Goal: Task Accomplishment & Management: Manage account settings

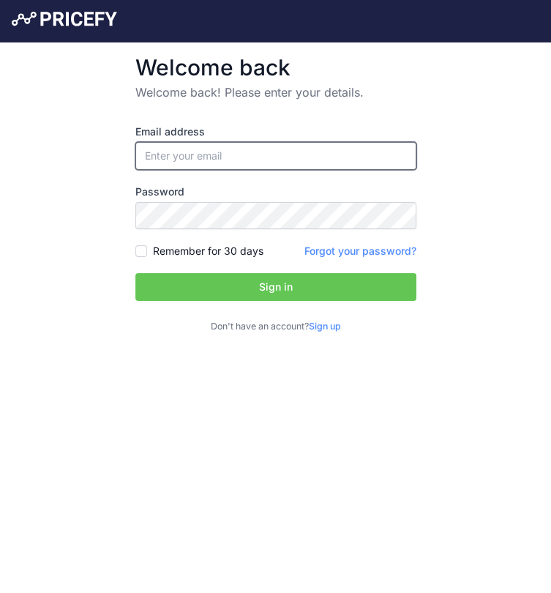
type input "[EMAIL_ADDRESS][DOMAIN_NAME]"
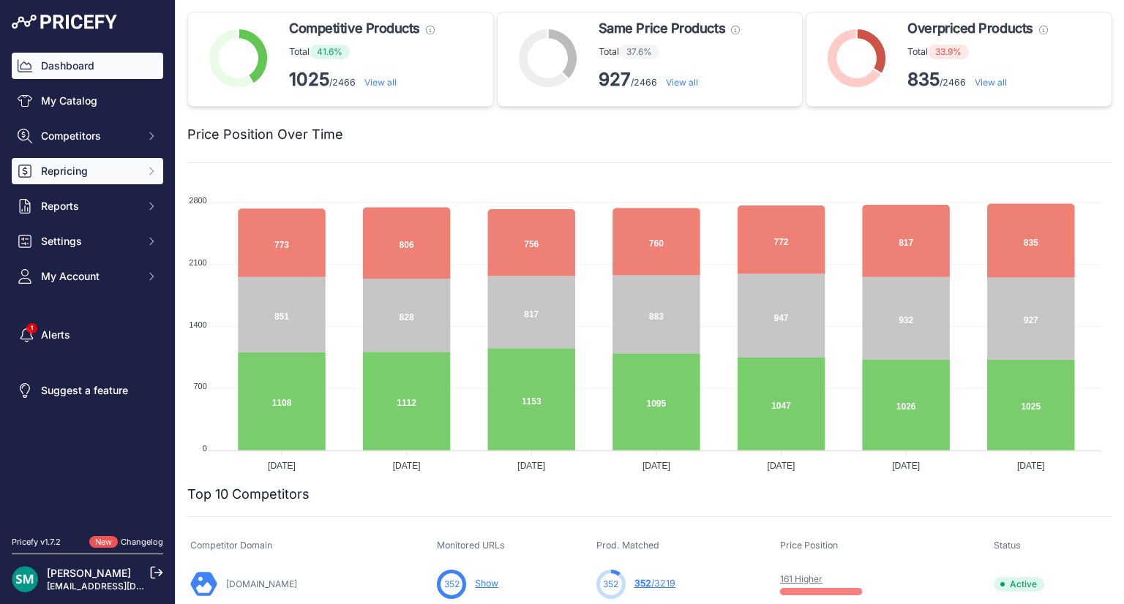
click at [34, 170] on button "Repricing" at bounding box center [87, 171] width 151 height 26
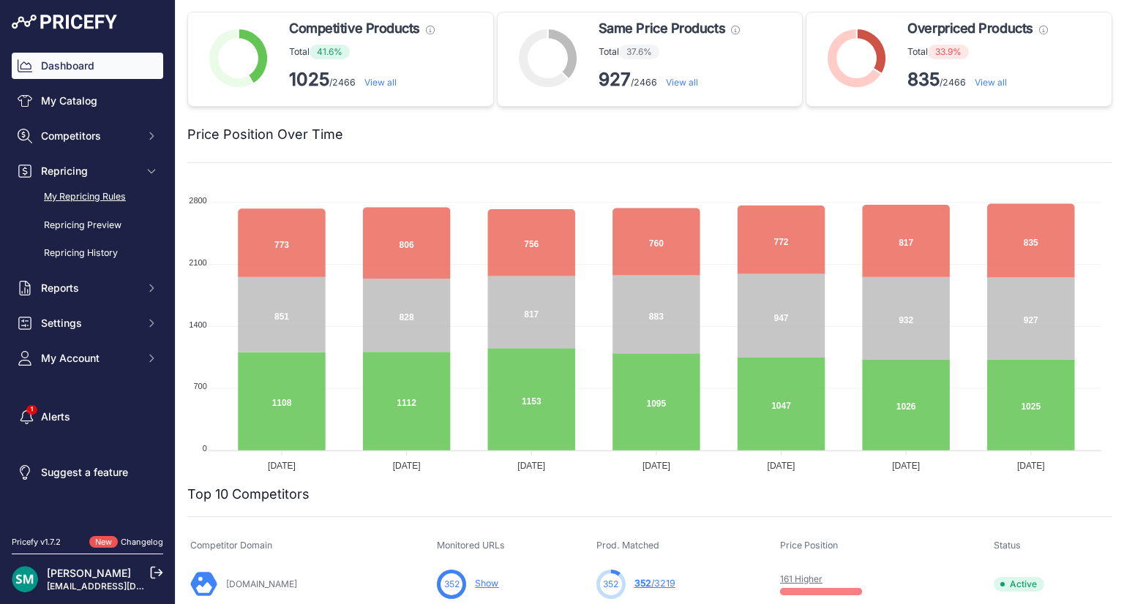
click at [75, 200] on link "My Repricing Rules" at bounding box center [87, 197] width 151 height 26
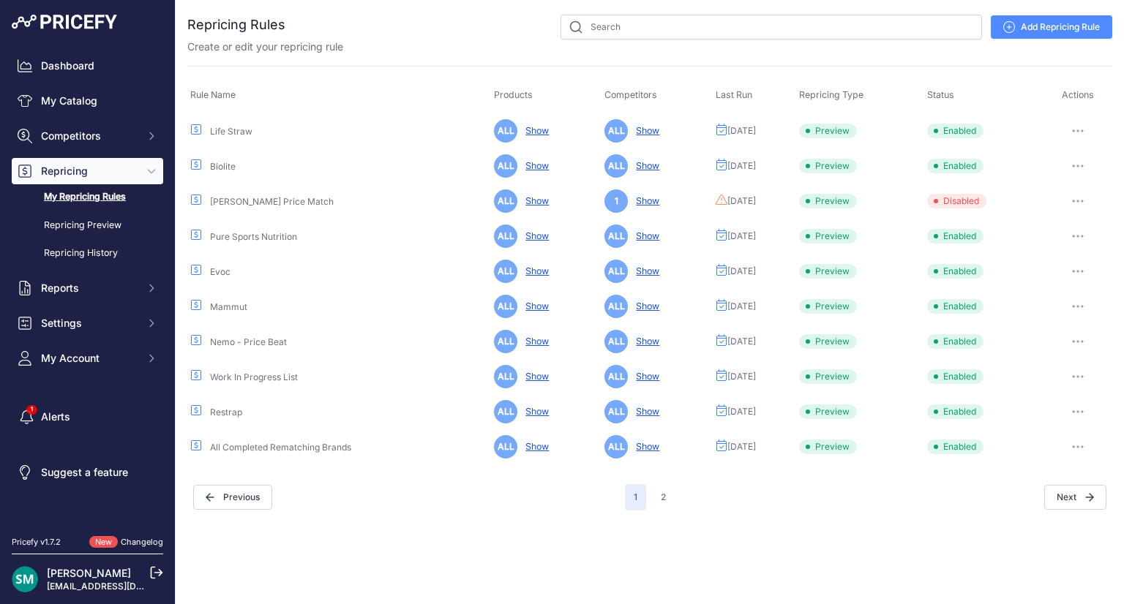
click at [1078, 130] on icon "button" at bounding box center [1077, 130] width 1 height 1
click at [1044, 187] on button "Run Preview" at bounding box center [1062, 184] width 94 height 23
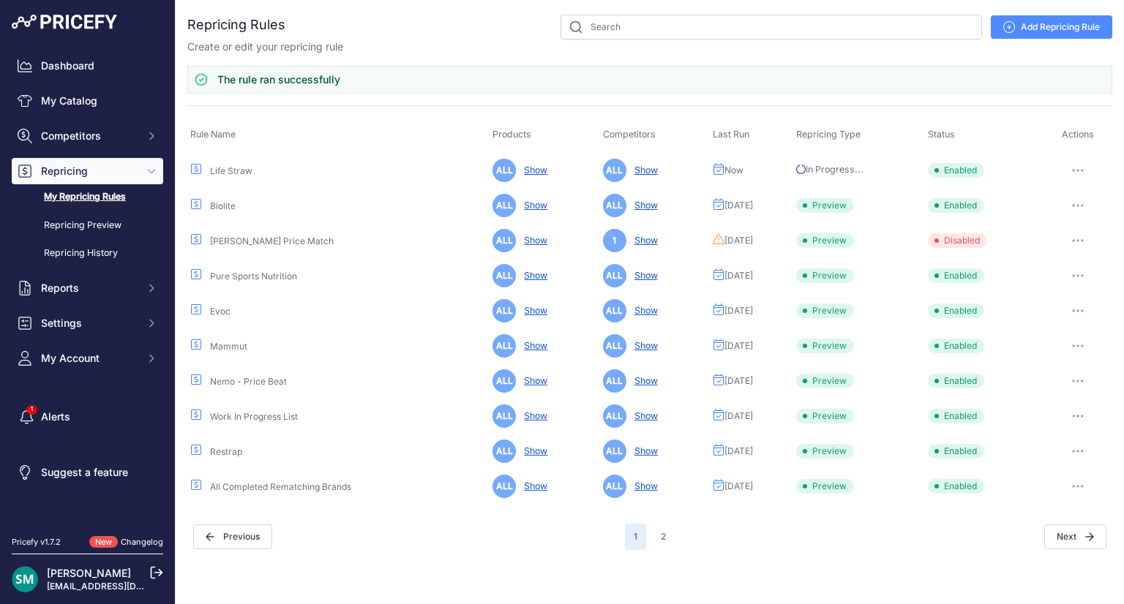
click at [1080, 197] on button "button" at bounding box center [1077, 205] width 29 height 20
click at [1055, 255] on button "Run Preview" at bounding box center [1062, 259] width 94 height 23
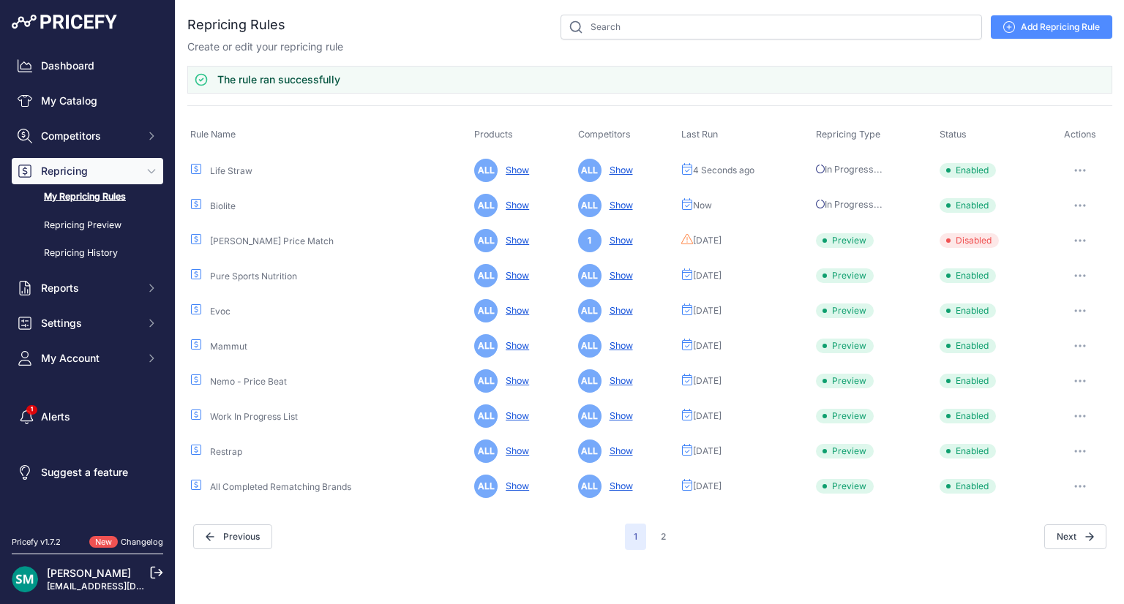
click at [1079, 279] on button "button" at bounding box center [1079, 276] width 29 height 20
click at [0, 0] on button "Run Preview" at bounding box center [0, 0] width 0 height 0
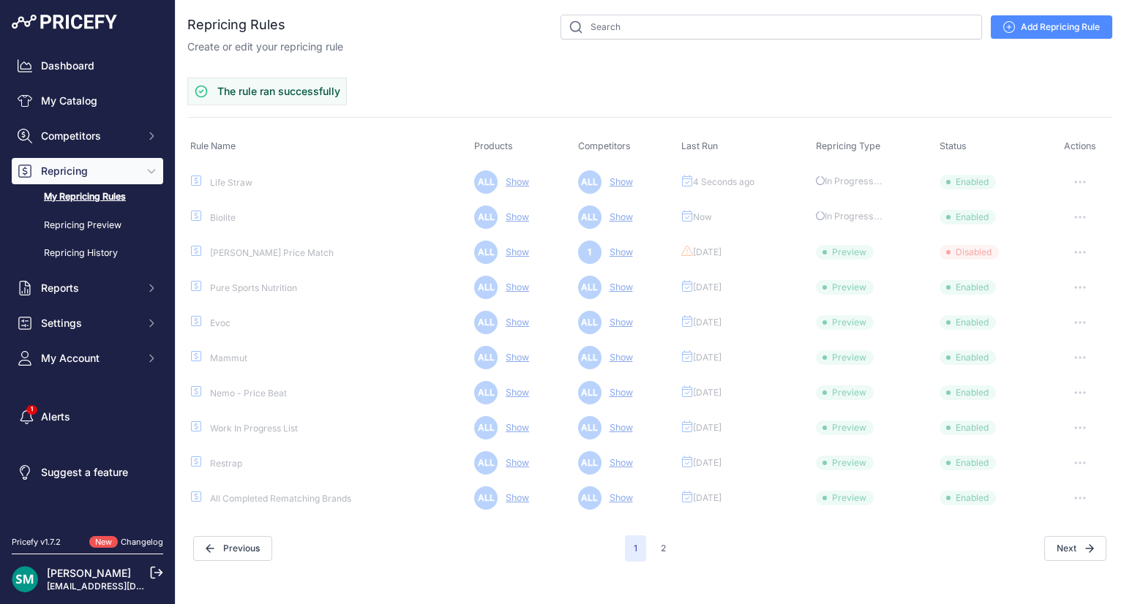
click at [1083, 317] on button "button" at bounding box center [1079, 322] width 29 height 20
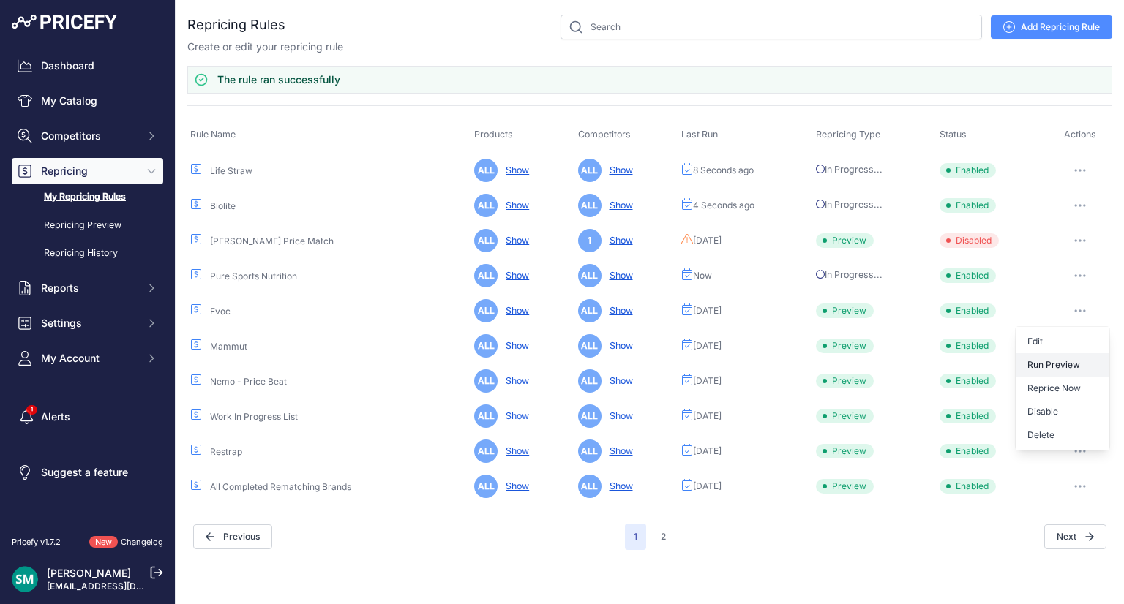
click at [0, 0] on button "Run Preview" at bounding box center [0, 0] width 0 height 0
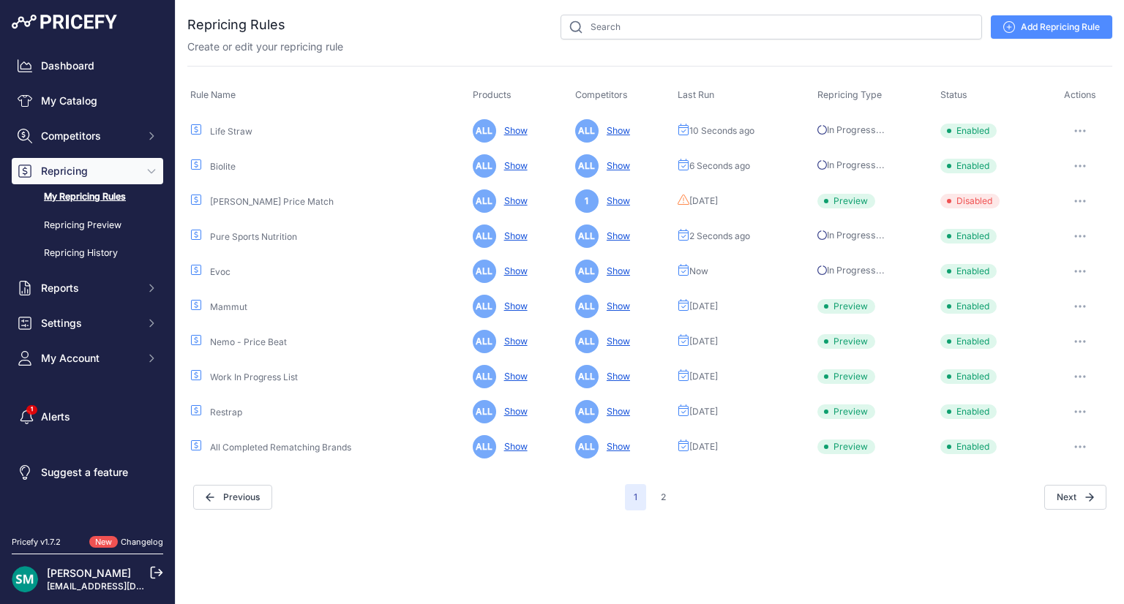
click at [1076, 341] on icon "button" at bounding box center [1075, 341] width 1 height 1
click at [0, 0] on button "Run Preview" at bounding box center [0, 0] width 0 height 0
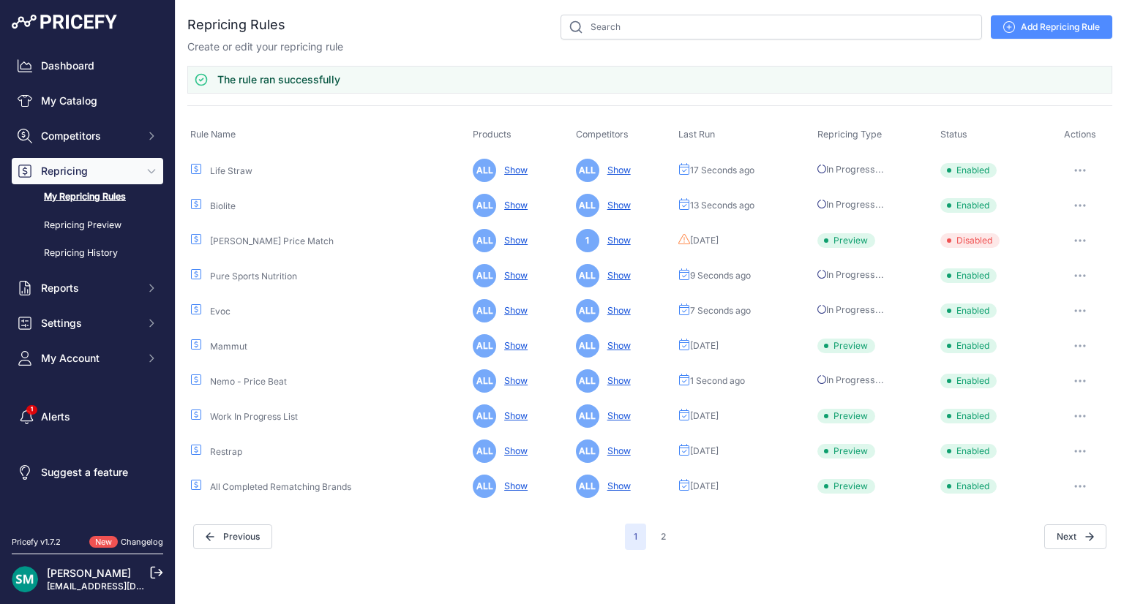
click at [1079, 451] on icon "button" at bounding box center [1080, 451] width 12 height 3
click at [0, 0] on button "Run Preview" at bounding box center [0, 0] width 0 height 0
click at [1077, 488] on button "button" at bounding box center [1079, 486] width 29 height 20
click at [0, 0] on button "Run Preview" at bounding box center [0, 0] width 0 height 0
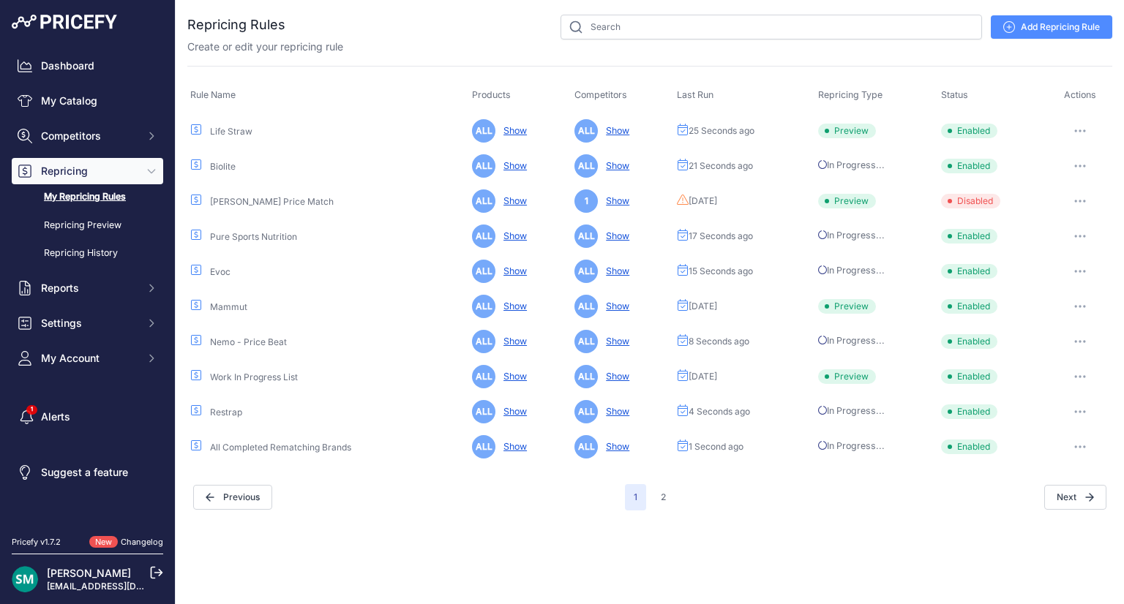
click at [1081, 302] on button "button" at bounding box center [1079, 306] width 29 height 20
click at [0, 0] on button "Run Preview" at bounding box center [0, 0] width 0 height 0
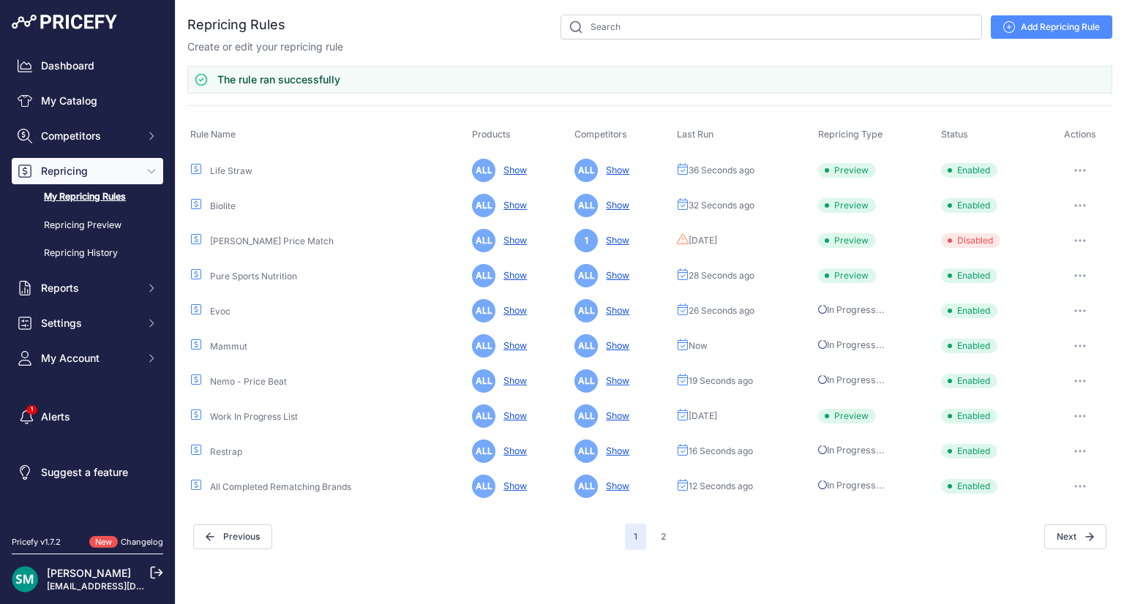
click at [1077, 375] on button "button" at bounding box center [1079, 381] width 29 height 20
click at [894, 587] on div "Close You are not connected to the internet." at bounding box center [650, 302] width 948 height 604
click at [1074, 415] on icon "button" at bounding box center [1080, 416] width 12 height 3
click at [0, 0] on button "Run Preview" at bounding box center [0, 0] width 0 height 0
click at [658, 533] on button "2" at bounding box center [663, 537] width 23 height 26
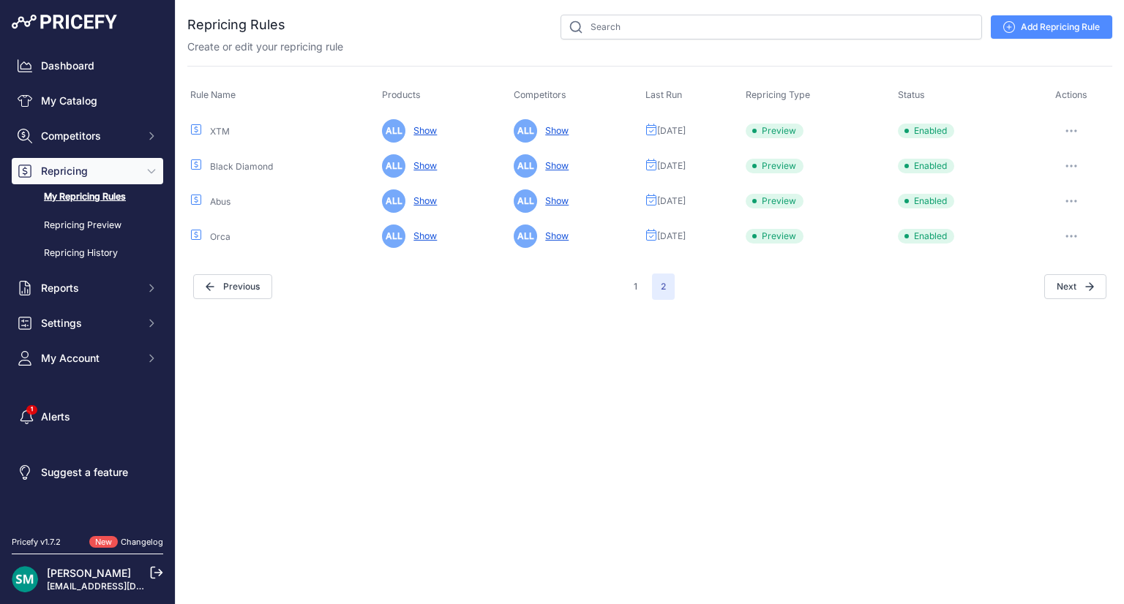
click at [1077, 132] on button "button" at bounding box center [1070, 131] width 29 height 20
click at [1066, 179] on button "Run Preview" at bounding box center [1062, 184] width 94 height 23
click at [1072, 165] on icon "button" at bounding box center [1070, 165] width 1 height 1
click at [1067, 224] on button "Run Preview" at bounding box center [1062, 219] width 94 height 23
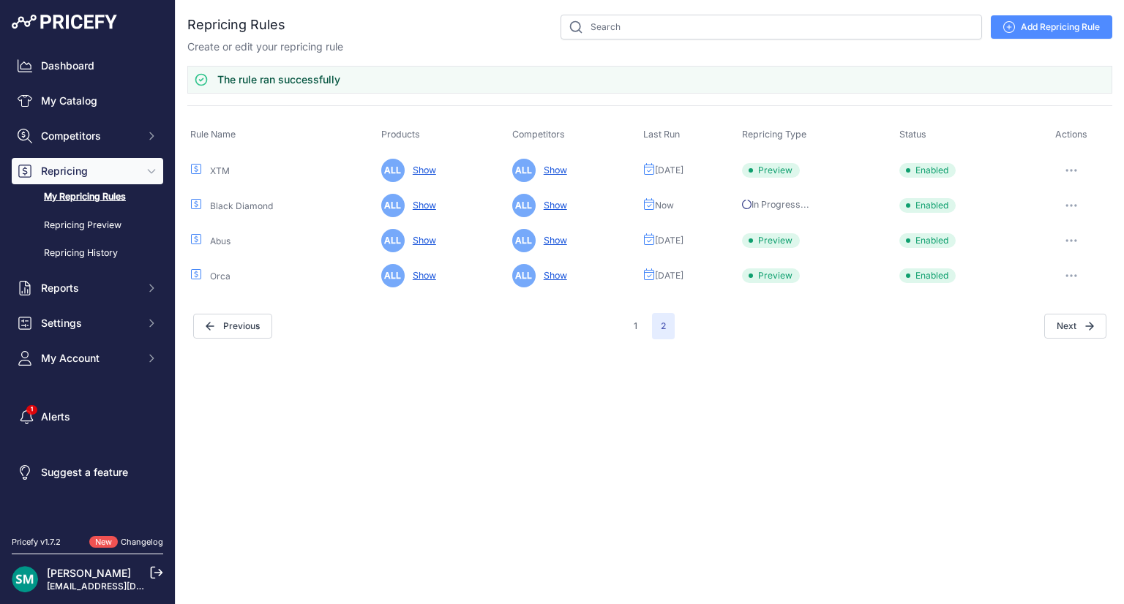
click at [1076, 241] on icon "button" at bounding box center [1071, 240] width 12 height 3
click at [0, 0] on button "Run Preview" at bounding box center [0, 0] width 0 height 0
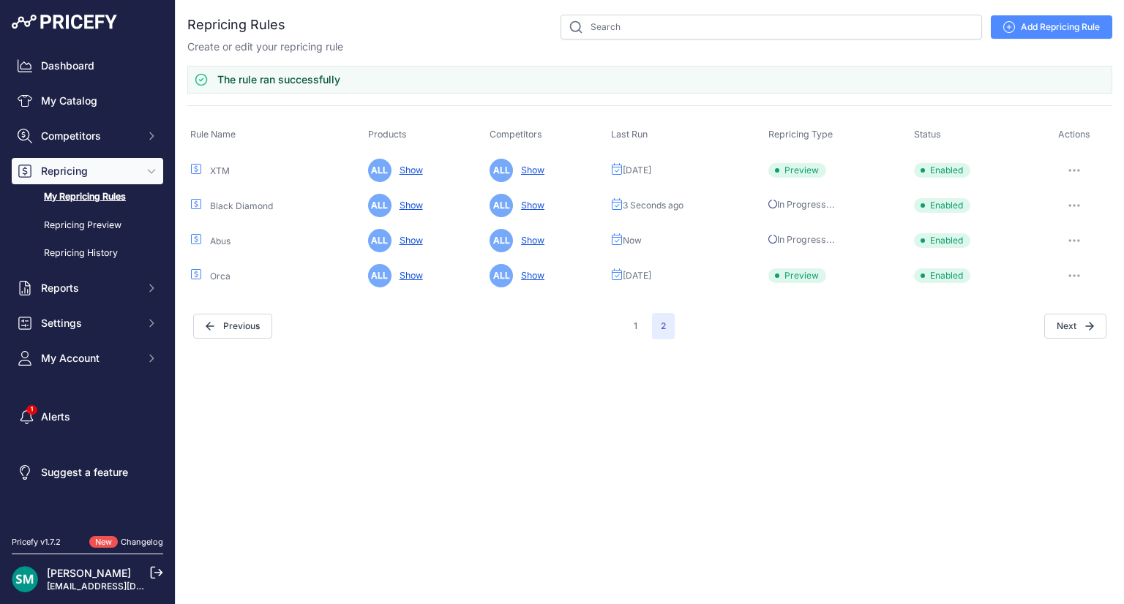
click at [1074, 275] on icon "button" at bounding box center [1073, 275] width 1 height 1
click at [0, 0] on button "Run Preview" at bounding box center [0, 0] width 0 height 0
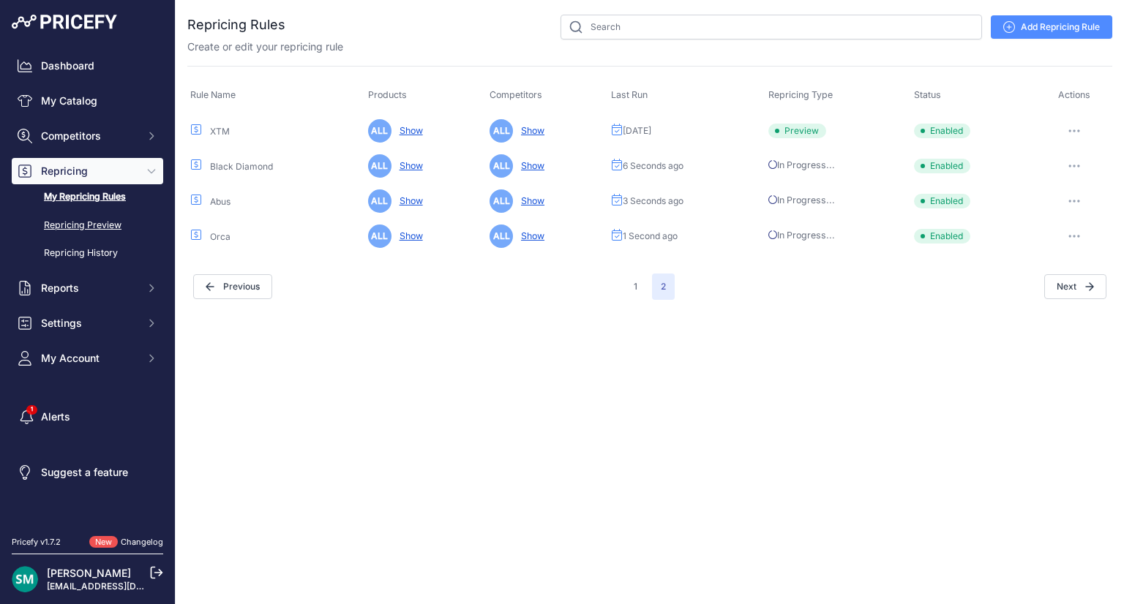
click at [67, 220] on link "Repricing Preview" at bounding box center [87, 226] width 151 height 26
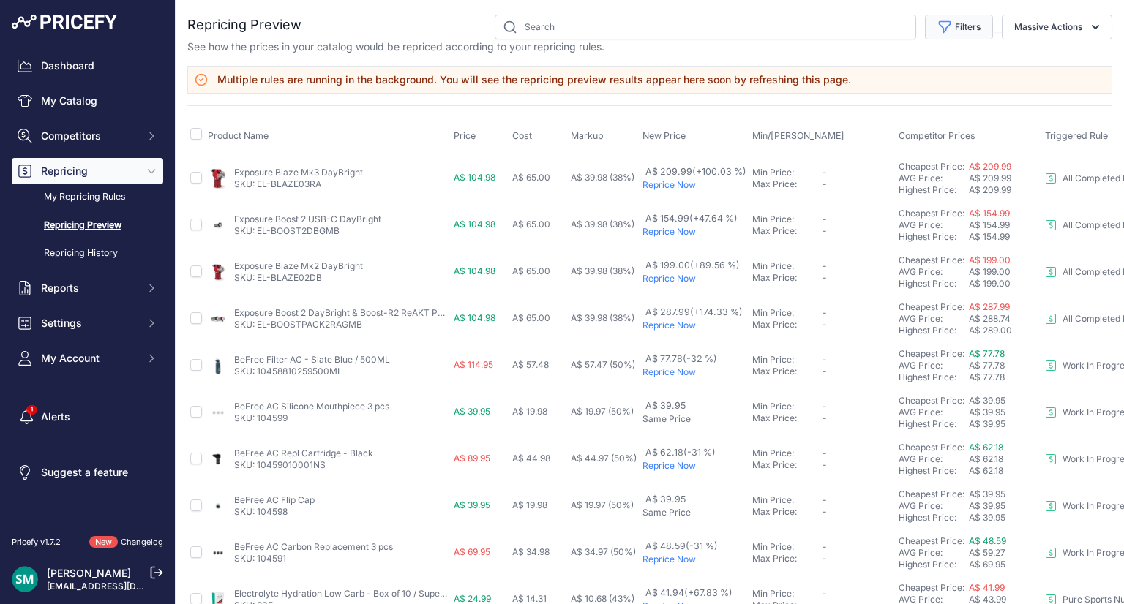
click at [968, 34] on button "Filters" at bounding box center [959, 27] width 68 height 25
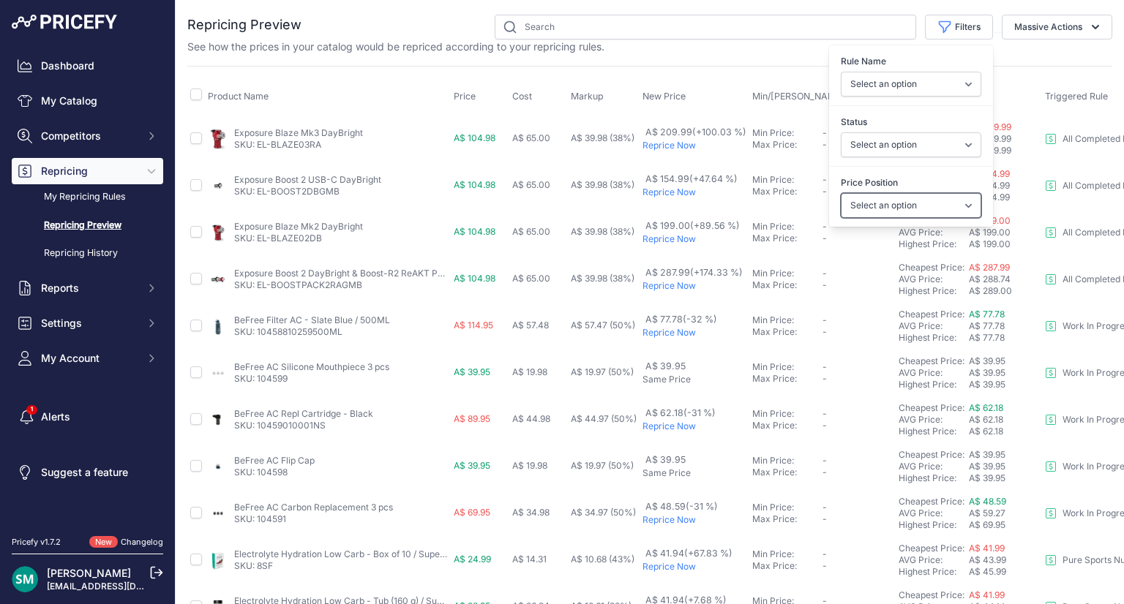
click at [903, 207] on select "Select an option I am higher Same price I am lower" at bounding box center [910, 205] width 140 height 25
select select "1"
click at [840, 193] on select "Select an option I am higher Same price I am lower" at bounding box center [910, 205] width 140 height 25
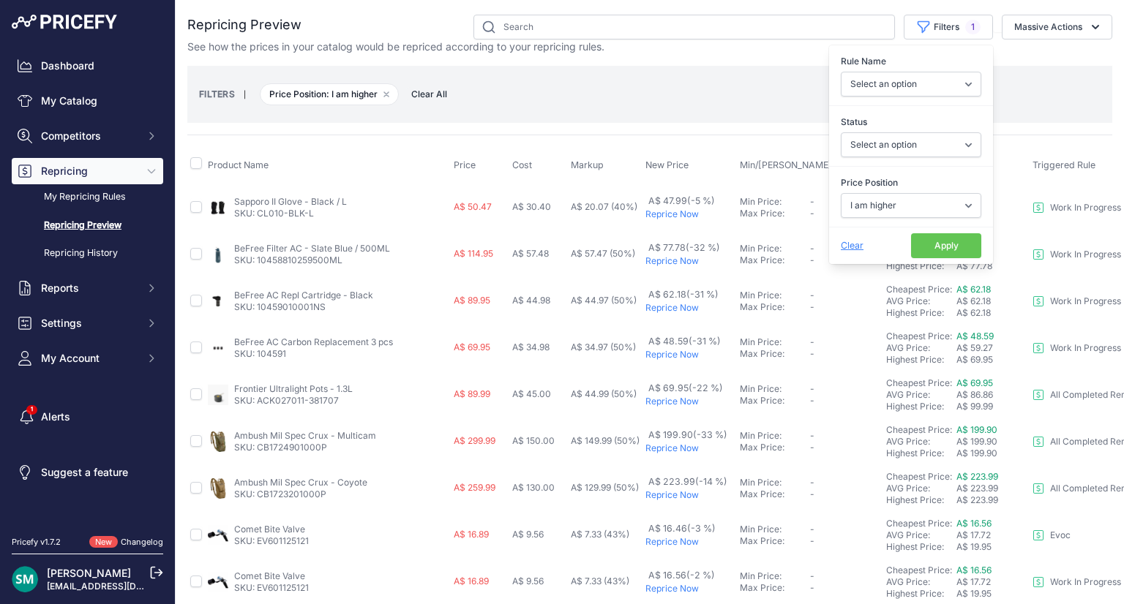
click at [925, 242] on button "Apply" at bounding box center [946, 245] width 70 height 25
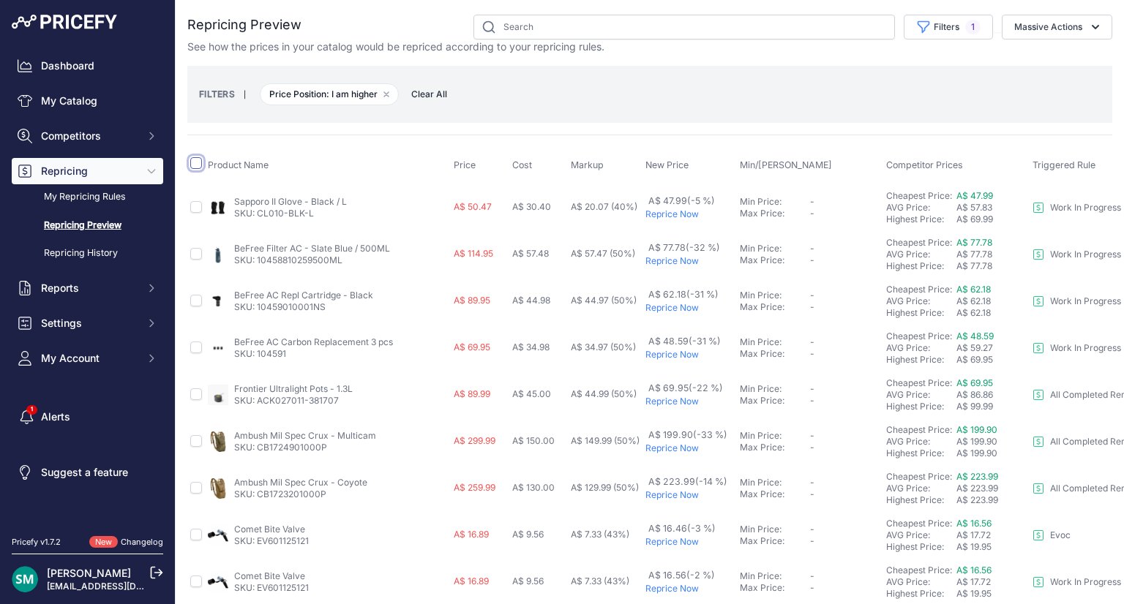
click at [193, 161] on input "checkbox" at bounding box center [196, 163] width 12 height 12
checkbox input "true"
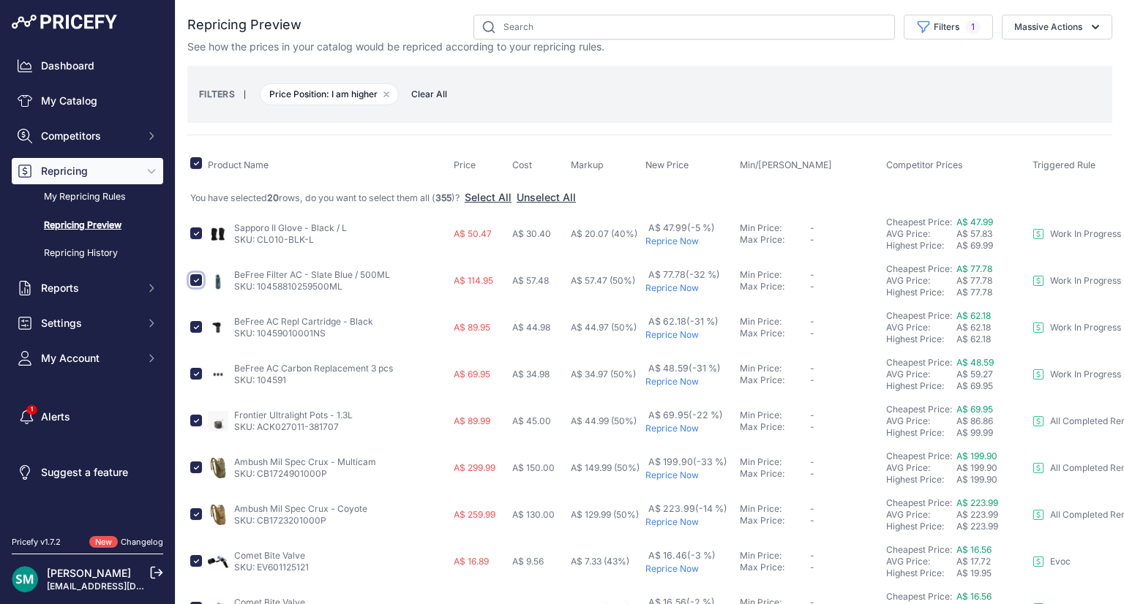
click at [193, 282] on input "checkbox" at bounding box center [196, 280] width 12 height 12
checkbox input "false"
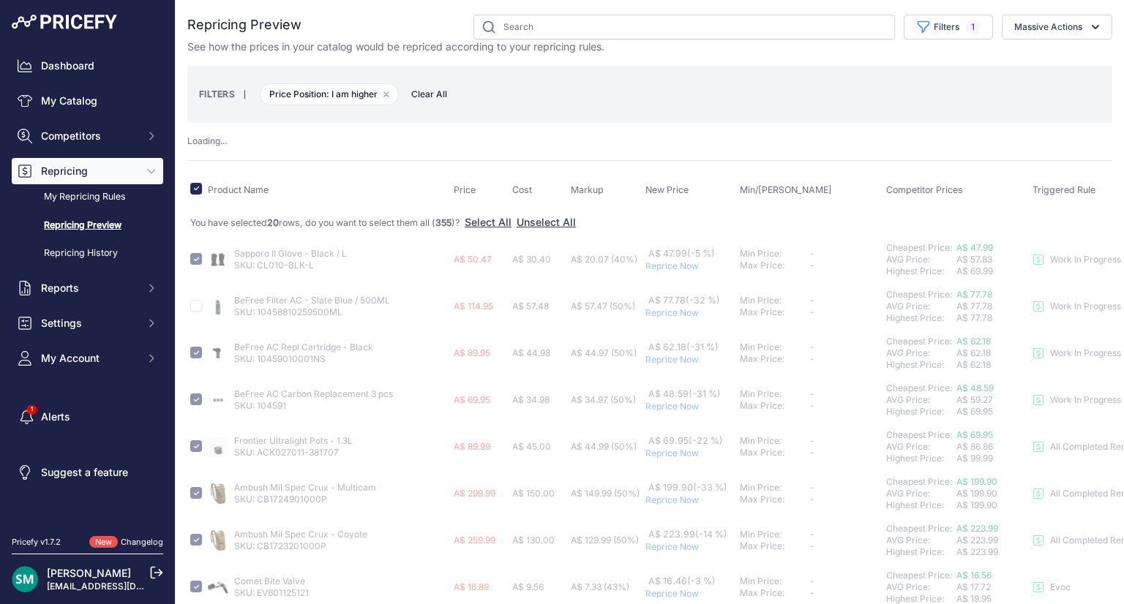
checkbox input "false"
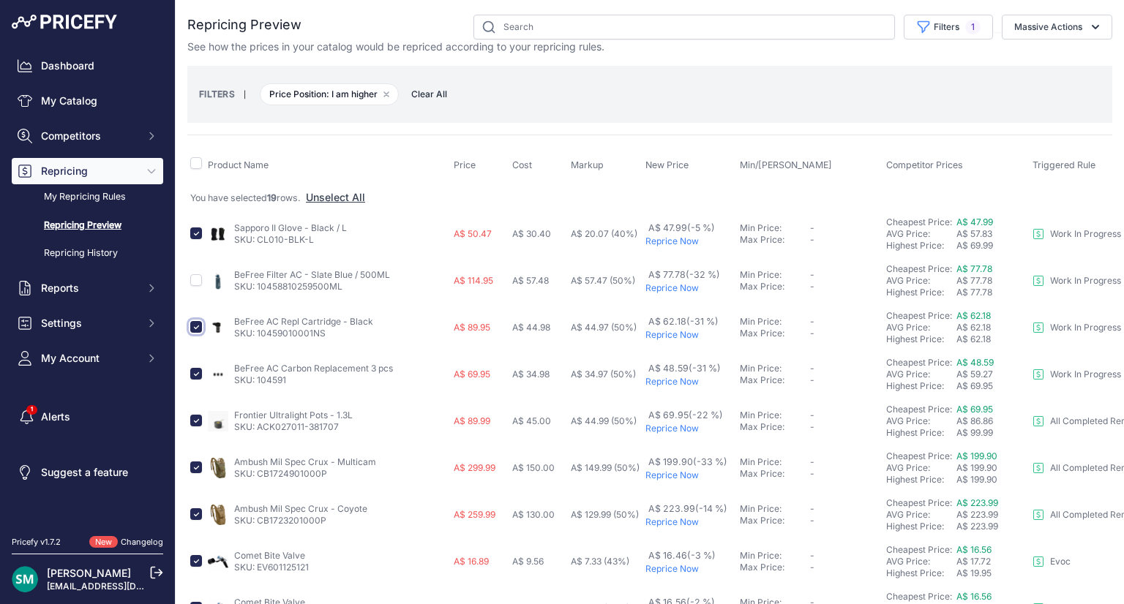
click at [193, 326] on input "checkbox" at bounding box center [196, 327] width 12 height 12
checkbox input "false"
click at [193, 375] on input "checkbox" at bounding box center [196, 374] width 12 height 12
checkbox input "false"
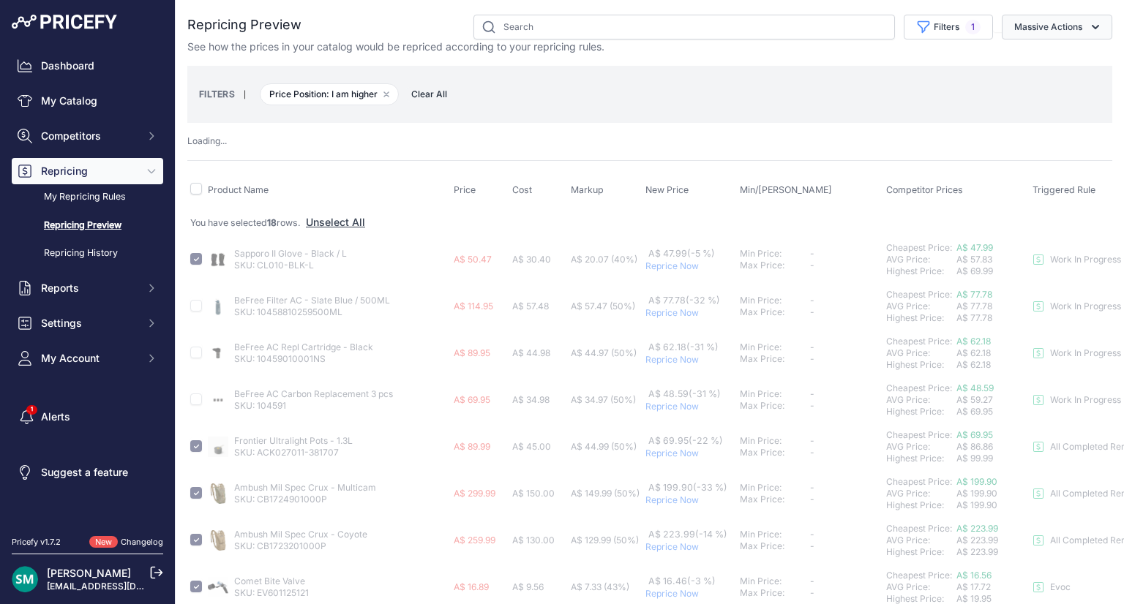
click at [1067, 26] on button "Massive Actions" at bounding box center [1056, 27] width 110 height 25
click at [1053, 67] on span "Reprice Now" at bounding box center [1037, 61] width 61 height 12
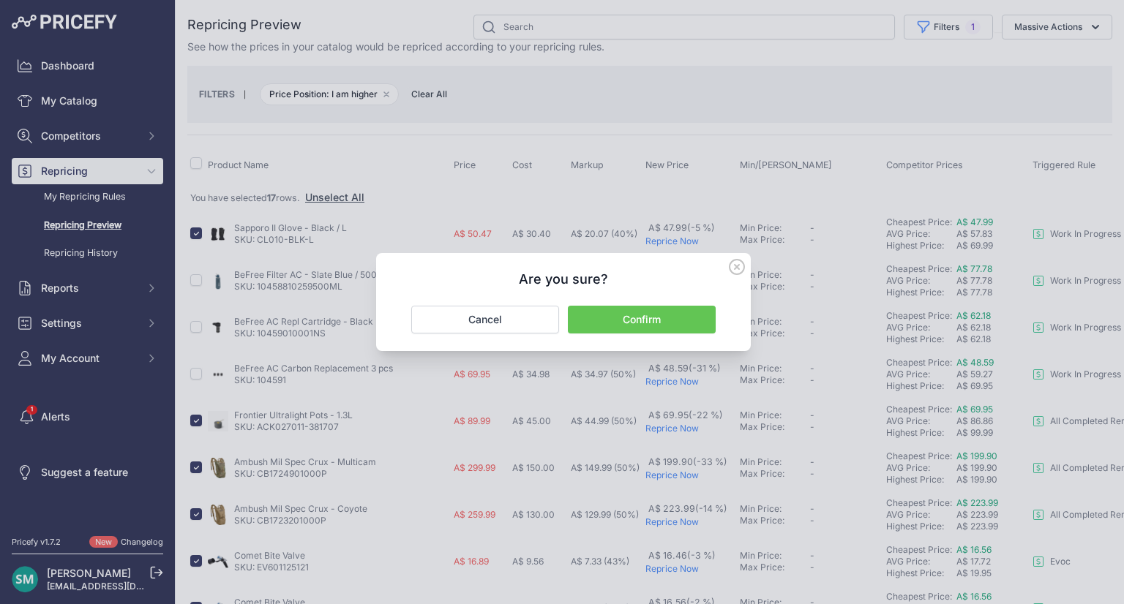
click at [688, 317] on button "Confirm" at bounding box center [642, 320] width 148 height 28
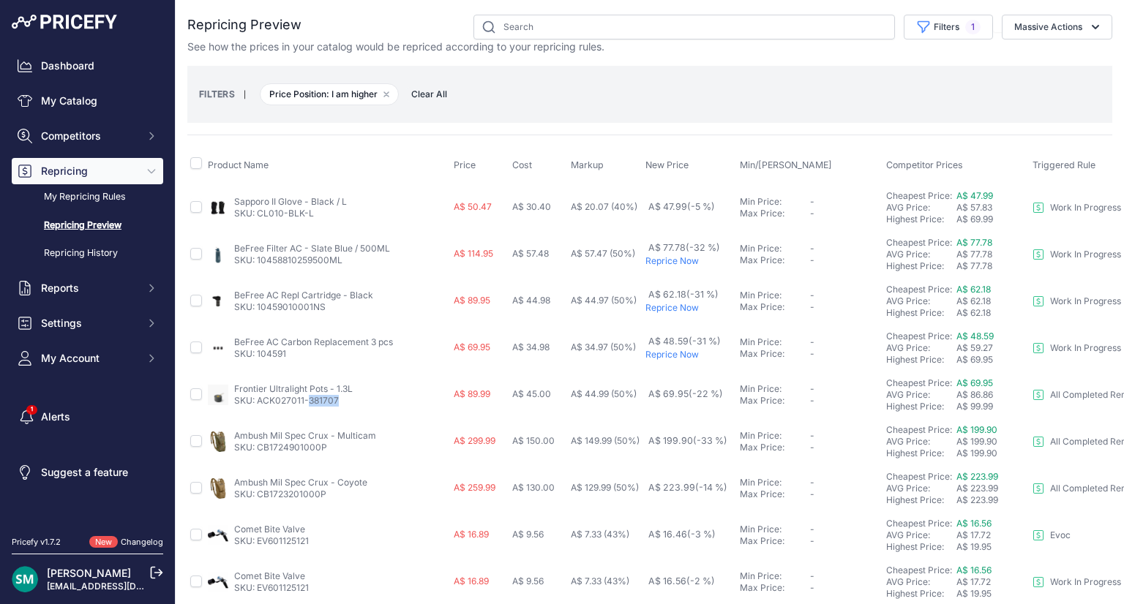
drag, startPoint x: 342, startPoint y: 396, endPoint x: 306, endPoint y: 402, distance: 36.3
click at [306, 402] on p "SKU: ACK027011-381707" at bounding box center [293, 401] width 119 height 12
drag, startPoint x: 328, startPoint y: 448, endPoint x: 257, endPoint y: 451, distance: 70.3
click at [257, 451] on p "SKU: CB1724901000P" at bounding box center [305, 448] width 142 height 12
copy link "CB1724901000P"
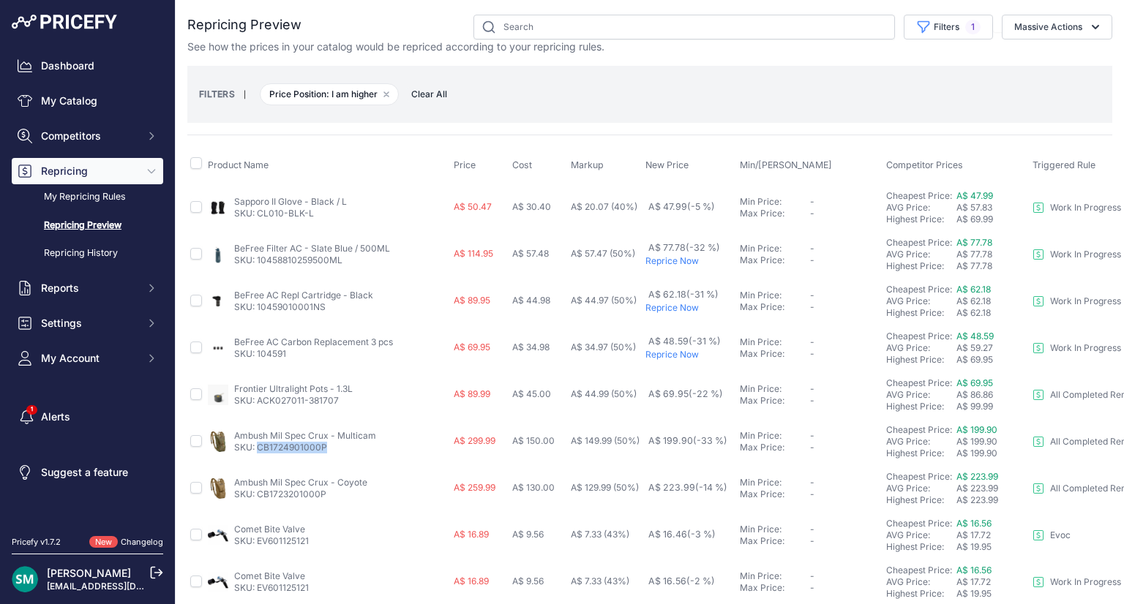
scroll to position [587, 0]
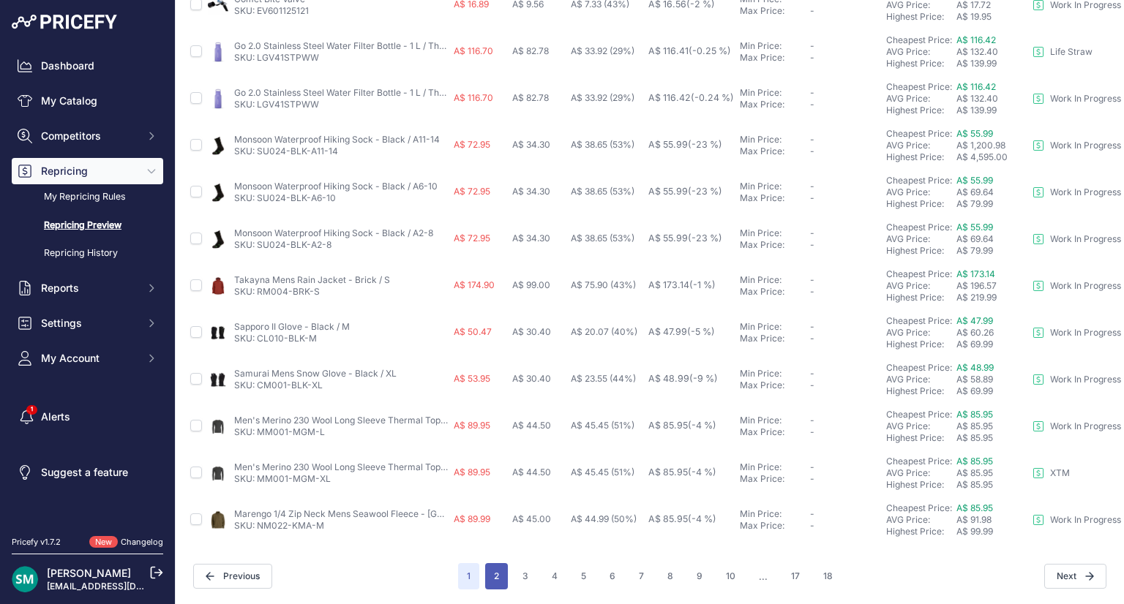
click at [485, 563] on button "2" at bounding box center [496, 576] width 23 height 26
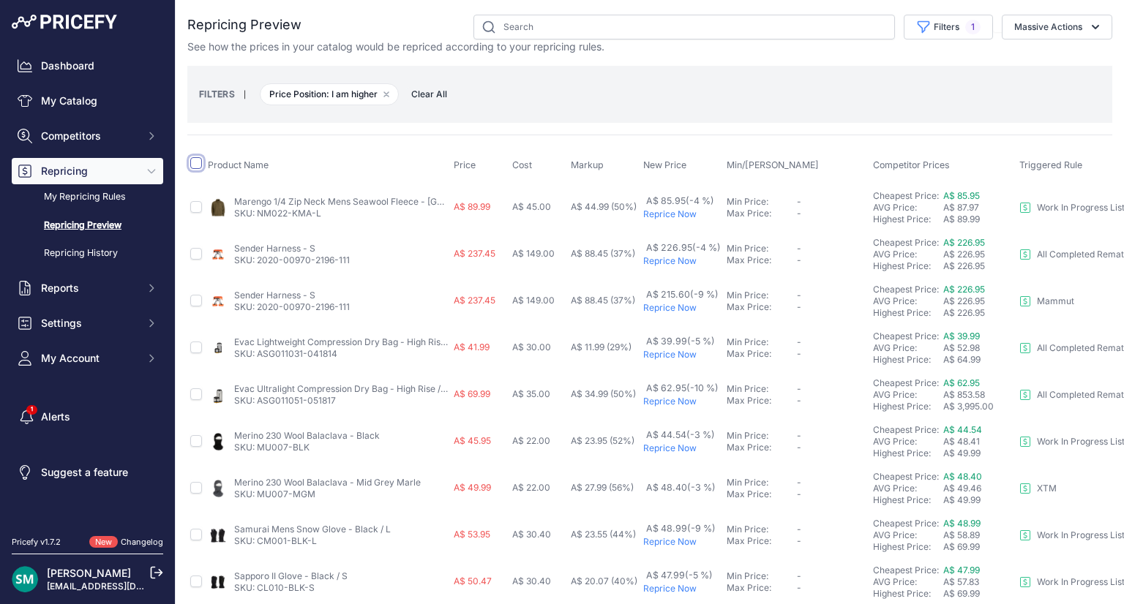
click at [199, 160] on input "checkbox" at bounding box center [196, 163] width 12 height 12
checkbox input "true"
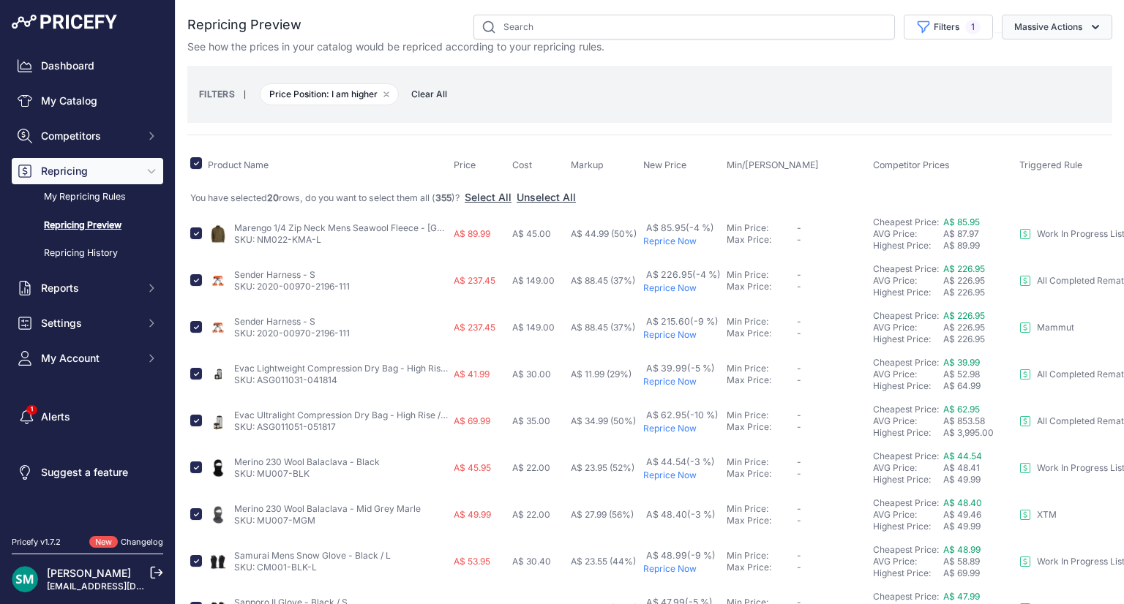
click at [1020, 19] on button "Massive Actions" at bounding box center [1056, 27] width 110 height 25
click at [1018, 74] on div "Reprice Now" at bounding box center [1053, 61] width 117 height 32
click at [1045, 26] on button "Massive Actions" at bounding box center [1056, 27] width 110 height 25
click at [1043, 59] on span "Reprice Now" at bounding box center [1037, 61] width 61 height 12
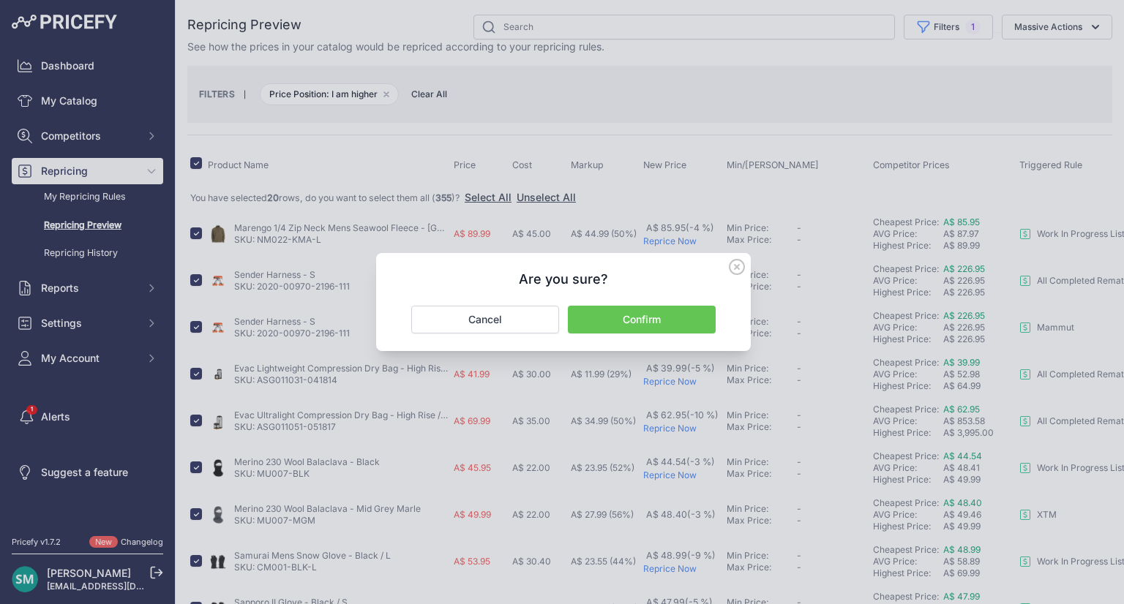
click at [684, 314] on button "Confirm" at bounding box center [642, 320] width 148 height 28
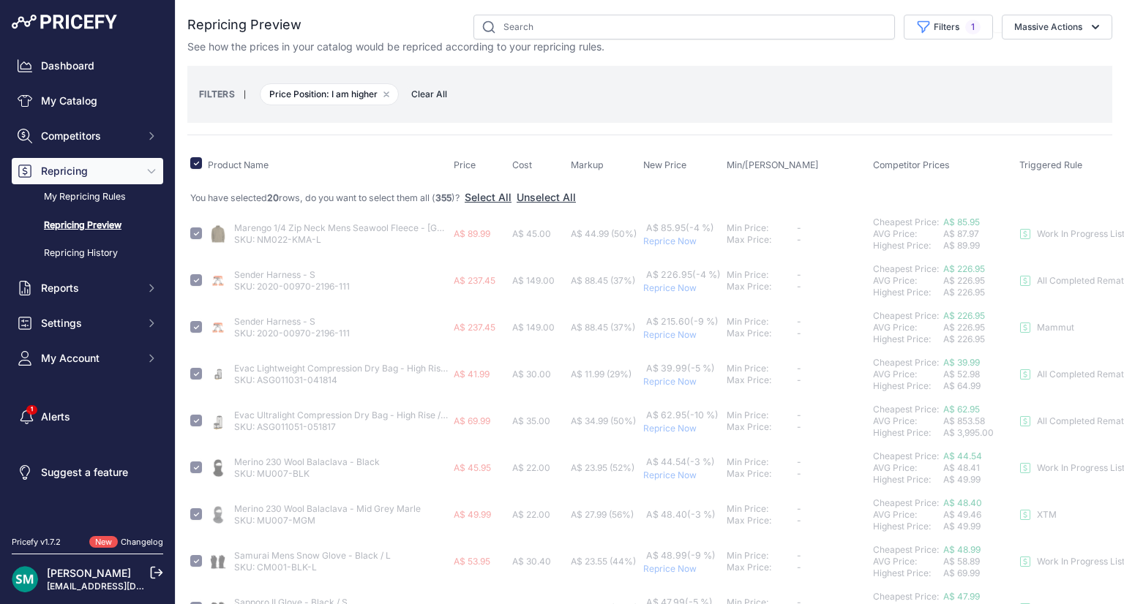
checkbox input "false"
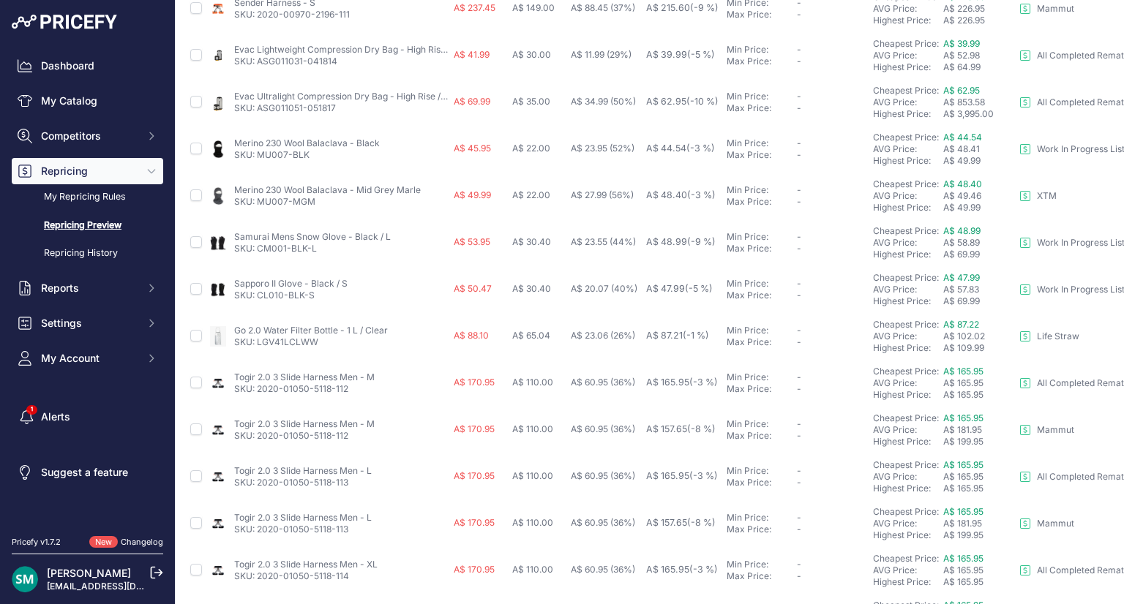
scroll to position [626, 0]
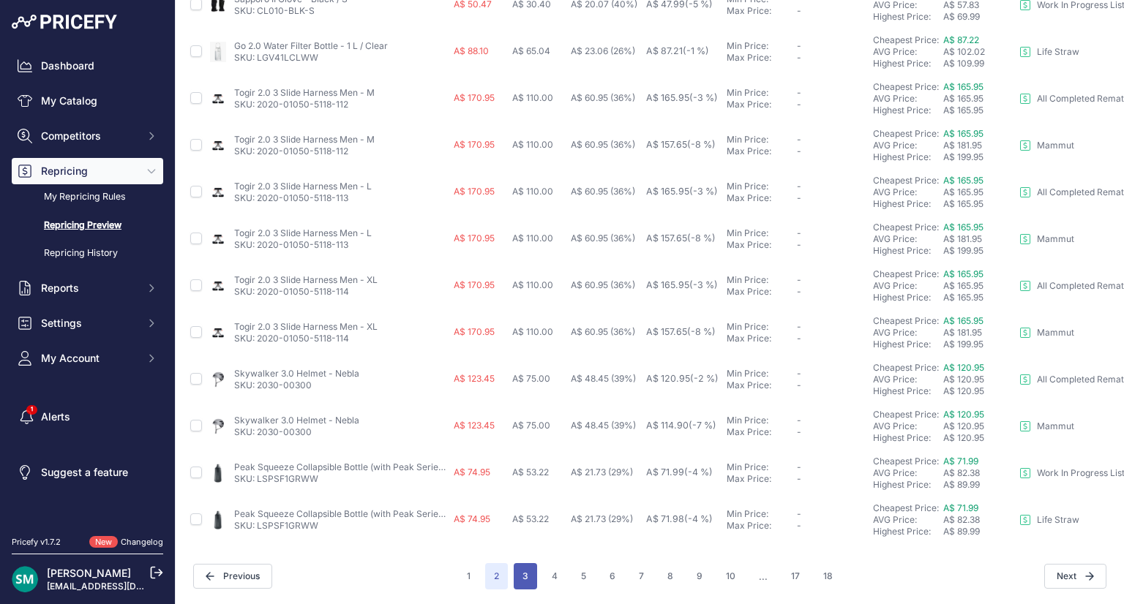
click at [521, 563] on button "3" at bounding box center [525, 576] width 23 height 26
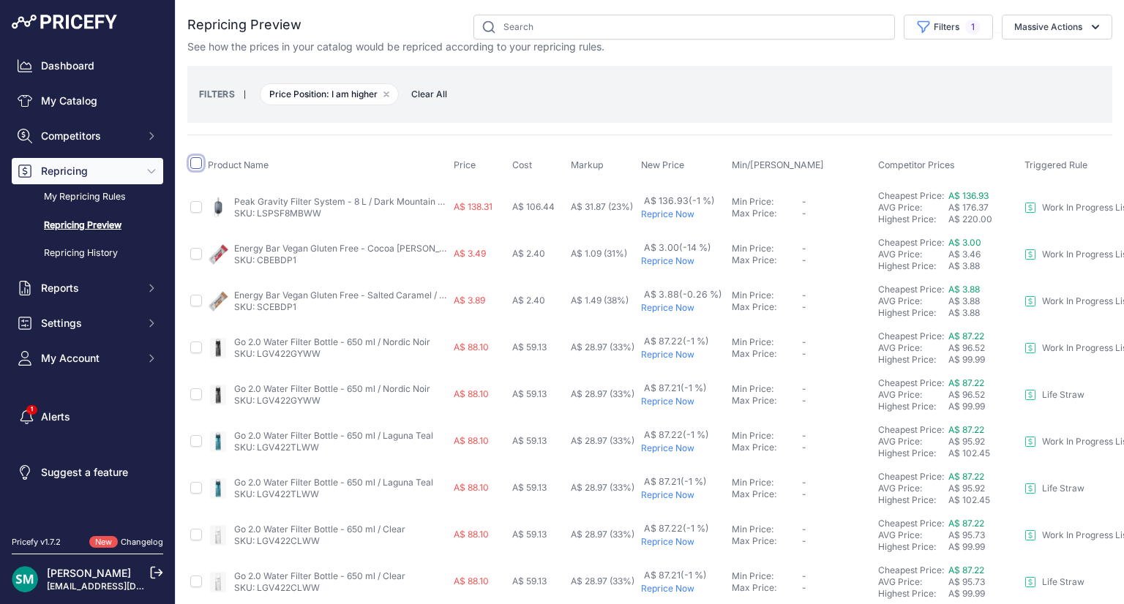
click at [194, 165] on input "checkbox" at bounding box center [196, 163] width 12 height 12
checkbox input "true"
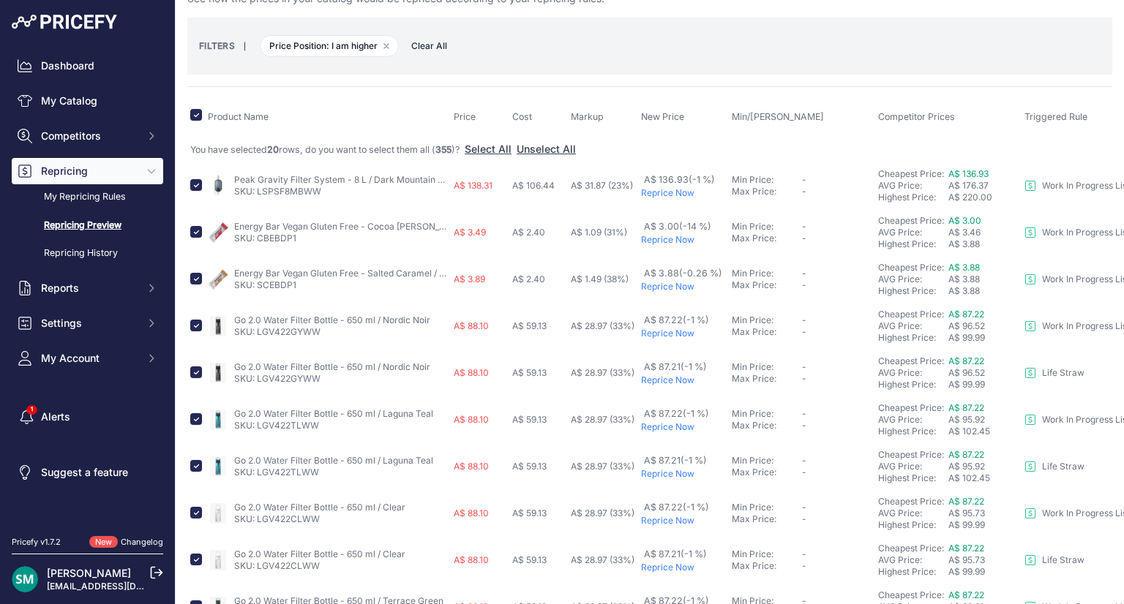
scroll to position [50, 0]
click at [198, 227] on input "checkbox" at bounding box center [196, 231] width 12 height 12
checkbox input "false"
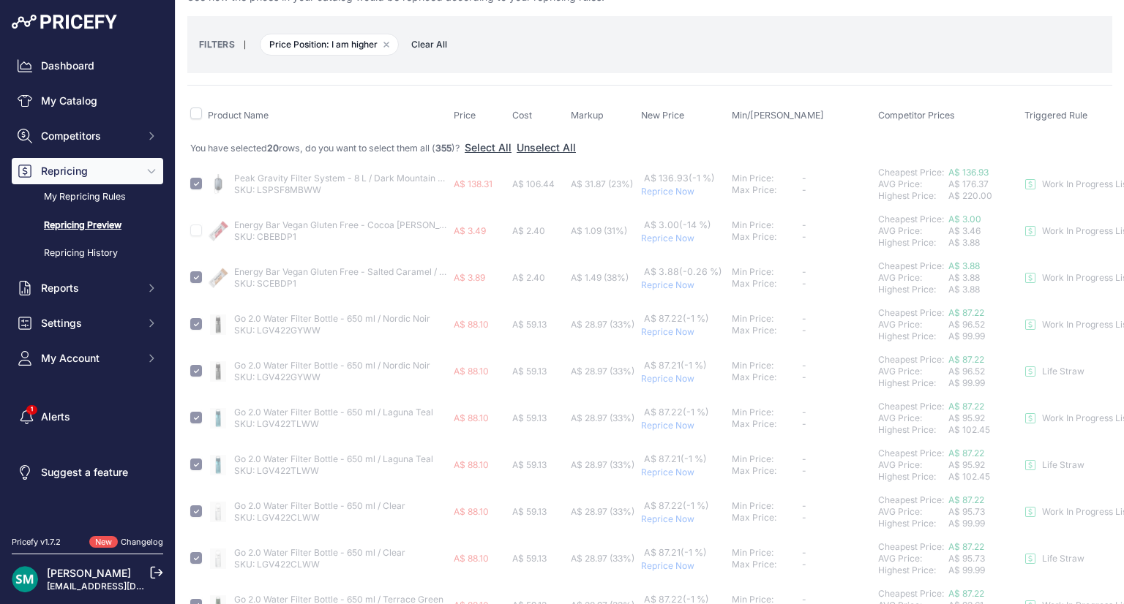
checkbox input "false"
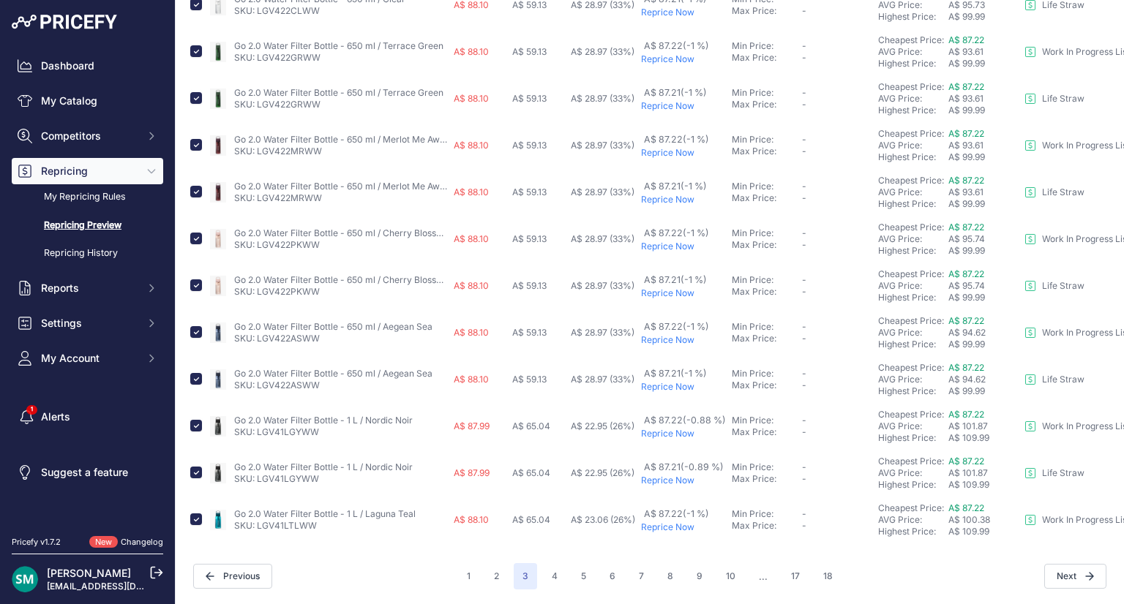
scroll to position [0, 0]
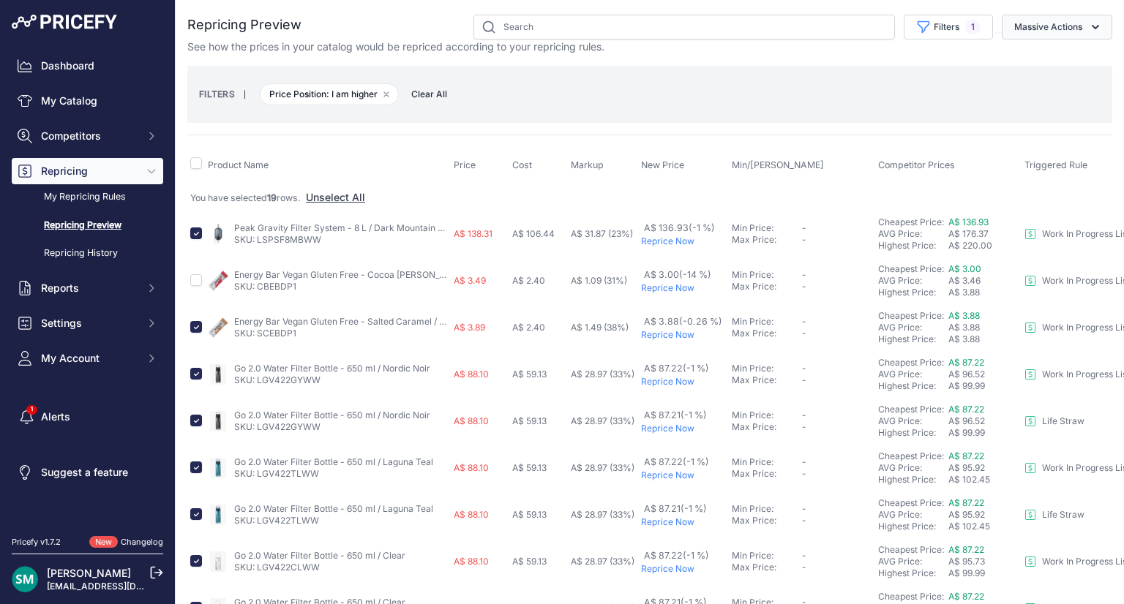
click at [1042, 18] on button "Massive Actions" at bounding box center [1056, 27] width 110 height 25
click at [1028, 63] on span "Reprice Now" at bounding box center [1037, 61] width 61 height 12
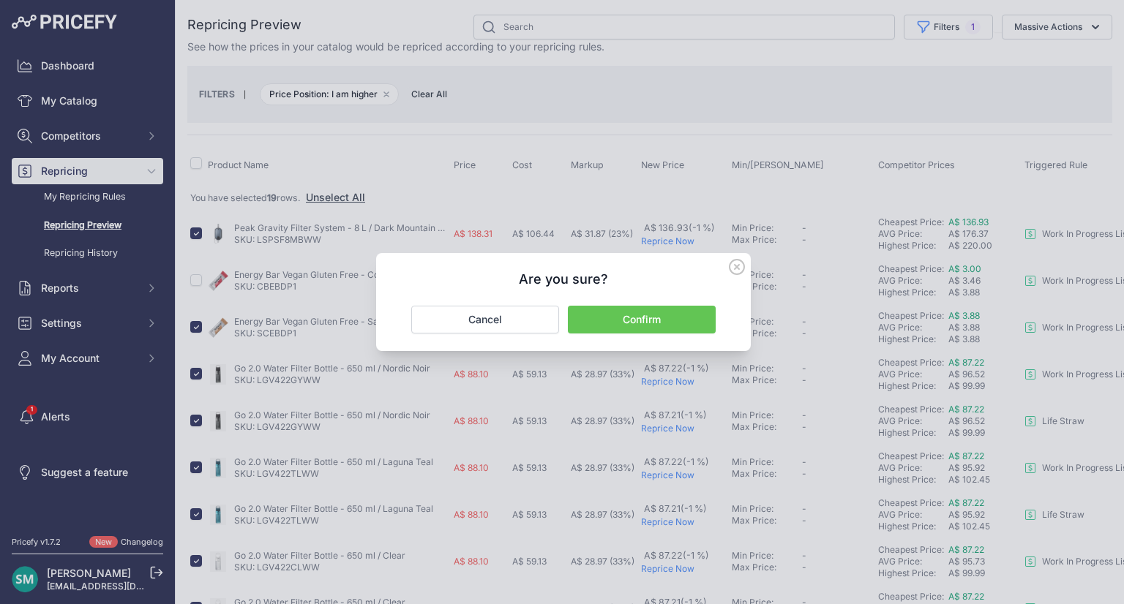
click at [680, 320] on button "Confirm" at bounding box center [642, 320] width 148 height 28
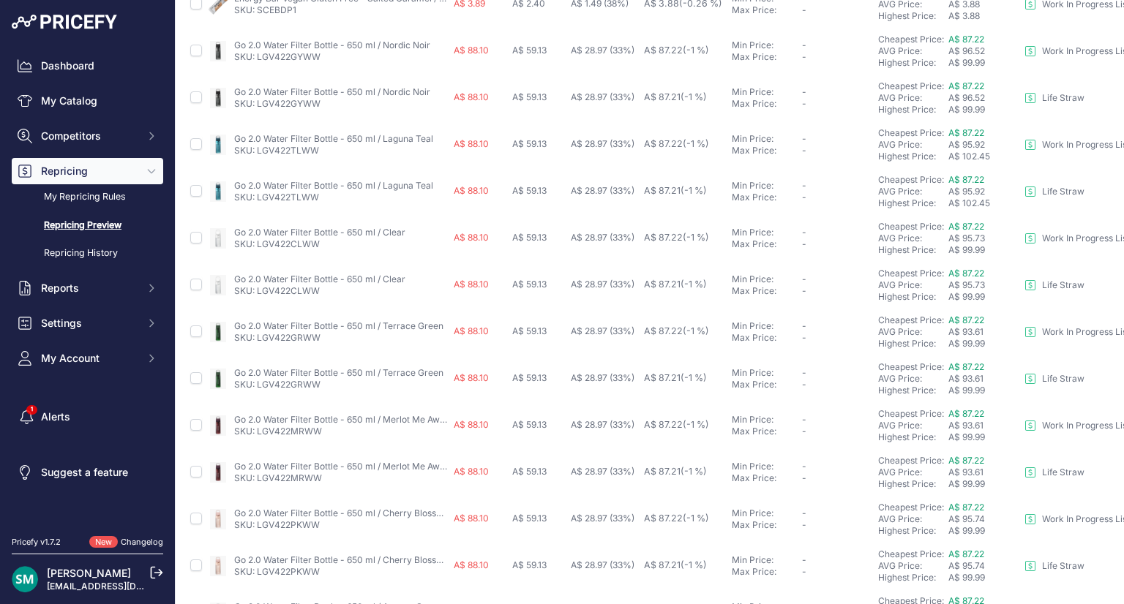
scroll to position [613, 0]
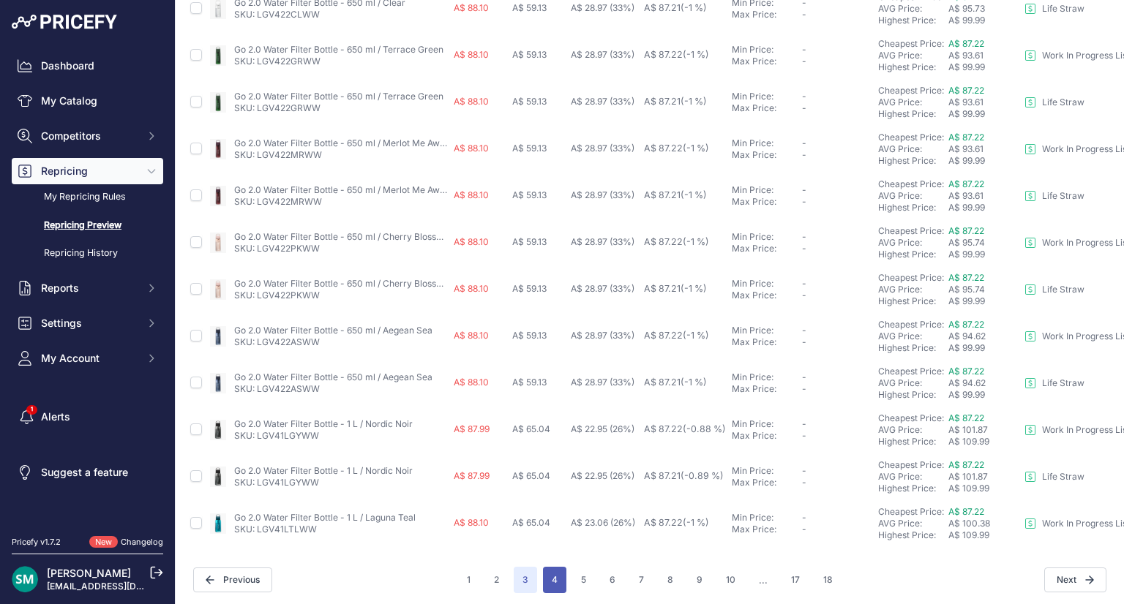
click at [543, 573] on button "4" at bounding box center [554, 580] width 23 height 26
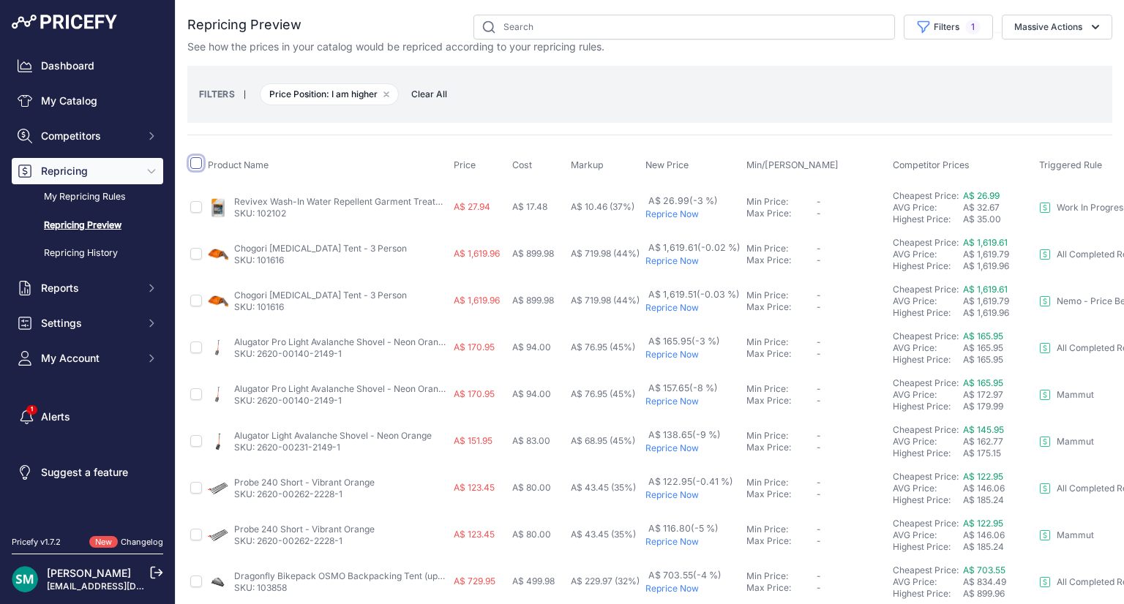
click at [196, 162] on input "checkbox" at bounding box center [196, 163] width 12 height 12
checkbox input "true"
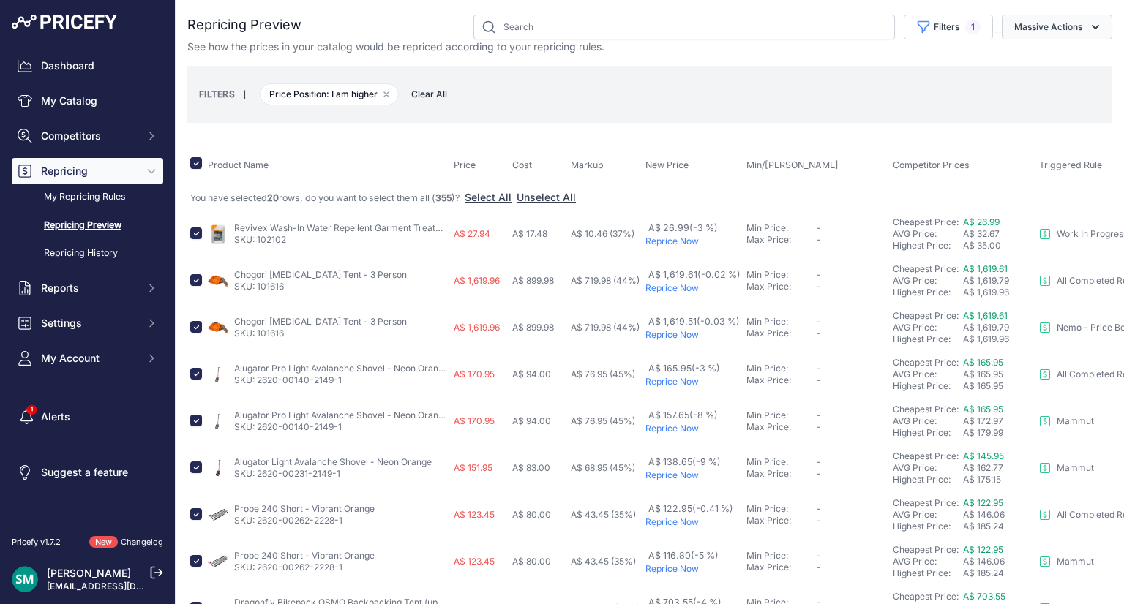
click at [1056, 35] on button "Massive Actions" at bounding box center [1056, 27] width 110 height 25
click at [1042, 72] on button "Reprice Now" at bounding box center [1053, 61] width 117 height 26
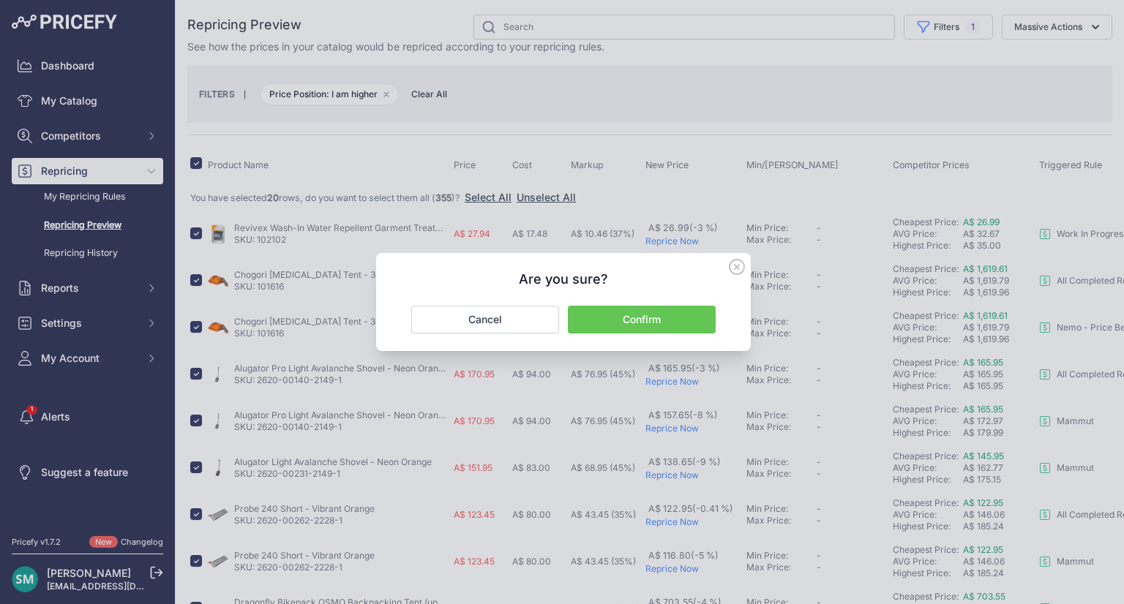
click at [670, 328] on button "Confirm" at bounding box center [642, 320] width 148 height 28
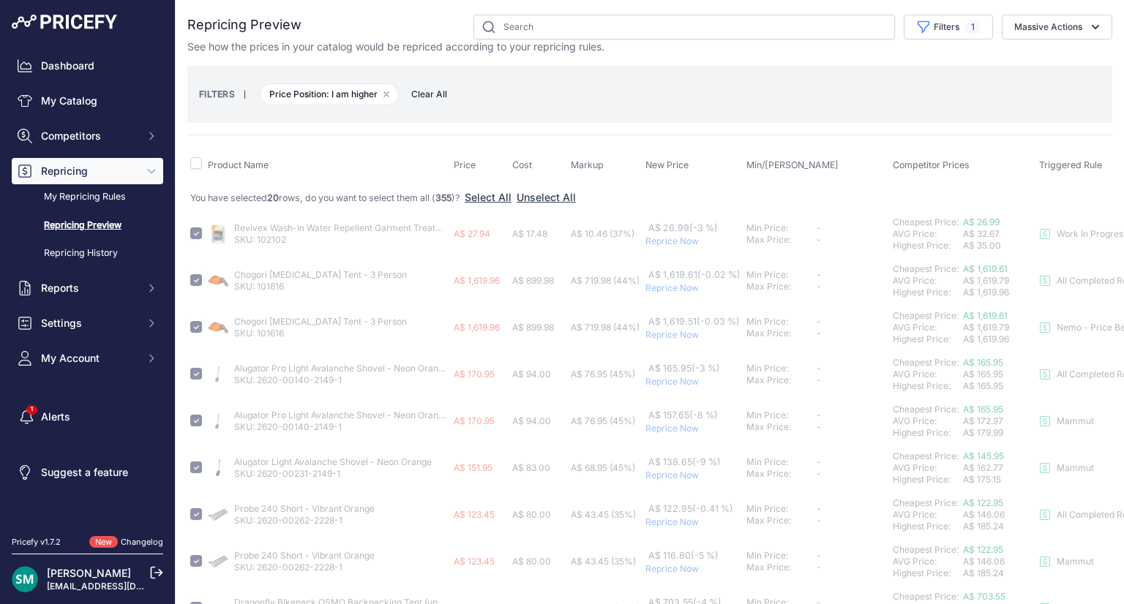
checkbox input "false"
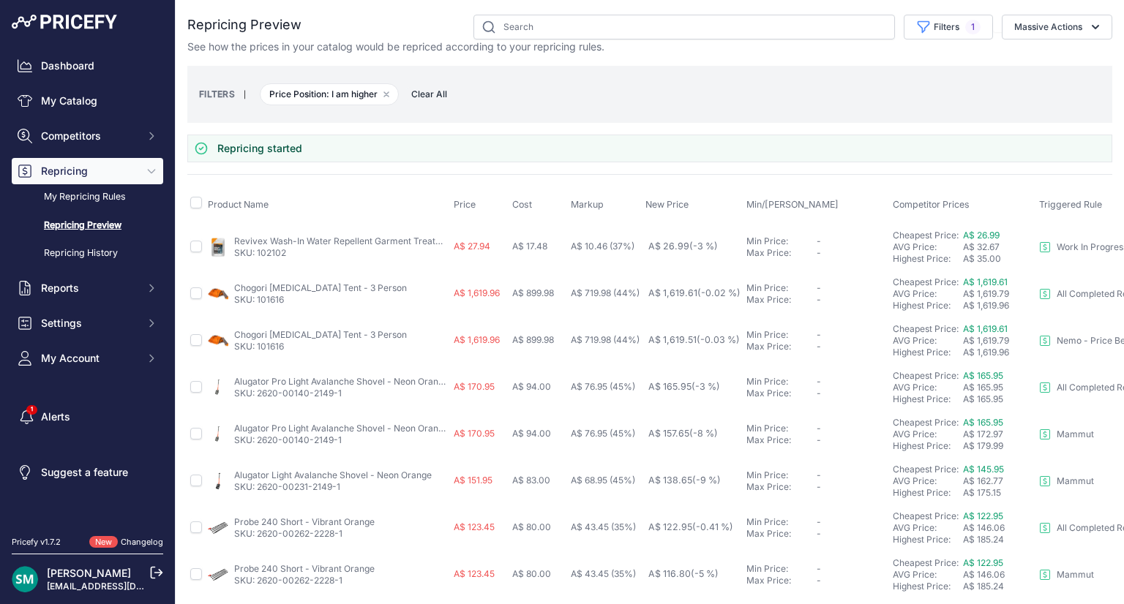
scroll to position [626, 0]
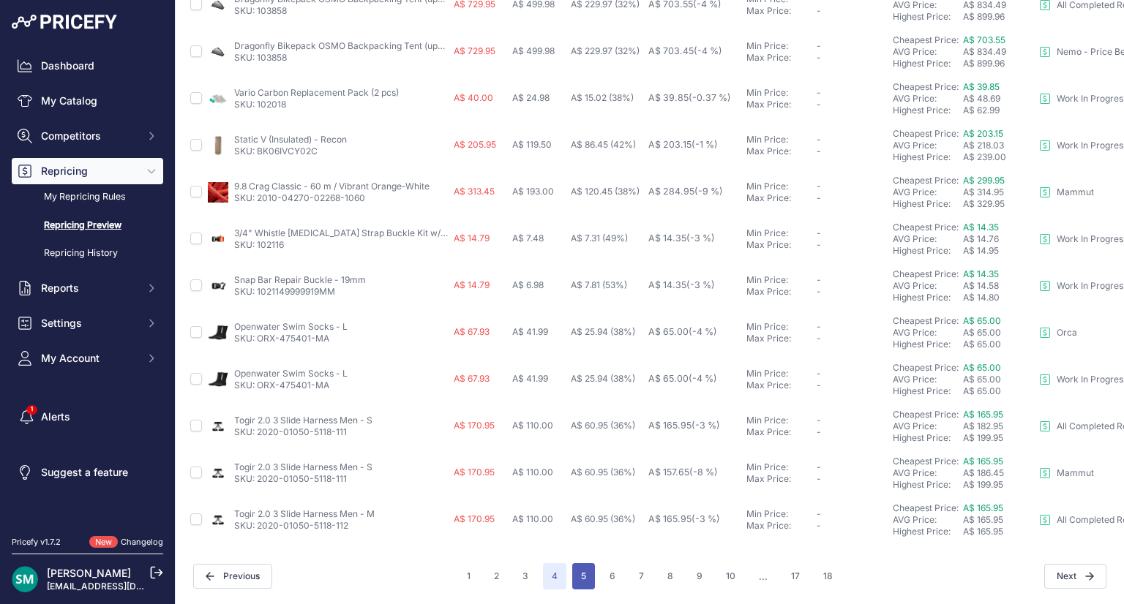
click at [584, 573] on button "5" at bounding box center [583, 576] width 23 height 26
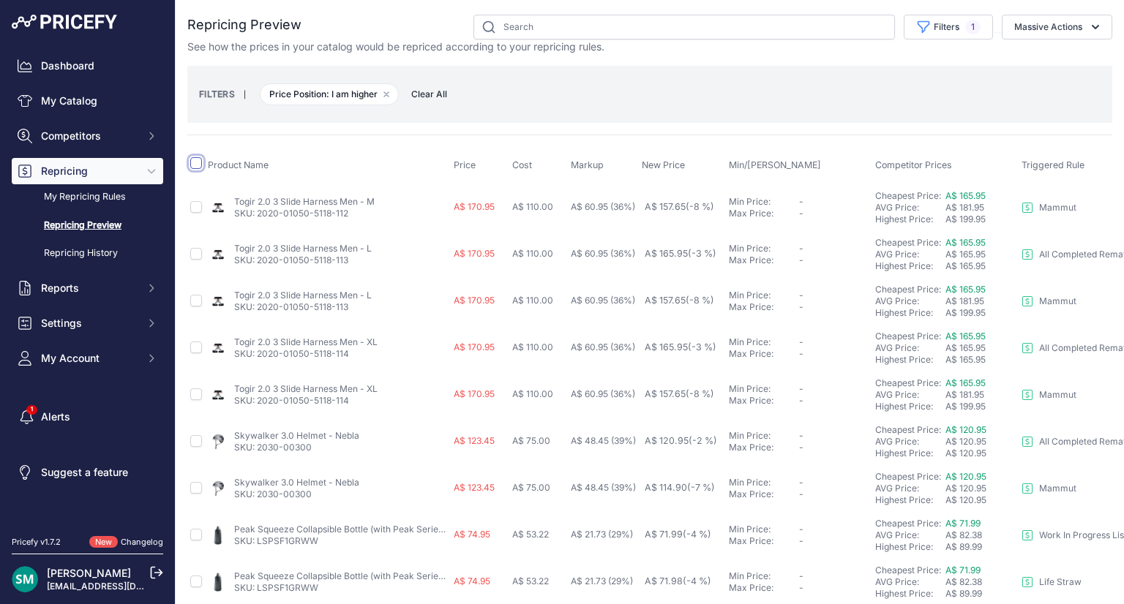
click at [195, 168] on input "checkbox" at bounding box center [196, 163] width 12 height 12
checkbox input "true"
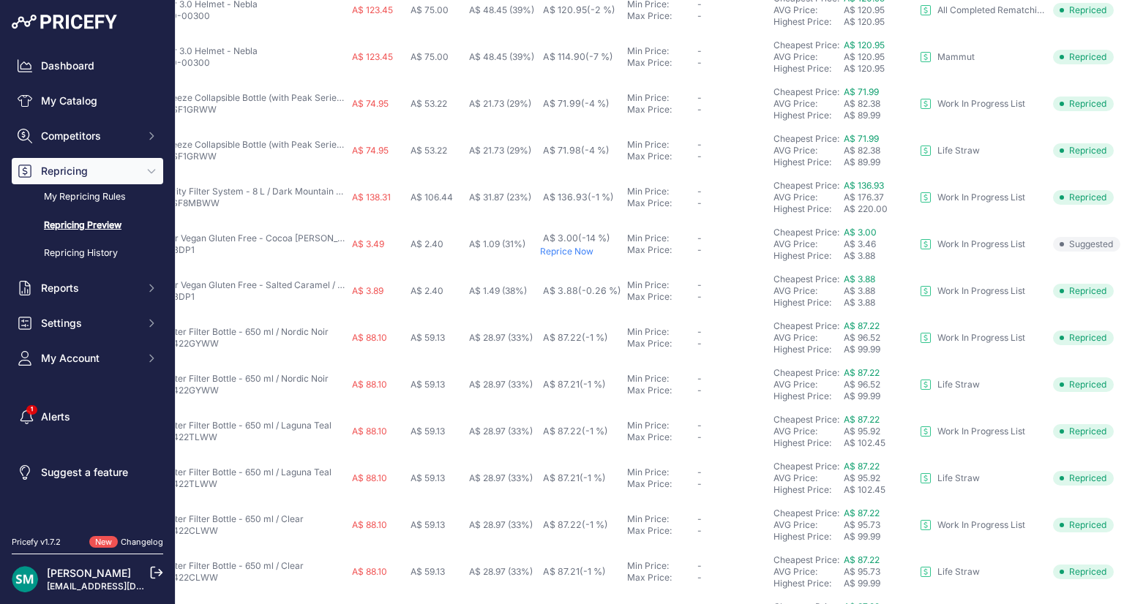
scroll to position [613, 114]
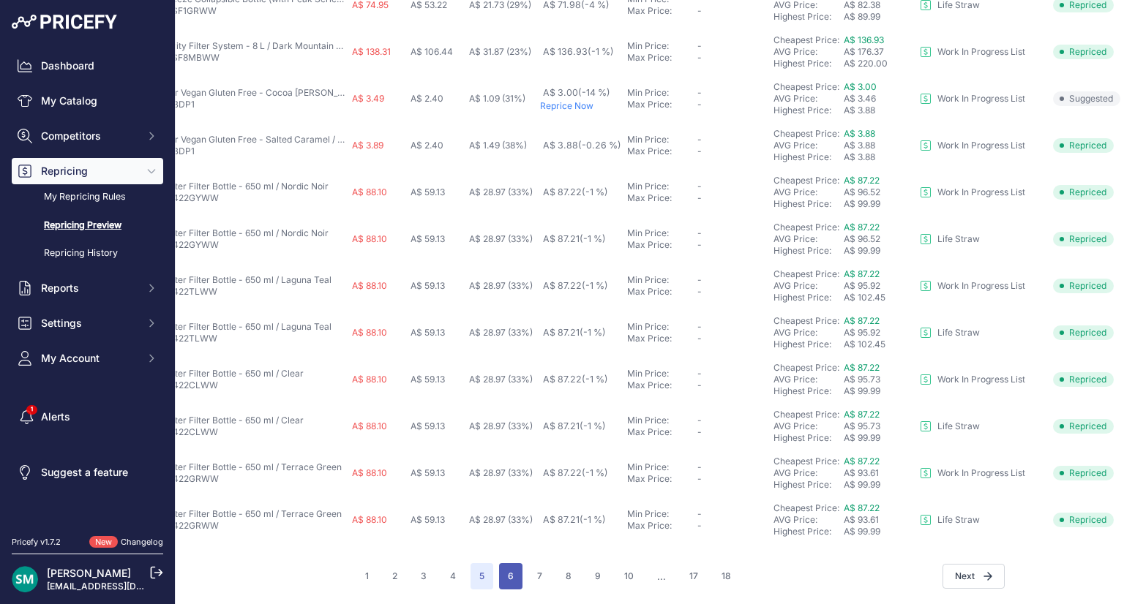
click at [499, 563] on button "6" at bounding box center [510, 576] width 23 height 26
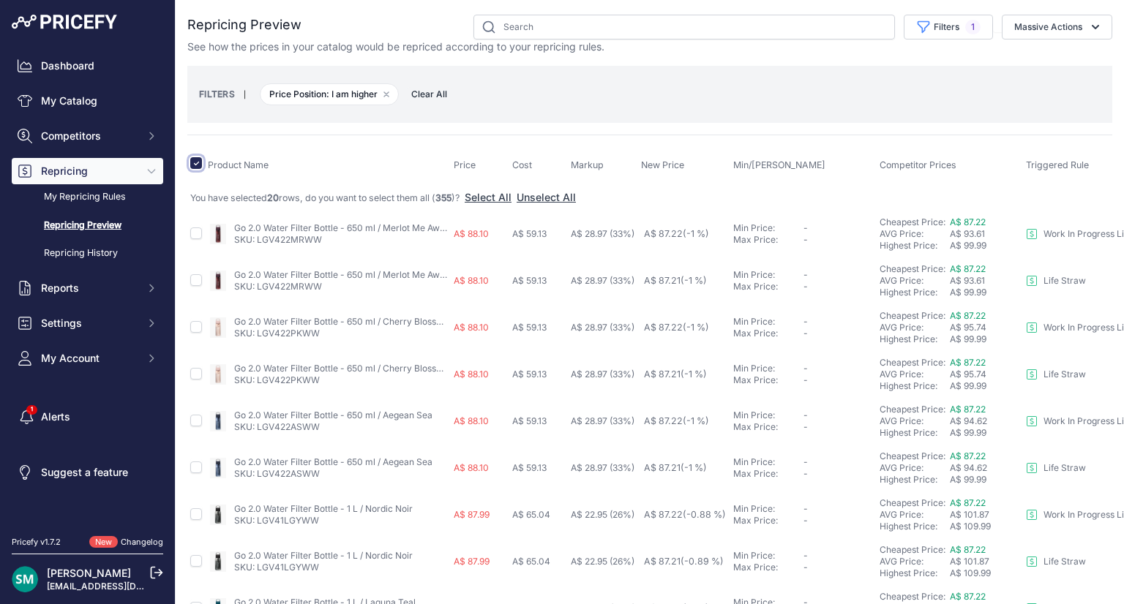
click at [194, 159] on input "checkbox" at bounding box center [196, 163] width 12 height 12
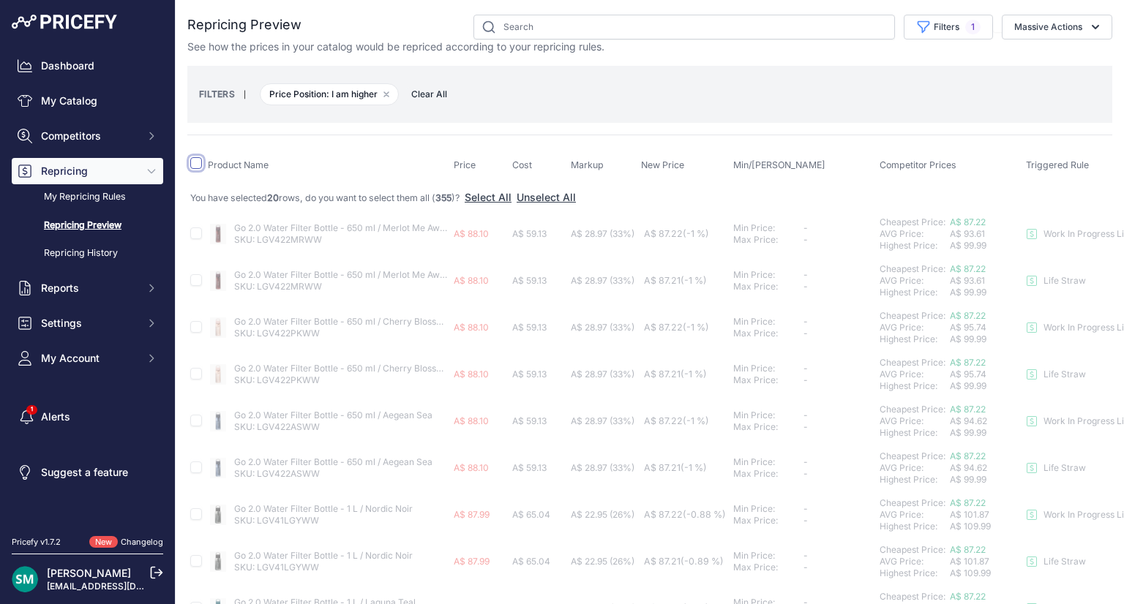
click at [194, 159] on input "checkbox" at bounding box center [196, 163] width 12 height 12
checkbox input "true"
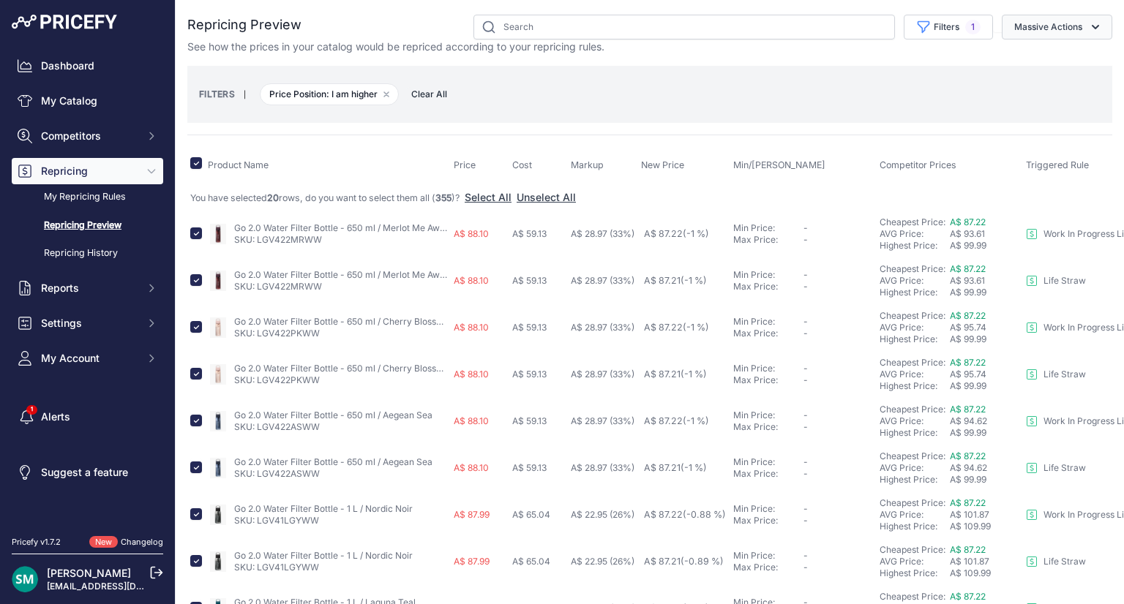
click at [1037, 17] on button "Massive Actions" at bounding box center [1056, 27] width 110 height 25
click at [1033, 62] on span "Reprice Now" at bounding box center [1037, 61] width 61 height 12
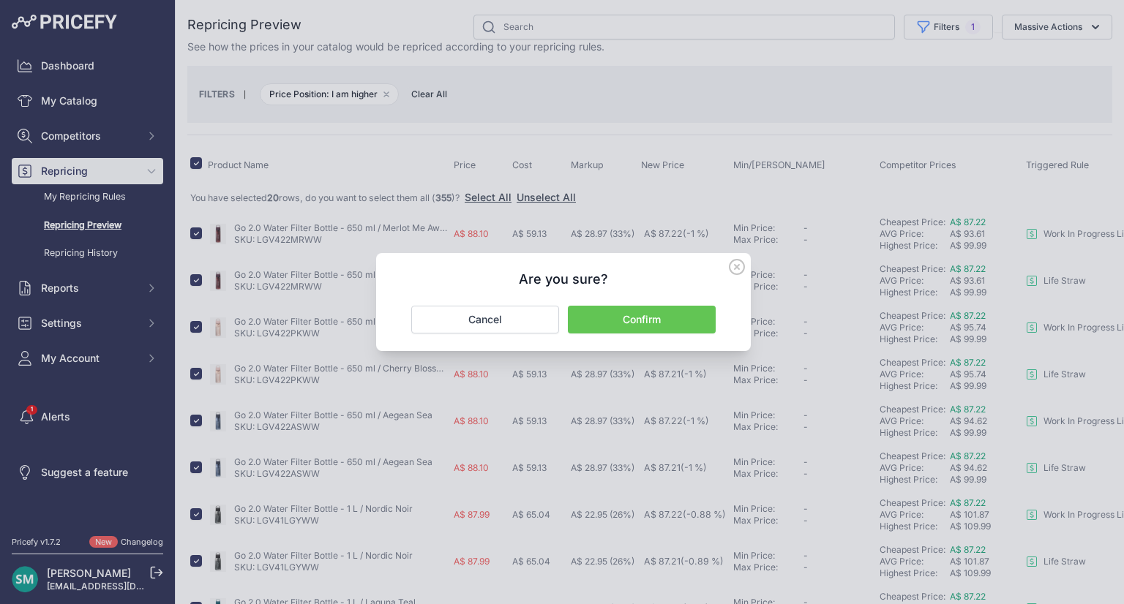
click at [676, 324] on button "Confirm" at bounding box center [642, 320] width 148 height 28
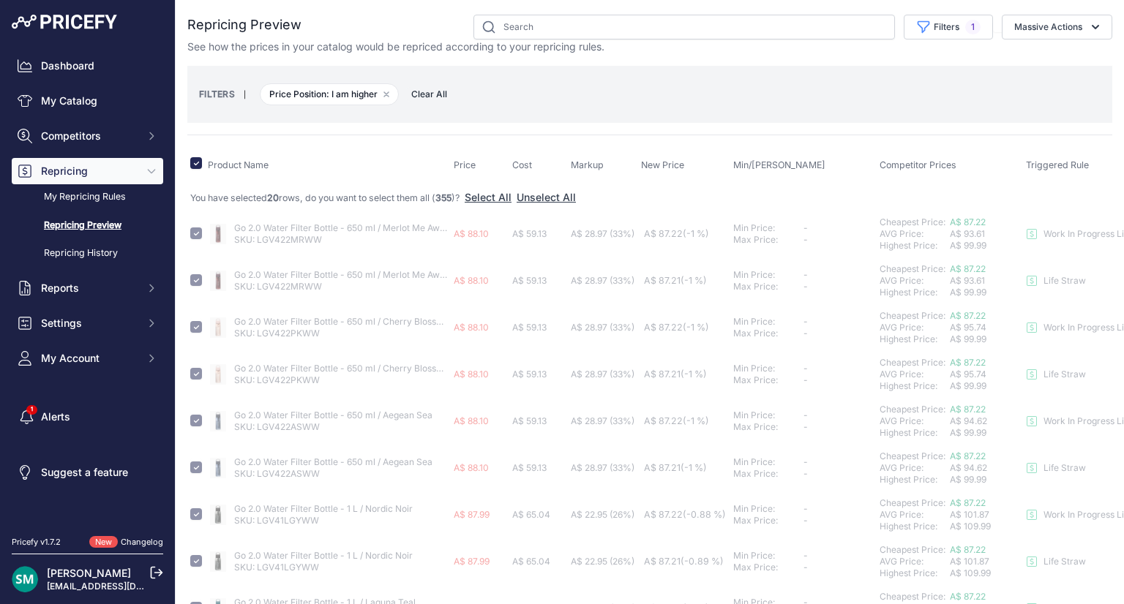
click at [676, 324] on span "A$ 87.22 (-1 %)" at bounding box center [676, 327] width 65 height 11
checkbox input "false"
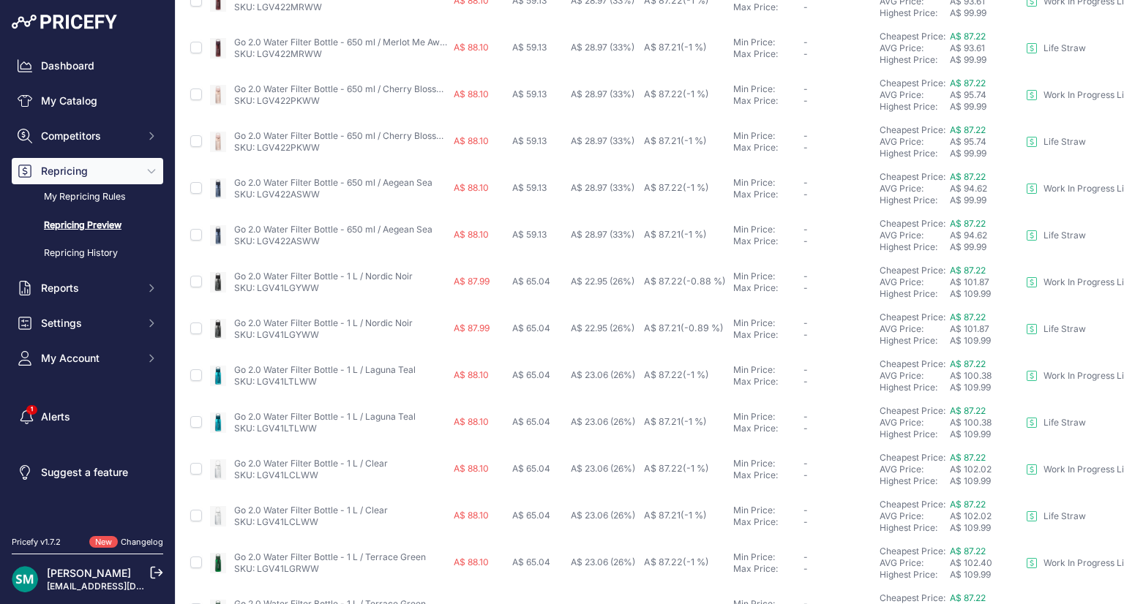
scroll to position [626, 0]
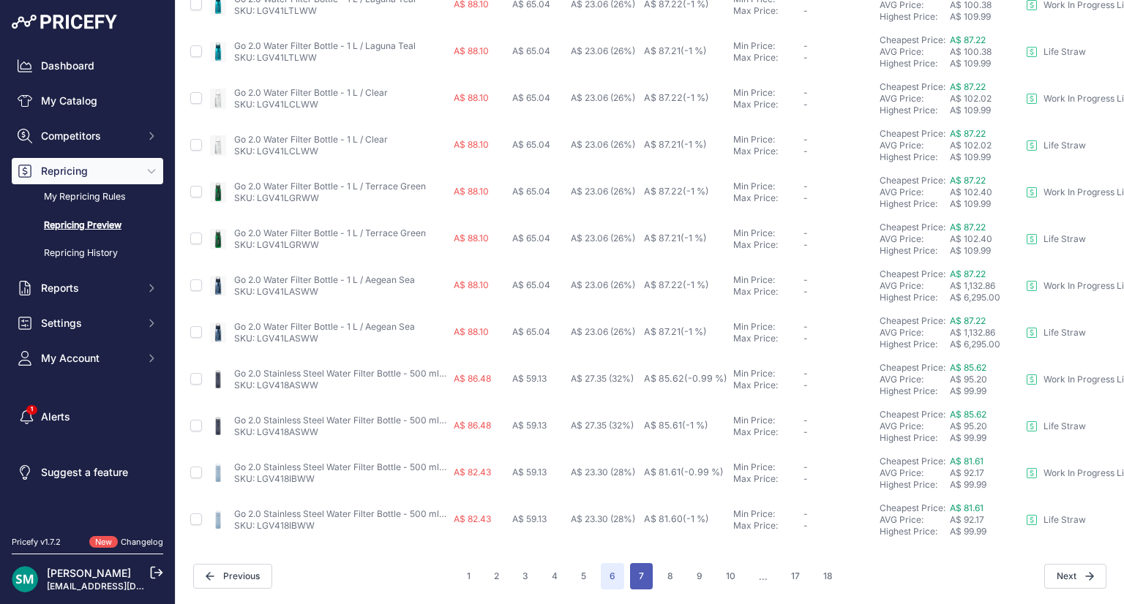
click at [640, 568] on button "7" at bounding box center [641, 576] width 23 height 26
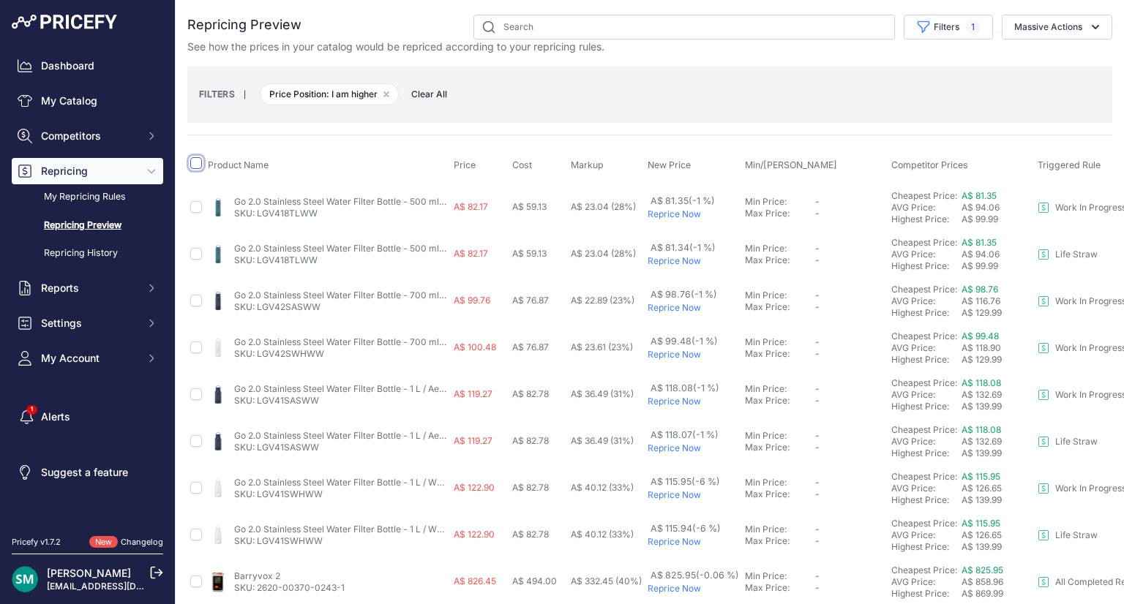
click at [195, 165] on input "checkbox" at bounding box center [196, 163] width 12 height 12
checkbox input "true"
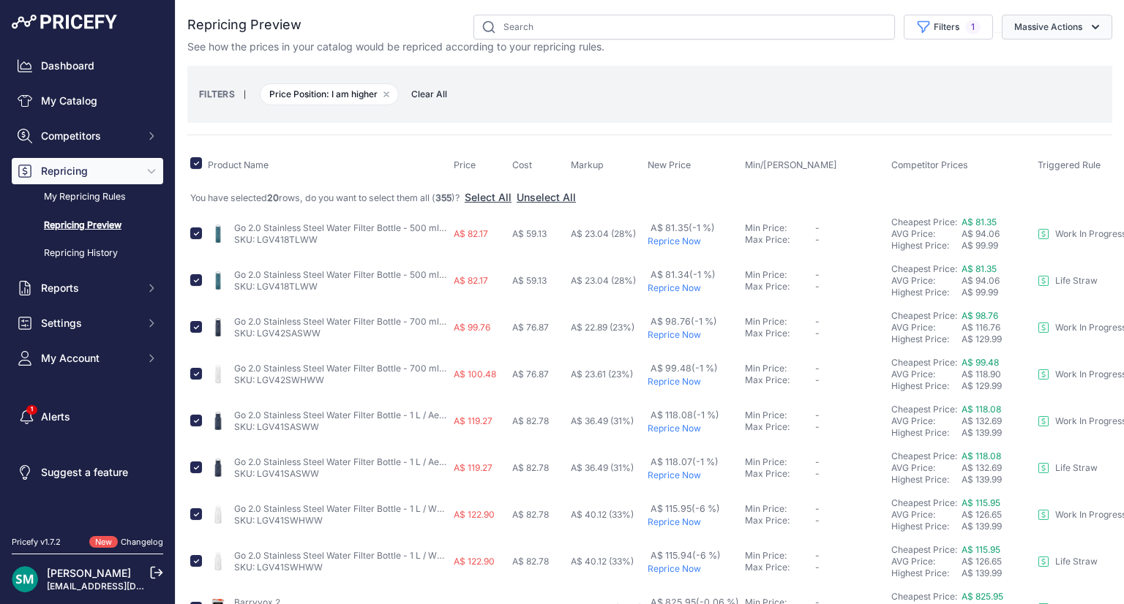
click at [1069, 36] on button "Massive Actions" at bounding box center [1056, 27] width 110 height 25
click at [1051, 59] on span "Reprice Now" at bounding box center [1037, 61] width 61 height 12
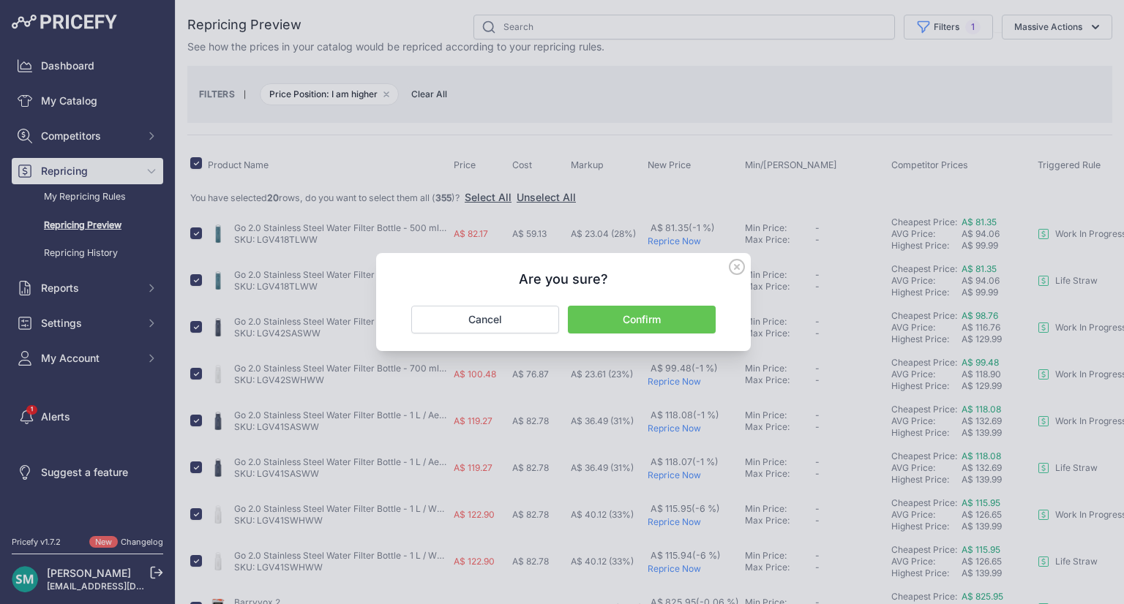
click at [708, 320] on button "Confirm" at bounding box center [642, 320] width 148 height 28
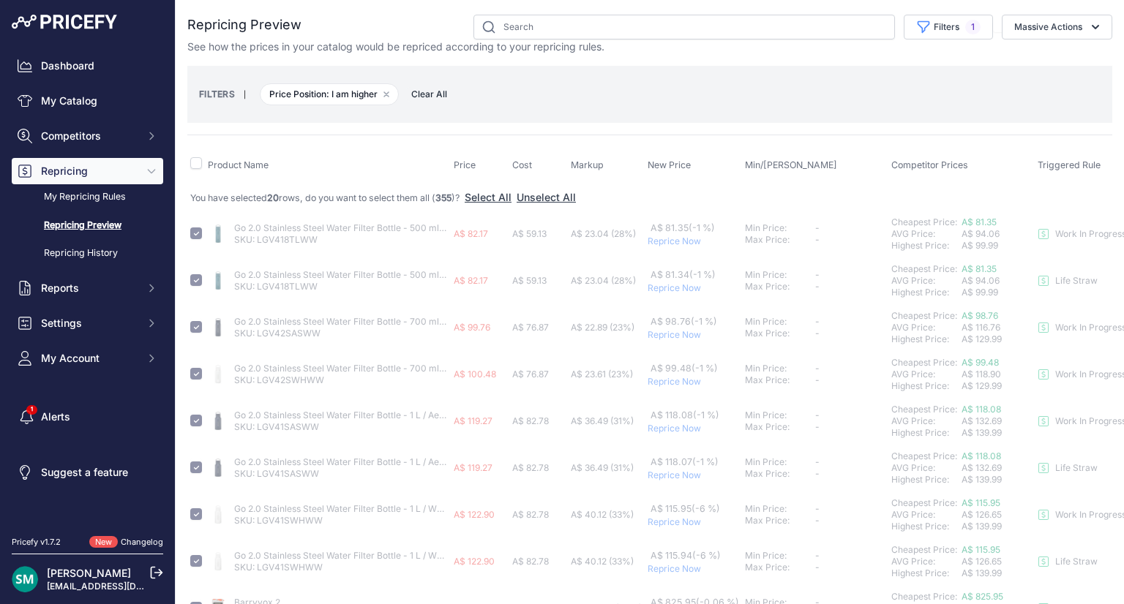
checkbox input "false"
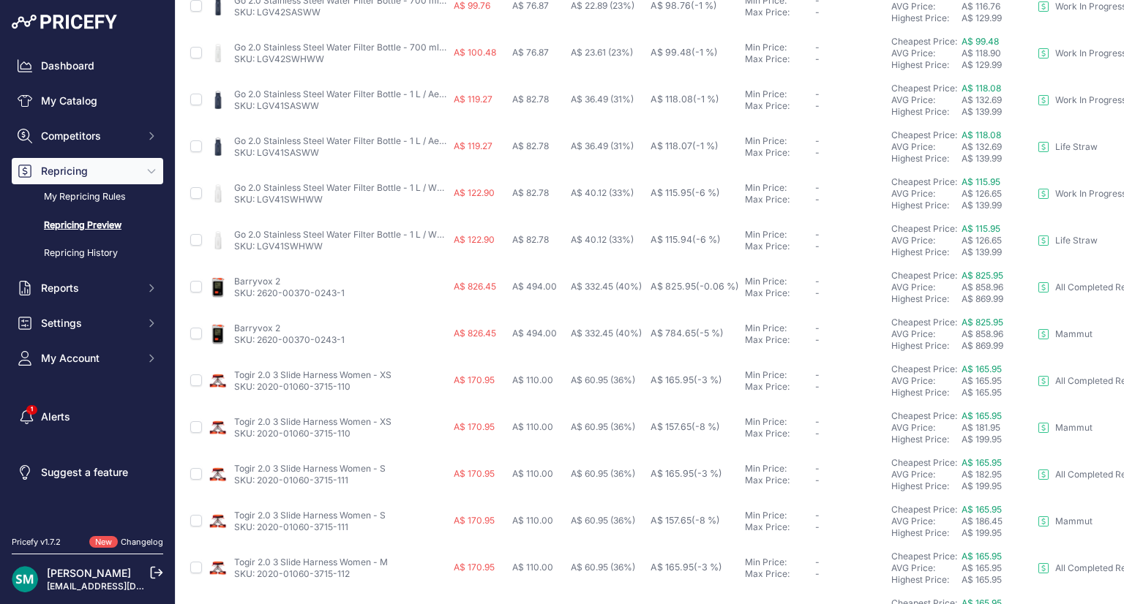
scroll to position [626, 0]
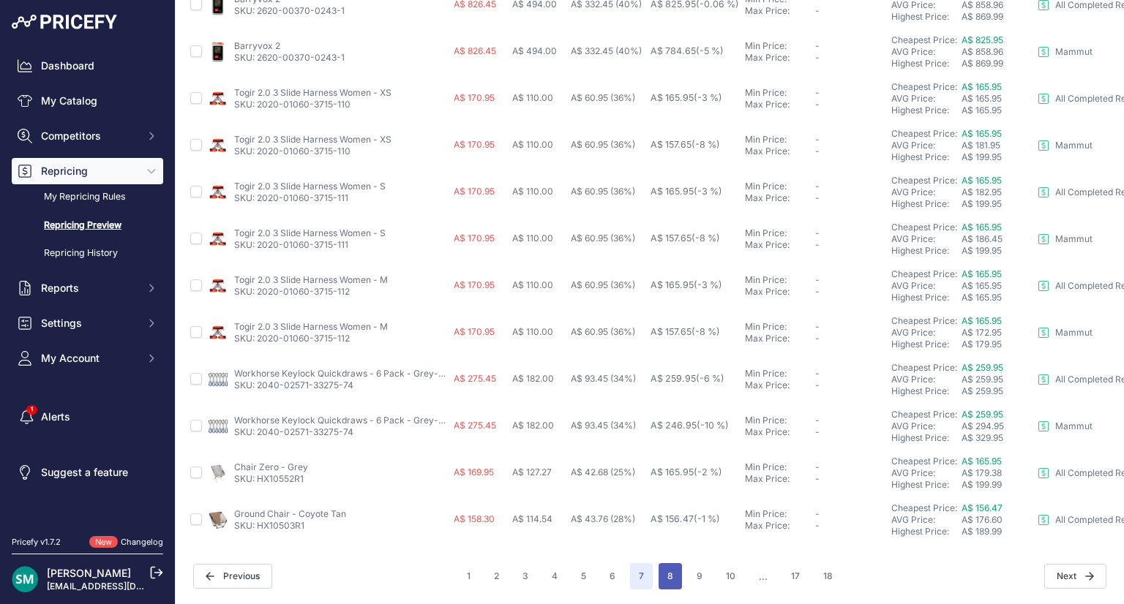
click at [664, 571] on button "8" at bounding box center [669, 576] width 23 height 26
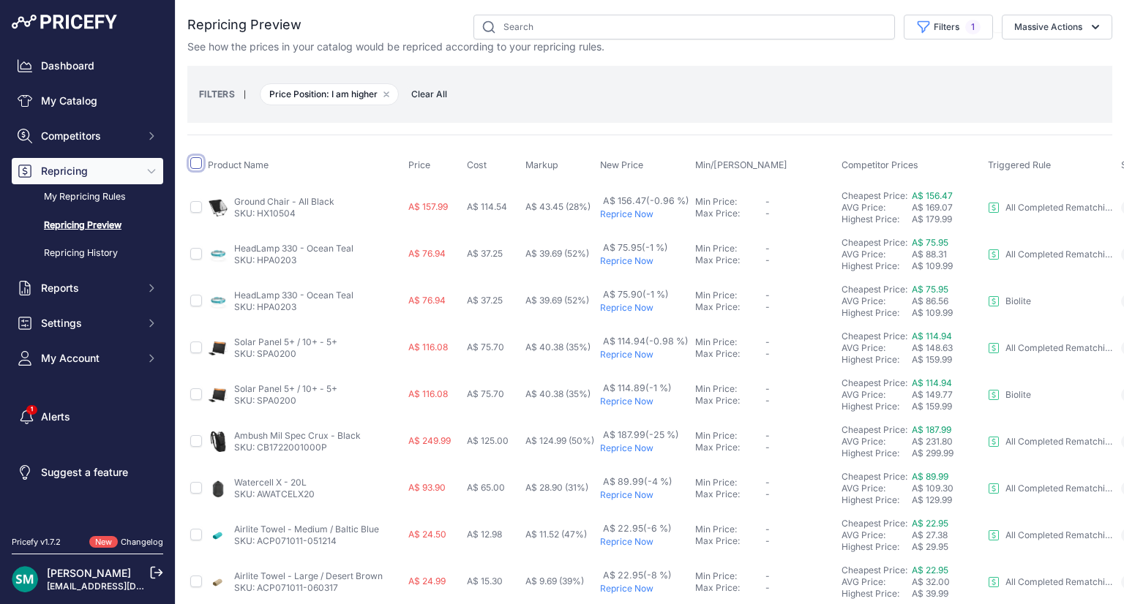
click at [196, 163] on input "checkbox" at bounding box center [196, 163] width 12 height 12
checkbox input "true"
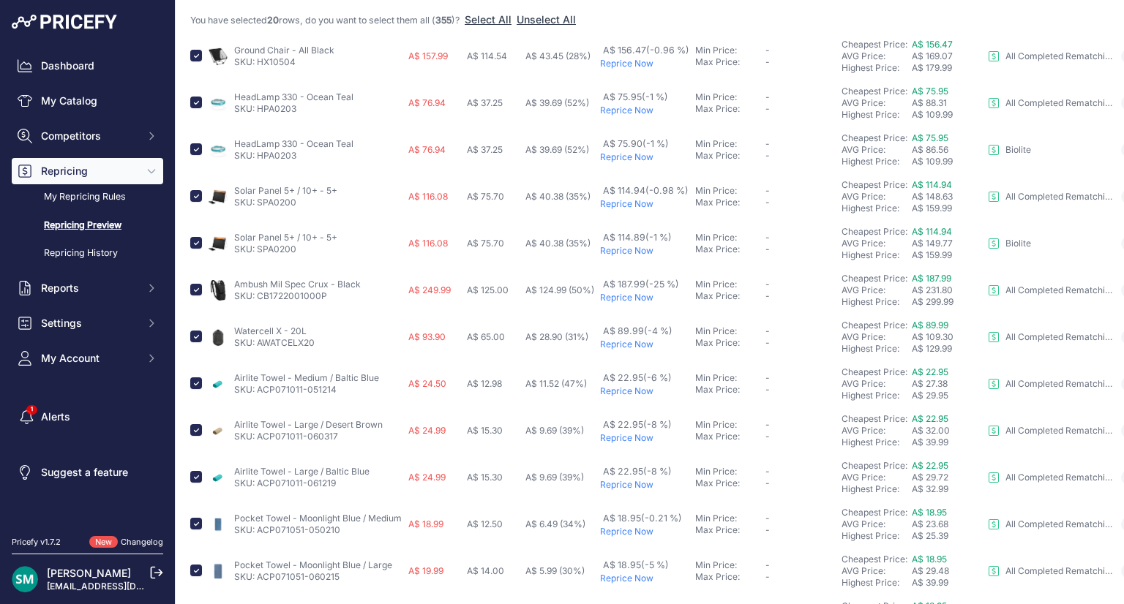
scroll to position [192, 0]
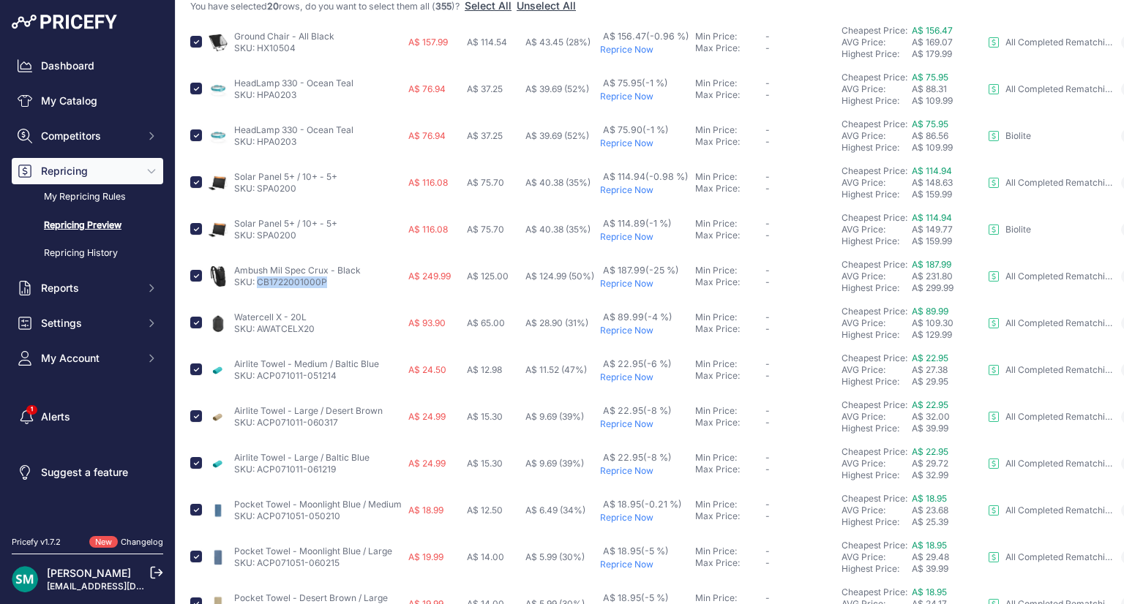
drag, startPoint x: 328, startPoint y: 280, endPoint x: 257, endPoint y: 290, distance: 70.9
click at [257, 290] on td "Ambush Mil Spec Crux - Black SKU: CB1722001000P" at bounding box center [305, 276] width 200 height 47
copy link "CB1722001000P"
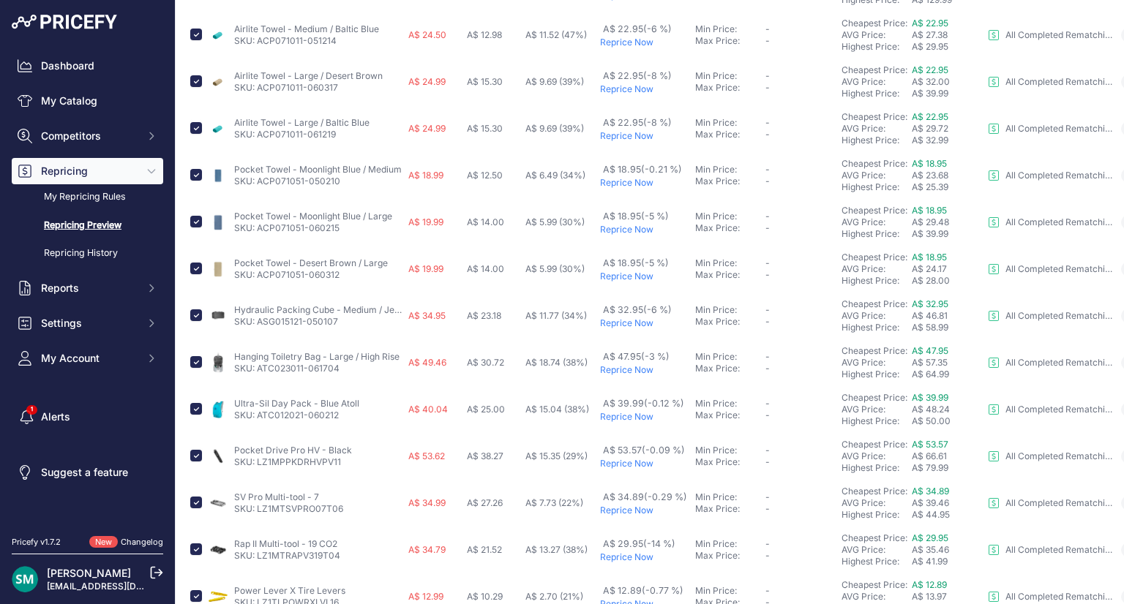
scroll to position [613, 0]
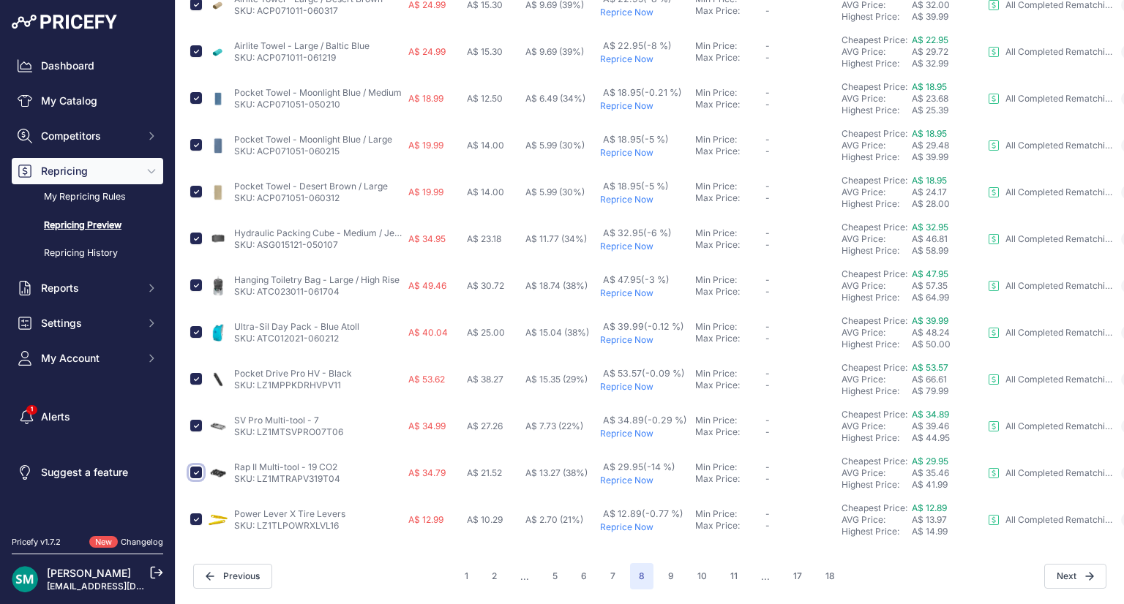
click at [191, 467] on input "checkbox" at bounding box center [196, 473] width 12 height 12
checkbox input "false"
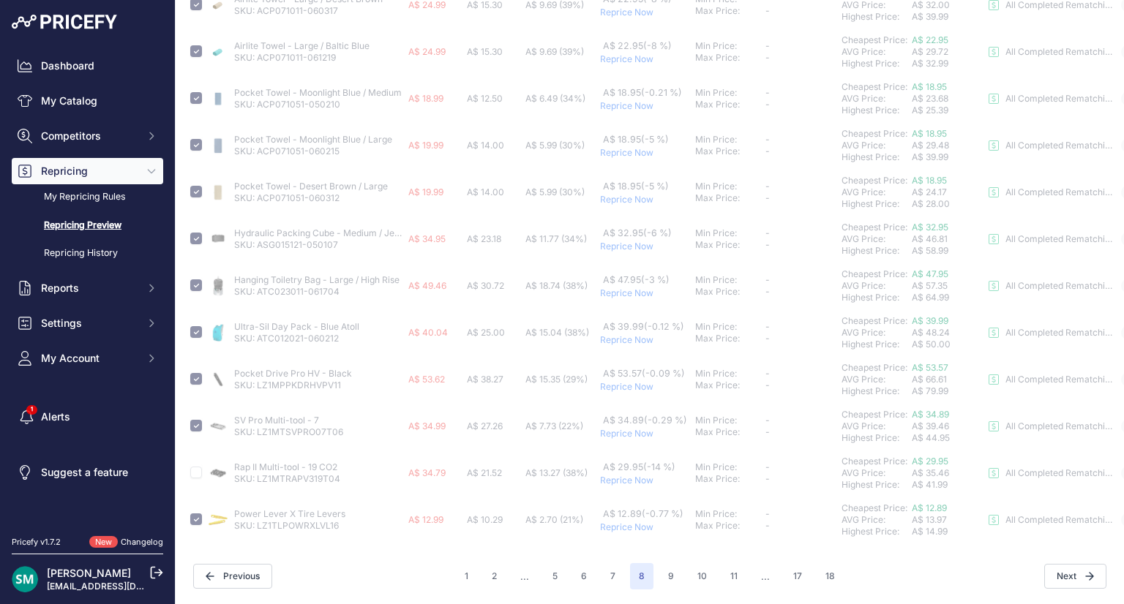
checkbox input "false"
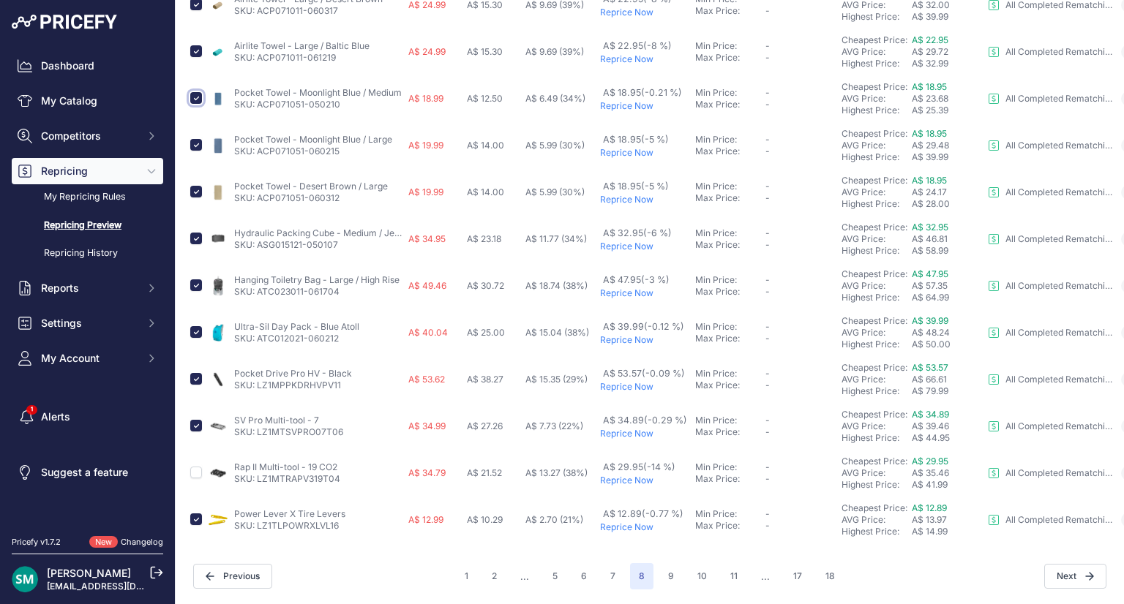
click at [198, 92] on input "checkbox" at bounding box center [196, 98] width 12 height 12
checkbox input "false"
click at [196, 139] on input "checkbox" at bounding box center [196, 145] width 12 height 12
checkbox input "false"
click at [196, 186] on input "checkbox" at bounding box center [196, 192] width 12 height 12
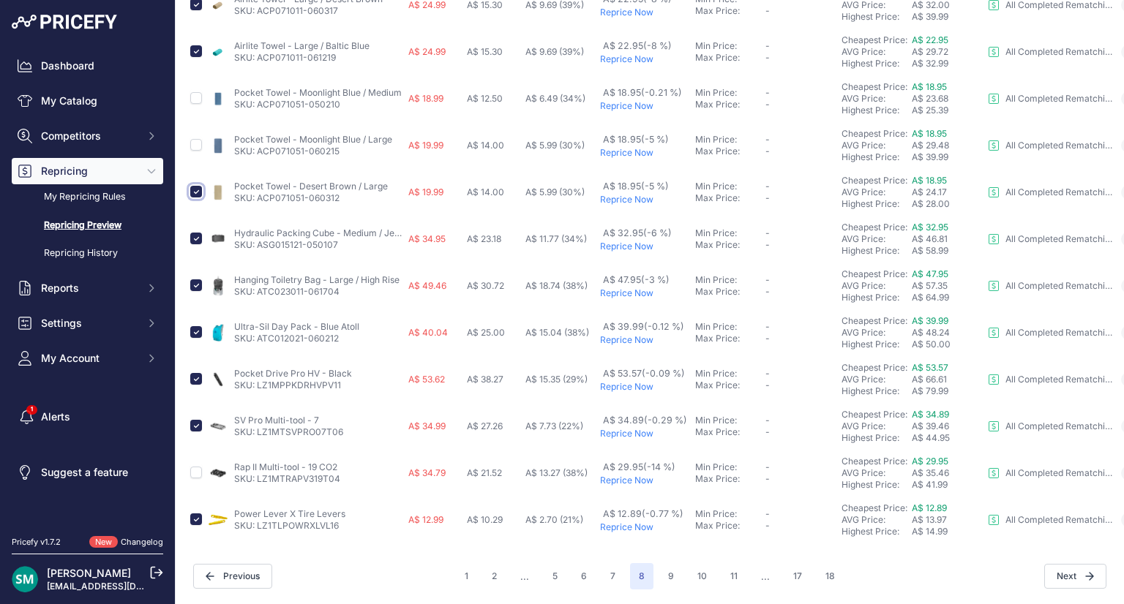
checkbox input "false"
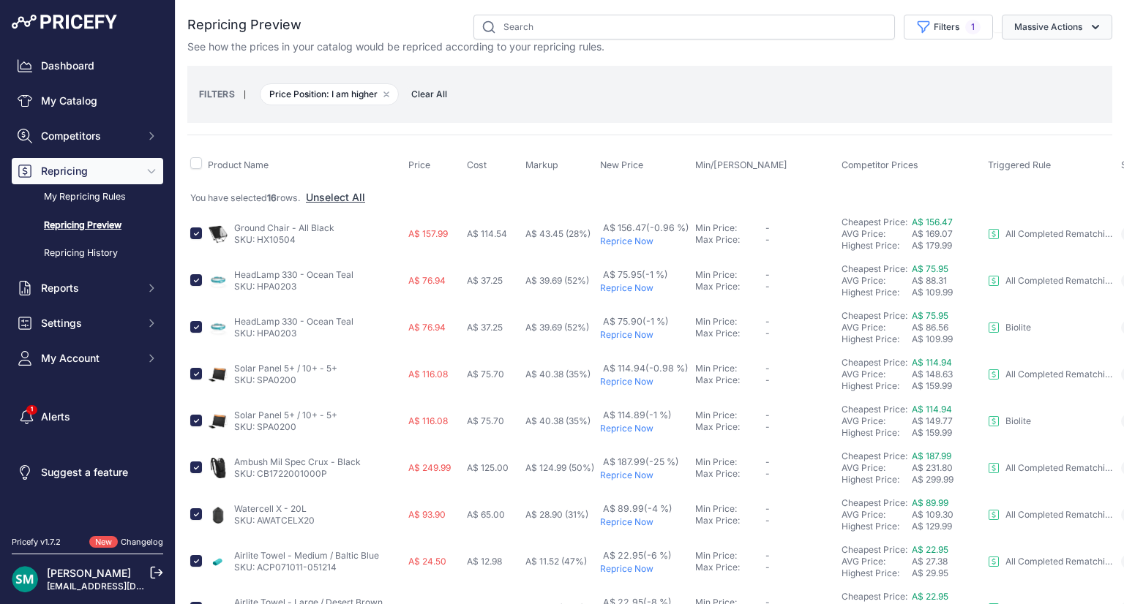
click at [1026, 22] on button "Massive Actions" at bounding box center [1056, 27] width 110 height 25
click at [1030, 69] on button "Reprice Now" at bounding box center [1053, 61] width 117 height 26
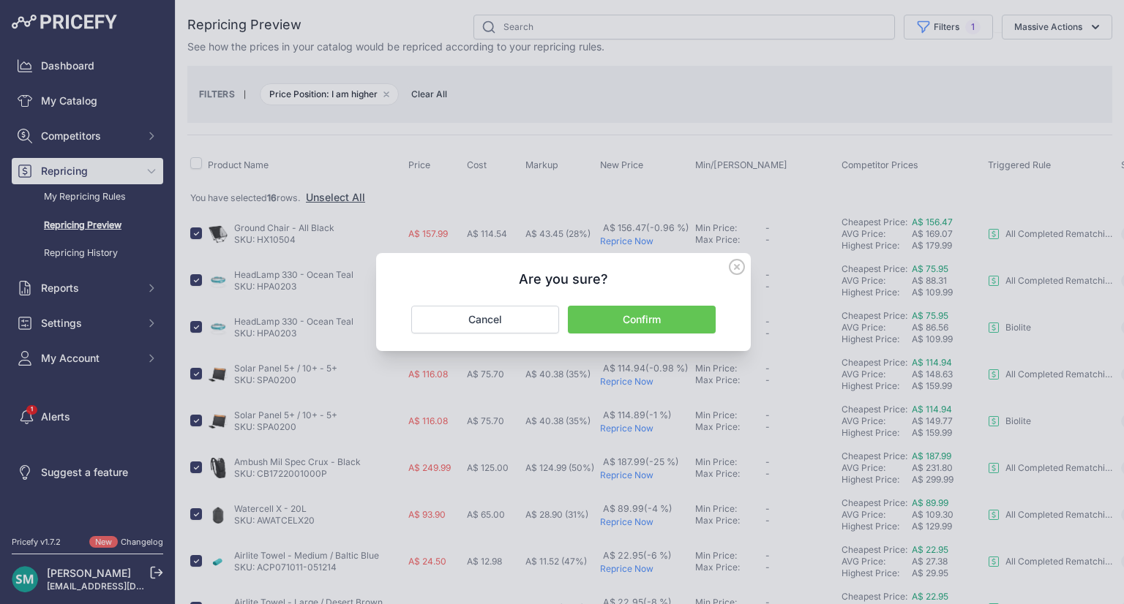
click at [696, 311] on button "Confirm" at bounding box center [642, 320] width 148 height 28
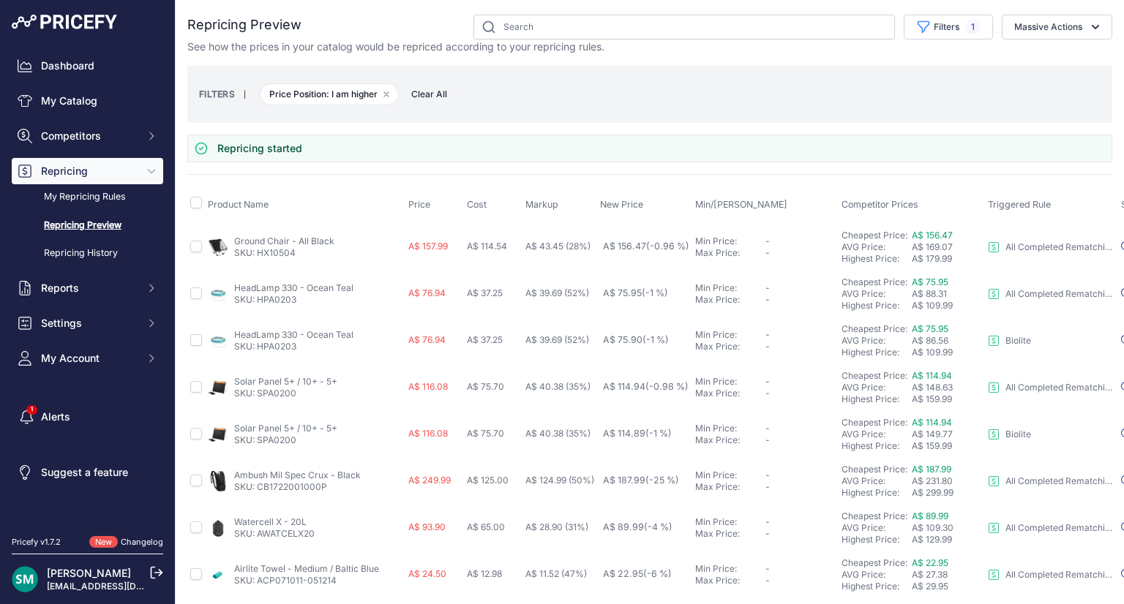
scroll to position [626, 0]
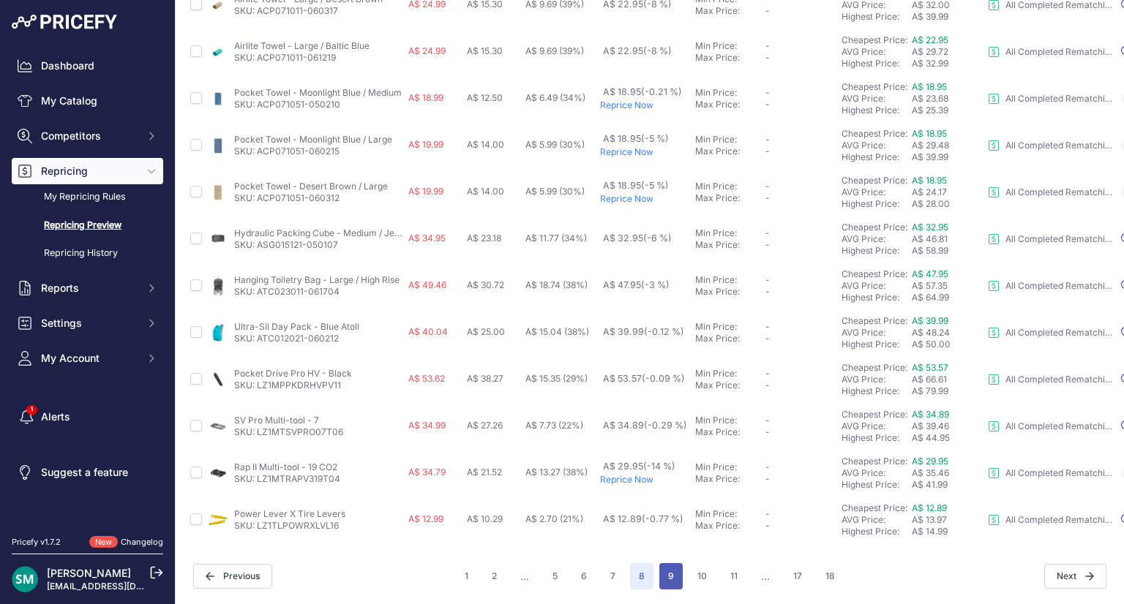
click at [669, 563] on button "9" at bounding box center [670, 576] width 23 height 26
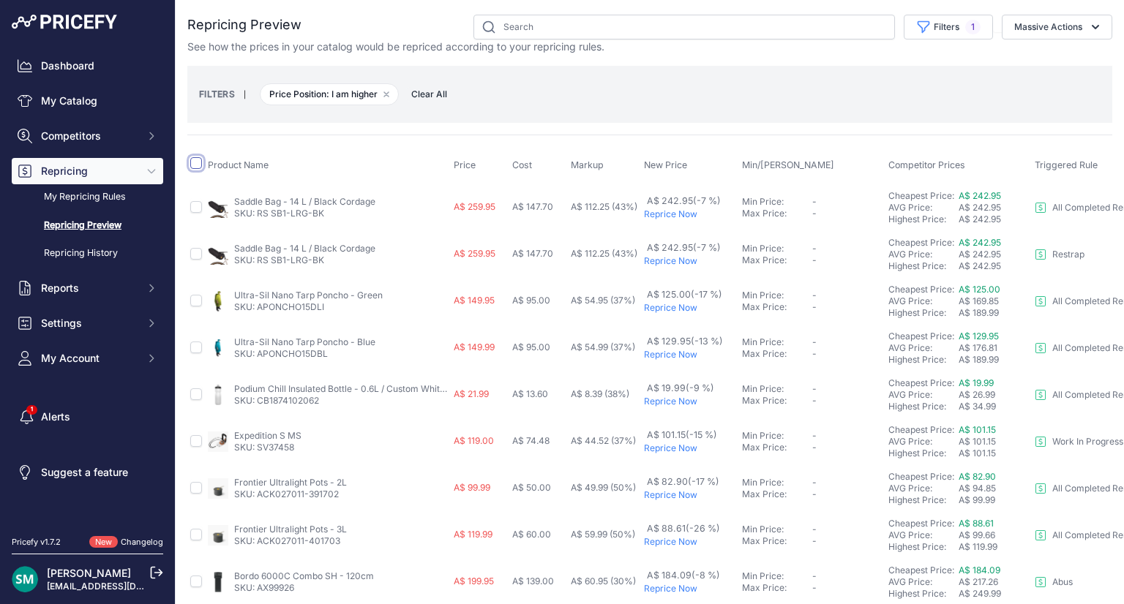
click at [191, 162] on input "checkbox" at bounding box center [196, 163] width 12 height 12
checkbox input "true"
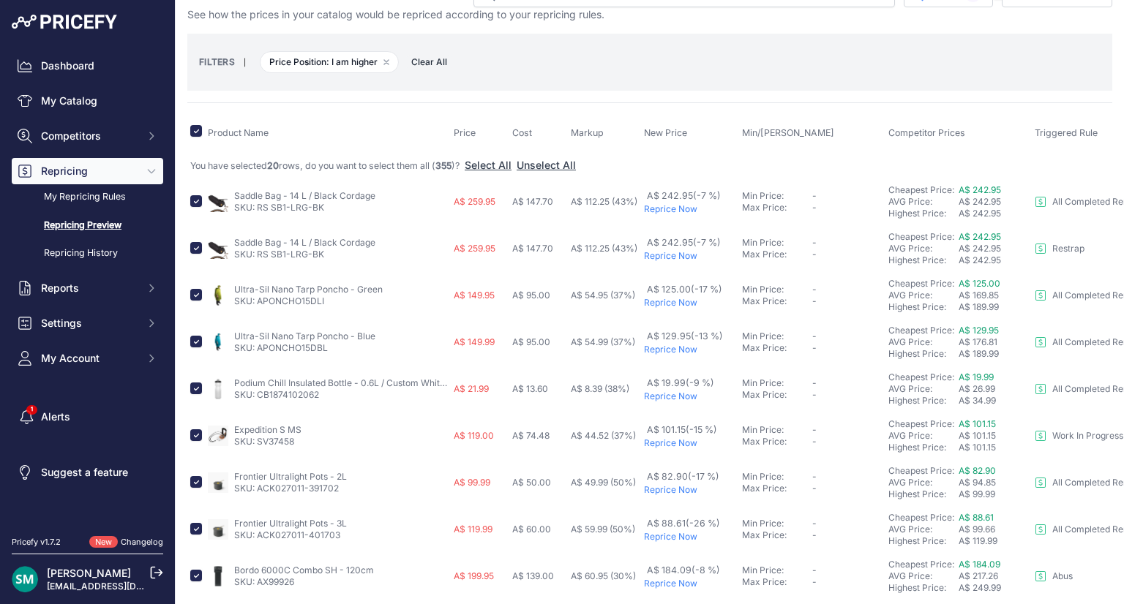
scroll to position [33, 0]
drag, startPoint x: 331, startPoint y: 298, endPoint x: 257, endPoint y: 312, distance: 74.6
click at [257, 312] on td "Ultra-Sil Nano Tarp Poncho - Green SKU: APONCHO15DLI" at bounding box center [328, 294] width 246 height 47
copy link "APONCHO15DLI"
click at [192, 293] on input "checkbox" at bounding box center [196, 294] width 12 height 12
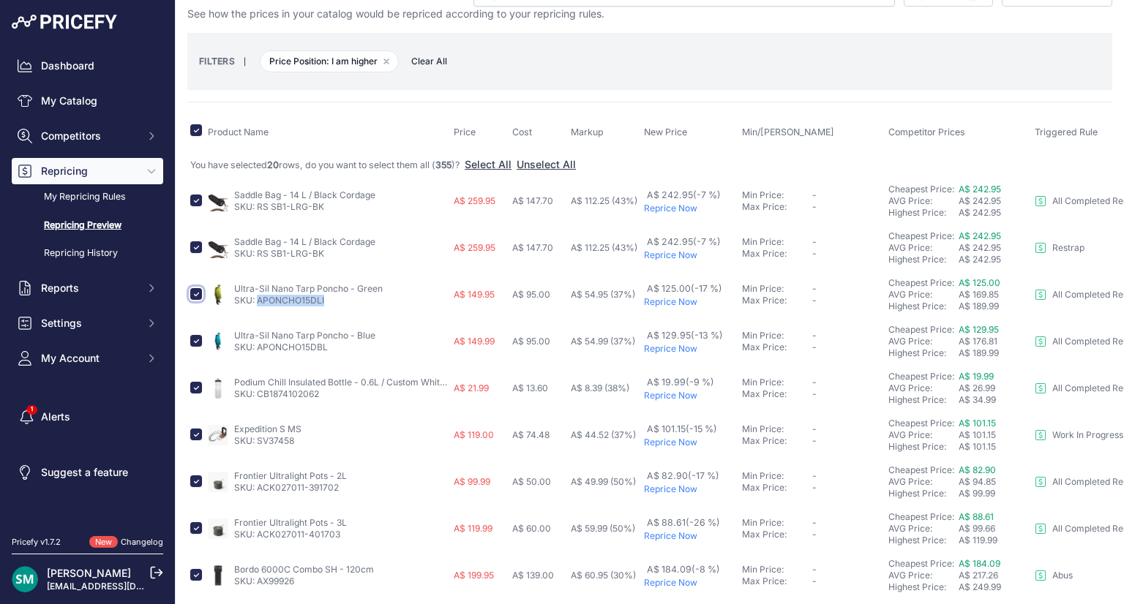
checkbox input "false"
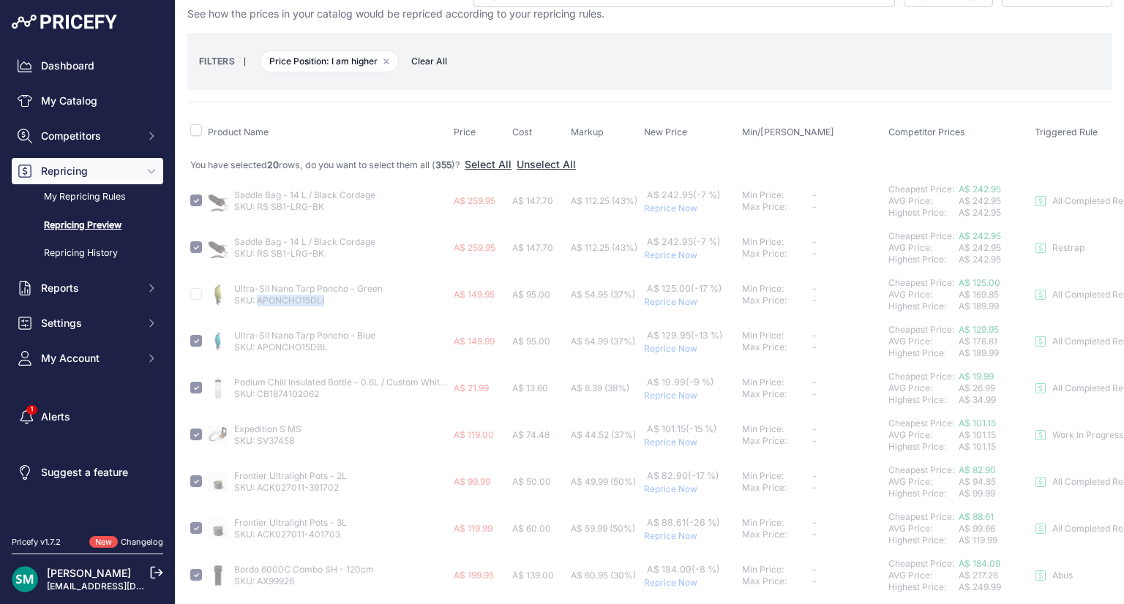
checkbox input "false"
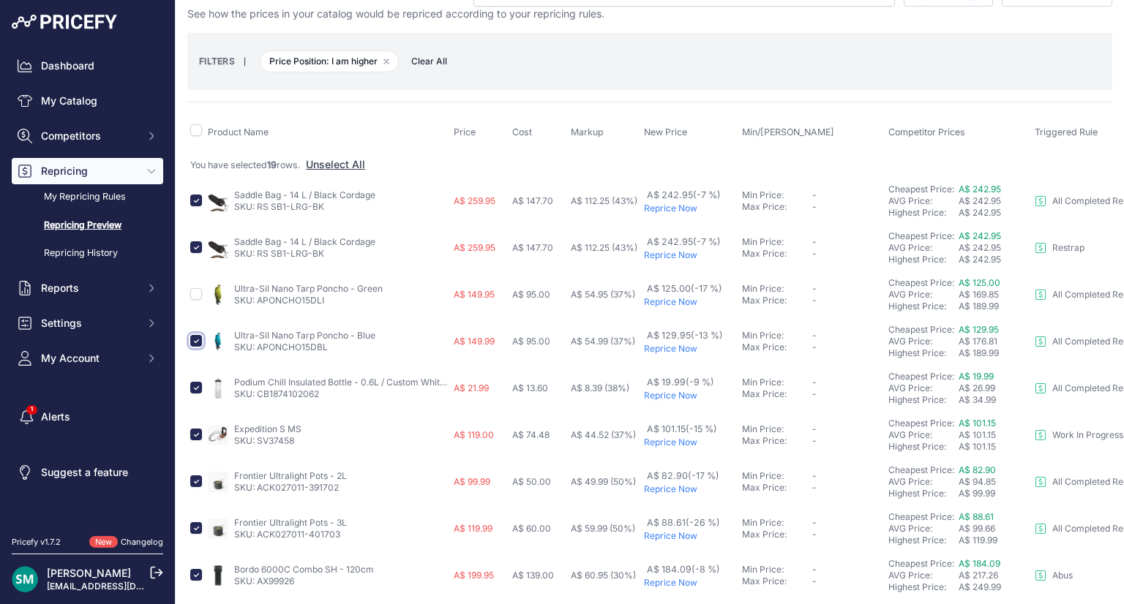
click at [196, 339] on input "checkbox" at bounding box center [196, 341] width 12 height 12
checkbox input "false"
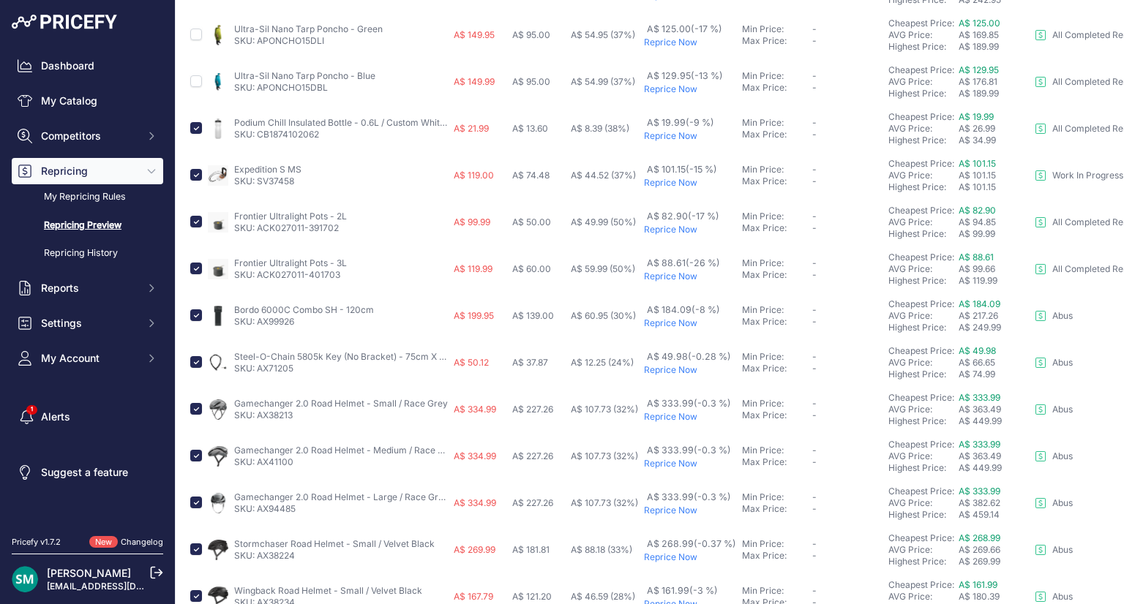
scroll to position [294, 0]
click at [201, 315] on input "checkbox" at bounding box center [196, 314] width 12 height 12
checkbox input "false"
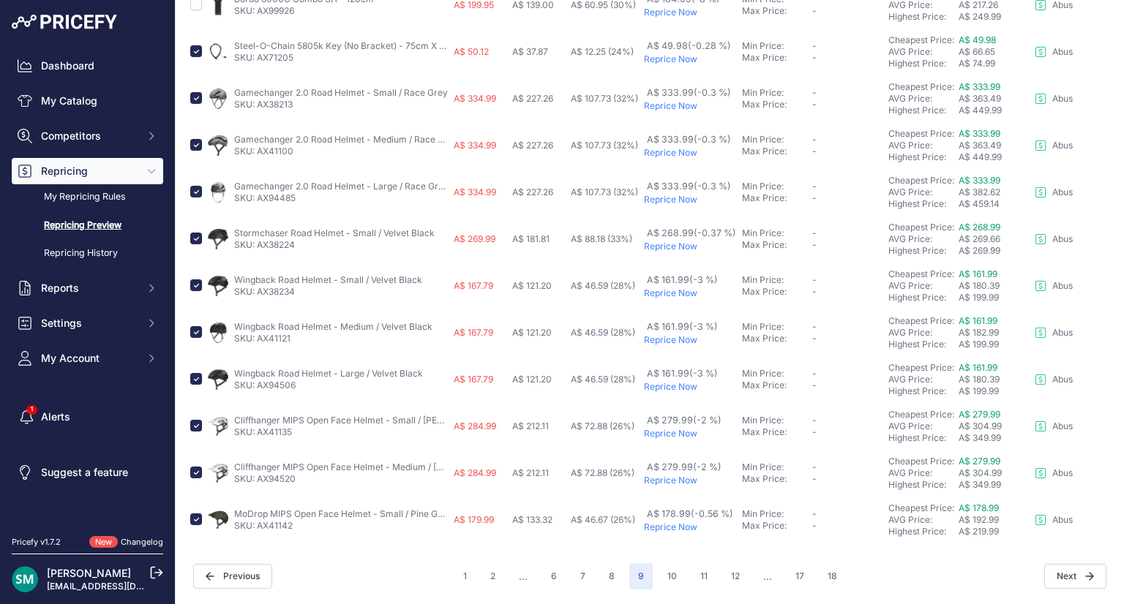
scroll to position [0, 0]
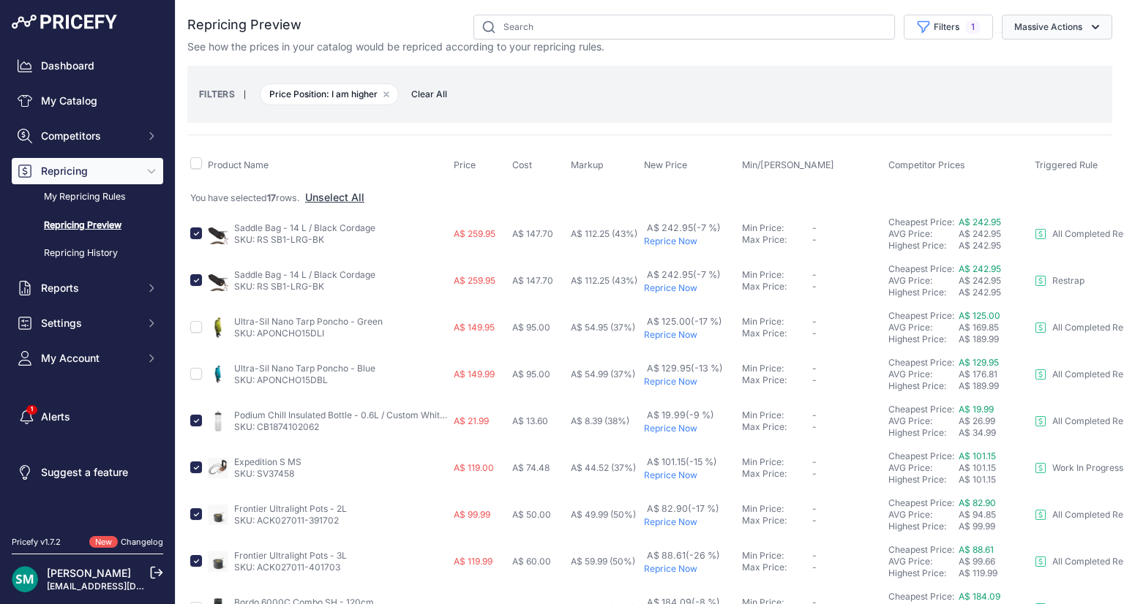
click at [1042, 25] on button "Massive Actions" at bounding box center [1056, 27] width 110 height 25
click at [1021, 65] on span "Reprice Now" at bounding box center [1037, 61] width 61 height 12
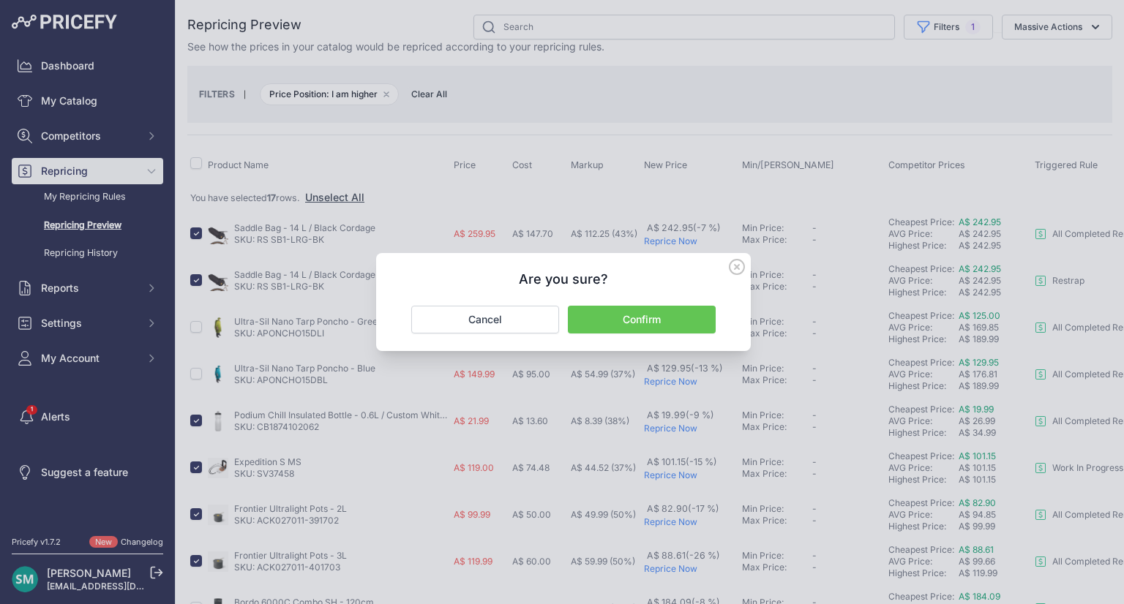
click at [693, 325] on button "Confirm" at bounding box center [642, 320] width 148 height 28
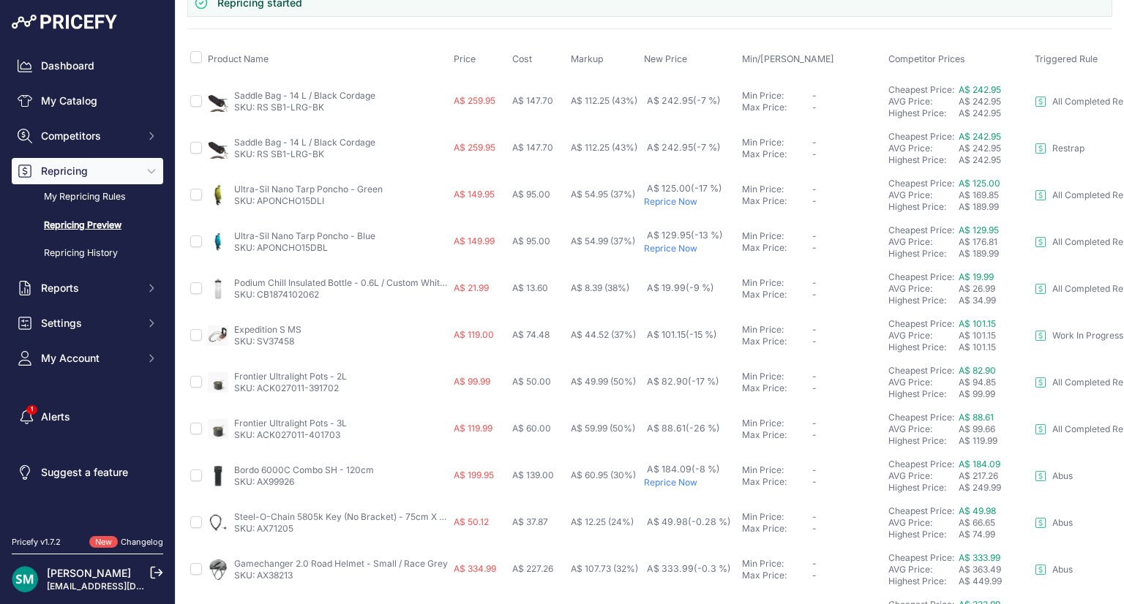
scroll to position [626, 0]
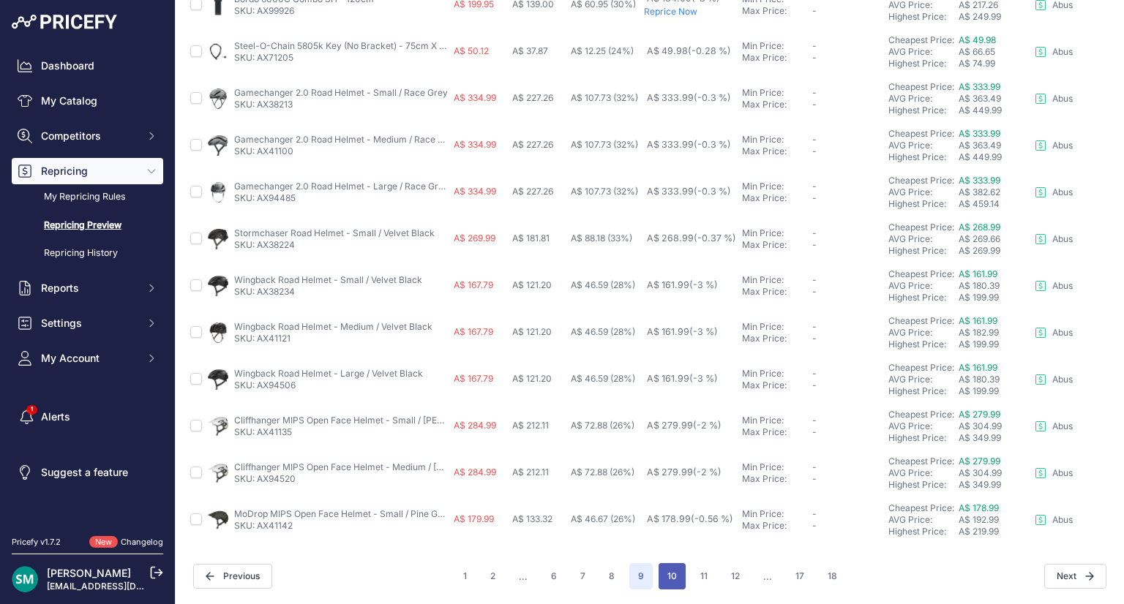
click at [664, 568] on button "10" at bounding box center [671, 576] width 27 height 26
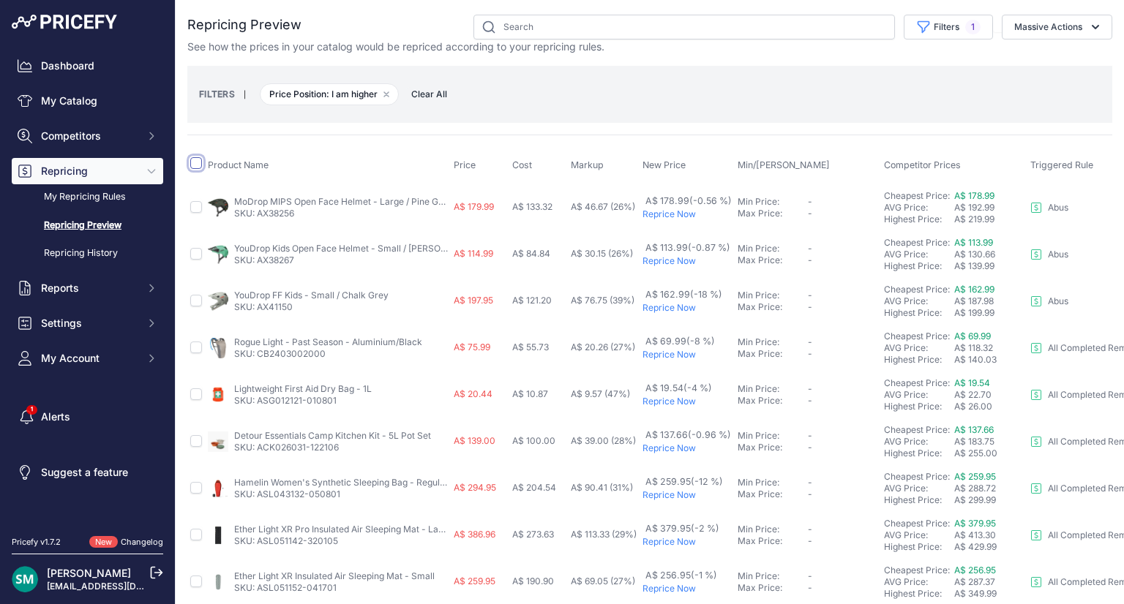
click at [196, 168] on input "checkbox" at bounding box center [196, 163] width 12 height 12
checkbox input "true"
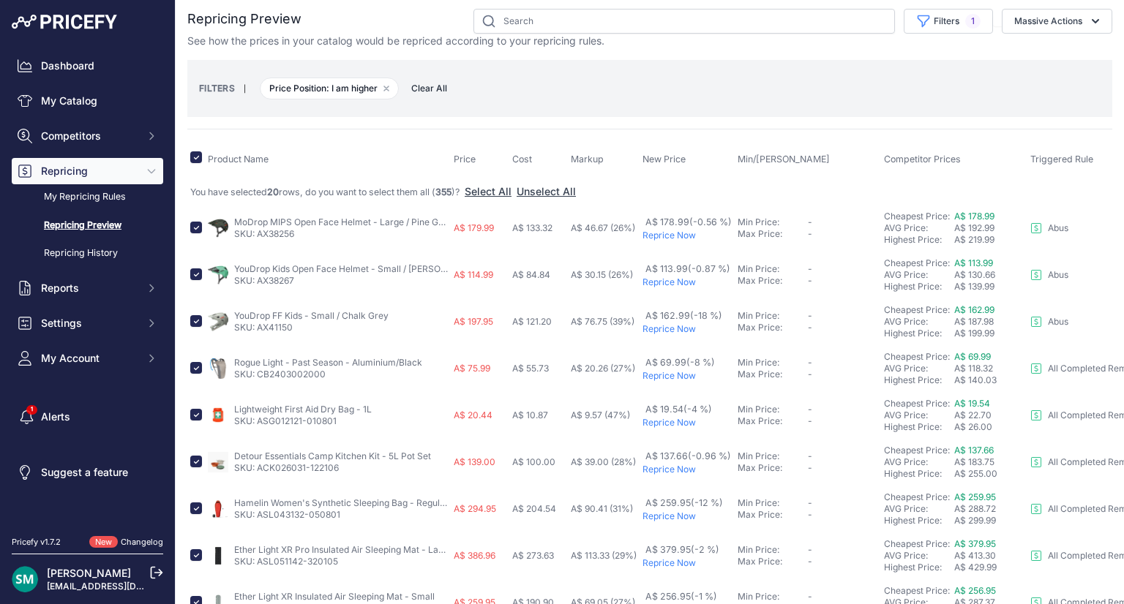
scroll to position [7, 0]
click at [198, 317] on input "checkbox" at bounding box center [196, 321] width 12 height 12
checkbox input "false"
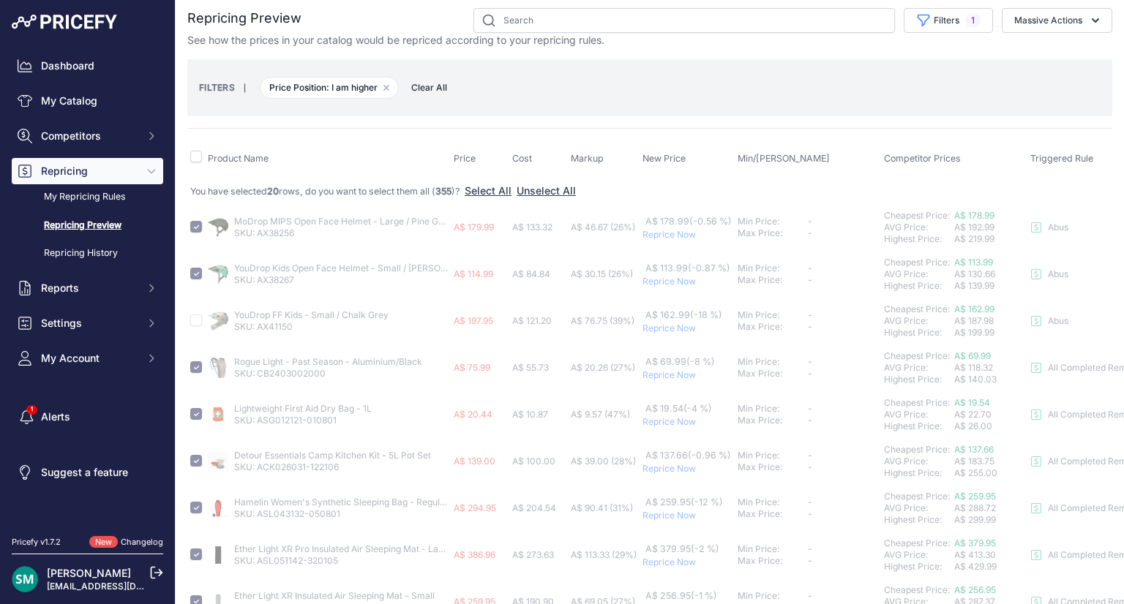
checkbox input "false"
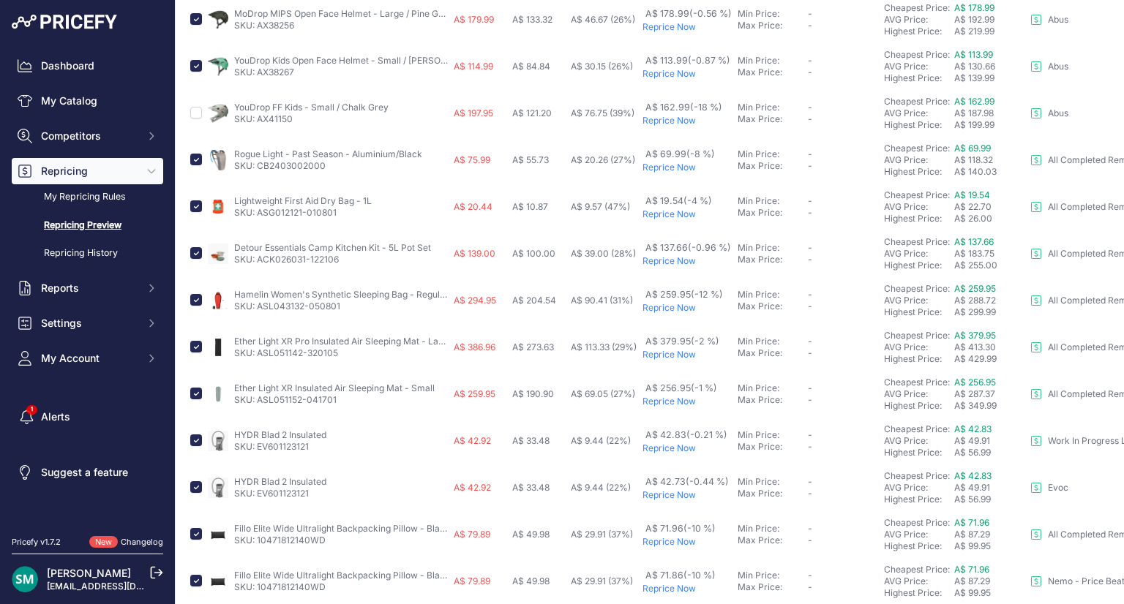
scroll to position [217, 0]
click at [197, 300] on input "checkbox" at bounding box center [196, 298] width 12 height 12
checkbox input "false"
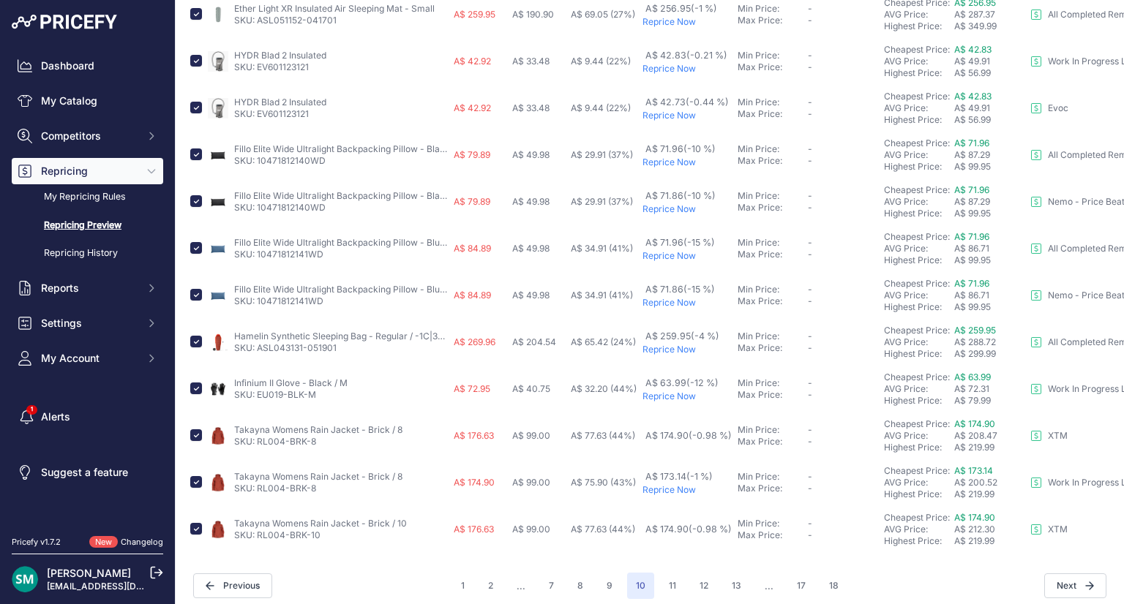
scroll to position [613, 0]
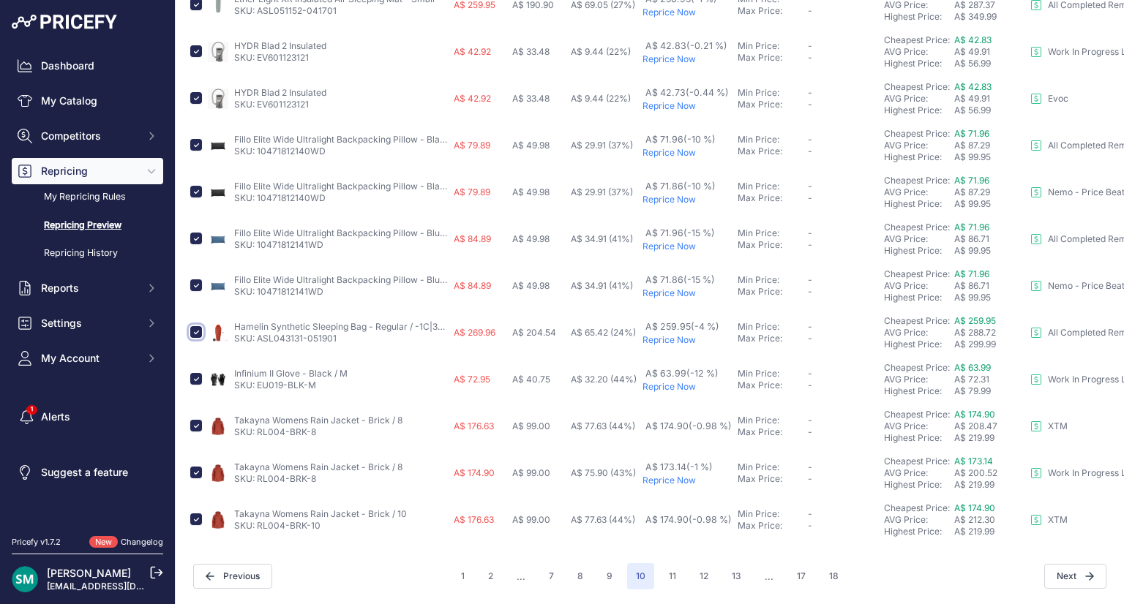
click at [198, 326] on input "checkbox" at bounding box center [196, 332] width 12 height 12
checkbox input "false"
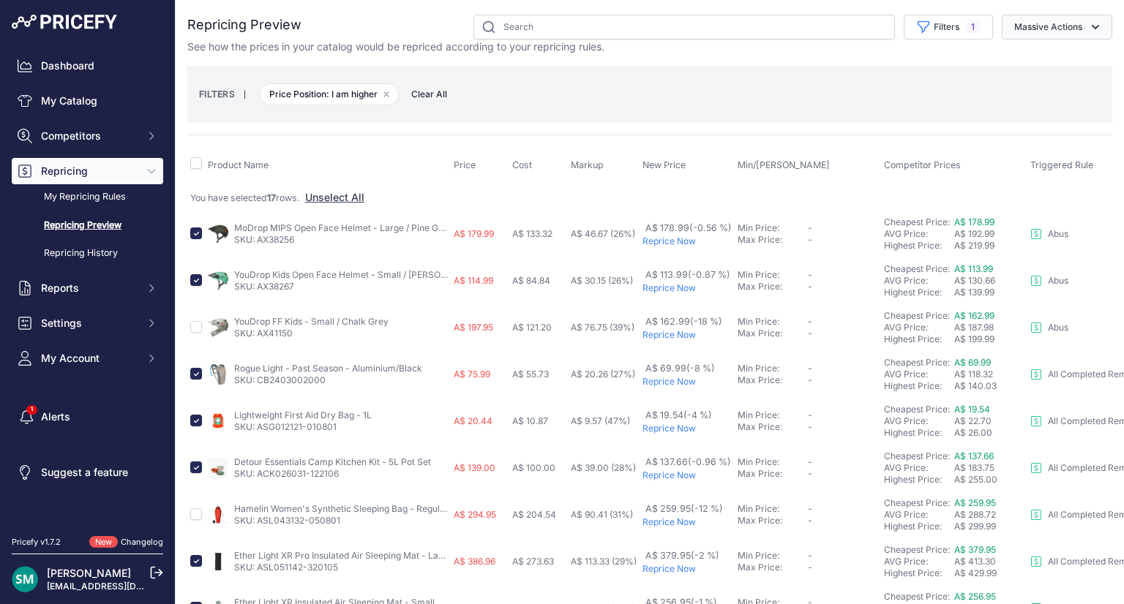
click at [1065, 20] on button "Massive Actions" at bounding box center [1056, 27] width 110 height 25
click at [1045, 53] on button "Reprice Now" at bounding box center [1053, 61] width 117 height 26
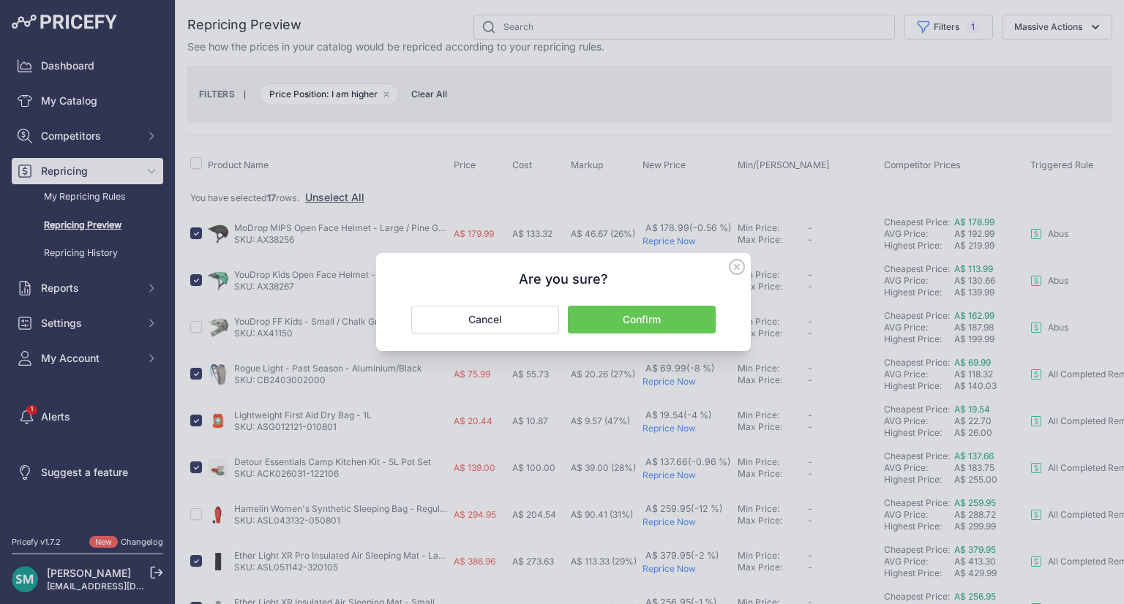
click at [640, 324] on button "Confirm" at bounding box center [642, 320] width 148 height 28
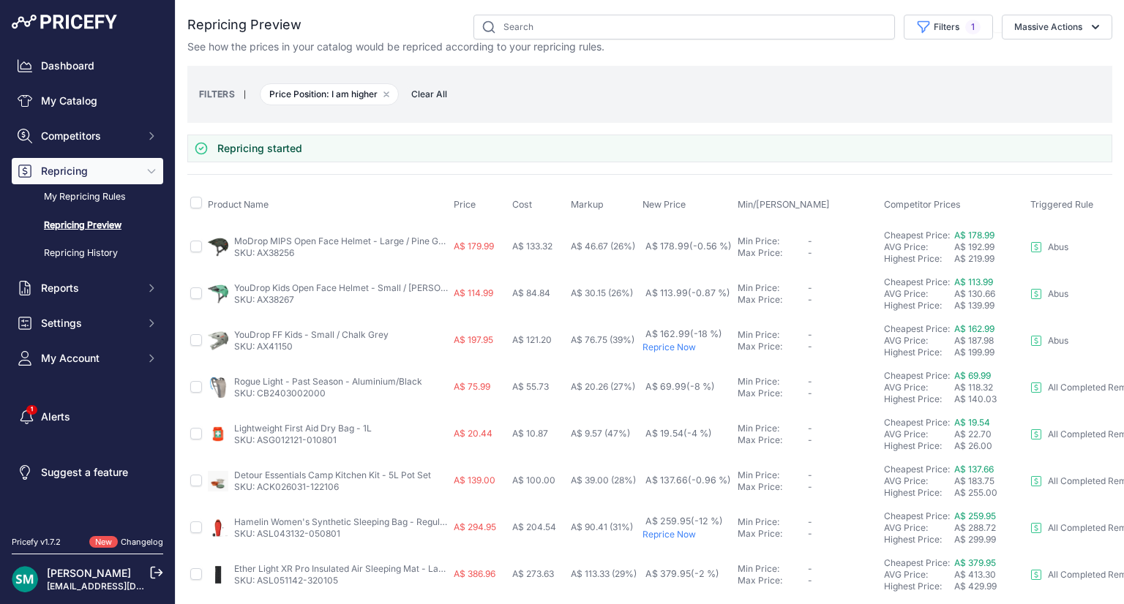
scroll to position [626, 0]
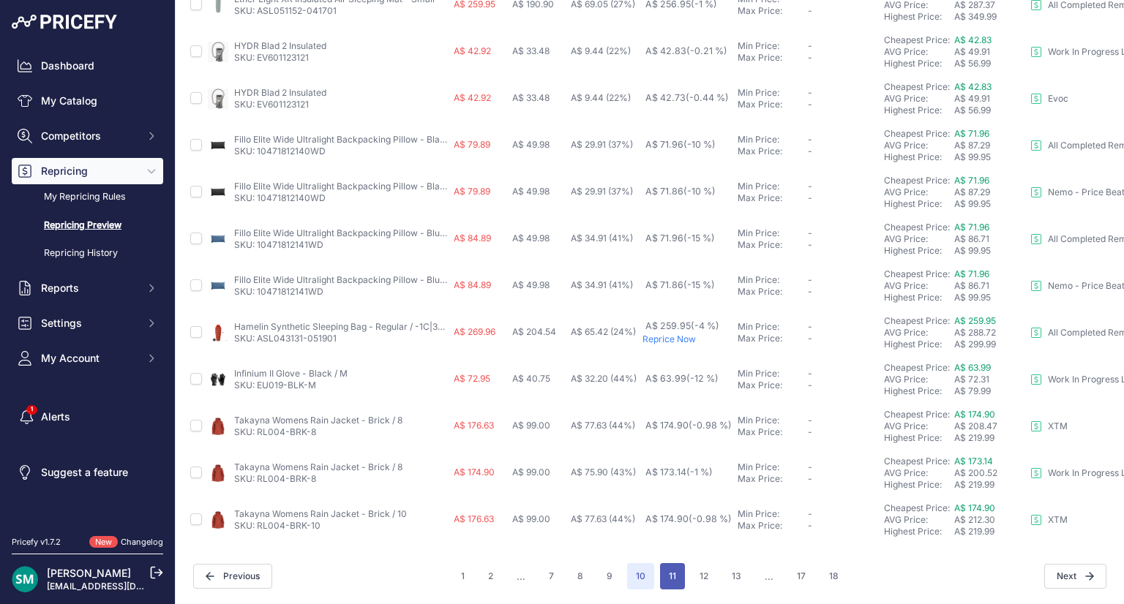
click at [661, 565] on button "11" at bounding box center [672, 576] width 25 height 26
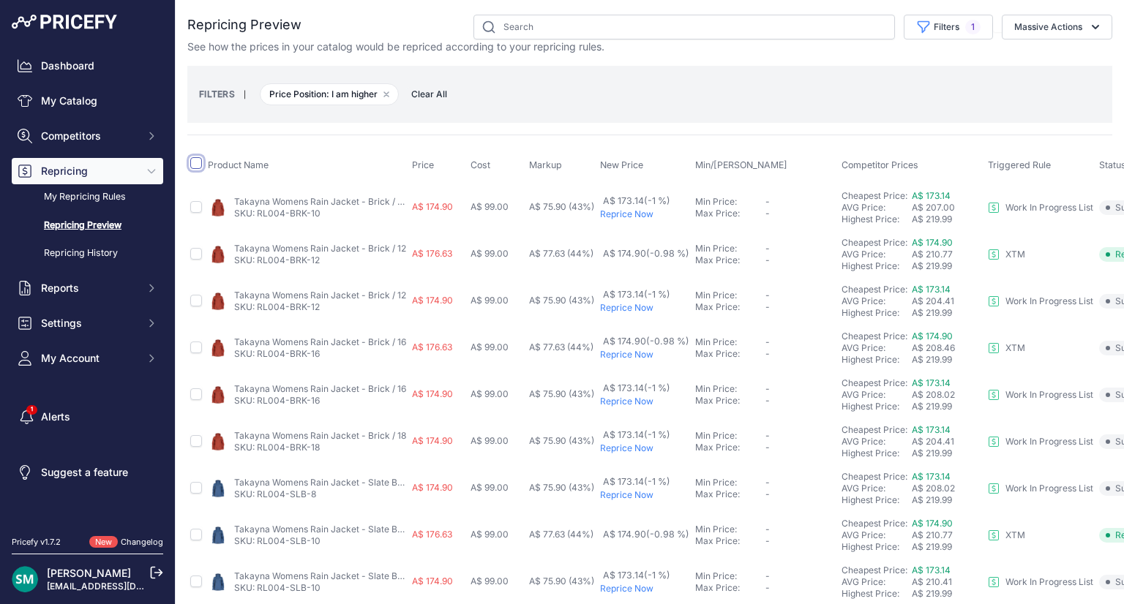
click at [199, 160] on input "checkbox" at bounding box center [196, 163] width 12 height 12
checkbox input "true"
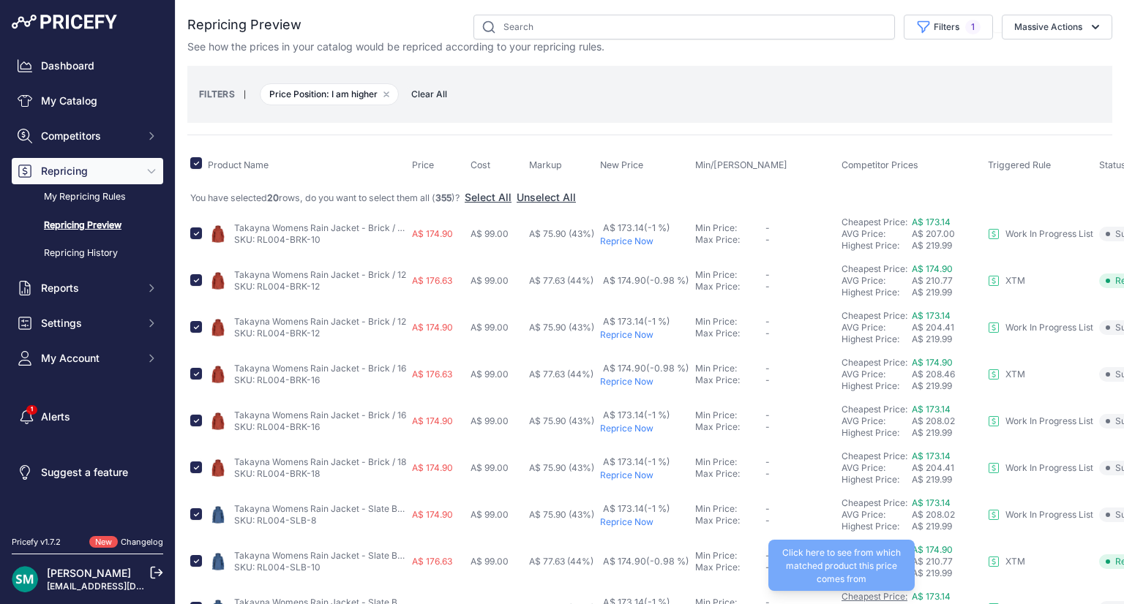
click at [861, 592] on link "Cheapest Price:" at bounding box center [874, 596] width 66 height 11
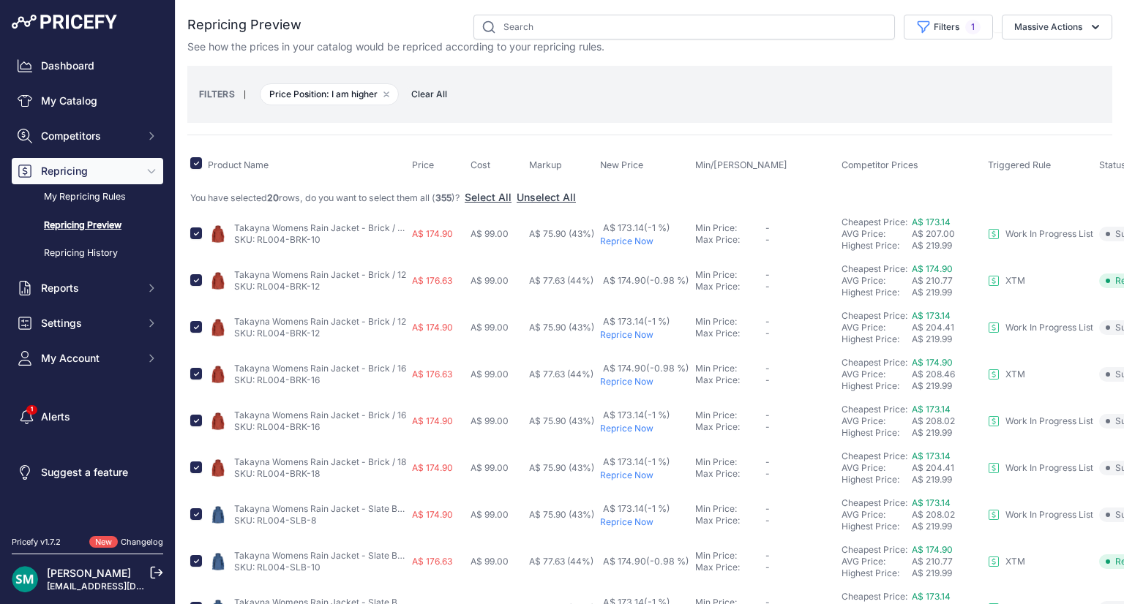
drag, startPoint x: 1116, startPoint y: 214, endPoint x: 759, endPoint y: 100, distance: 374.1
click at [759, 100] on div "FILTERS | Price Position: I am higher Remove filter option Clear All" at bounding box center [649, 95] width 901 height 40
click at [1033, 19] on button "Massive Actions" at bounding box center [1056, 27] width 110 height 25
click at [1011, 62] on span "Reprice Now" at bounding box center [1037, 61] width 61 height 12
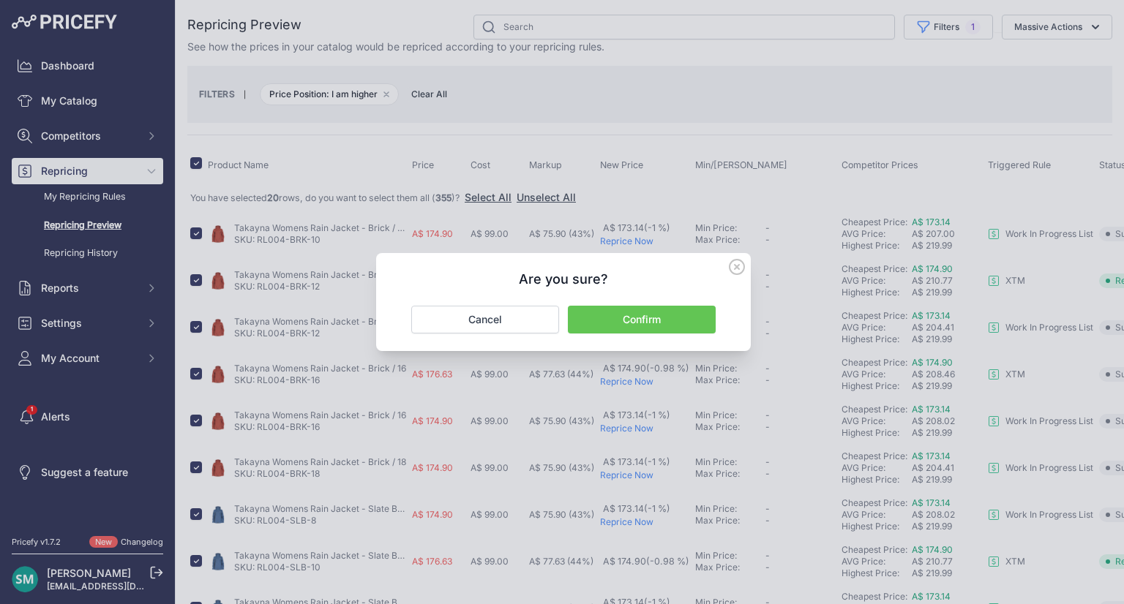
click at [682, 315] on button "Confirm" at bounding box center [642, 320] width 148 height 28
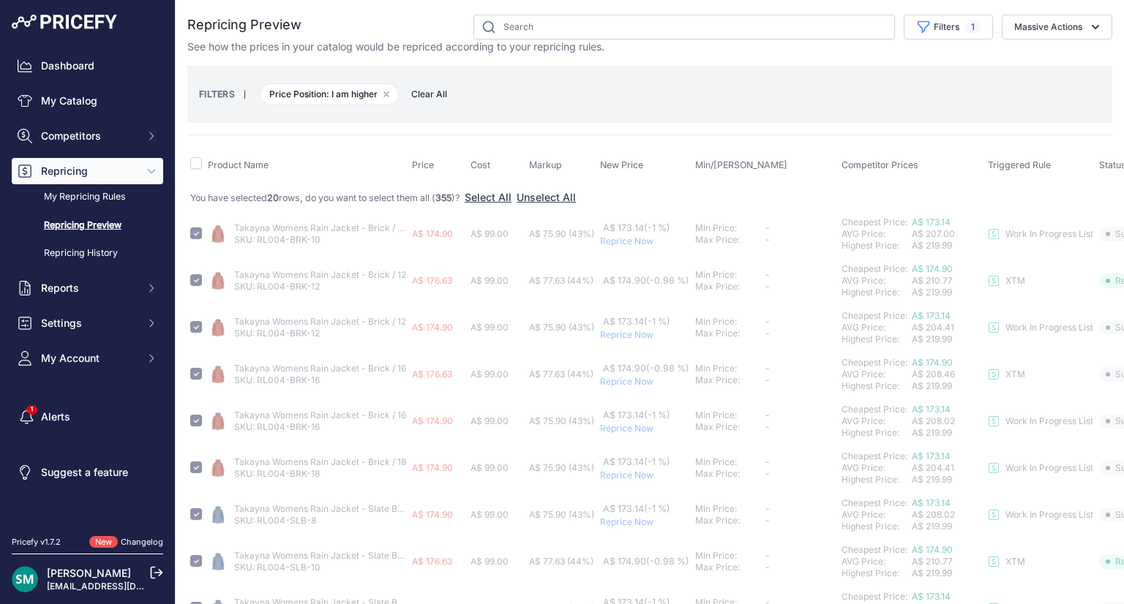
checkbox input "false"
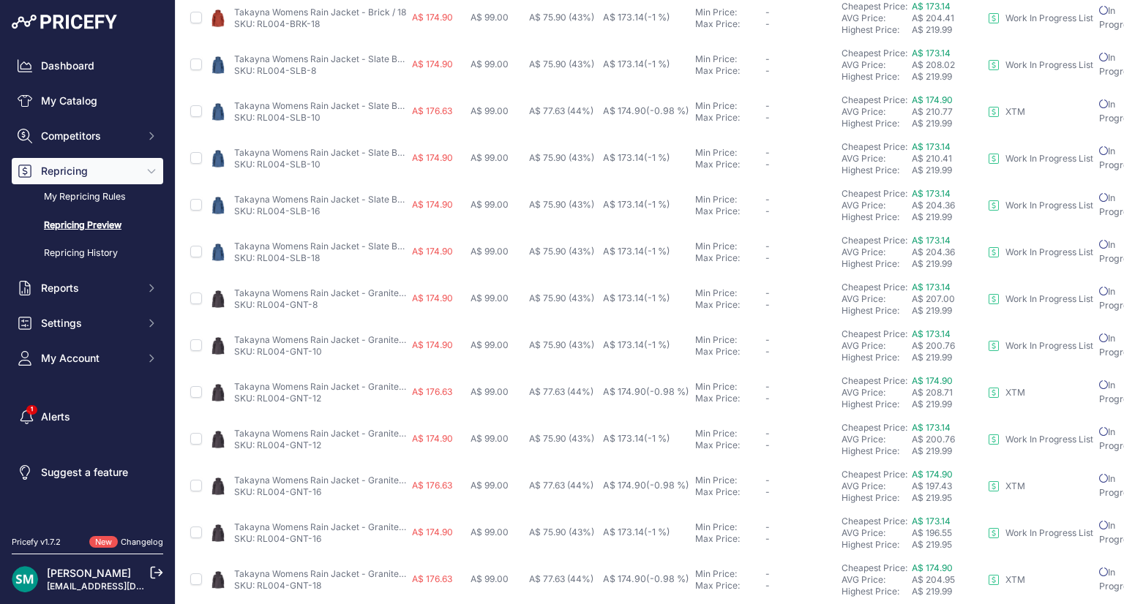
scroll to position [626, 0]
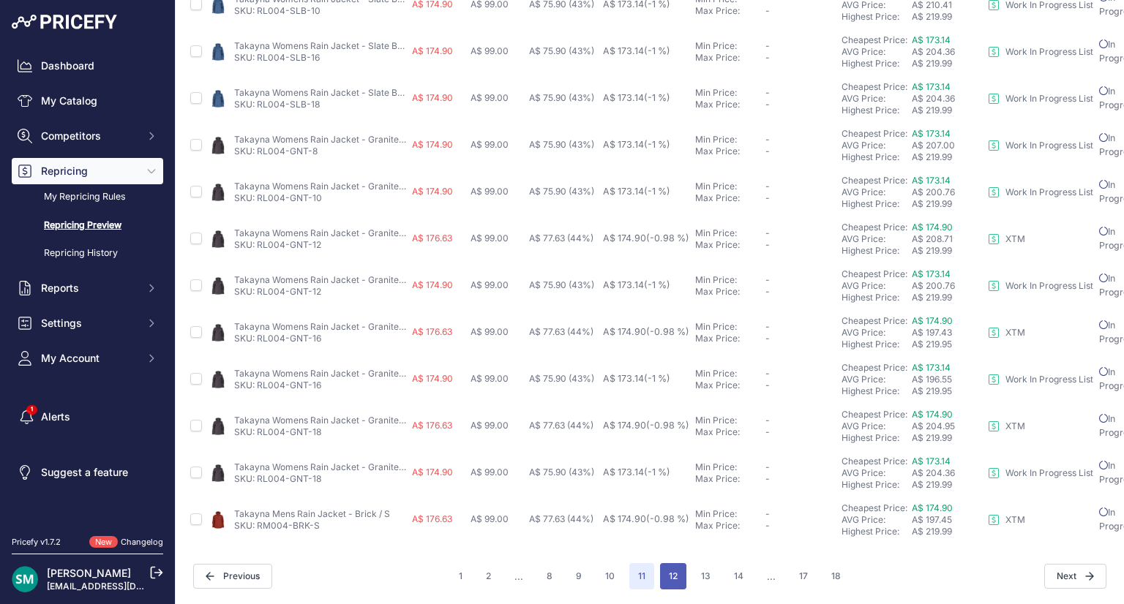
click at [668, 573] on button "12" at bounding box center [673, 576] width 26 height 26
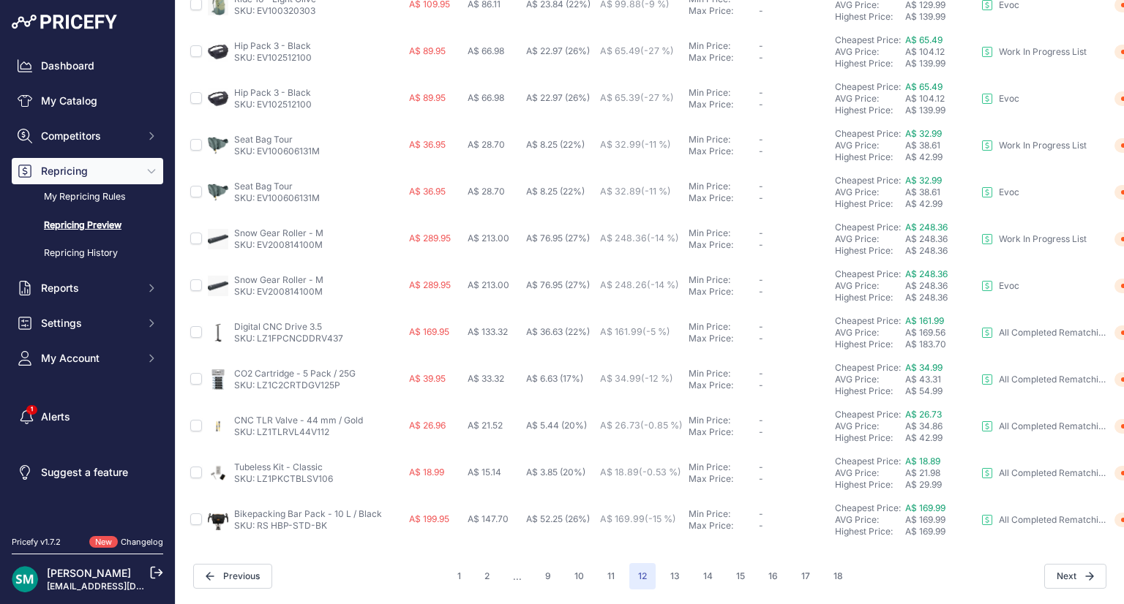
scroll to position [56, 0]
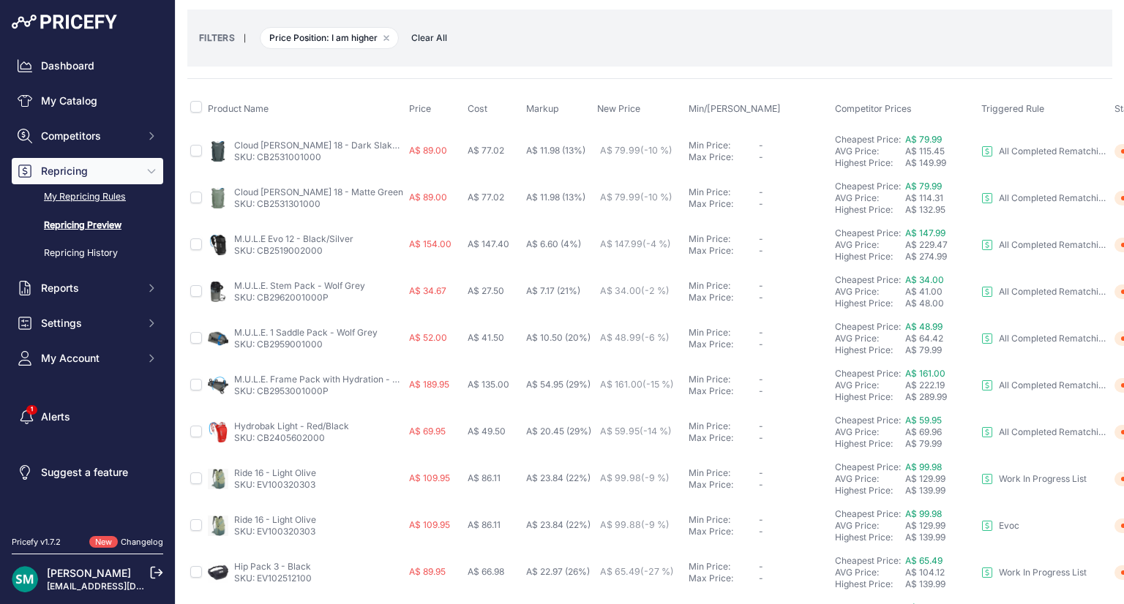
click at [119, 197] on link "My Repricing Rules" at bounding box center [87, 197] width 151 height 26
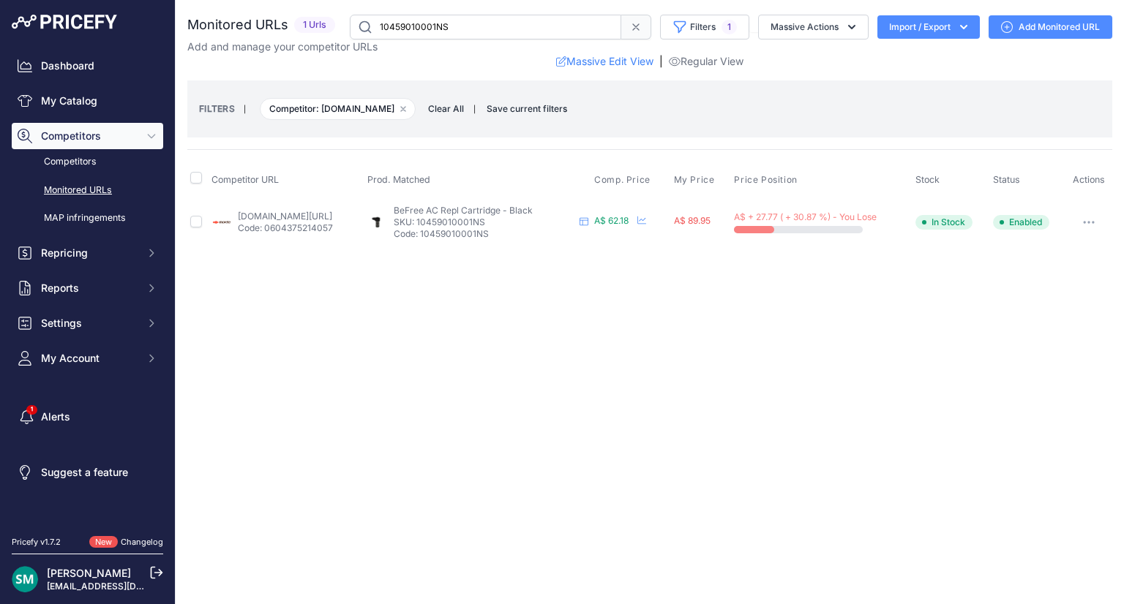
click at [1094, 222] on icon "button" at bounding box center [1092, 222] width 1 height 1
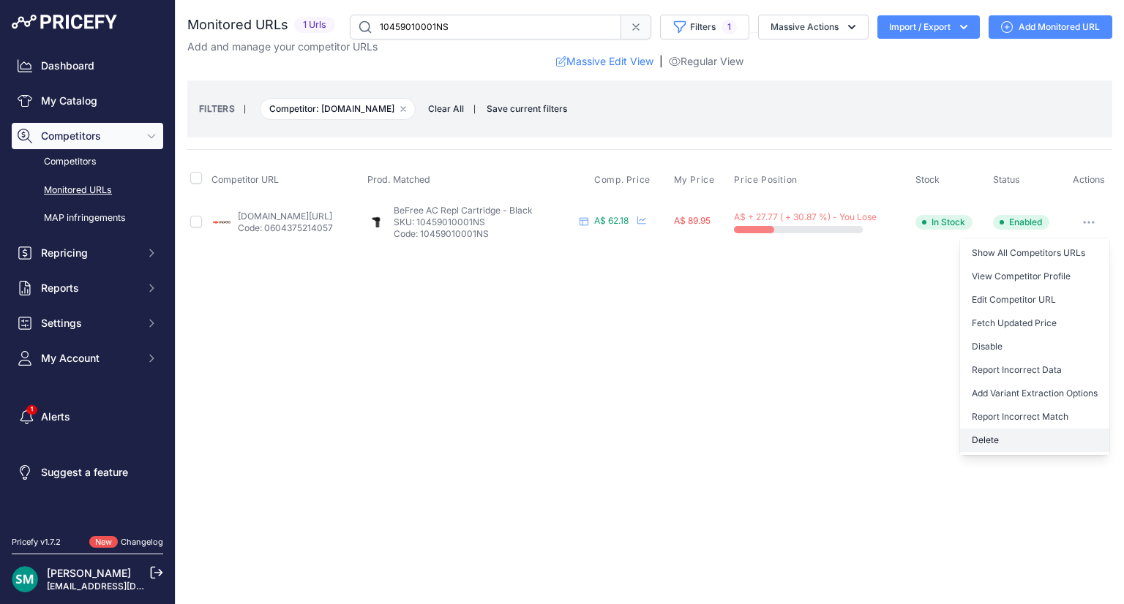
click at [1018, 434] on button "Delete" at bounding box center [1034, 440] width 149 height 23
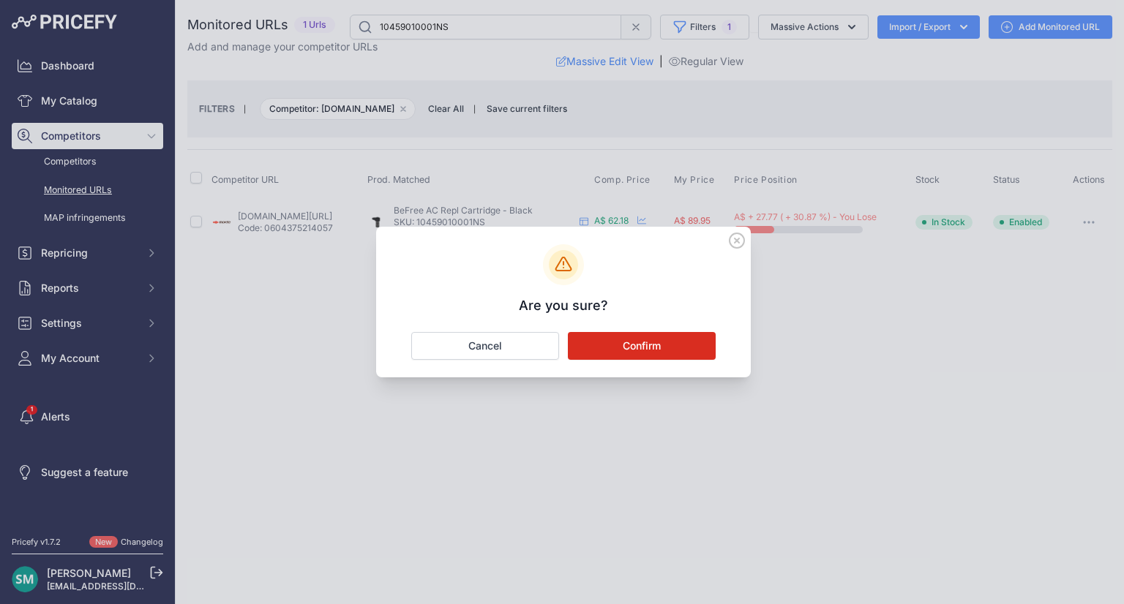
click at [658, 334] on button "Confirm" at bounding box center [642, 346] width 148 height 28
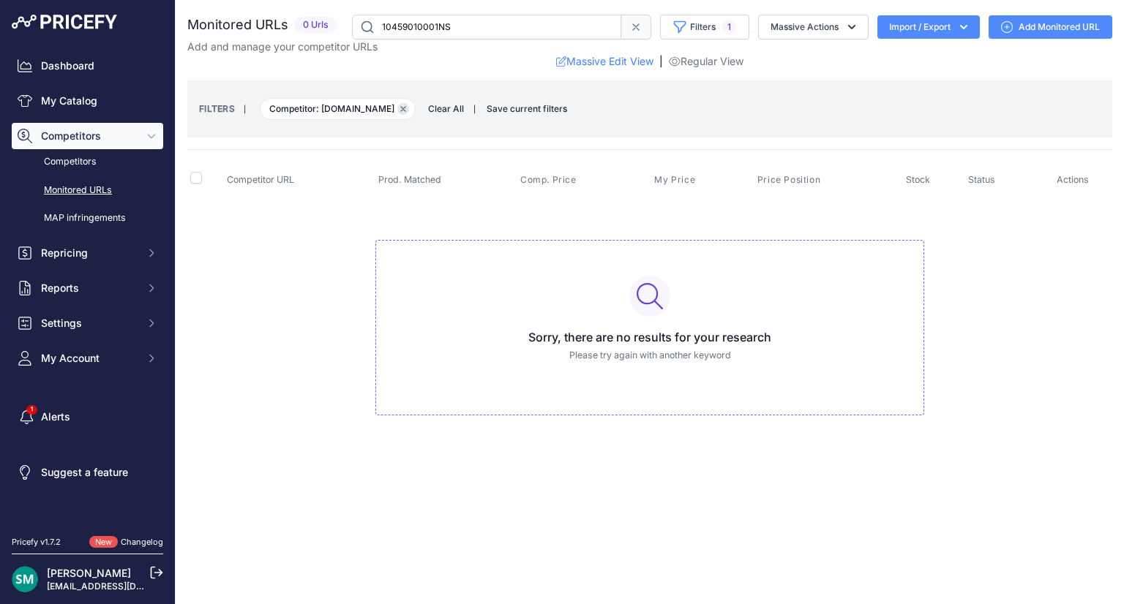
click at [400, 108] on icon "button" at bounding box center [403, 109] width 6 height 6
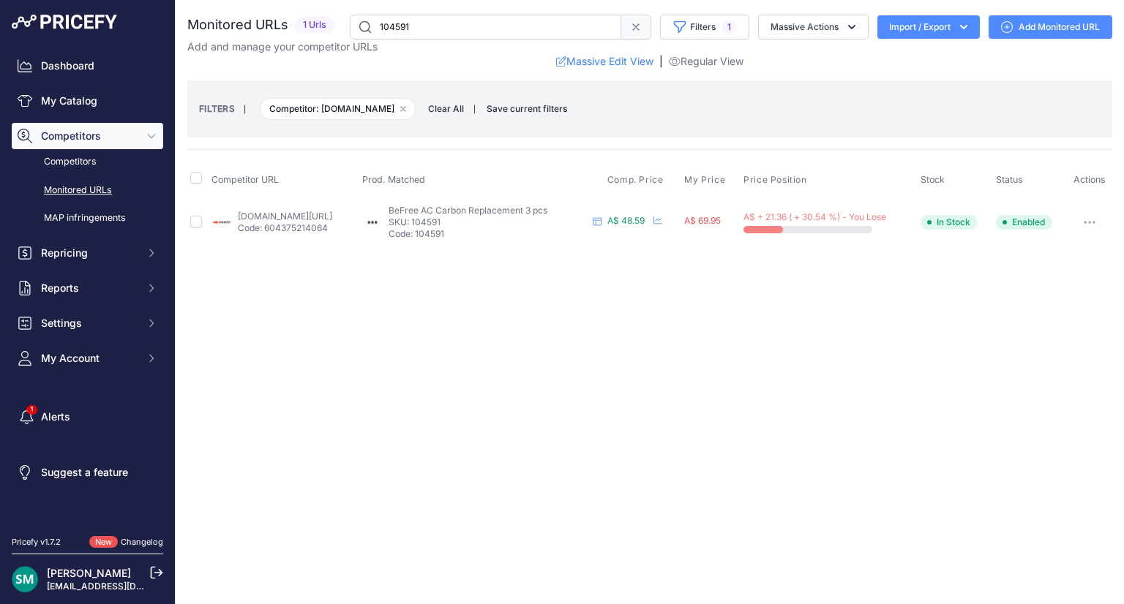
click at [1091, 218] on button "button" at bounding box center [1089, 222] width 29 height 20
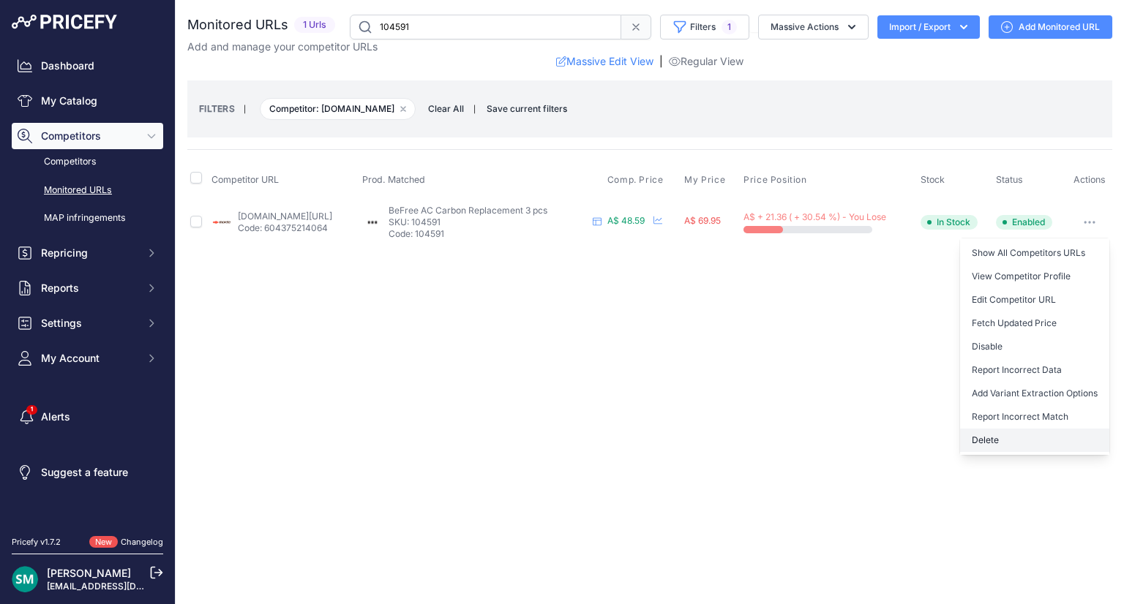
click at [1012, 437] on button "Delete" at bounding box center [1034, 440] width 149 height 23
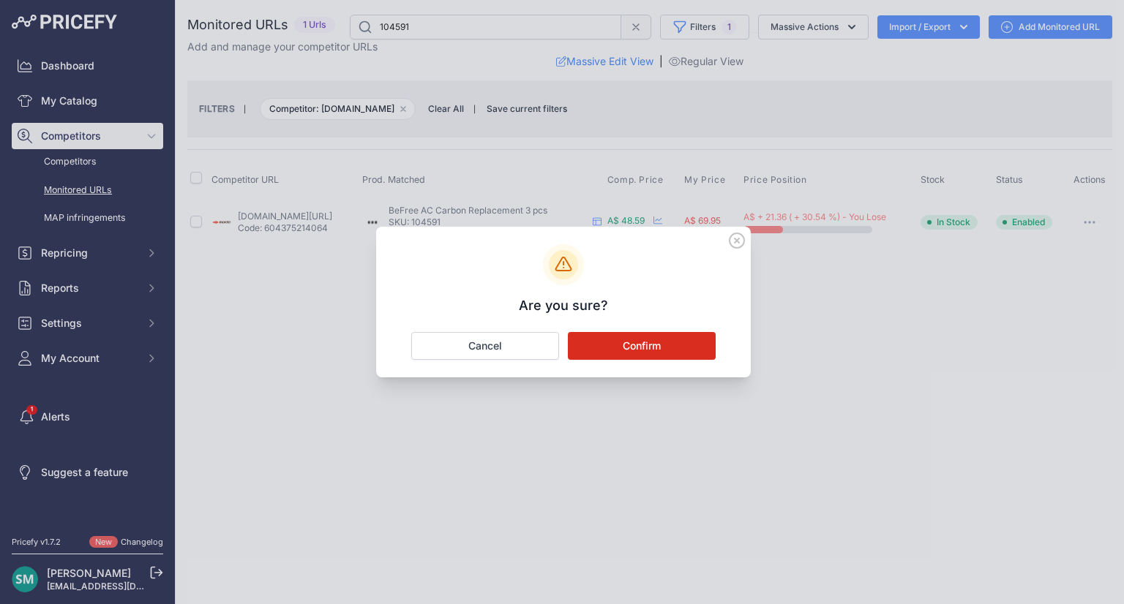
click at [674, 353] on button "Confirm" at bounding box center [642, 346] width 148 height 28
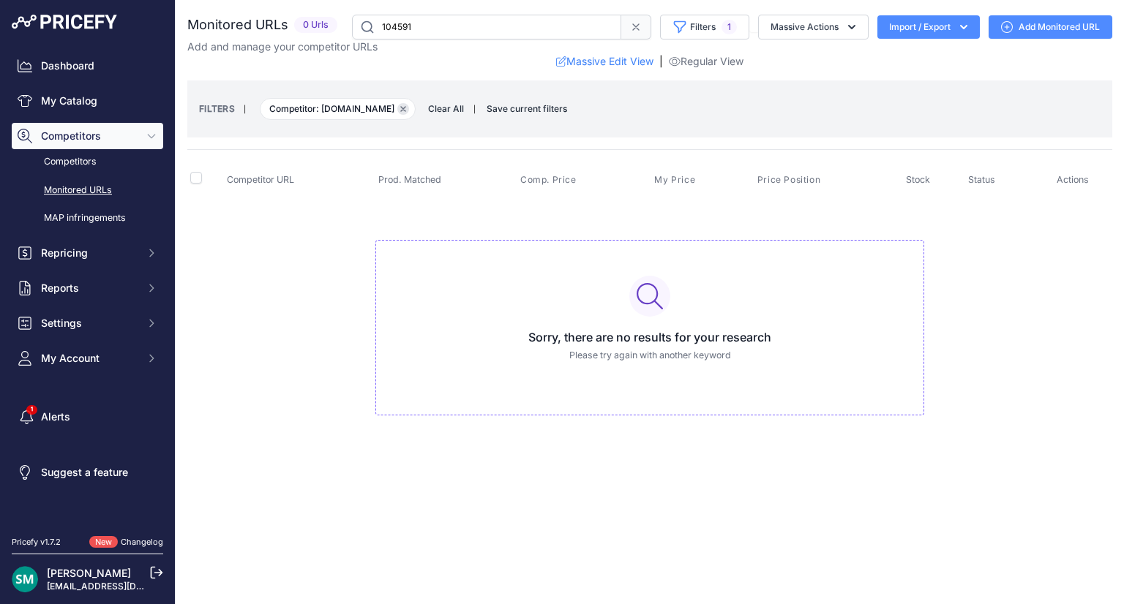
click at [400, 108] on icon "button" at bounding box center [403, 109] width 6 height 6
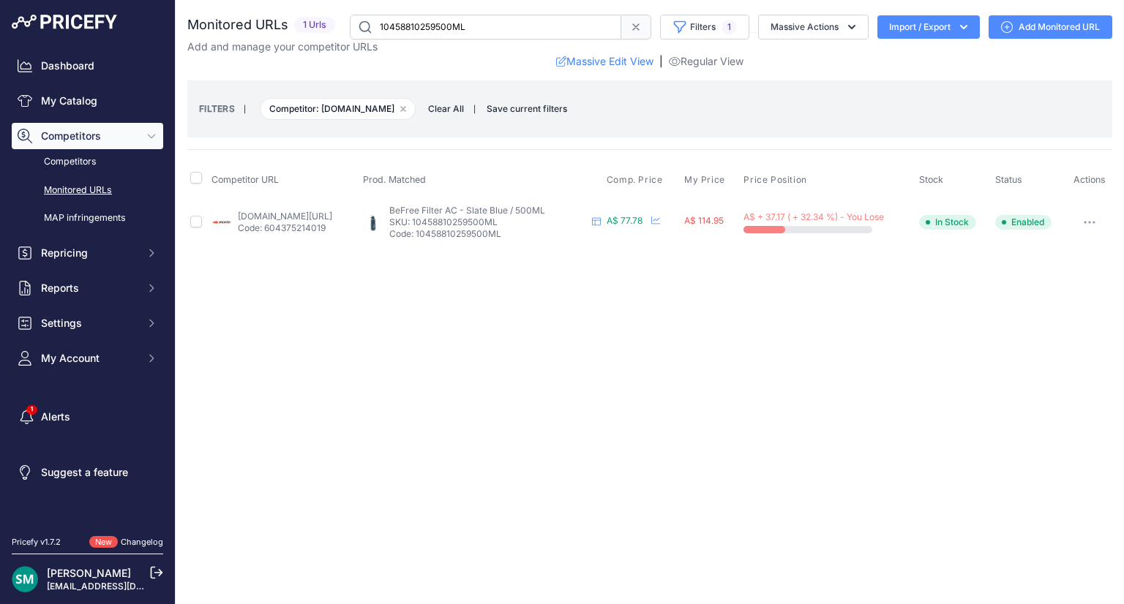
click at [1088, 213] on button "button" at bounding box center [1089, 222] width 29 height 20
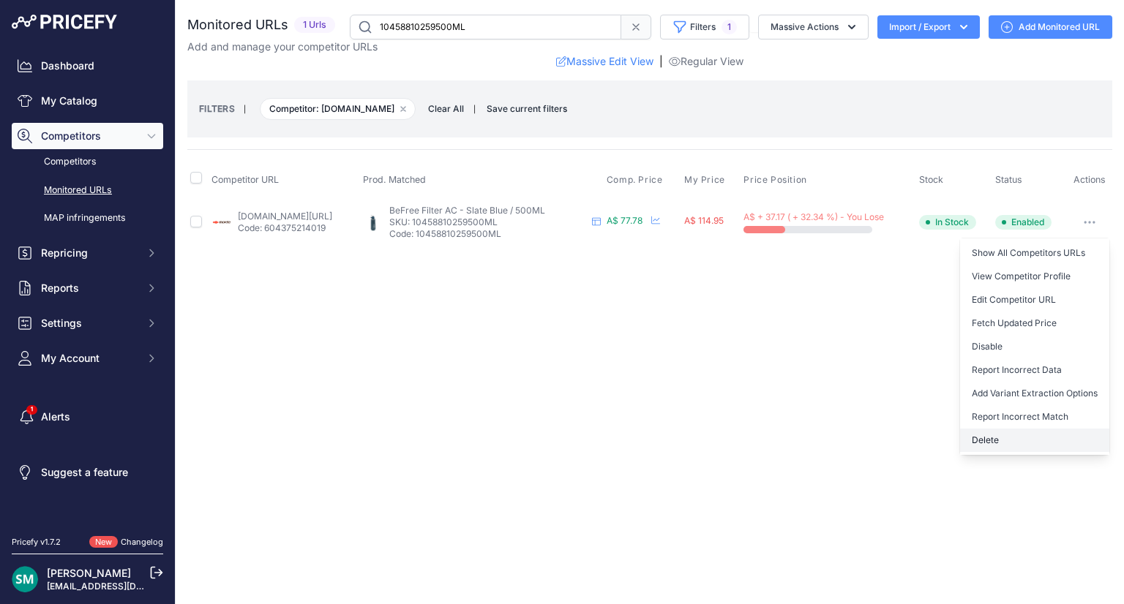
click at [1034, 443] on button "Delete" at bounding box center [1034, 440] width 149 height 23
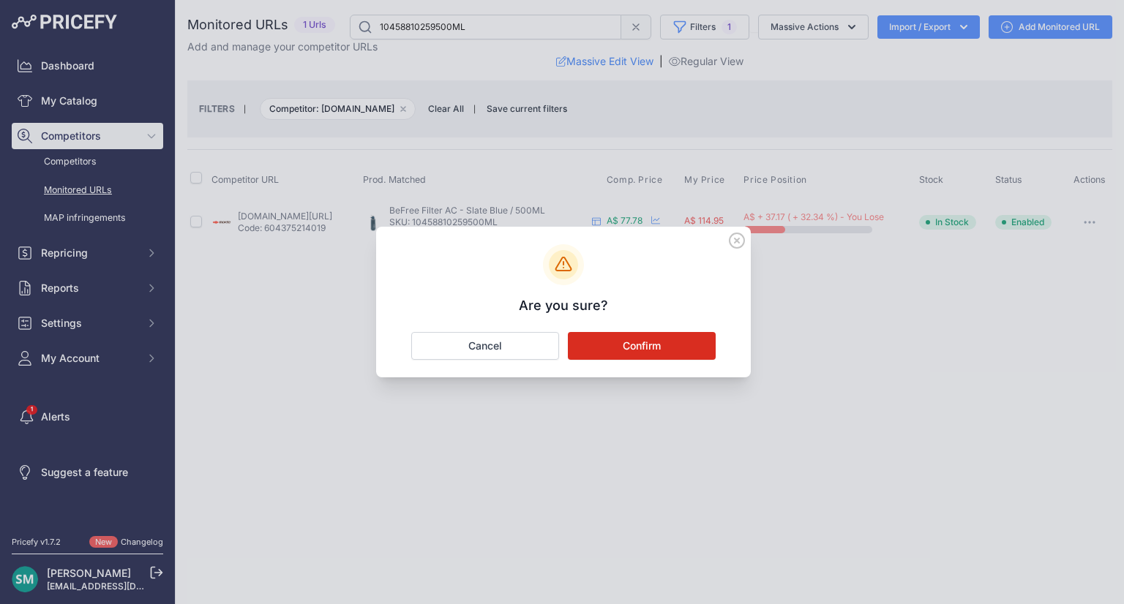
click at [654, 344] on button "Confirm" at bounding box center [642, 346] width 148 height 28
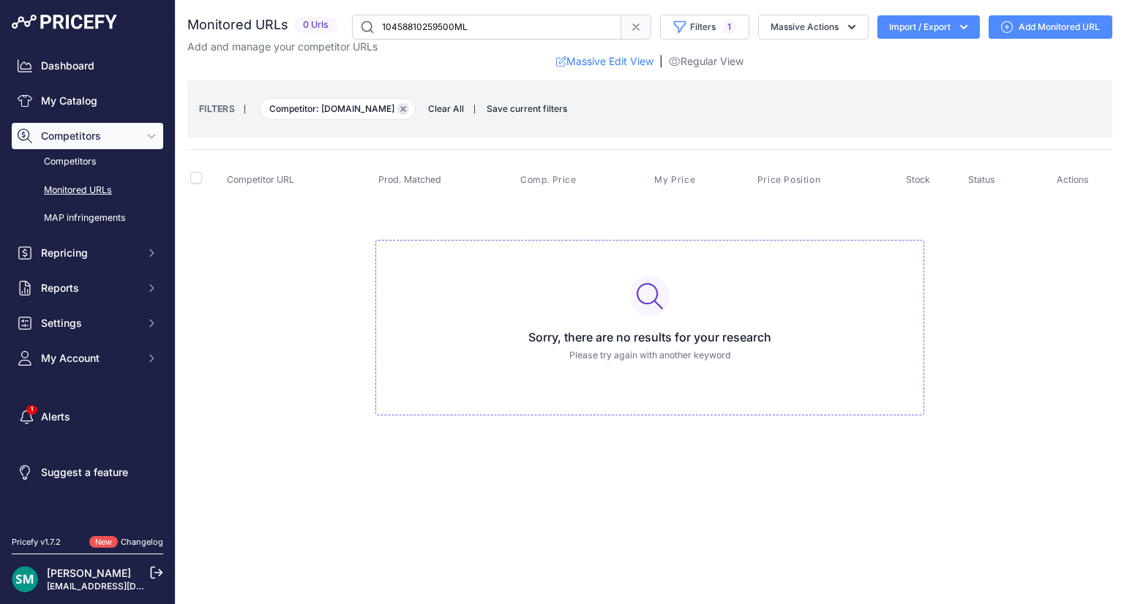
click at [400, 110] on icon "button" at bounding box center [403, 109] width 6 height 6
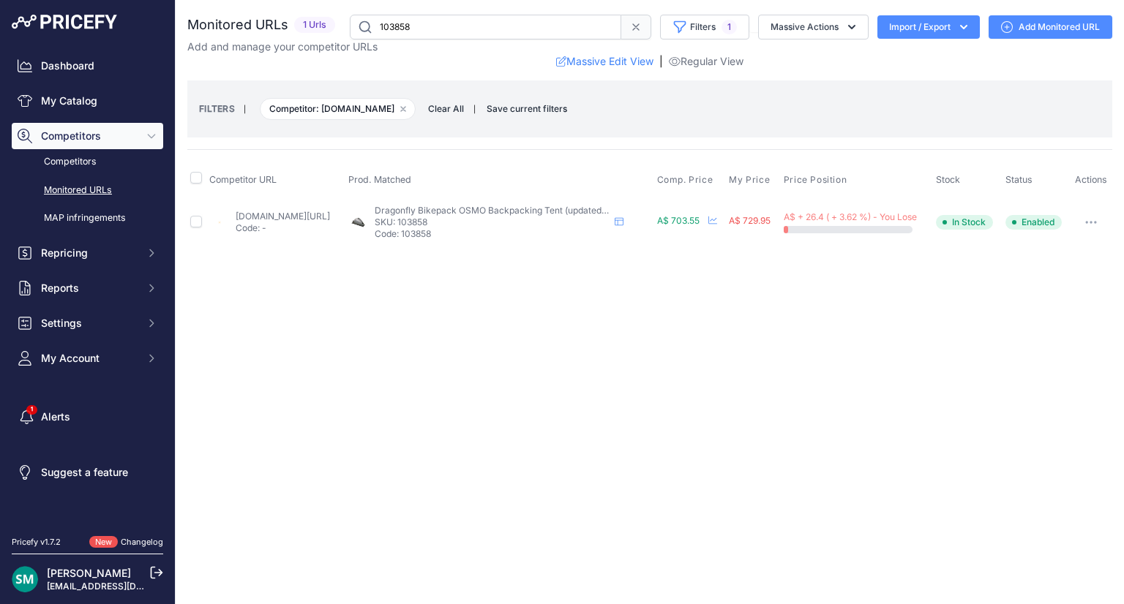
click at [323, 217] on link "wallarooadventurestore.com.au/products/nemo-dragonfly-osmo-bikepack-1p?prirule_…" at bounding box center [283, 216] width 94 height 11
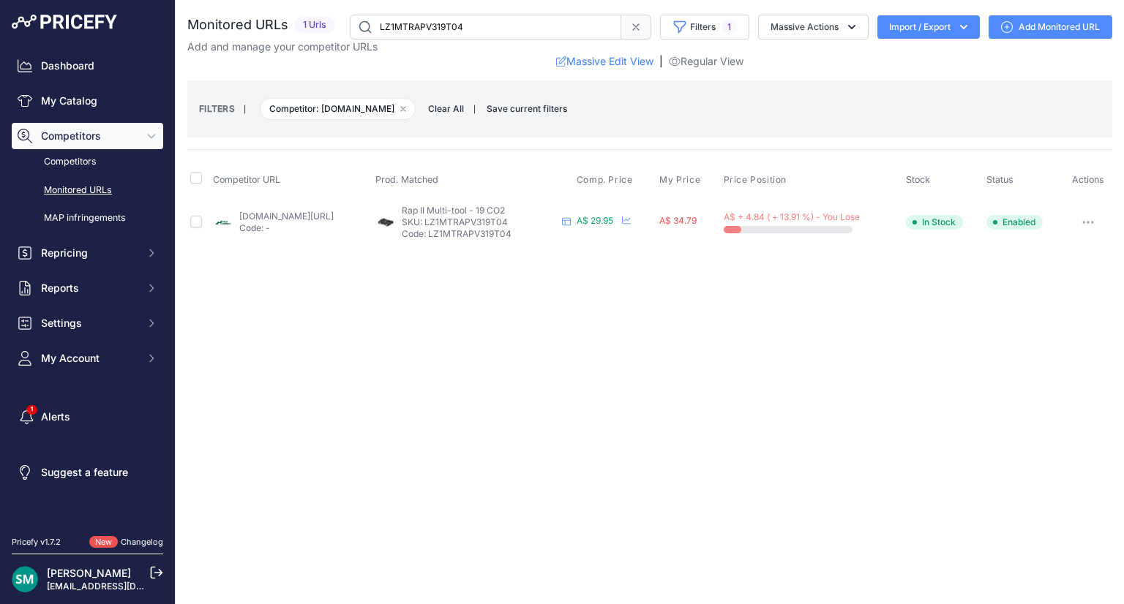
click at [1088, 222] on icon "button" at bounding box center [1087, 222] width 1 height 1
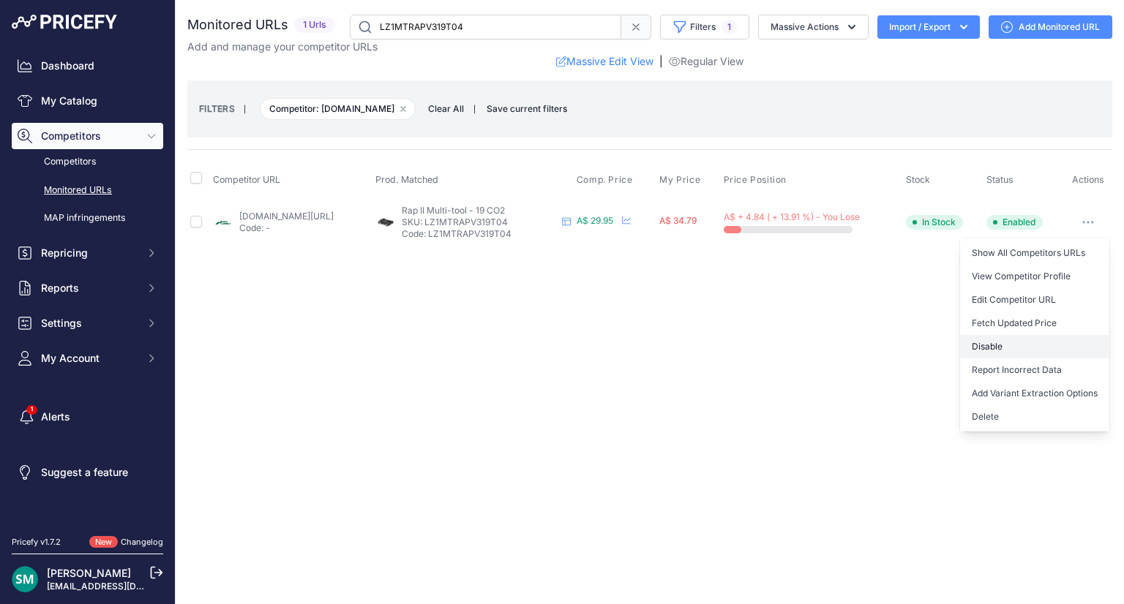
click at [1066, 338] on button "Disable" at bounding box center [1034, 346] width 149 height 23
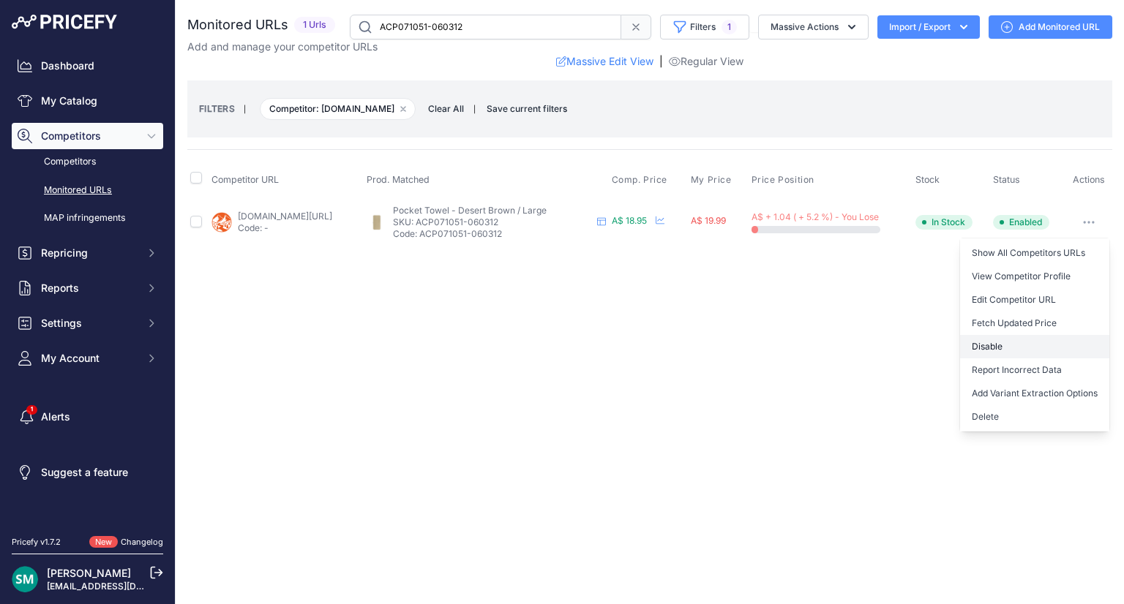
click at [1053, 346] on button "Disable" at bounding box center [1034, 346] width 149 height 23
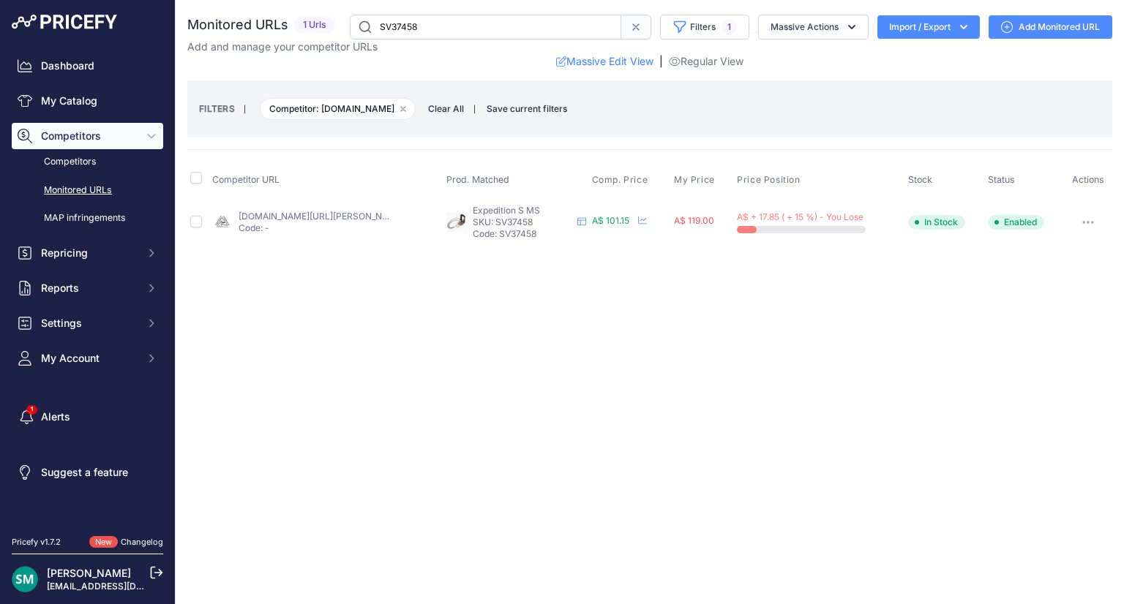
click at [372, 237] on td "valhallatactical.com.au/products/silva-expedition-ms?prirule_jdsnikfkfjsd=7008 …" at bounding box center [326, 222] width 234 height 48
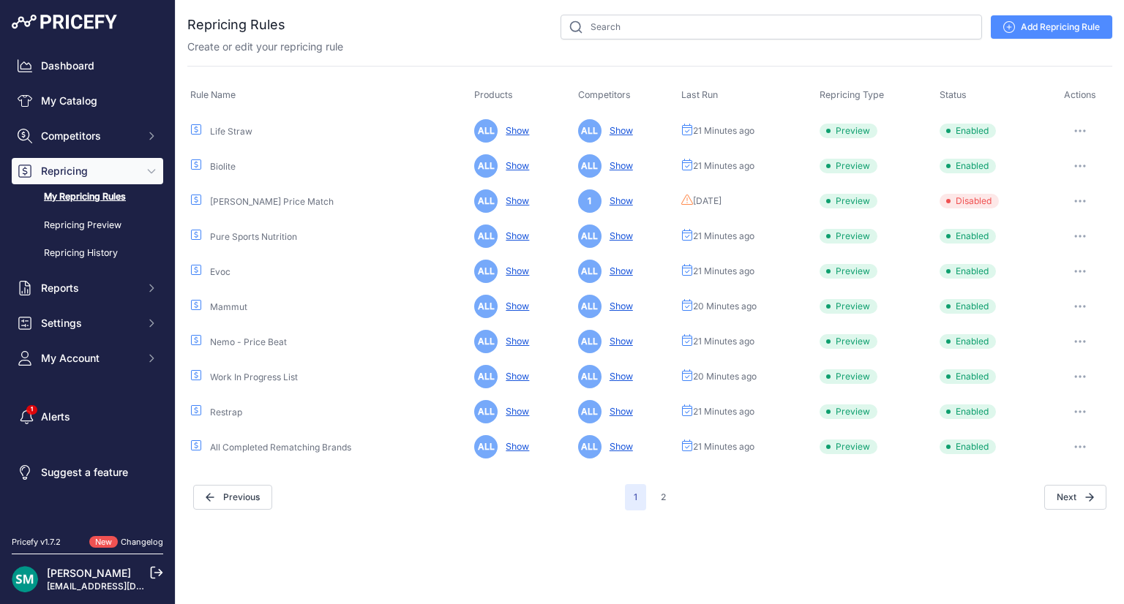
click at [1077, 446] on icon "button" at bounding box center [1080, 446] width 12 height 3
click at [1050, 470] on link "Edit" at bounding box center [1062, 477] width 94 height 23
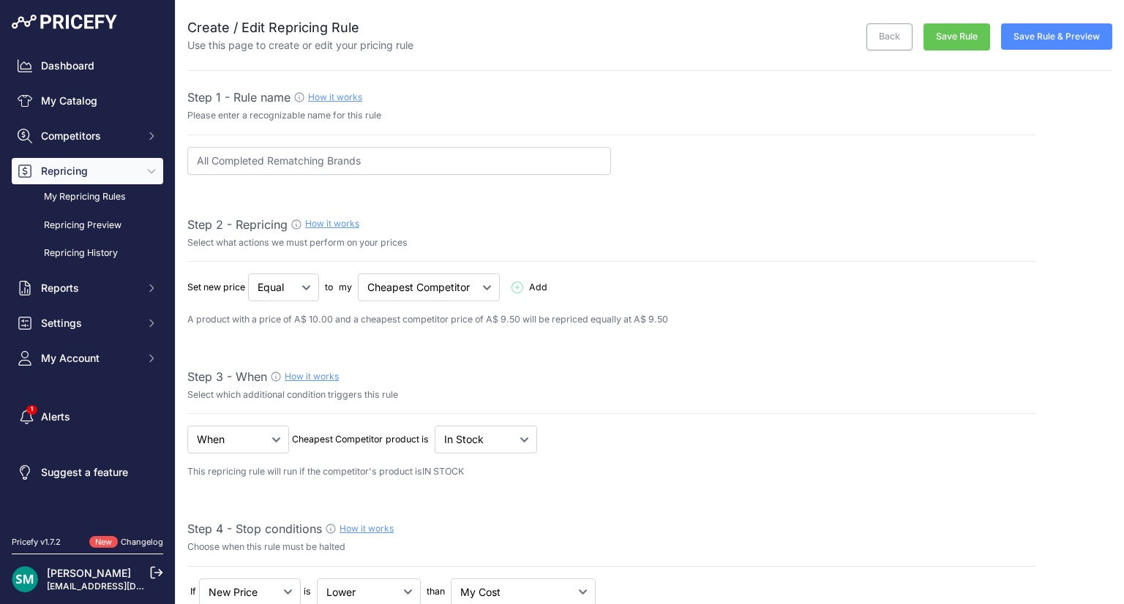
select select "7"
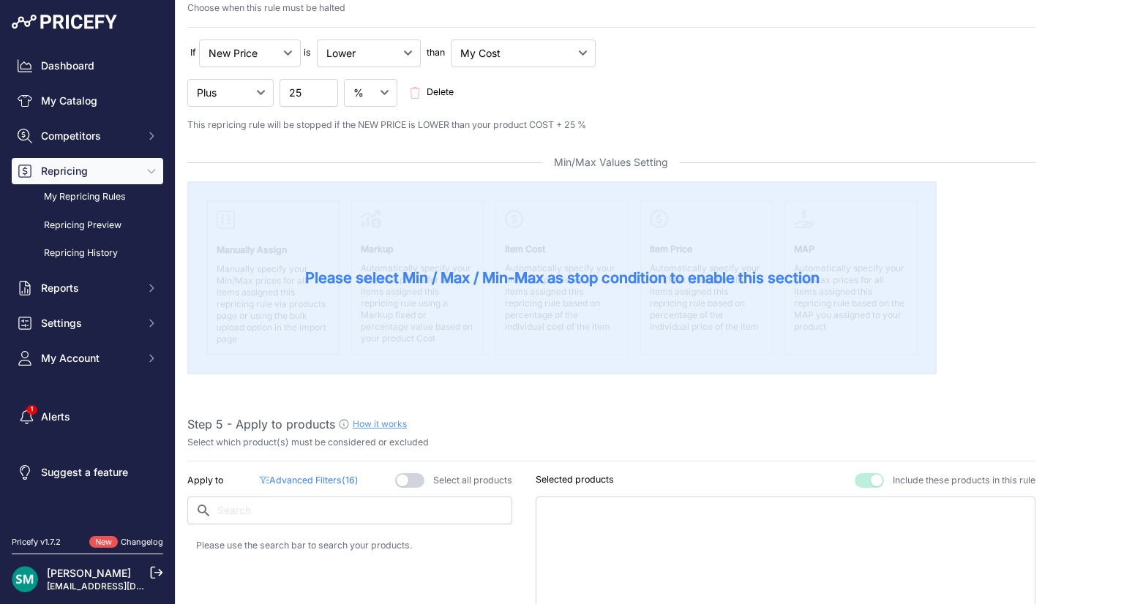
scroll to position [655, 0]
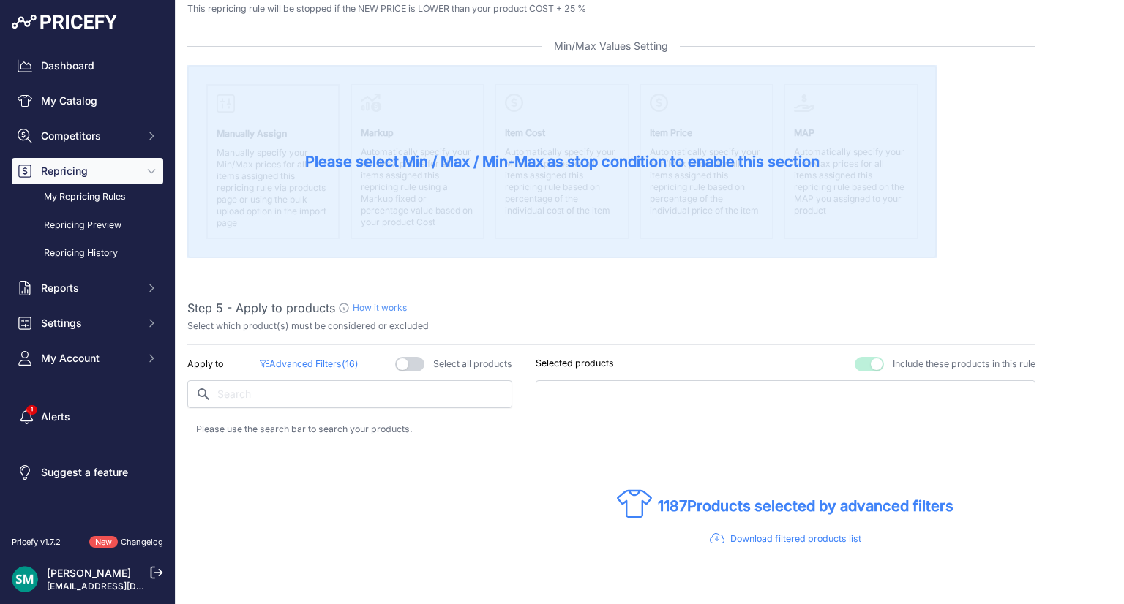
click at [291, 358] on p "Advanced Filters ( 16 )" at bounding box center [309, 365] width 98 height 14
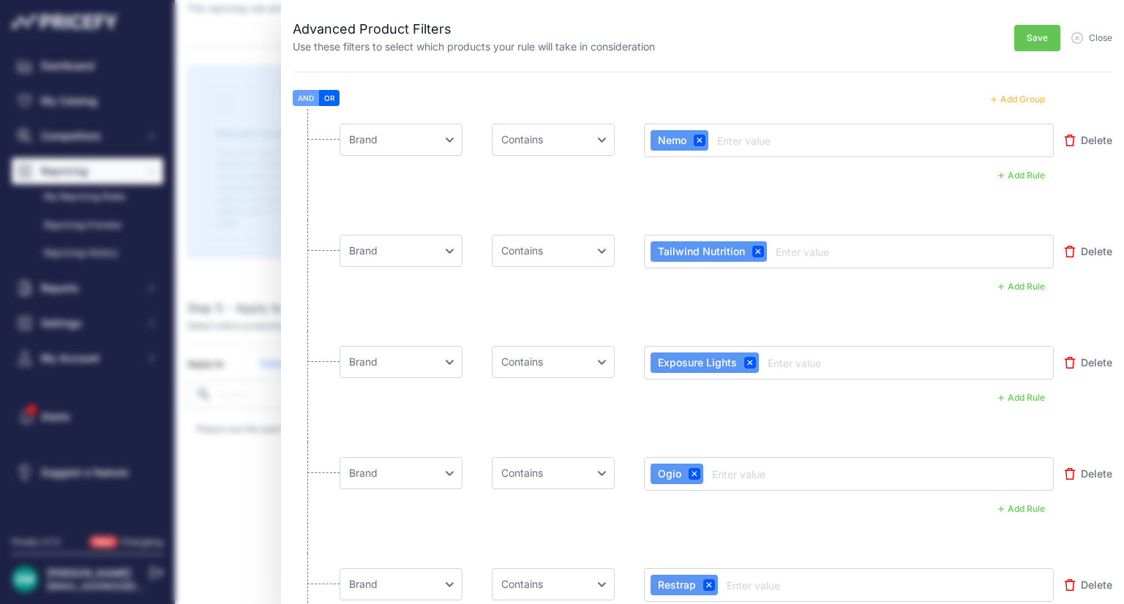
click at [1068, 146] on button "Delete" at bounding box center [1088, 140] width 48 height 29
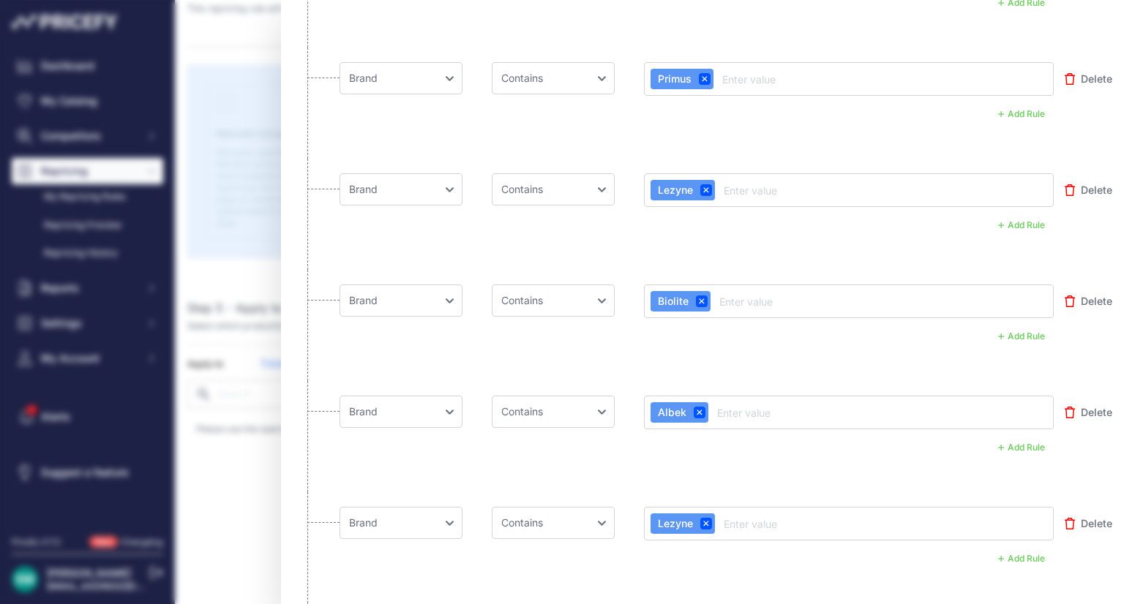
scroll to position [1094, 0]
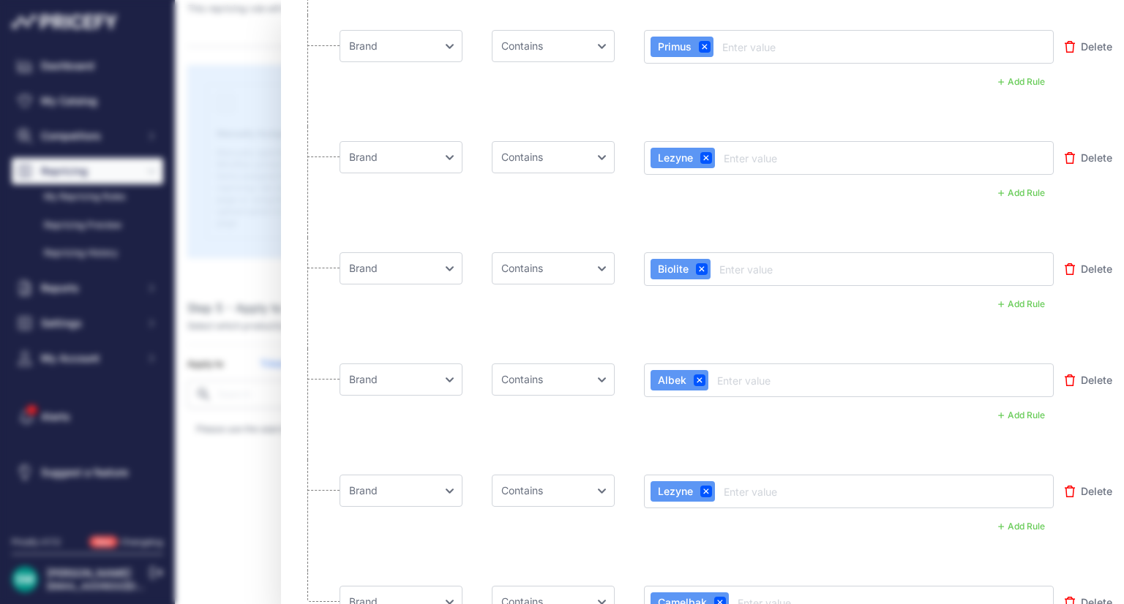
click at [1068, 260] on button "Delete" at bounding box center [1088, 269] width 48 height 29
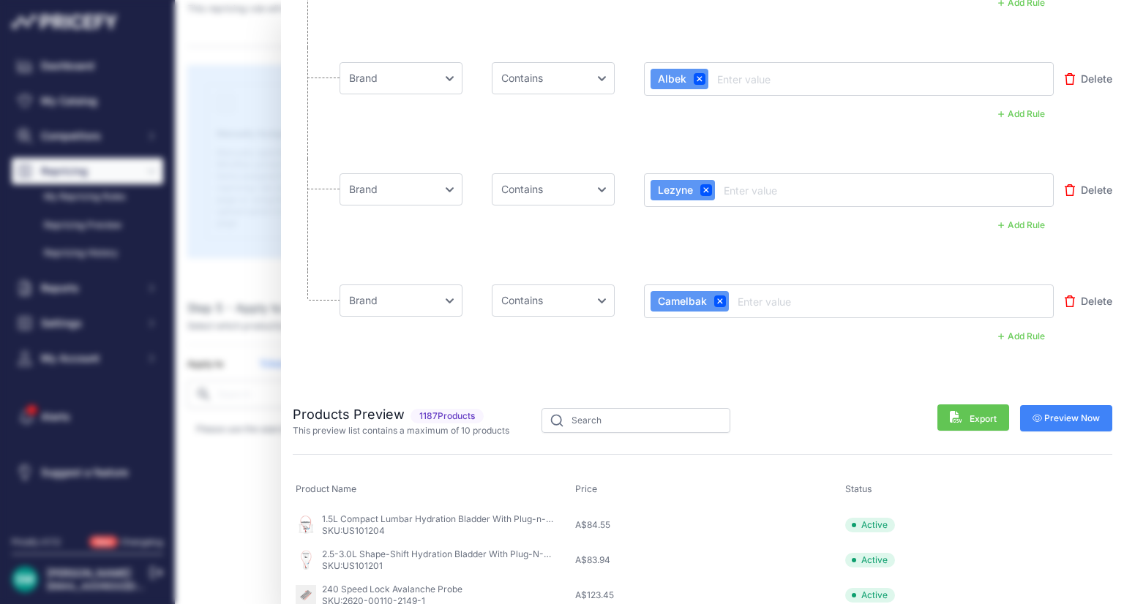
scroll to position [0, 0]
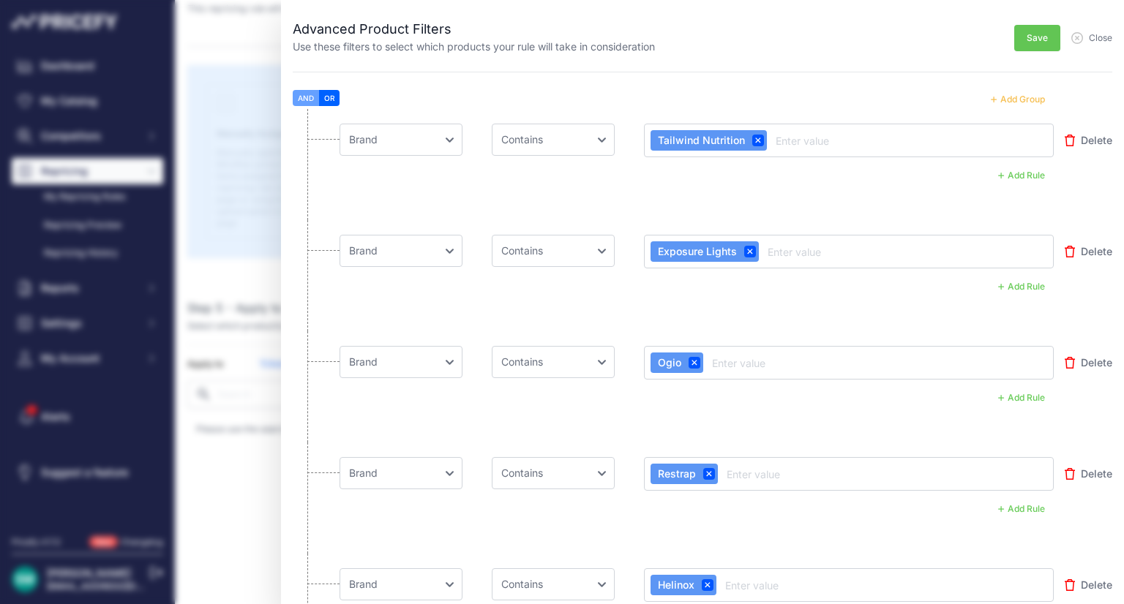
click at [1023, 45] on button "Save" at bounding box center [1037, 38] width 46 height 26
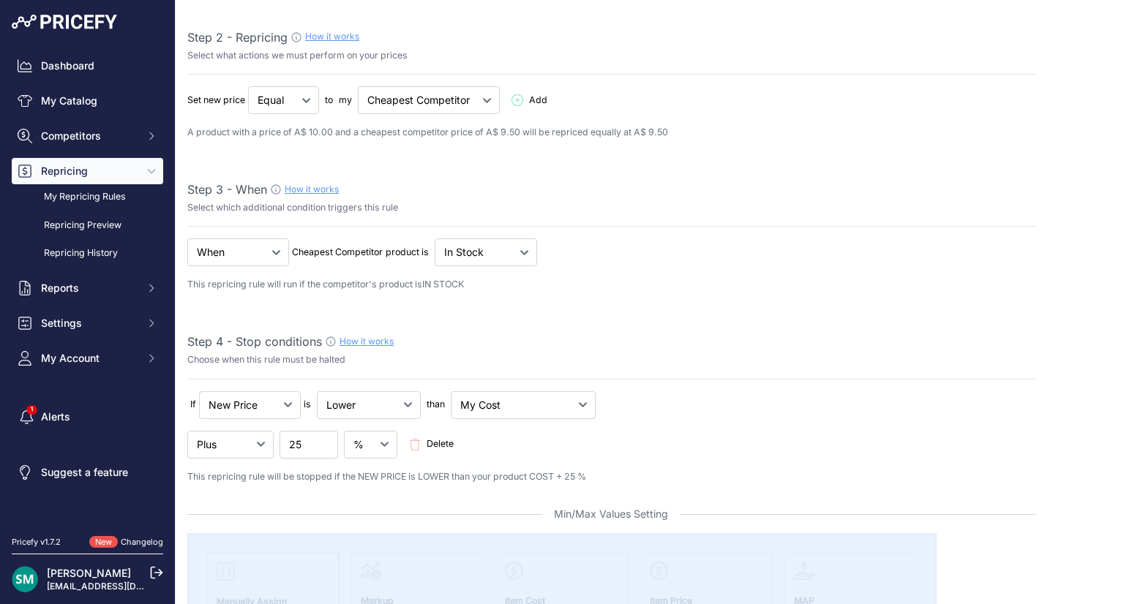
scroll to position [190, 0]
click at [305, 450] on input "25" at bounding box center [308, 442] width 59 height 28
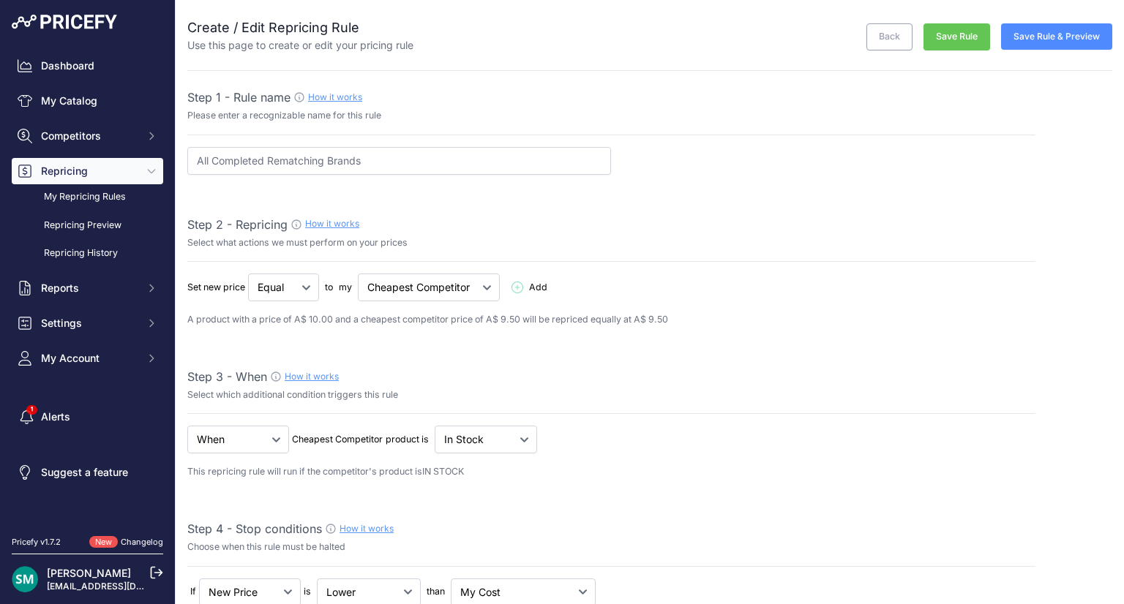
type input "27.5"
click at [928, 42] on button "Save Rule" at bounding box center [956, 36] width 67 height 27
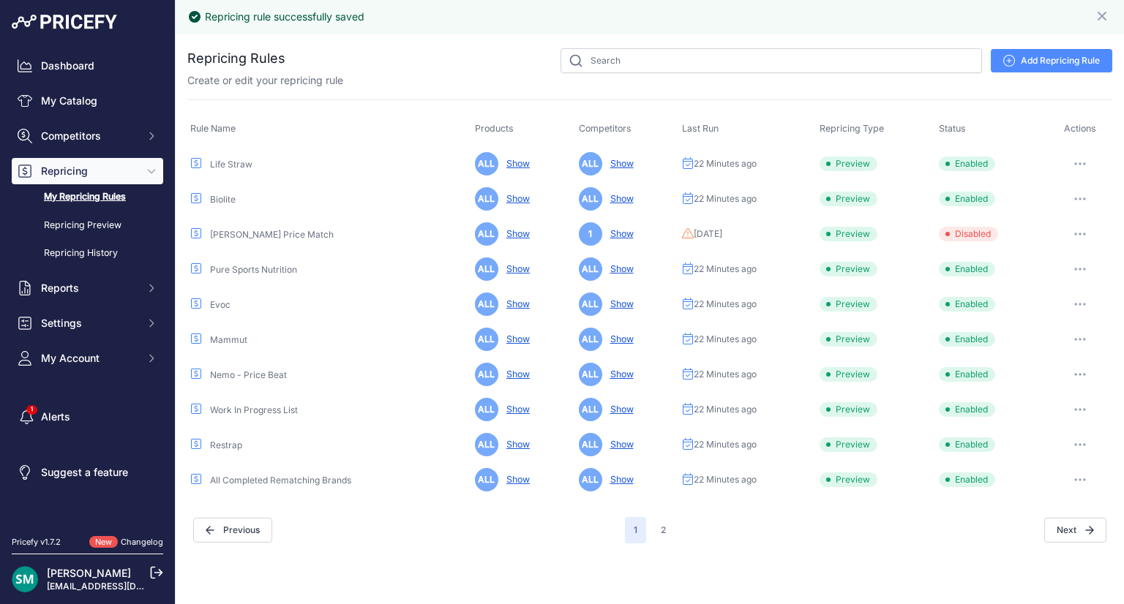
click at [1072, 407] on button "button" at bounding box center [1079, 409] width 29 height 20
click at [1047, 447] on link "Edit" at bounding box center [1062, 440] width 94 height 23
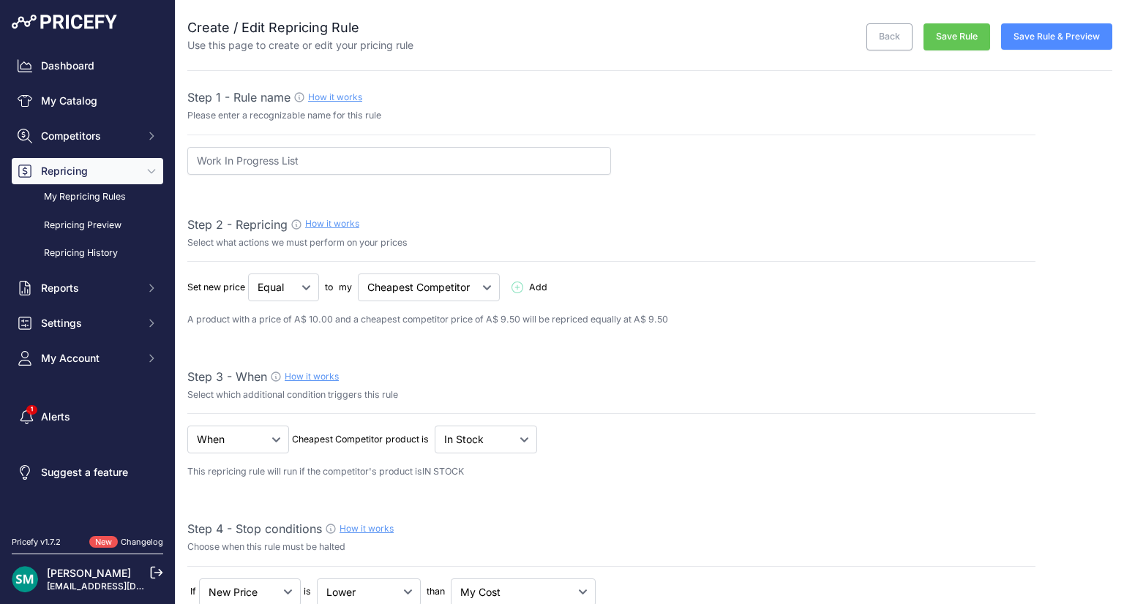
select select "7"
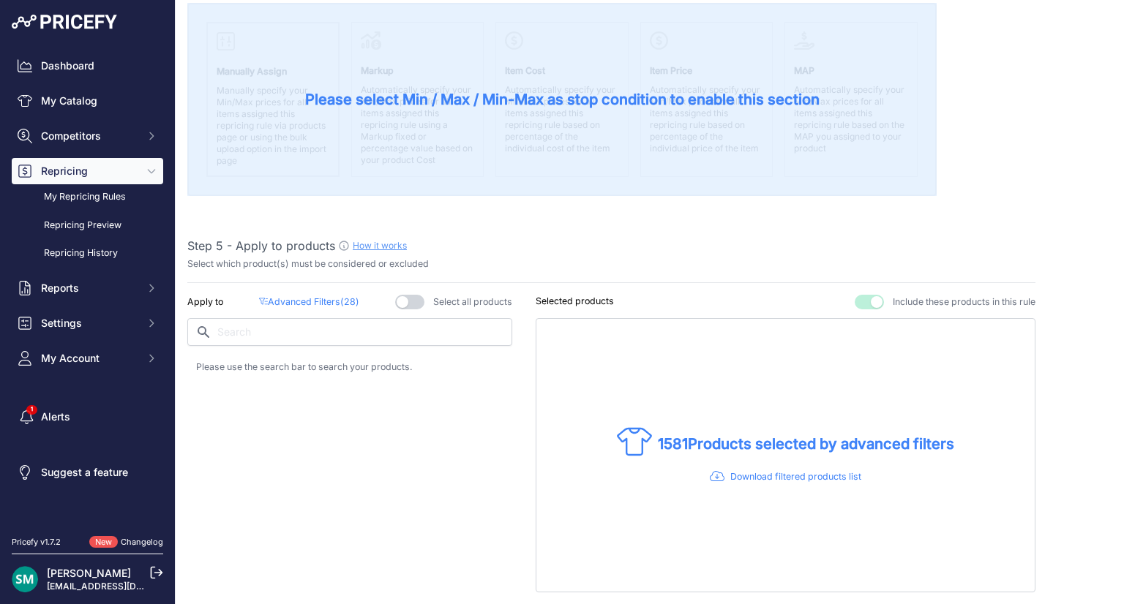
scroll to position [729, 0]
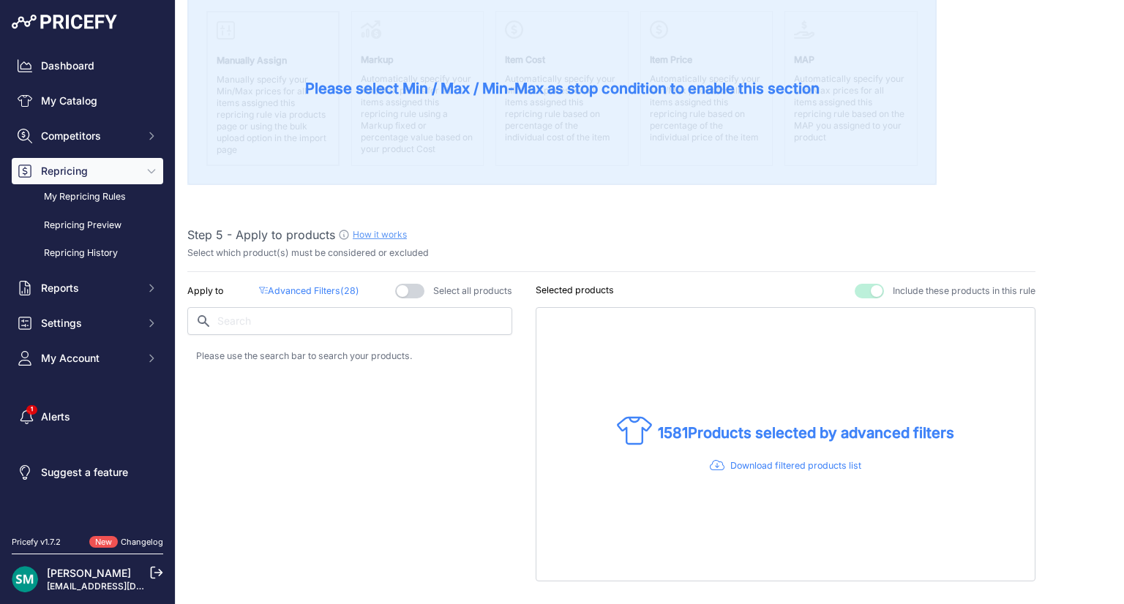
click at [296, 287] on p "Advanced Filters ( 28 )" at bounding box center [309, 292] width 100 height 14
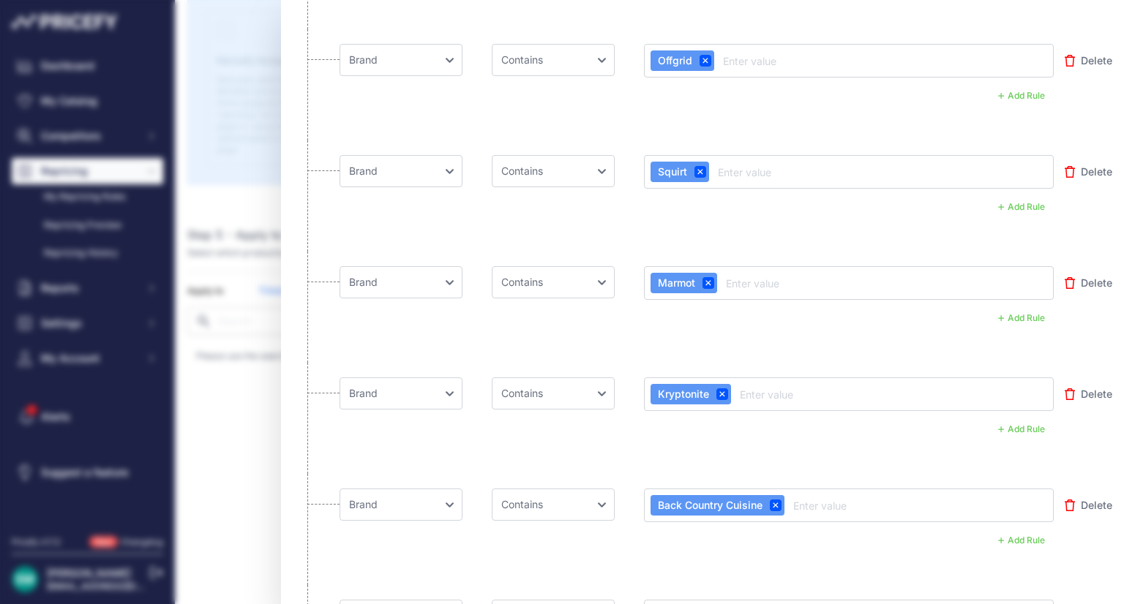
scroll to position [1533, 0]
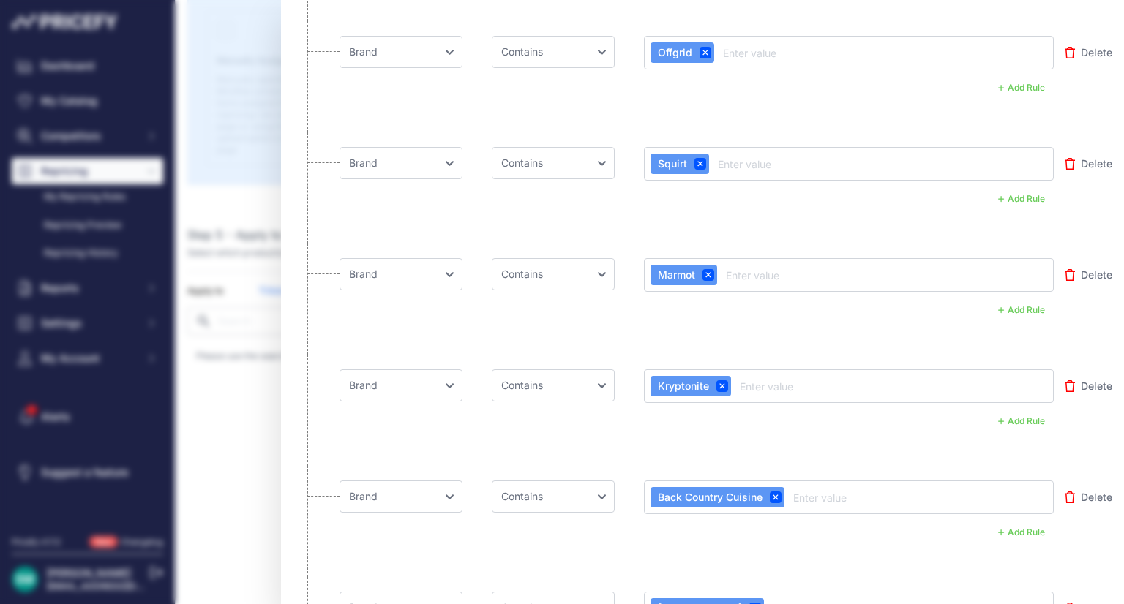
drag, startPoint x: 1117, startPoint y: 328, endPoint x: 1103, endPoint y: 418, distance: 91.8
click at [1103, 418] on div "Advanced Product Filters Use these filters to select which products your rule w…" at bounding box center [702, 302] width 843 height 604
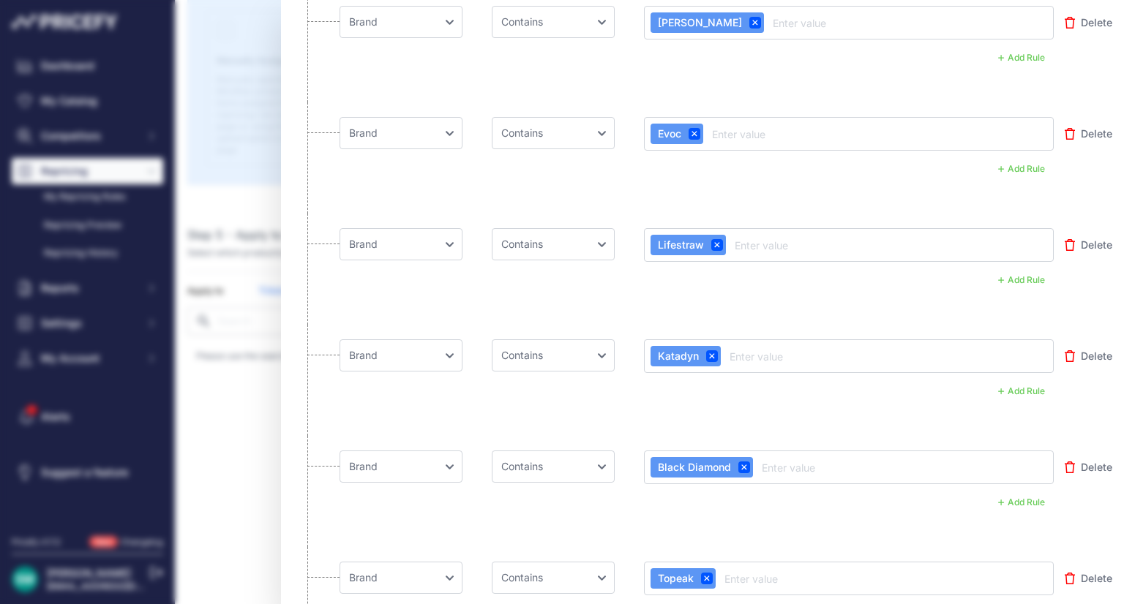
scroll to position [2124, 0]
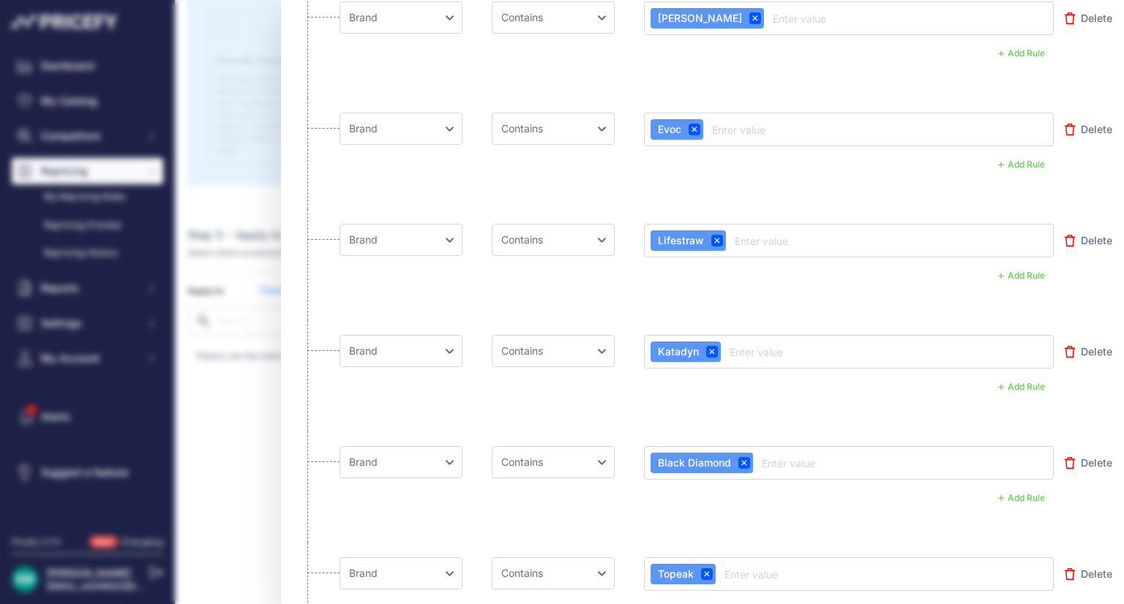
click at [1080, 235] on span "Delete" at bounding box center [1095, 240] width 31 height 15
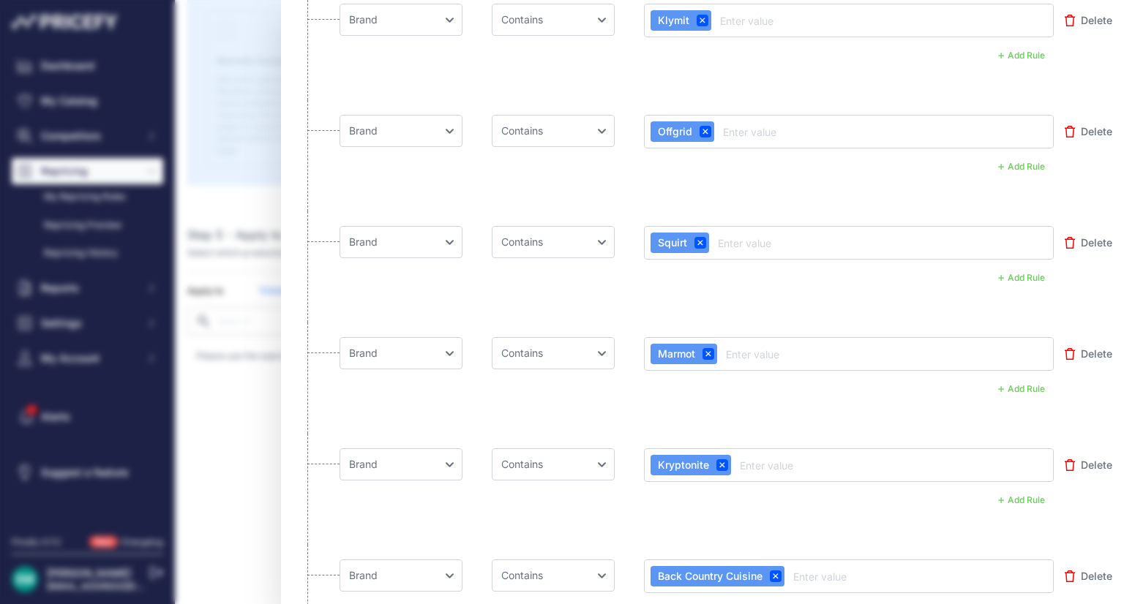
scroll to position [0, 0]
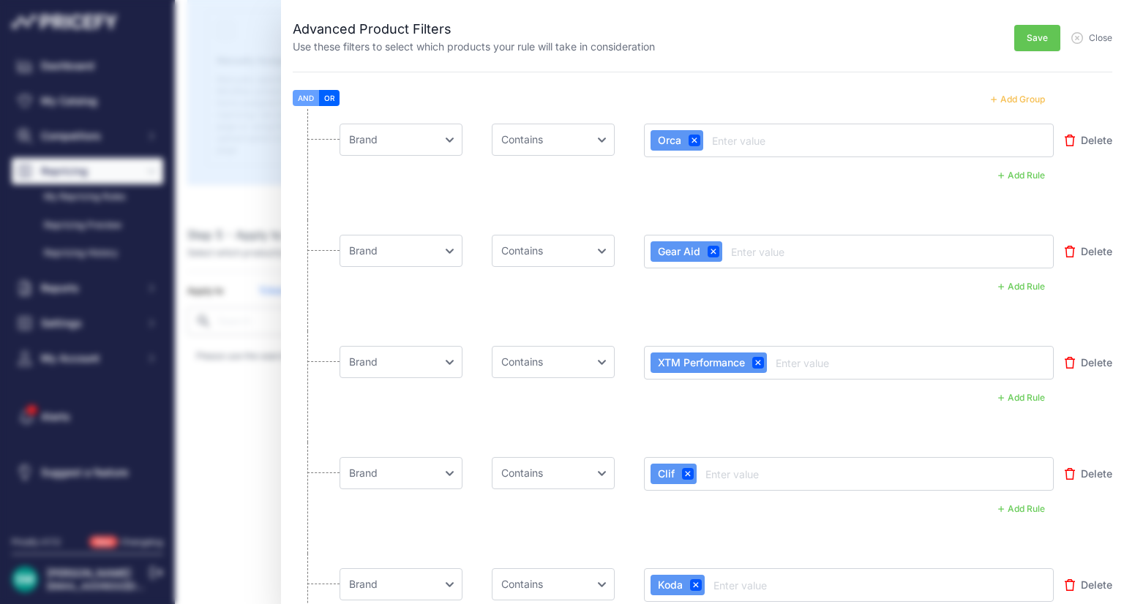
click at [1026, 36] on span "Save" at bounding box center [1036, 38] width 21 height 12
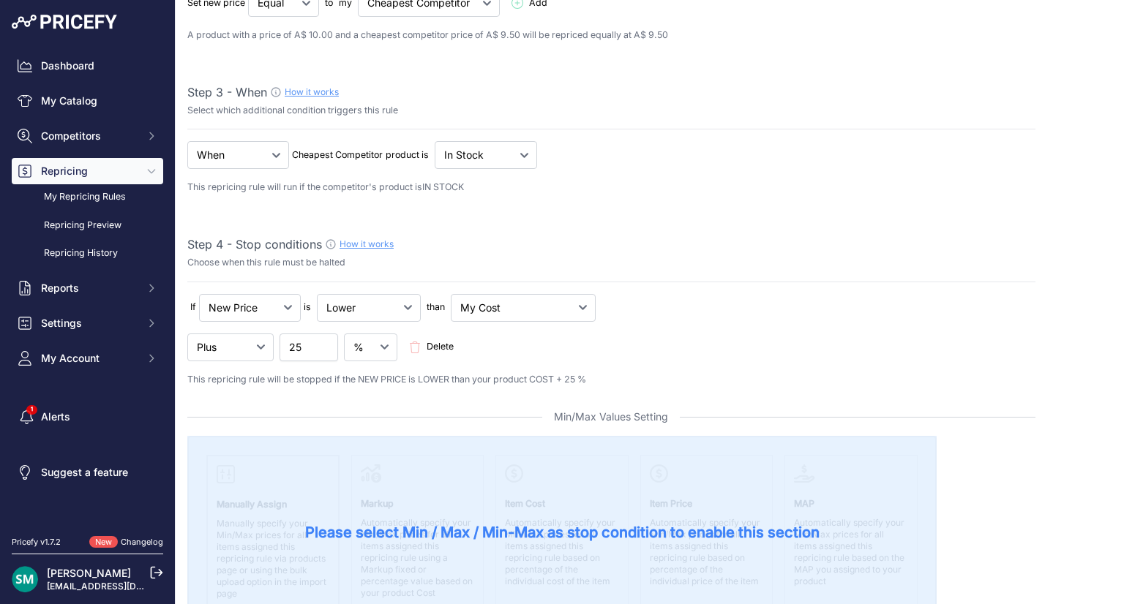
scroll to position [249, 0]
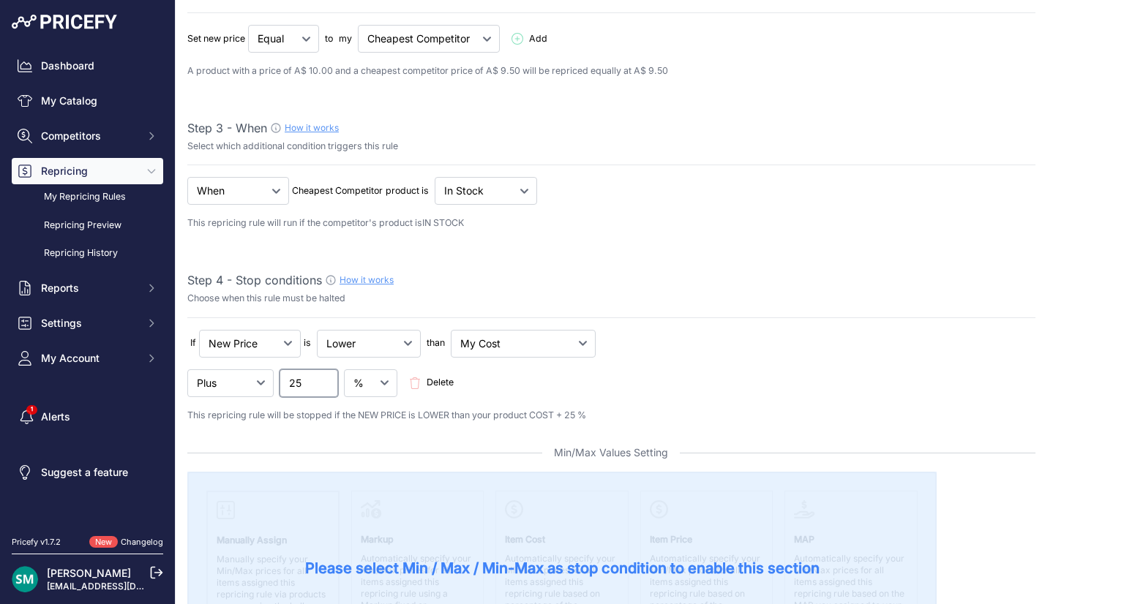
click at [309, 382] on input "25" at bounding box center [308, 383] width 59 height 28
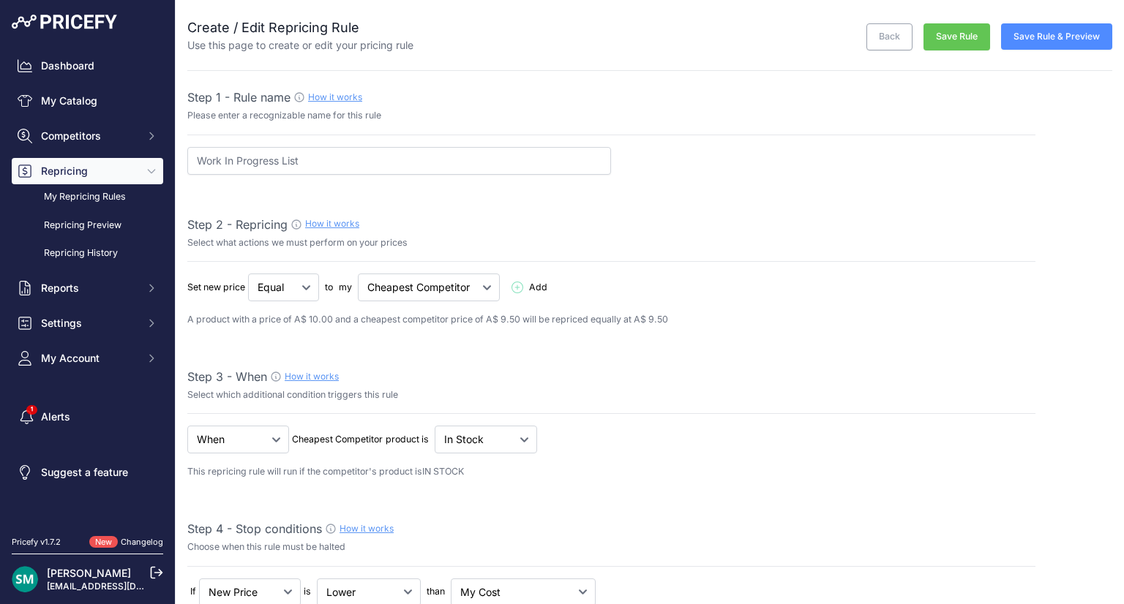
type input "27.5"
click at [946, 45] on button "Save Rule" at bounding box center [956, 36] width 67 height 27
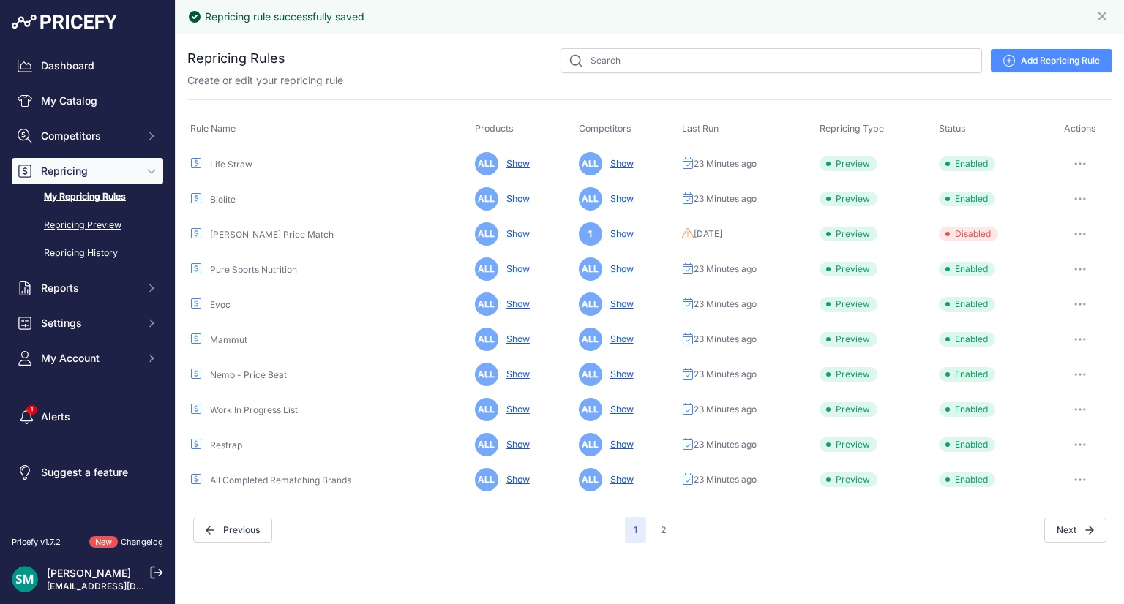
click at [64, 230] on link "Repricing Preview" at bounding box center [87, 226] width 151 height 26
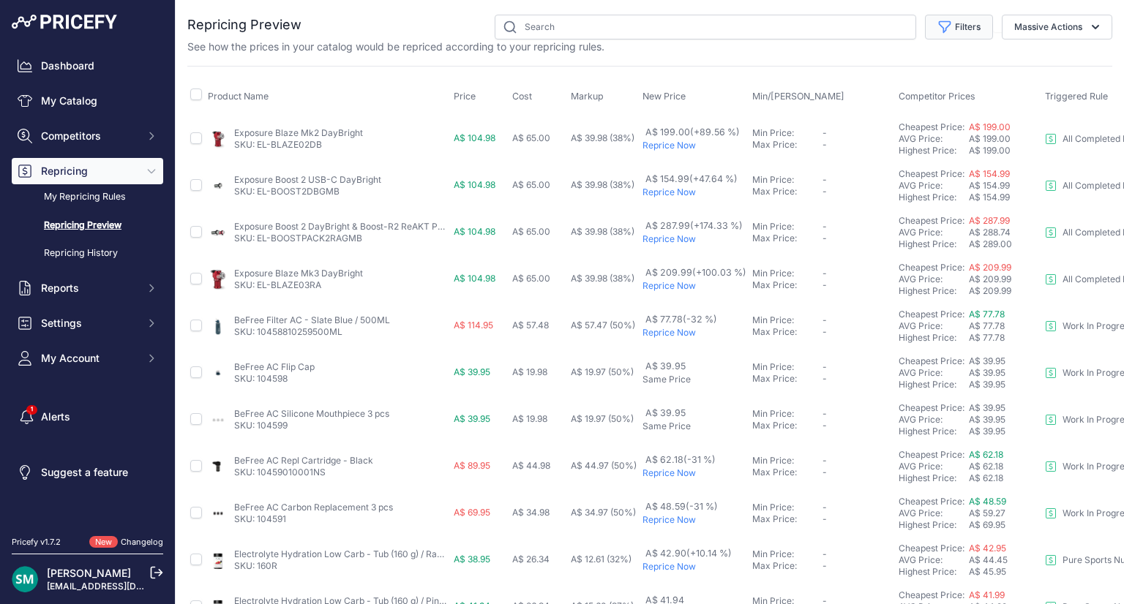
click at [970, 31] on button "Filters" at bounding box center [959, 27] width 68 height 25
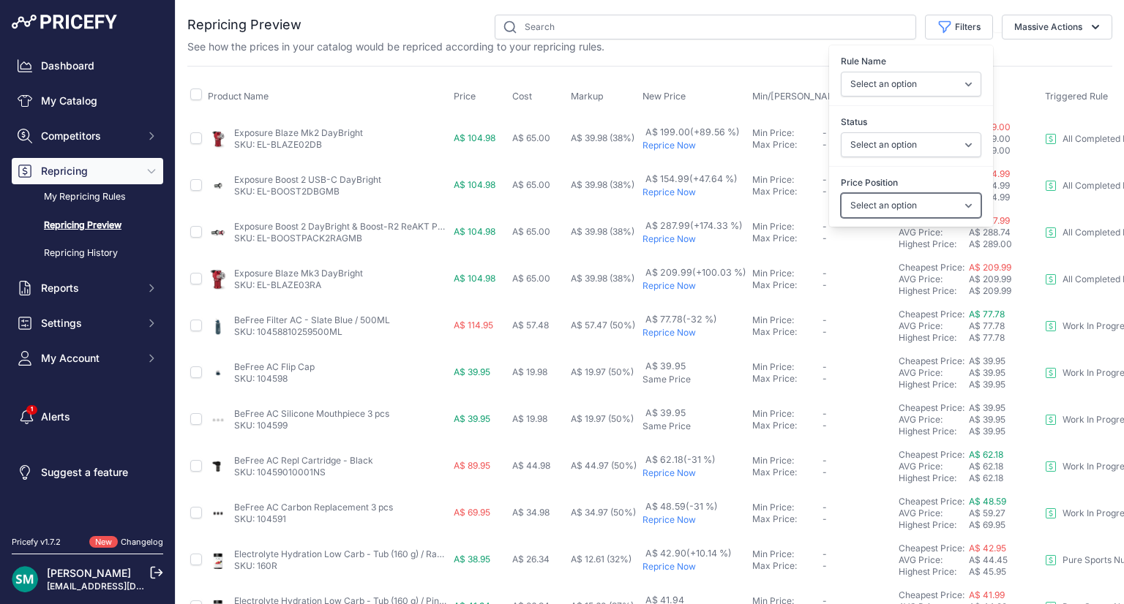
click at [889, 203] on select "Select an option I am higher Same price I am lower" at bounding box center [910, 205] width 140 height 25
select select "0"
click at [840, 193] on select "Select an option I am higher Same price I am lower" at bounding box center [910, 205] width 140 height 25
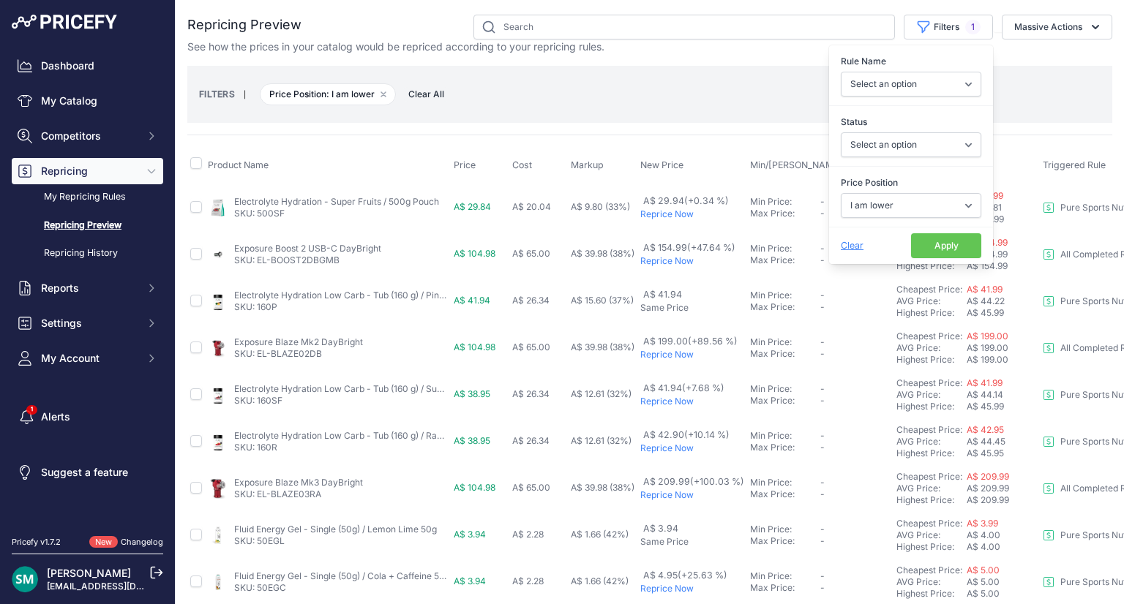
click at [949, 238] on button "Apply" at bounding box center [946, 245] width 70 height 25
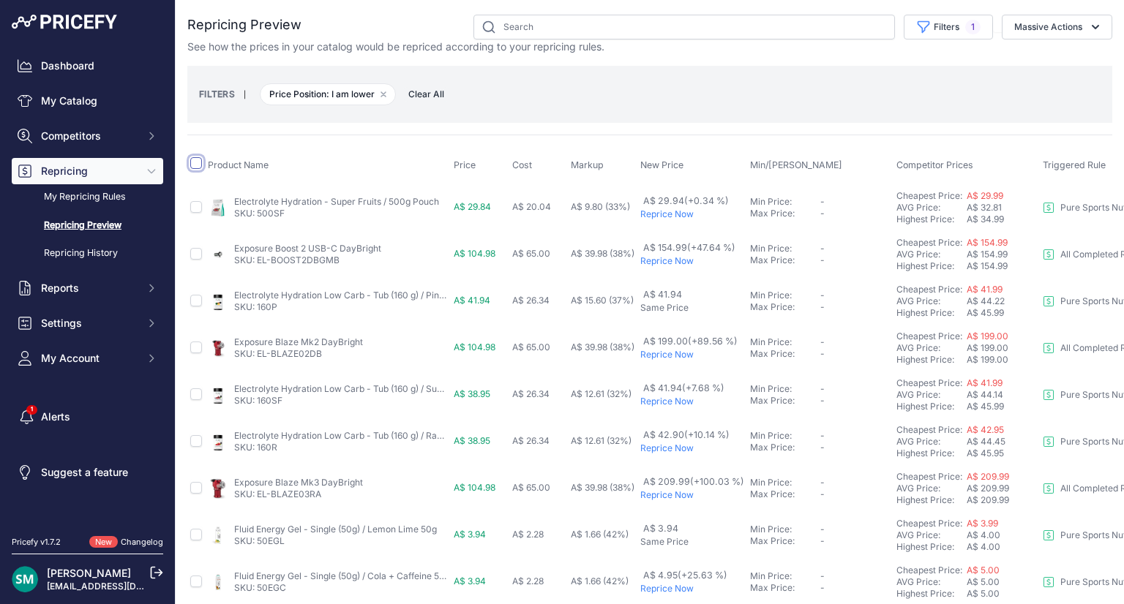
click at [196, 166] on input "checkbox" at bounding box center [196, 163] width 12 height 12
checkbox input "true"
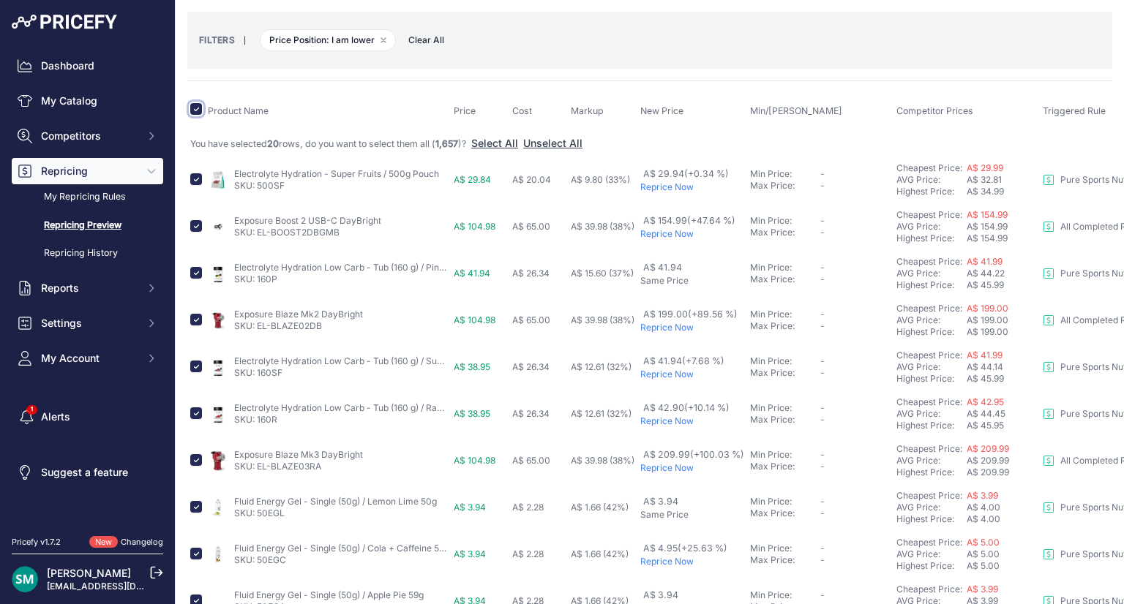
scroll to position [56, 0]
click at [199, 227] on input "checkbox" at bounding box center [196, 225] width 12 height 12
checkbox input "false"
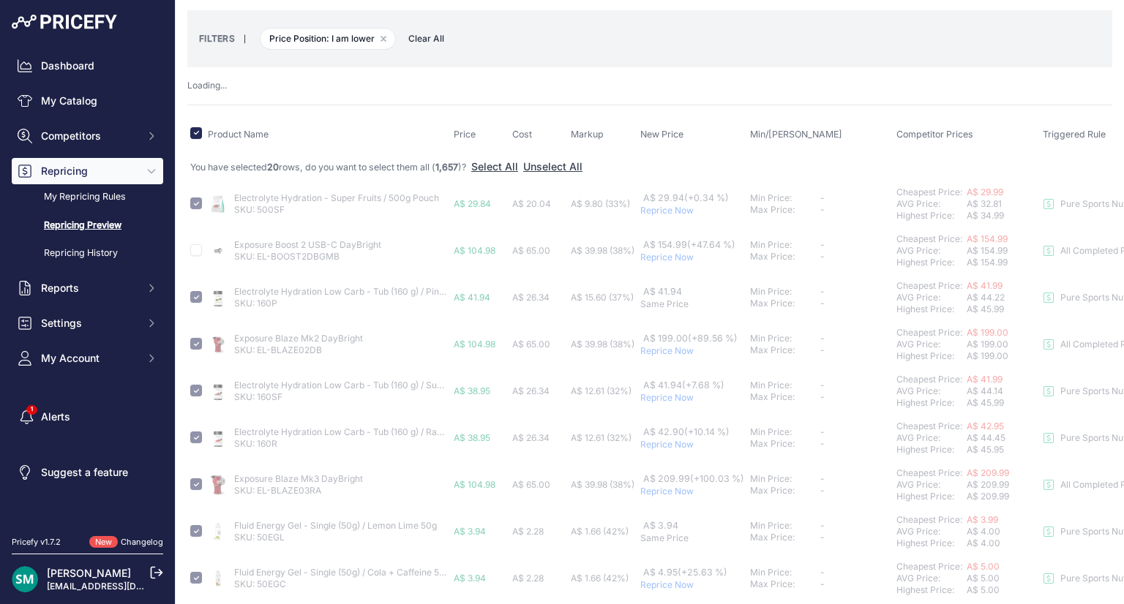
checkbox input "false"
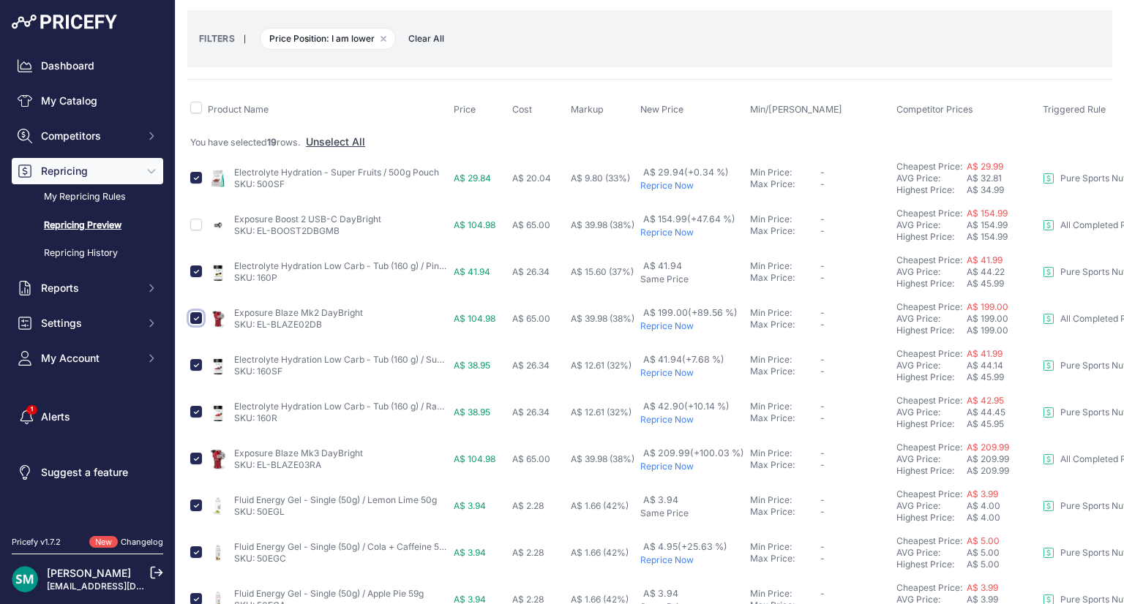
click at [195, 319] on input "checkbox" at bounding box center [196, 318] width 12 height 12
checkbox input "false"
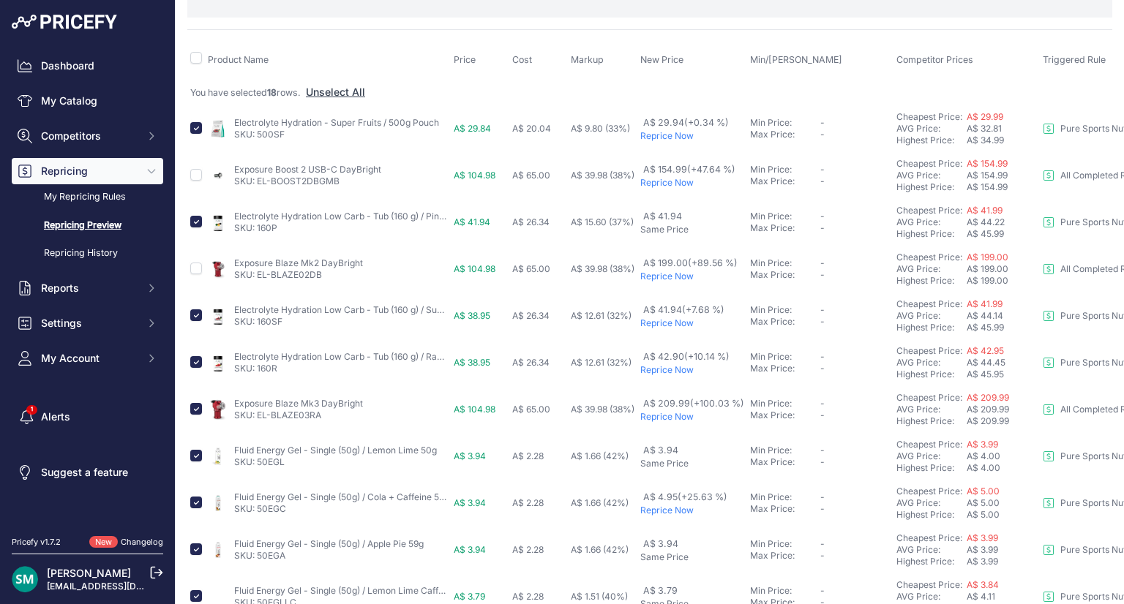
scroll to position [106, 0]
click at [196, 407] on input "checkbox" at bounding box center [196, 408] width 12 height 12
checkbox input "false"
drag, startPoint x: 331, startPoint y: 419, endPoint x: 257, endPoint y: 413, distance: 73.4
click at [257, 413] on td "Exposure Blaze Mk3 DayBright SKU: EL-BLAZE03RA" at bounding box center [328, 408] width 246 height 47
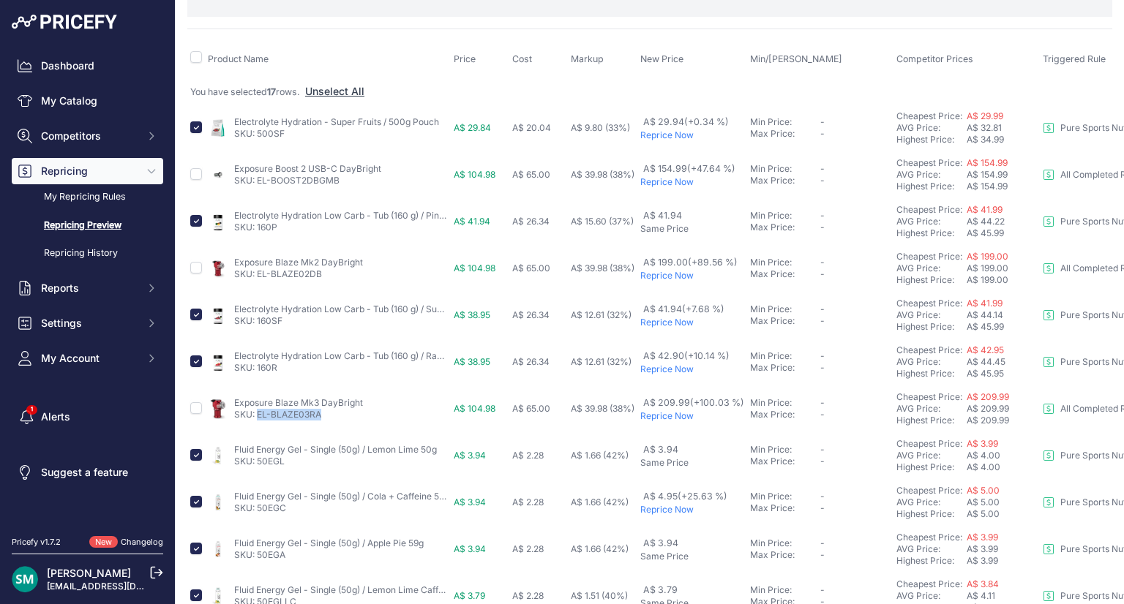
copy link "EL-BLAZE03RA"
click at [198, 264] on input "checkbox" at bounding box center [196, 268] width 12 height 12
checkbox input "true"
click at [196, 409] on input "checkbox" at bounding box center [196, 408] width 12 height 12
checkbox input "true"
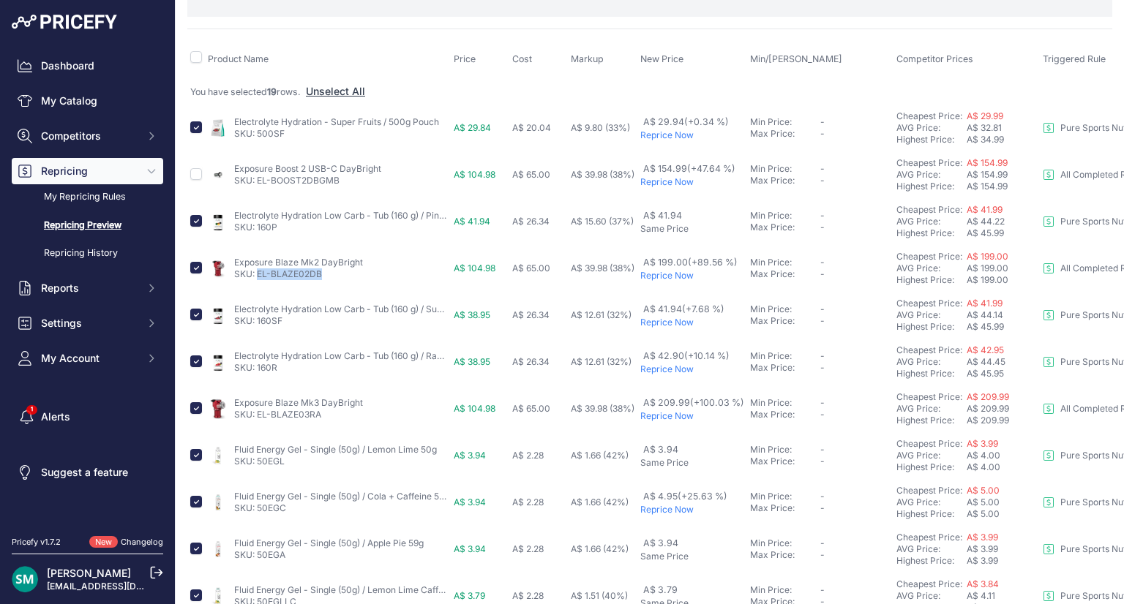
drag, startPoint x: 327, startPoint y: 275, endPoint x: 259, endPoint y: 282, distance: 68.3
click at [259, 282] on td "Exposure Blaze Mk2 DayBright SKU: EL-BLAZE02DB" at bounding box center [328, 268] width 246 height 47
copy link "EL-BLAZE02DB"
click at [197, 269] on input "checkbox" at bounding box center [196, 268] width 12 height 12
checkbox input "false"
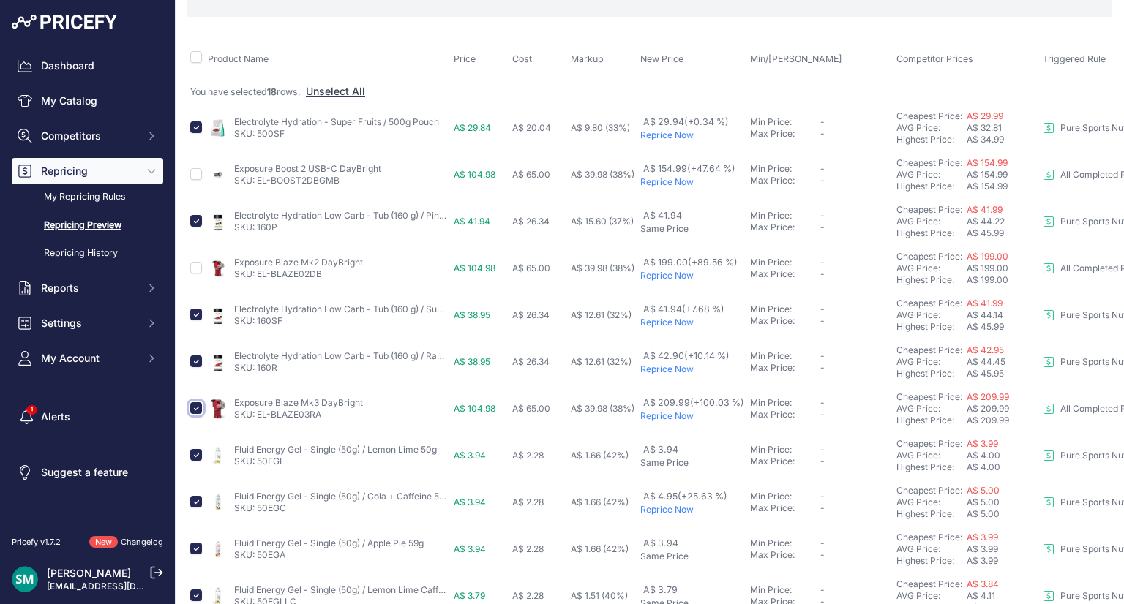
click at [197, 408] on input "checkbox" at bounding box center [196, 408] width 12 height 12
checkbox input "false"
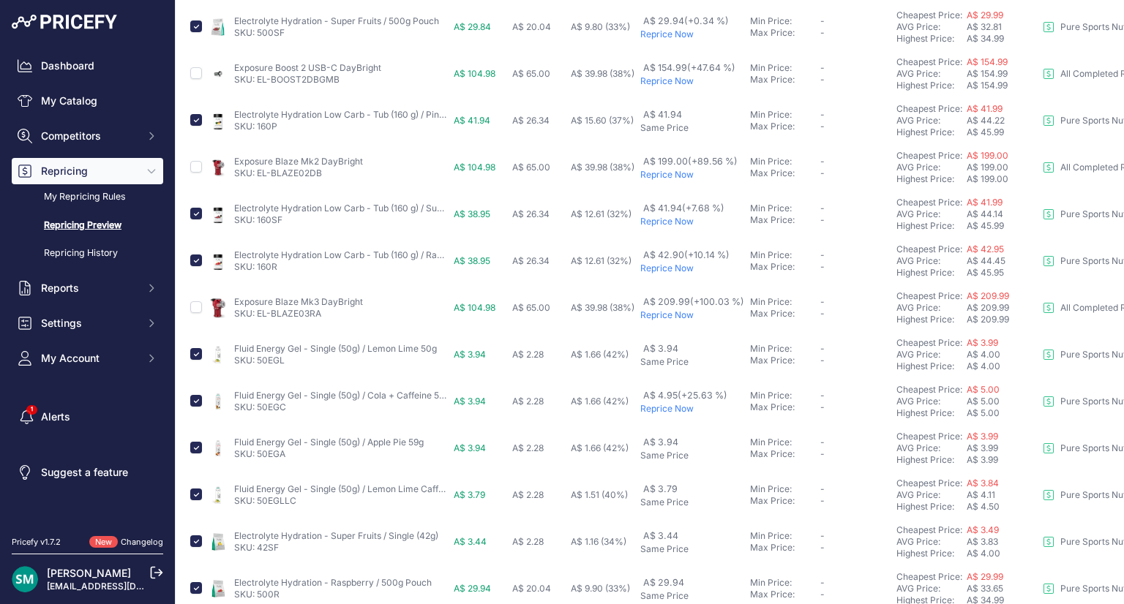
scroll to position [275, 0]
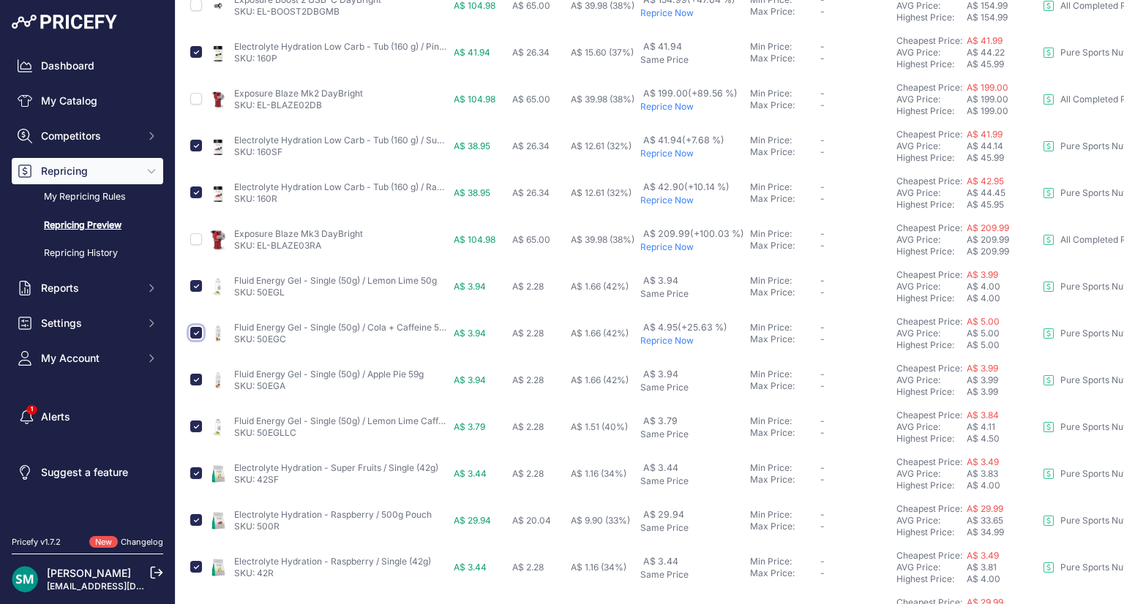
click at [195, 333] on input "checkbox" at bounding box center [196, 333] width 12 height 12
checkbox input "false"
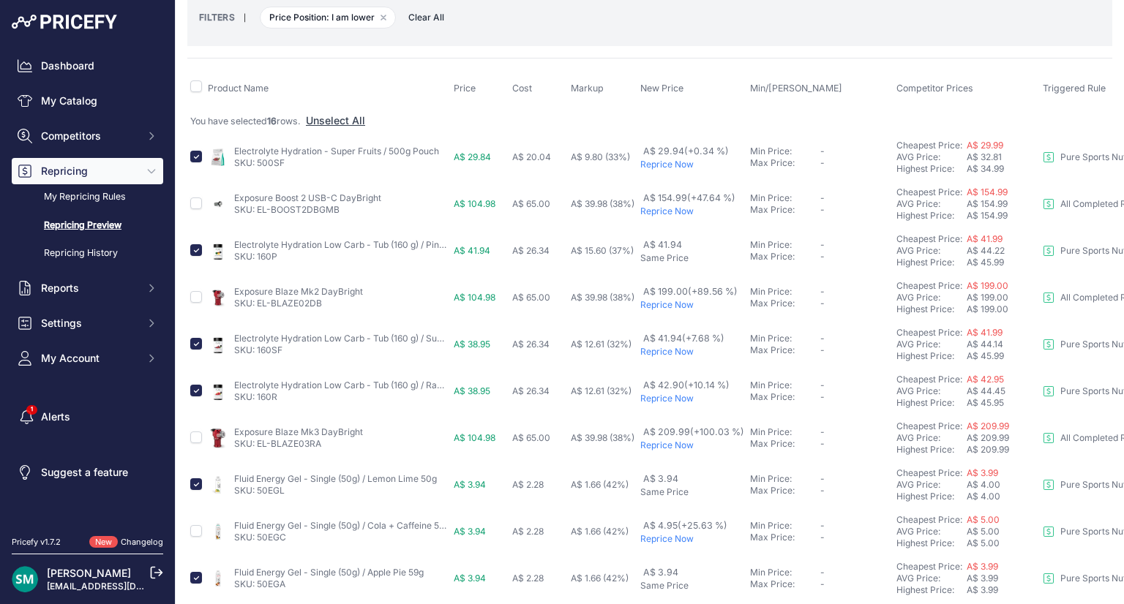
scroll to position [0, 0]
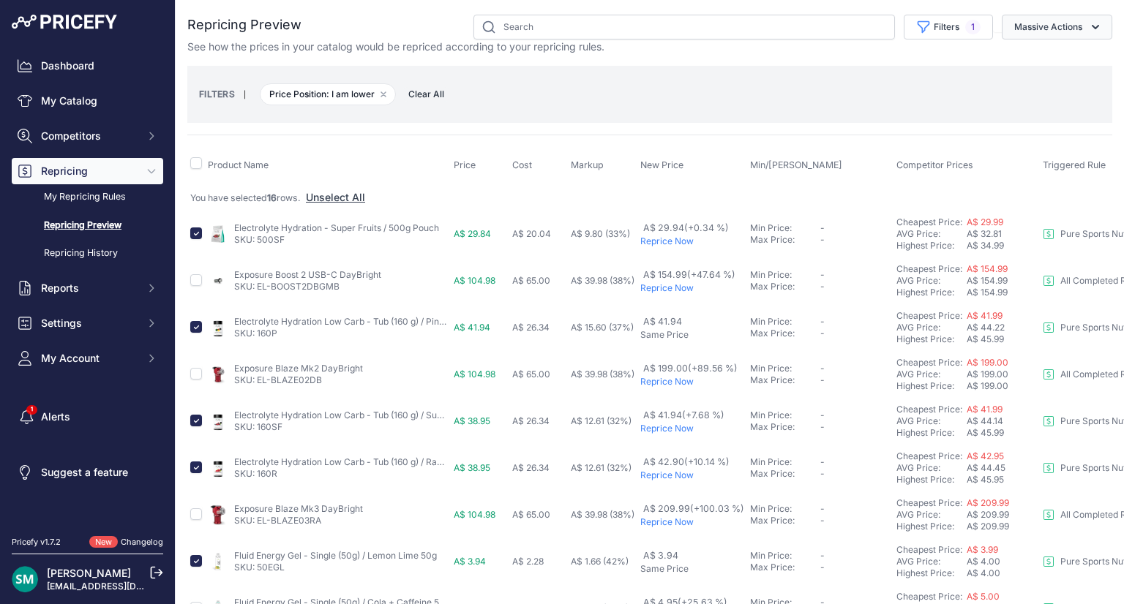
click at [1063, 22] on button "Massive Actions" at bounding box center [1056, 27] width 110 height 25
click at [1038, 66] on span "Reprice Now" at bounding box center [1037, 61] width 61 height 12
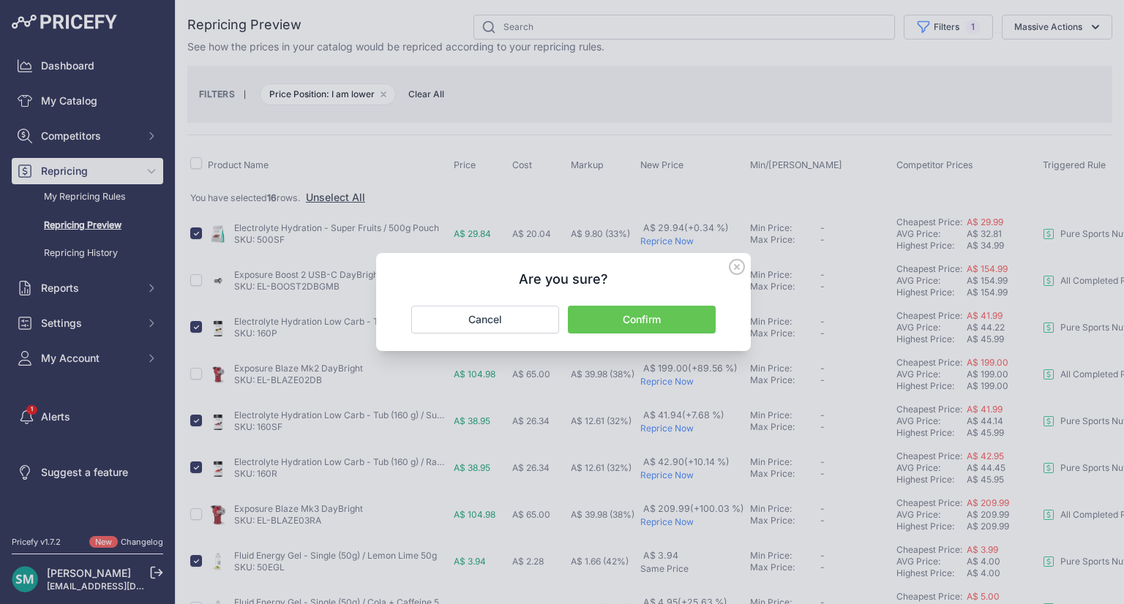
click at [654, 320] on button "Confirm" at bounding box center [642, 320] width 148 height 28
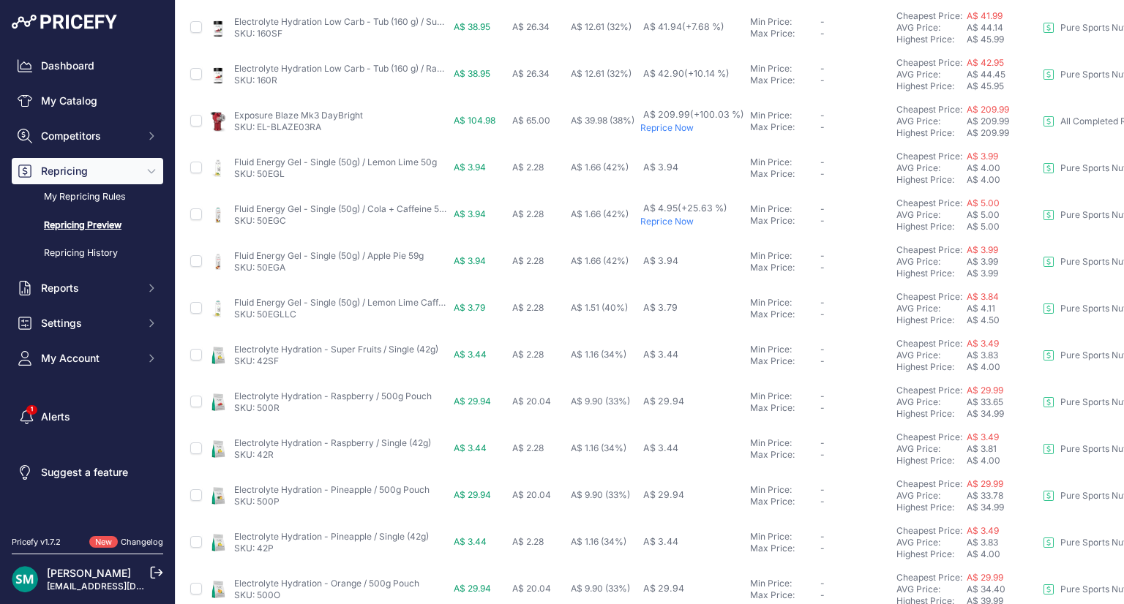
scroll to position [626, 0]
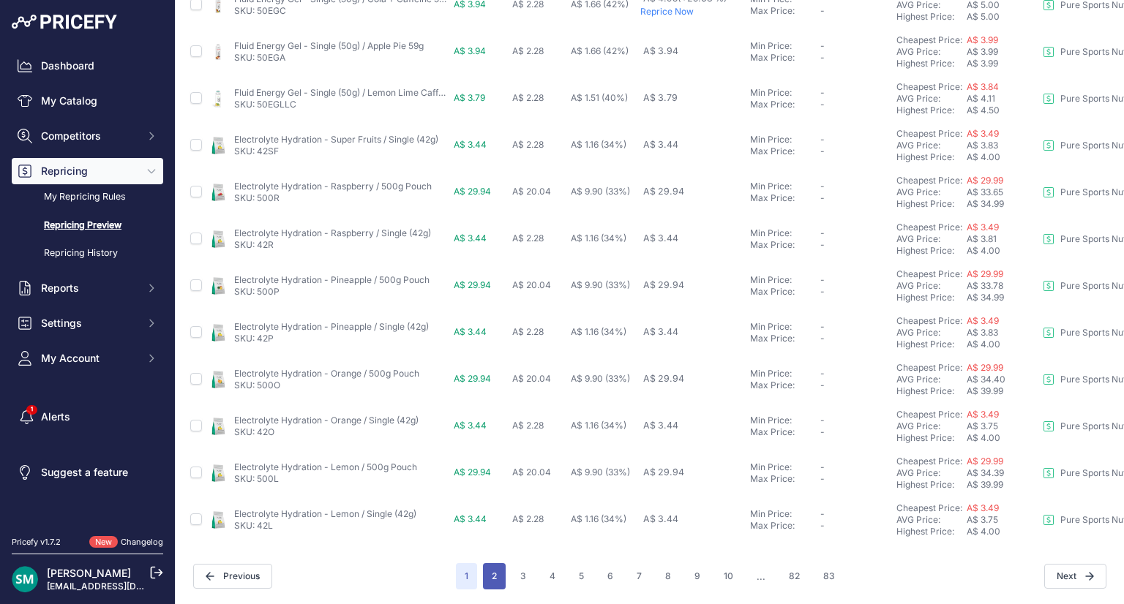
click at [484, 571] on button "2" at bounding box center [494, 576] width 23 height 26
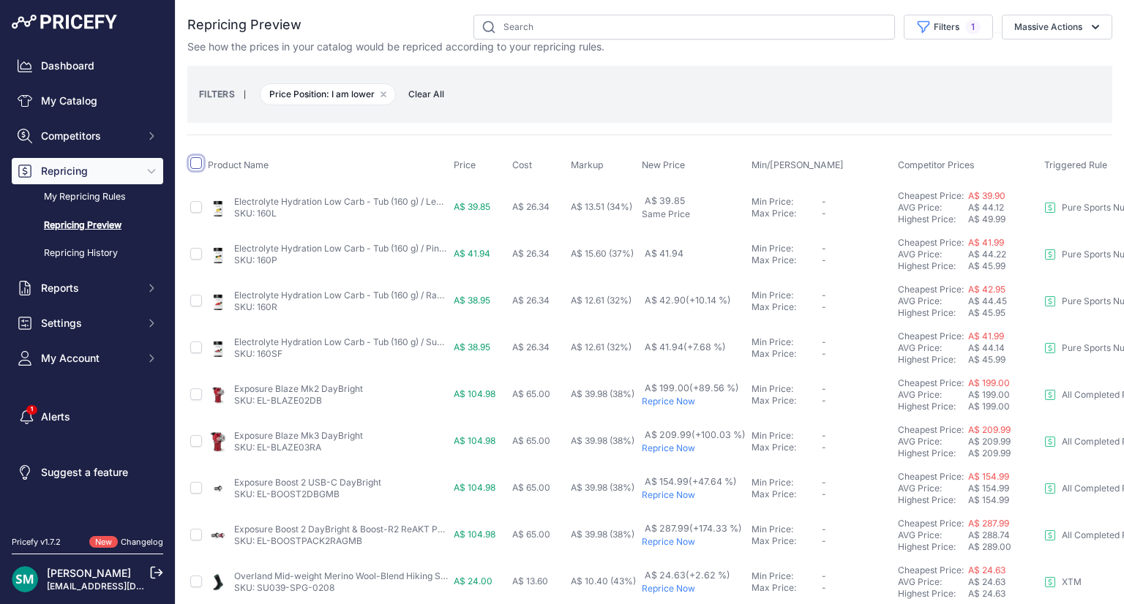
click at [195, 164] on input "checkbox" at bounding box center [196, 163] width 12 height 12
checkbox input "true"
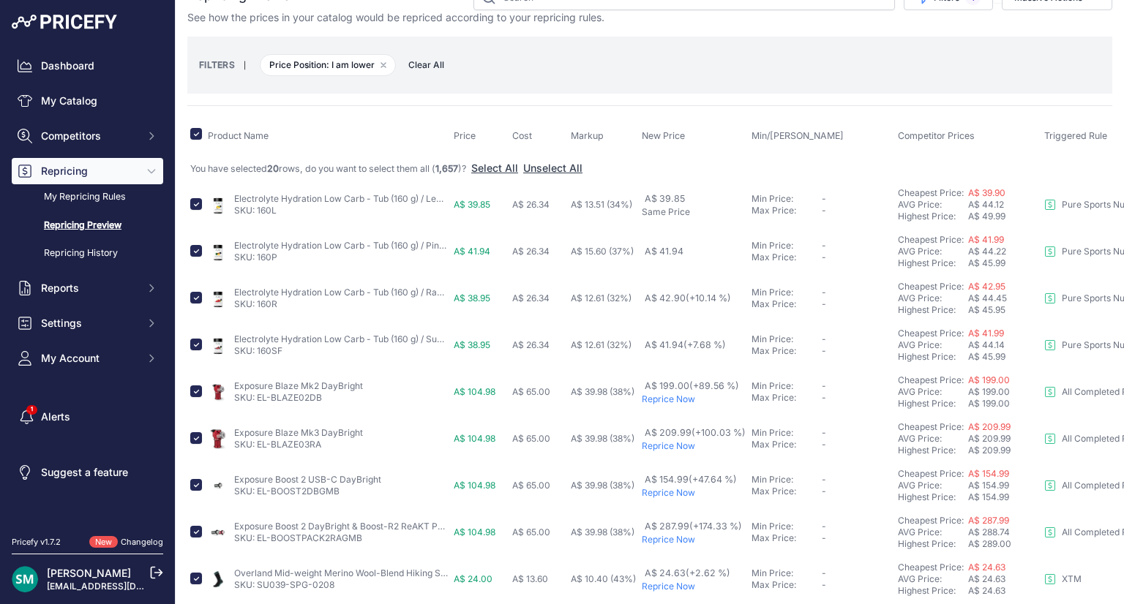
scroll to position [70, 0]
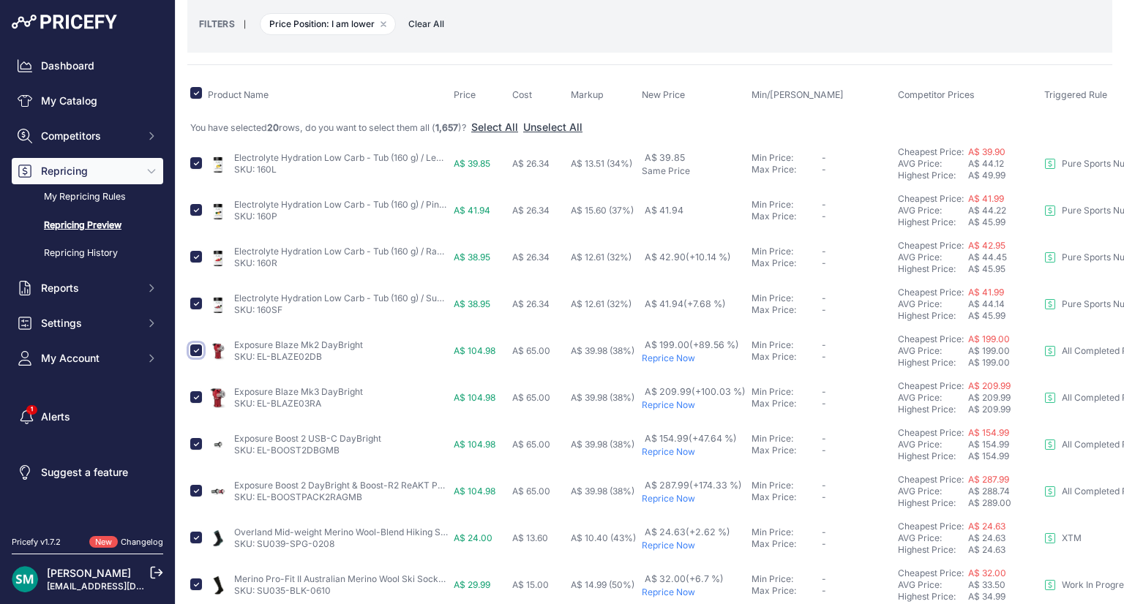
click at [195, 350] on input "checkbox" at bounding box center [196, 351] width 12 height 12
checkbox input "false"
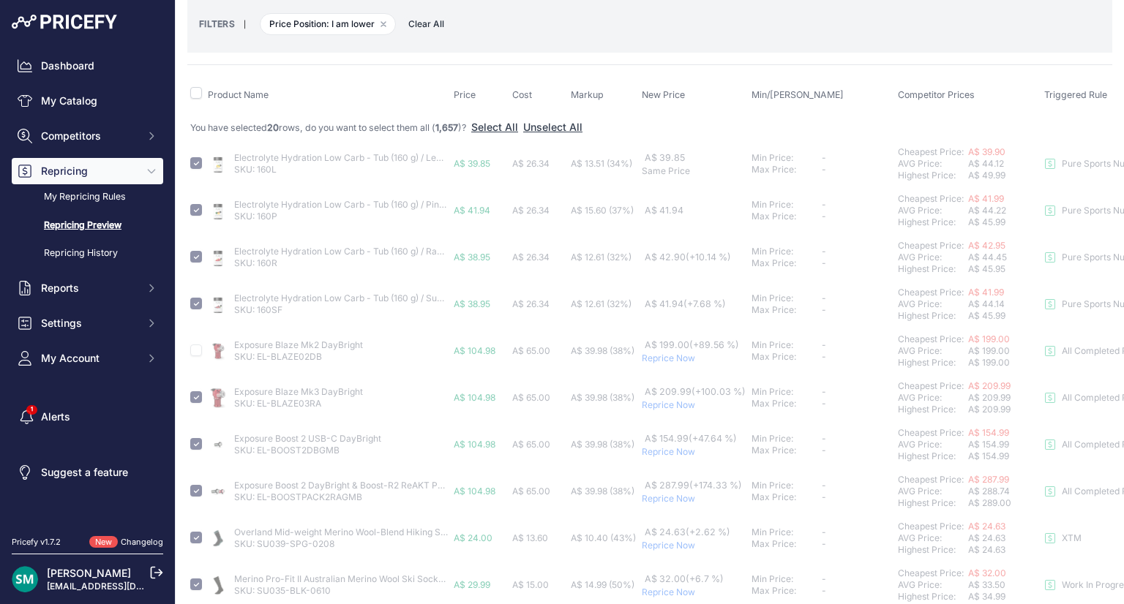
checkbox input "false"
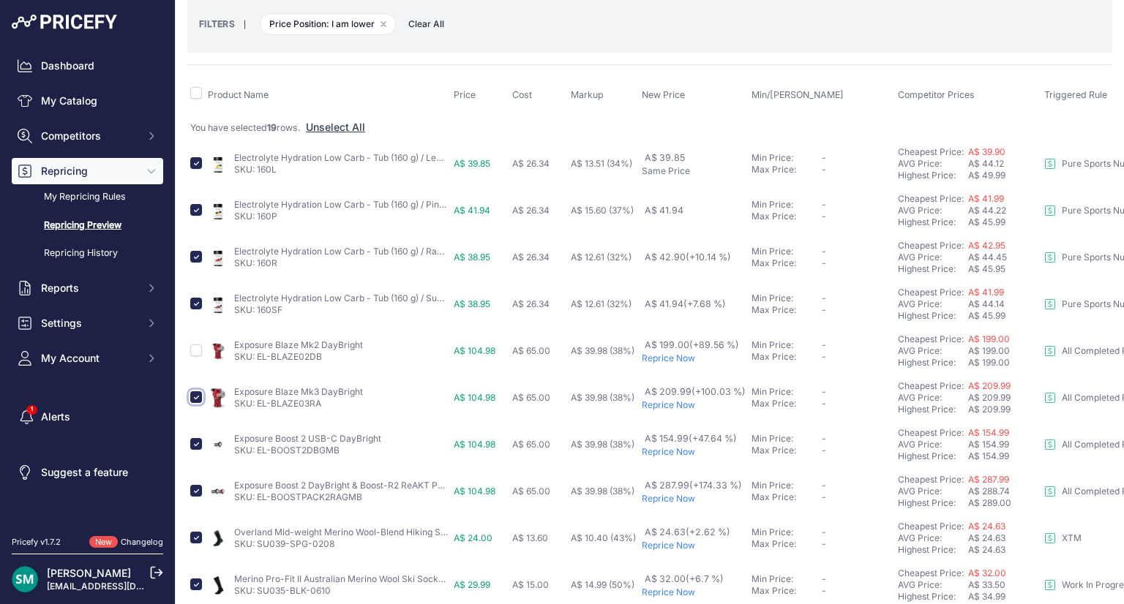
click at [195, 393] on input "checkbox" at bounding box center [196, 397] width 12 height 12
checkbox input "false"
drag, startPoint x: 343, startPoint y: 451, endPoint x: 257, endPoint y: 460, distance: 86.1
click at [257, 460] on td "Exposure Boost 2 USB-C DayBright SKU: EL-BOOST2DBGMB" at bounding box center [328, 444] width 246 height 47
copy link "EL-BOOST2DBGMB"
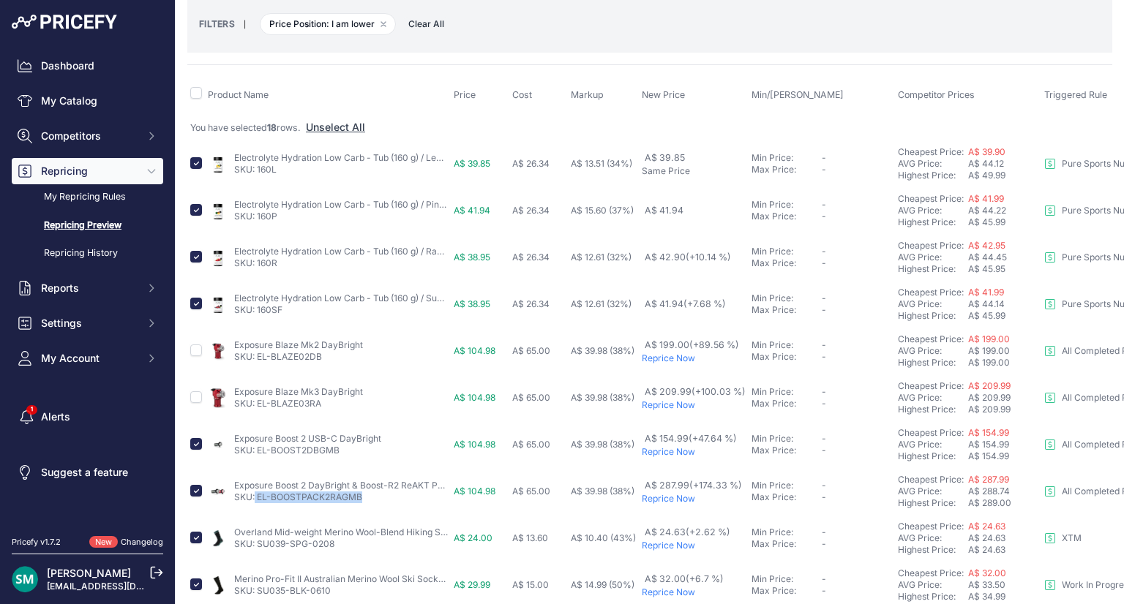
drag, startPoint x: 366, startPoint y: 494, endPoint x: 255, endPoint y: 496, distance: 110.5
click at [255, 496] on p "SKU: EL-BOOSTPACK2RAGMB" at bounding box center [341, 498] width 214 height 12
copy link "EL-BOOSTPACK2RAGMB"
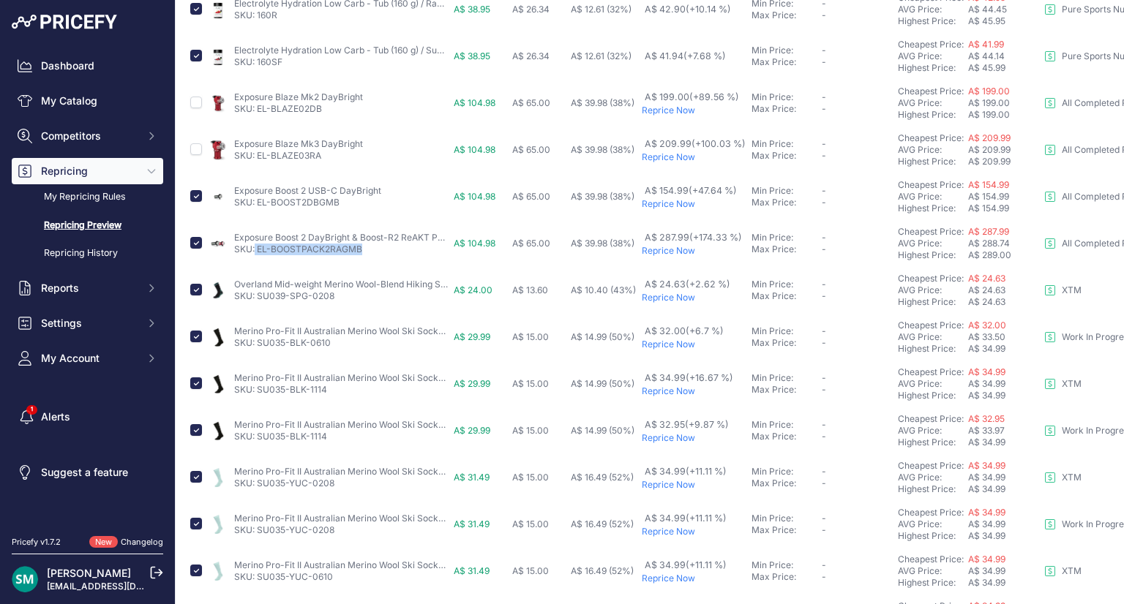
scroll to position [319, 0]
drag, startPoint x: 345, startPoint y: 205, endPoint x: 256, endPoint y: 206, distance: 89.3
click at [256, 206] on td "Exposure Boost 2 USB-C DayBright SKU: EL-BOOST2DBGMB" at bounding box center [328, 196] width 246 height 47
copy link "EL-BOOST2DBGMB"
click at [196, 194] on input "checkbox" at bounding box center [196, 195] width 12 height 12
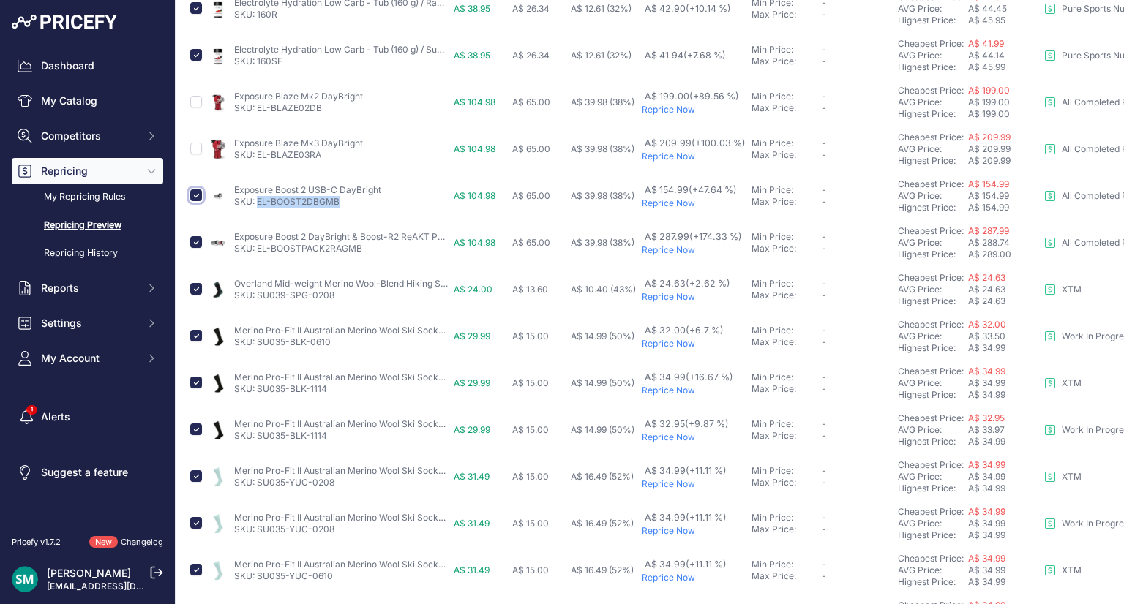
checkbox input "false"
click at [198, 238] on input "checkbox" at bounding box center [196, 242] width 12 height 12
checkbox input "false"
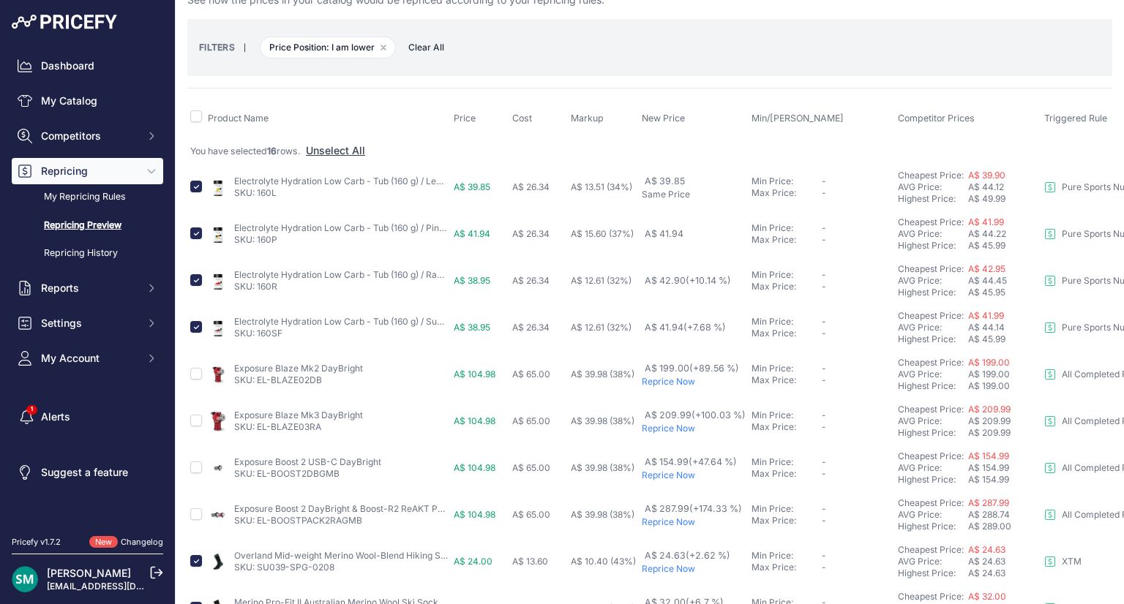
scroll to position [0, 0]
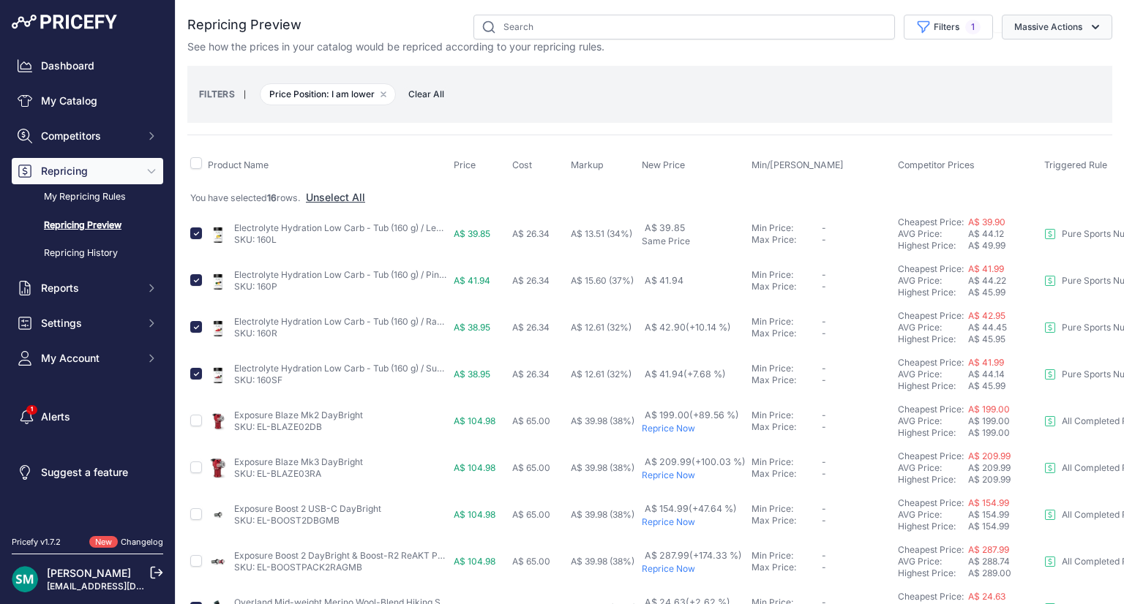
click at [1037, 24] on button "Massive Actions" at bounding box center [1056, 27] width 110 height 25
click at [1028, 66] on span "Reprice Now" at bounding box center [1037, 61] width 61 height 12
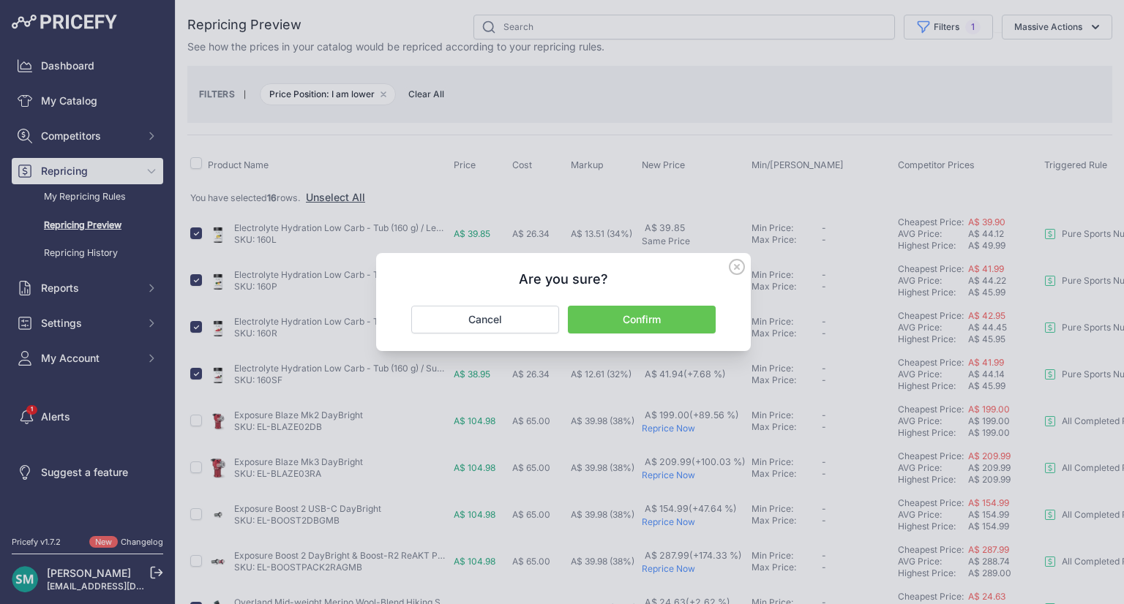
click at [679, 317] on button "Confirm" at bounding box center [642, 320] width 148 height 28
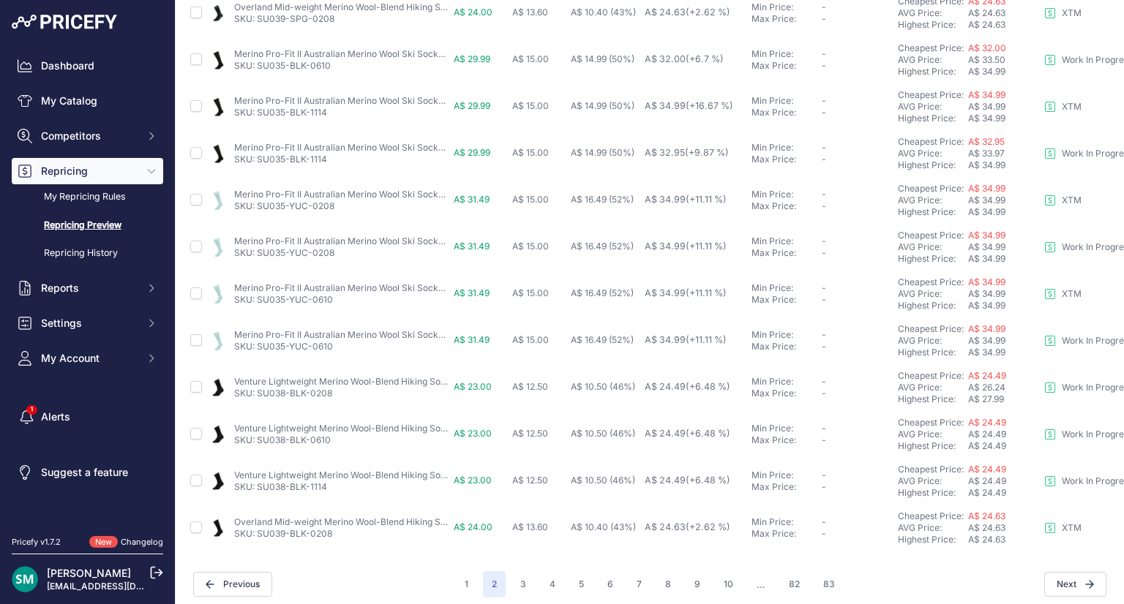
scroll to position [587, 0]
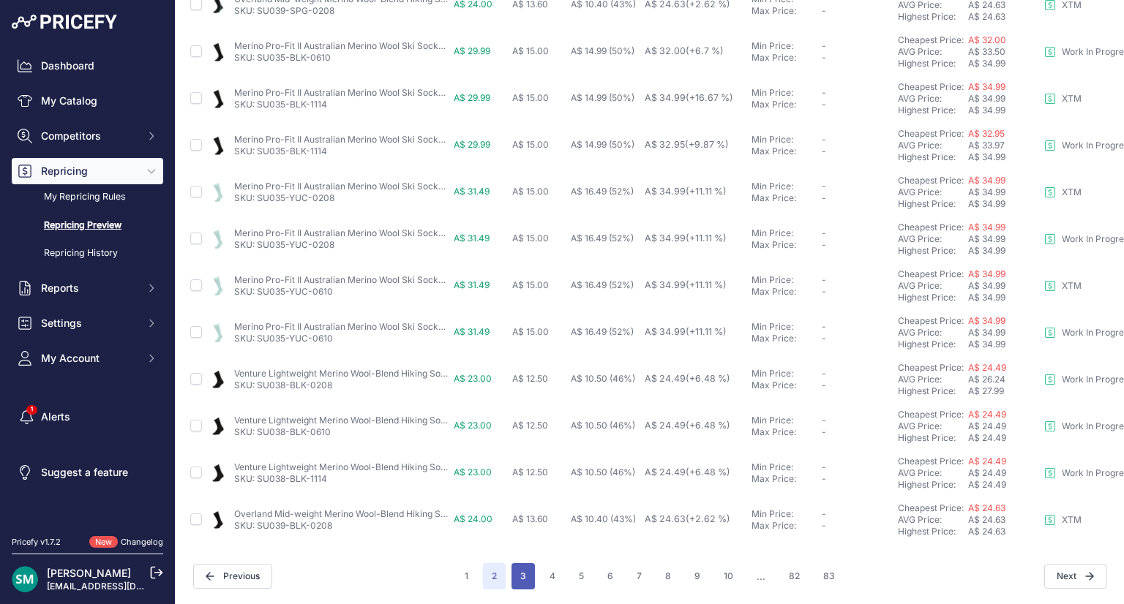
click at [522, 563] on button "3" at bounding box center [522, 576] width 23 height 26
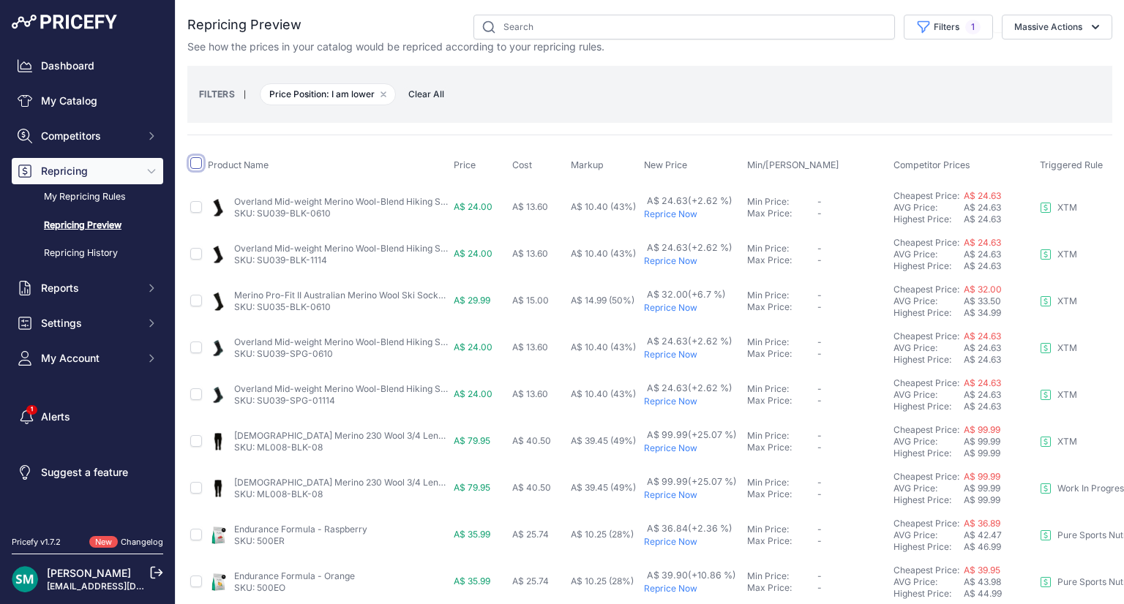
click at [198, 167] on input "checkbox" at bounding box center [196, 163] width 12 height 12
checkbox input "true"
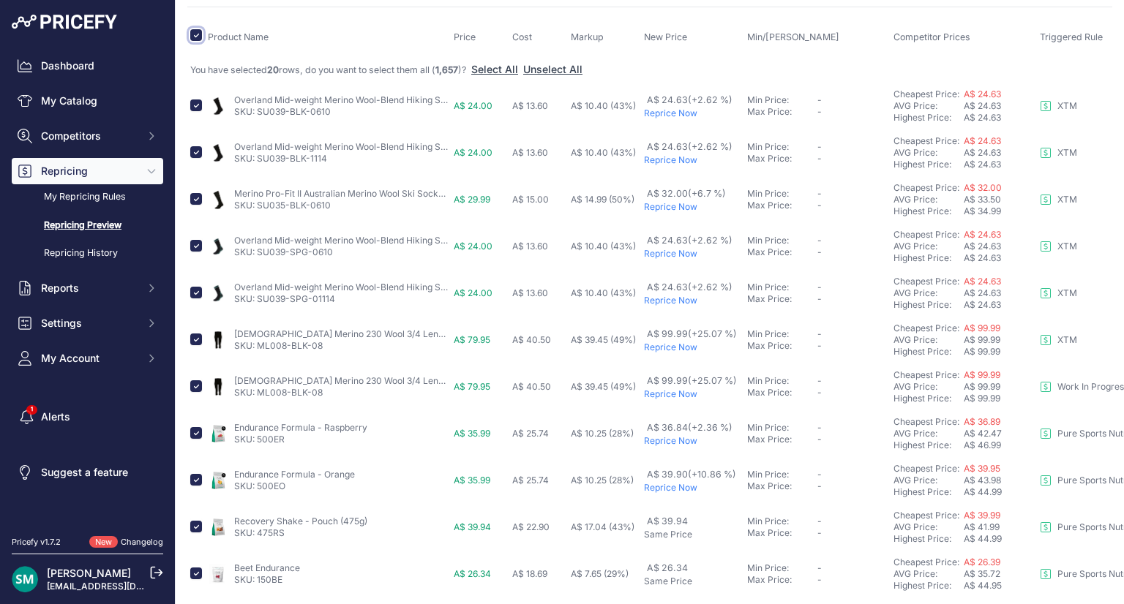
scroll to position [192, 0]
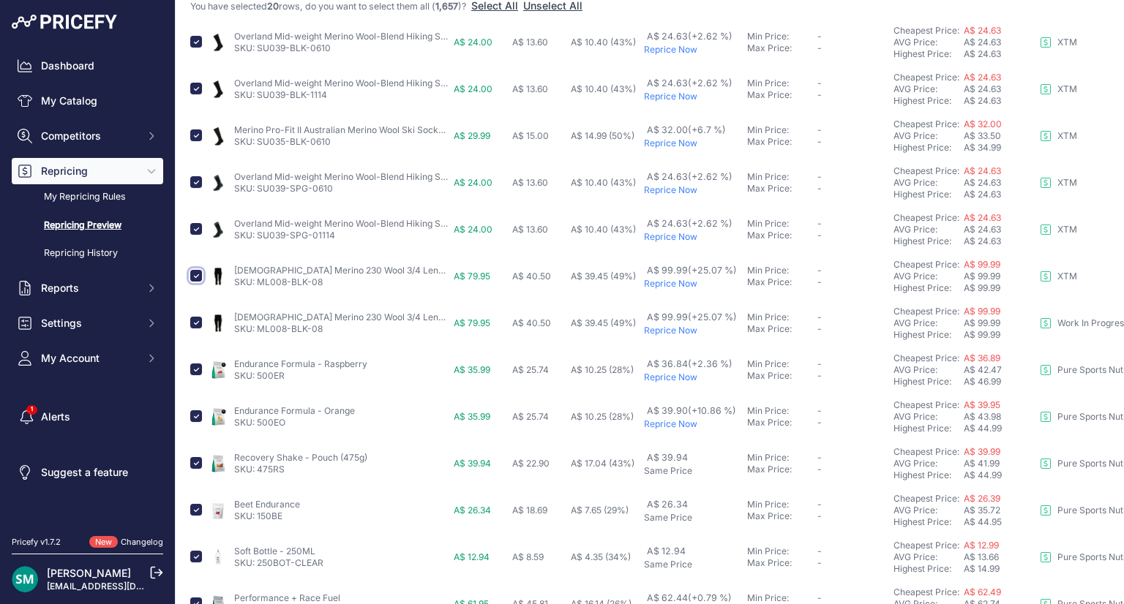
click at [194, 277] on input "checkbox" at bounding box center [196, 276] width 12 height 12
checkbox input "false"
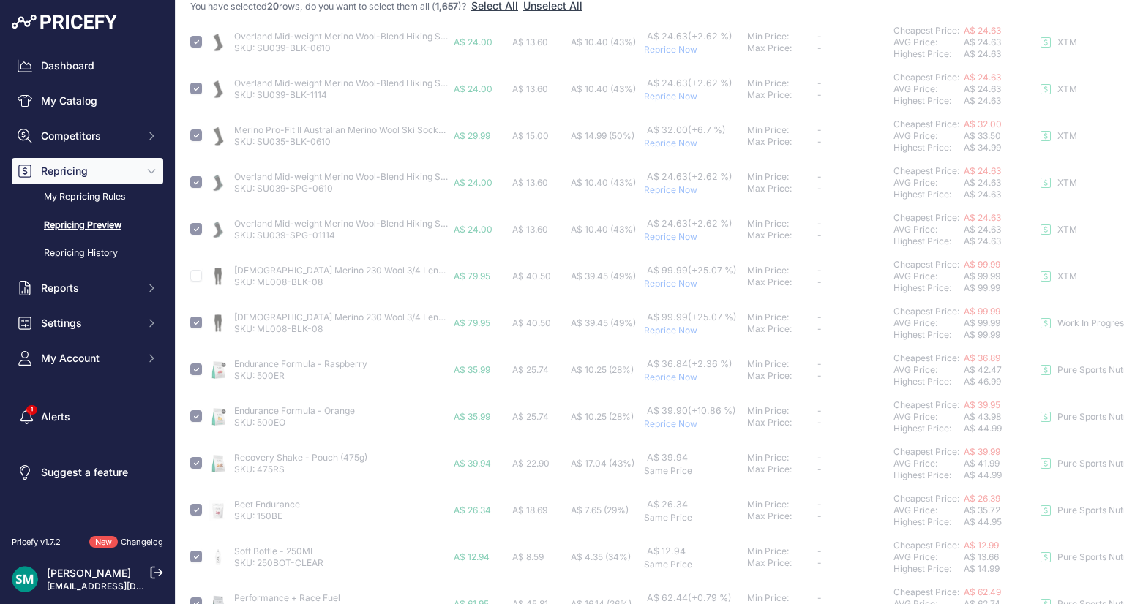
checkbox input "false"
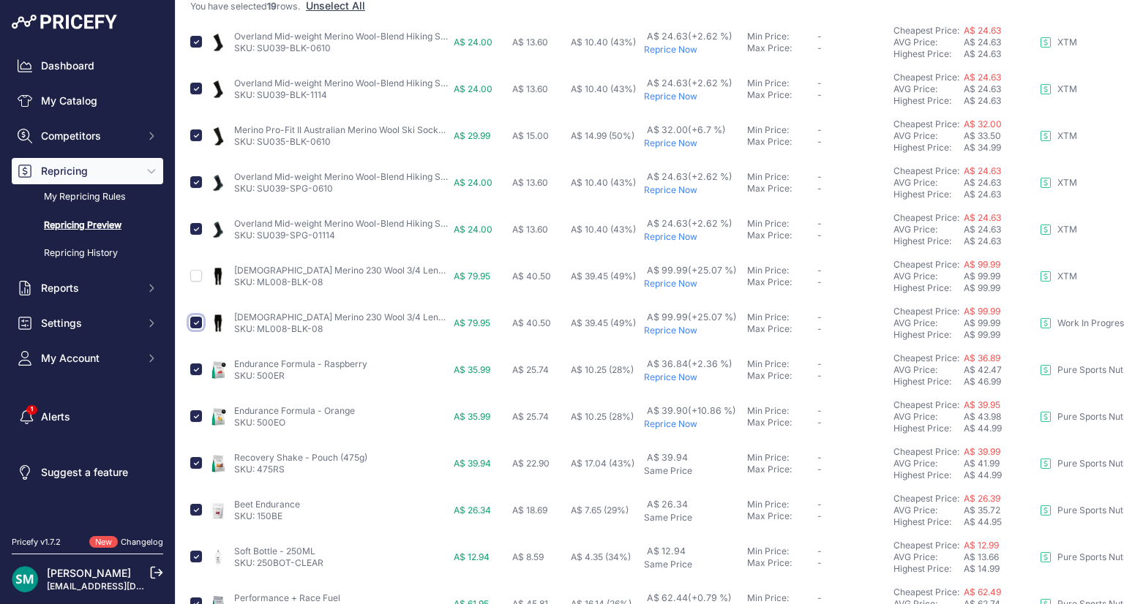
click at [193, 323] on input "checkbox" at bounding box center [196, 323] width 12 height 12
checkbox input "false"
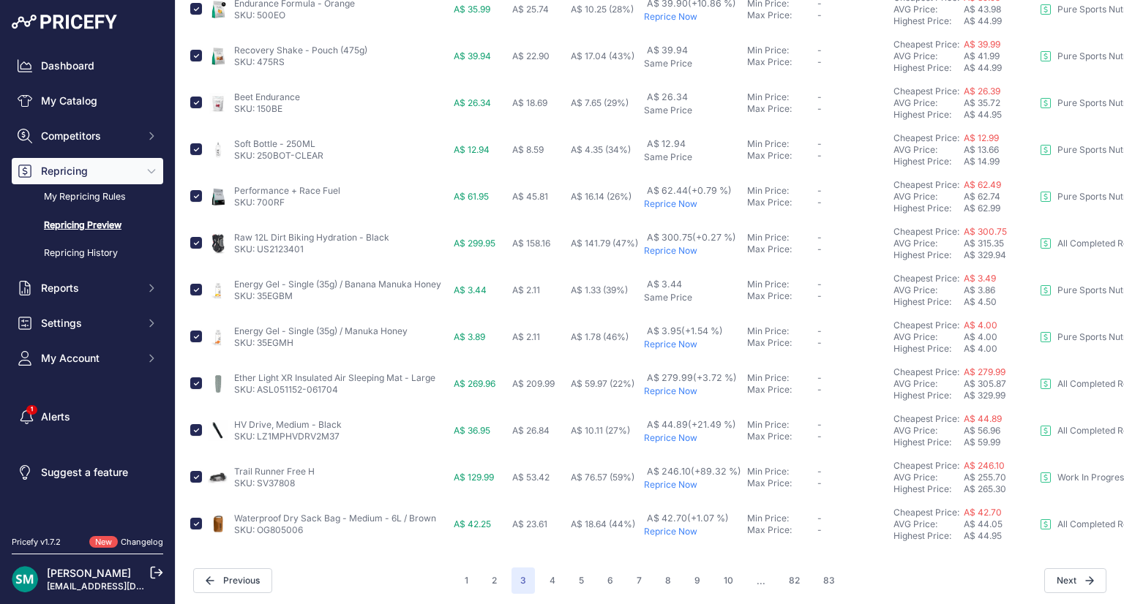
scroll to position [0, 0]
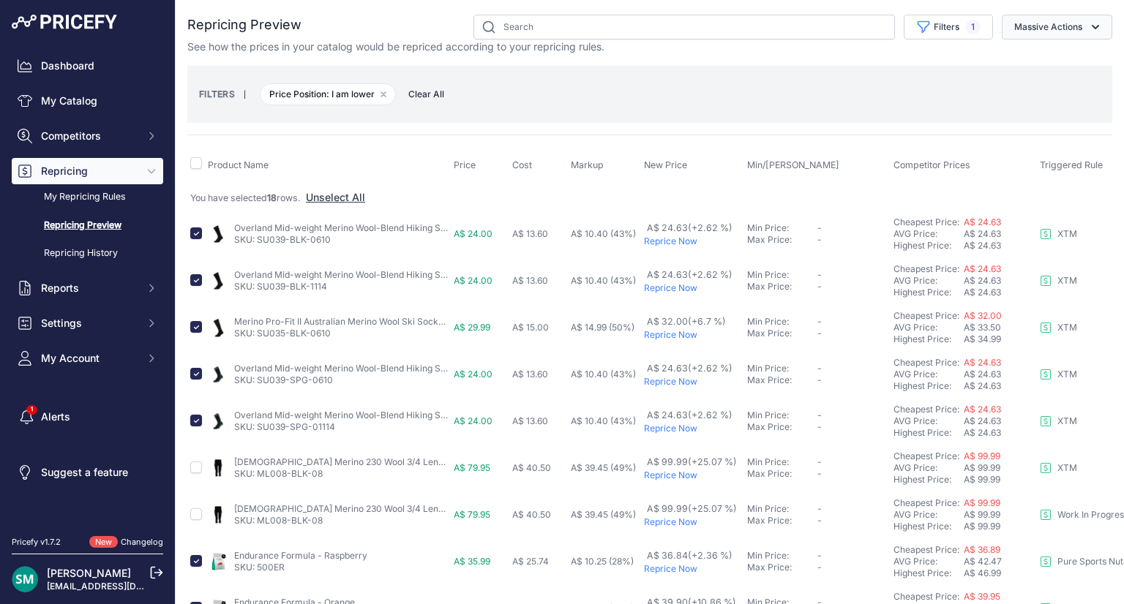
click at [1047, 24] on button "Massive Actions" at bounding box center [1056, 27] width 110 height 25
click at [1031, 65] on span "Reprice Now" at bounding box center [1037, 61] width 61 height 12
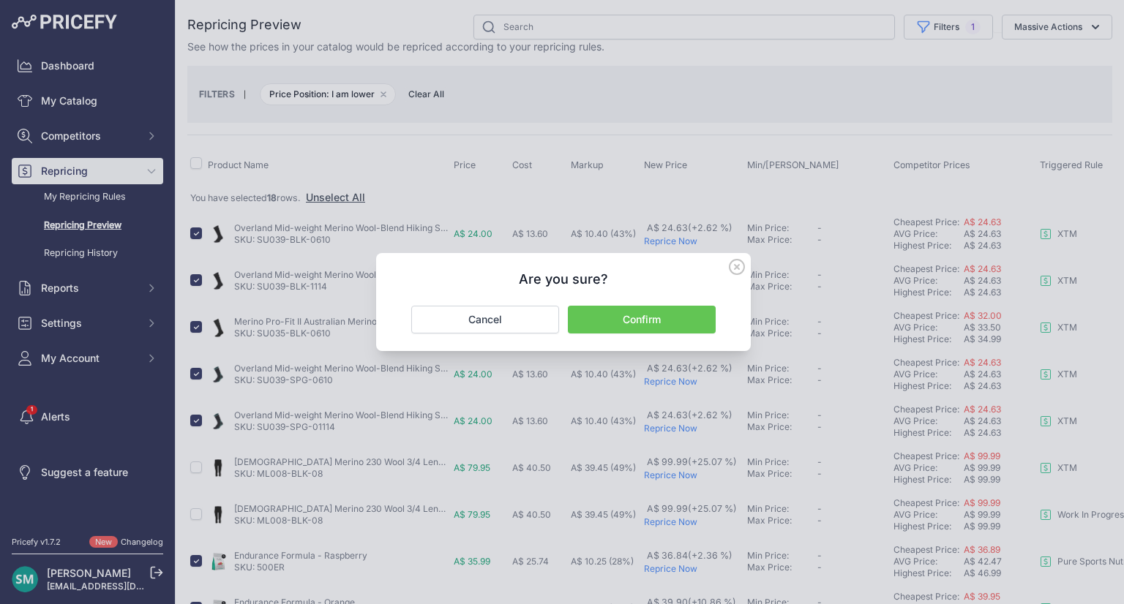
click at [648, 323] on button "Confirm" at bounding box center [642, 320] width 148 height 28
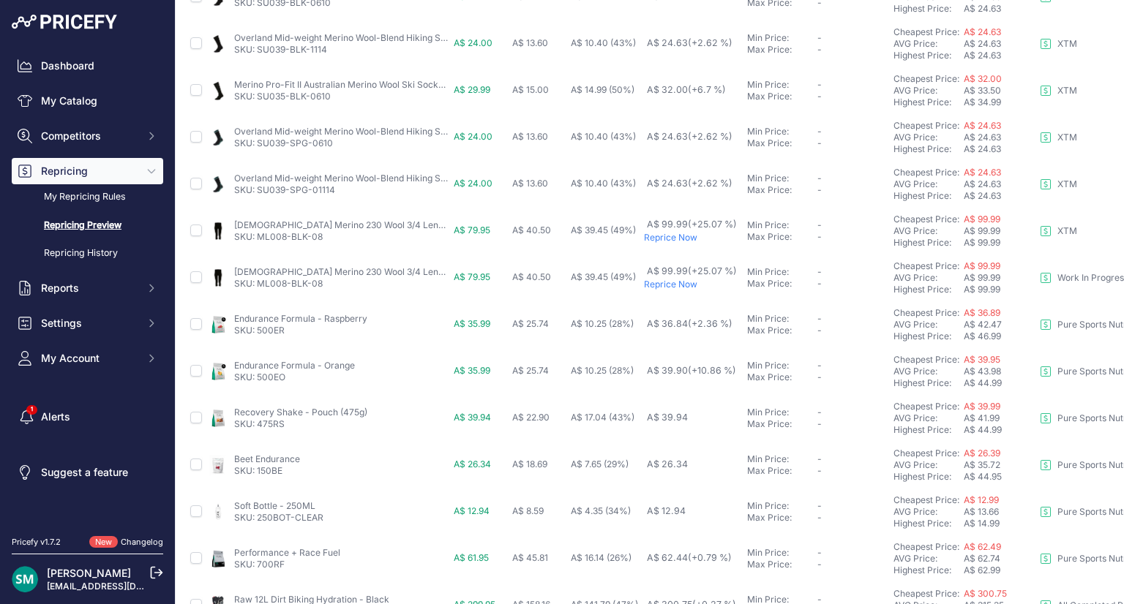
scroll to position [587, 0]
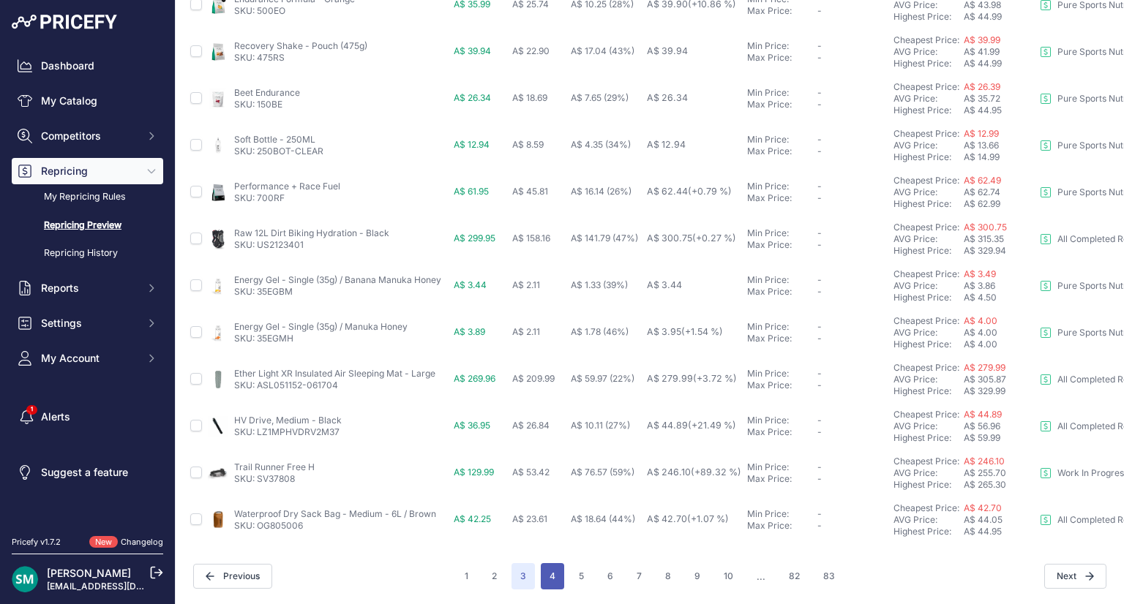
click at [541, 563] on button "4" at bounding box center [552, 576] width 23 height 26
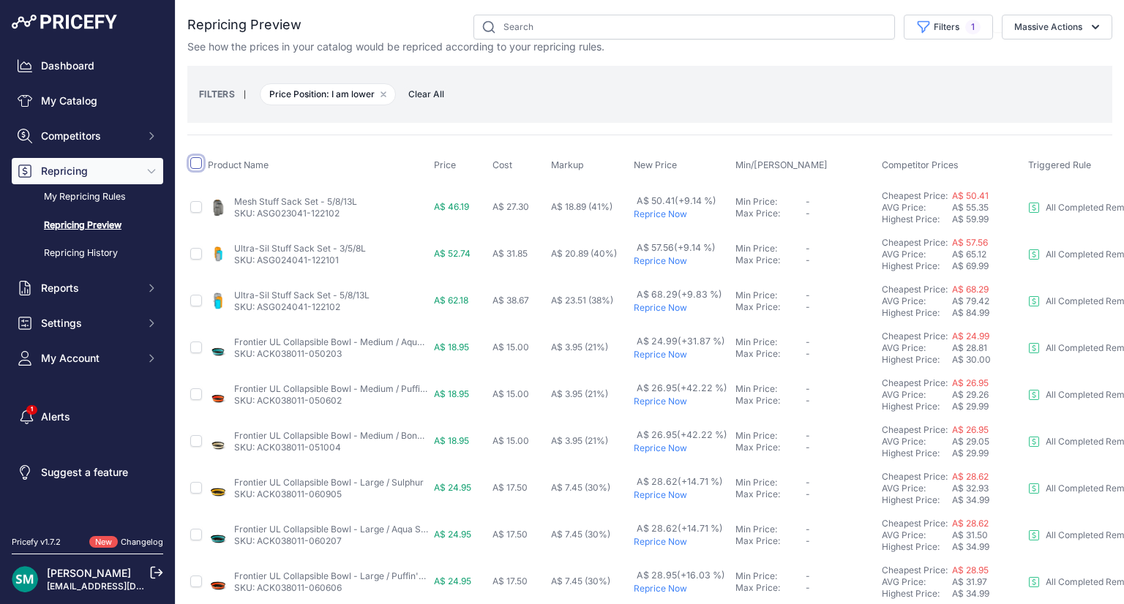
click at [198, 161] on input "checkbox" at bounding box center [196, 163] width 12 height 12
checkbox input "true"
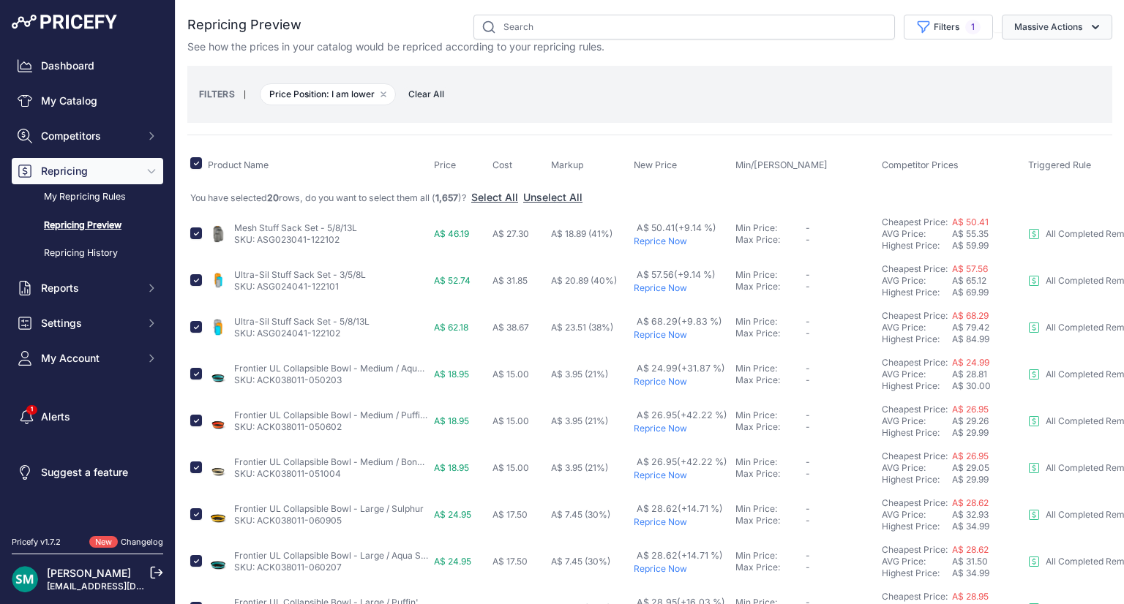
drag, startPoint x: 1030, startPoint y: 26, endPoint x: 1085, endPoint y: 33, distance: 55.3
click at [1088, 33] on icon "button" at bounding box center [1095, 27] width 15 height 15
click at [1058, 59] on button "Reprice Now" at bounding box center [1053, 61] width 117 height 26
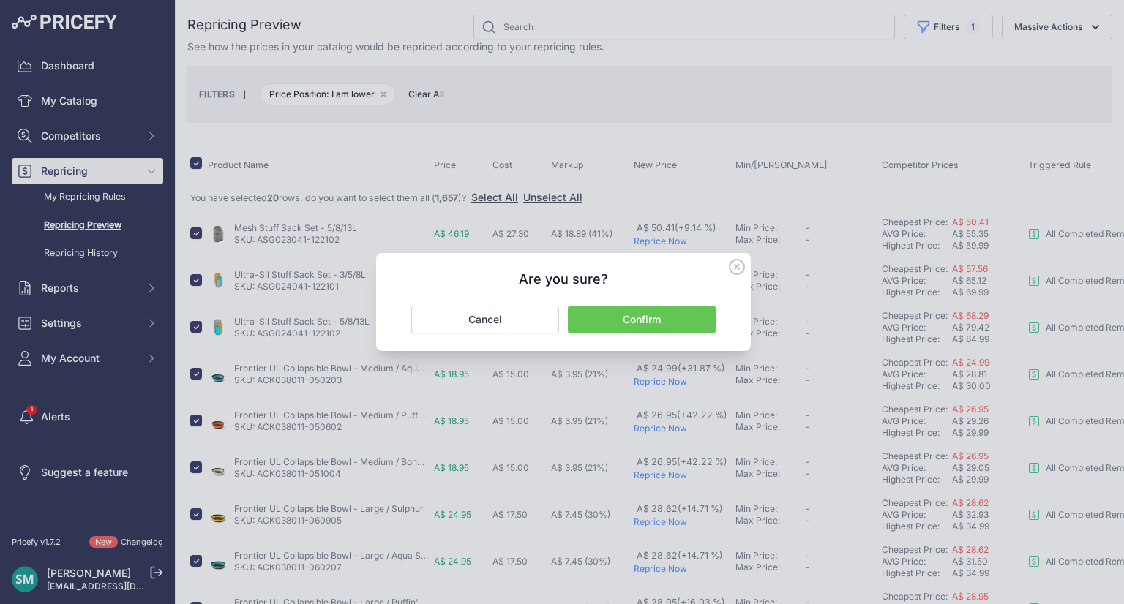
click at [686, 316] on button "Confirm" at bounding box center [642, 320] width 148 height 28
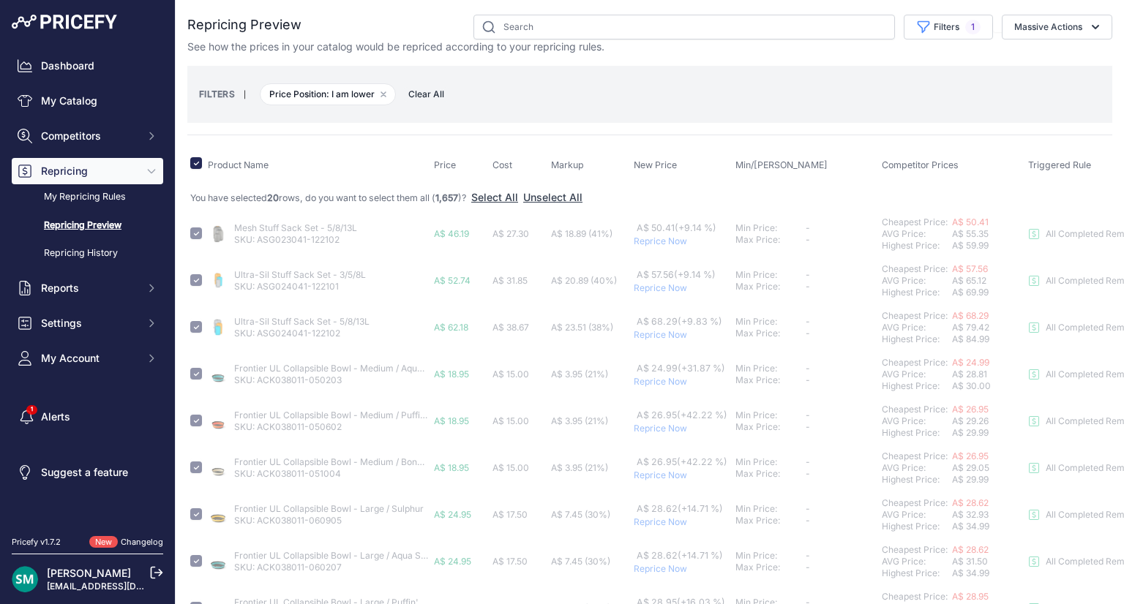
checkbox input "false"
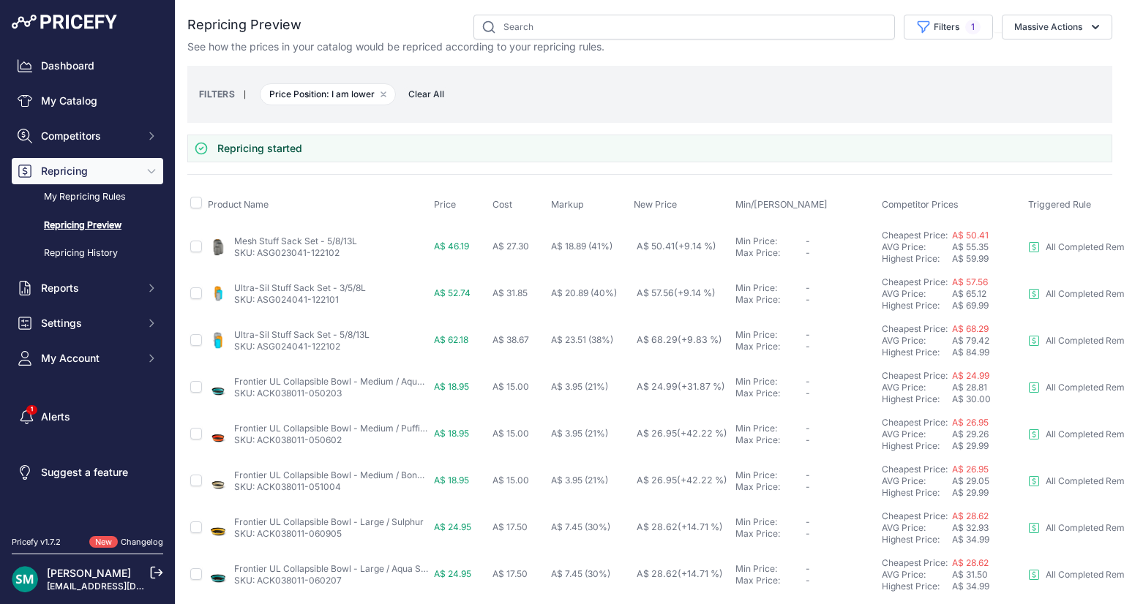
scroll to position [626, 0]
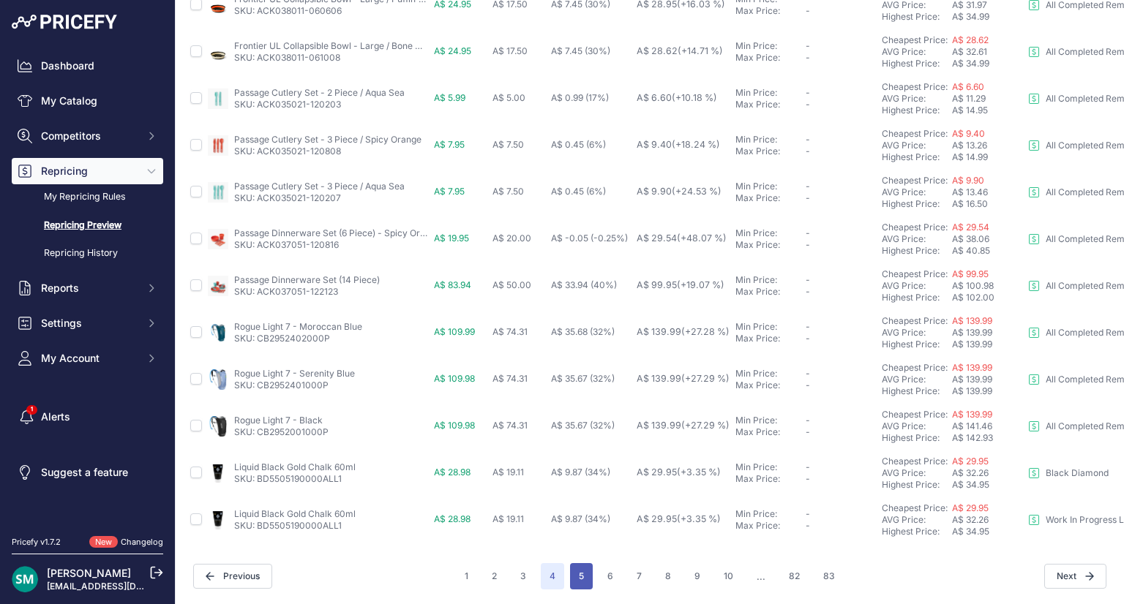
click at [576, 563] on button "5" at bounding box center [581, 576] width 23 height 26
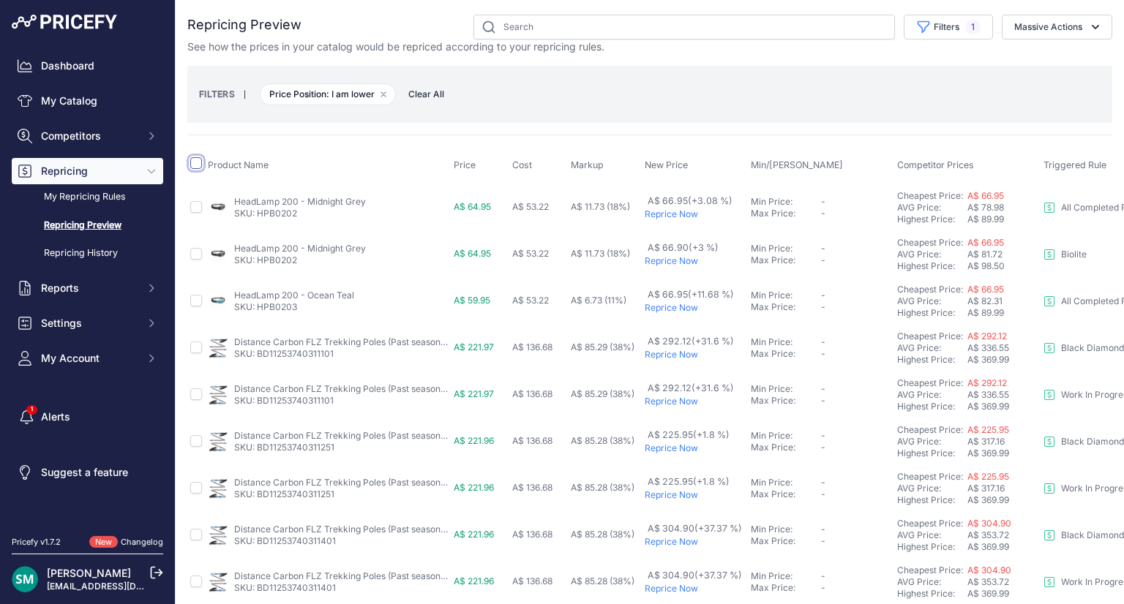
click at [193, 168] on input "checkbox" at bounding box center [196, 163] width 12 height 12
checkbox input "true"
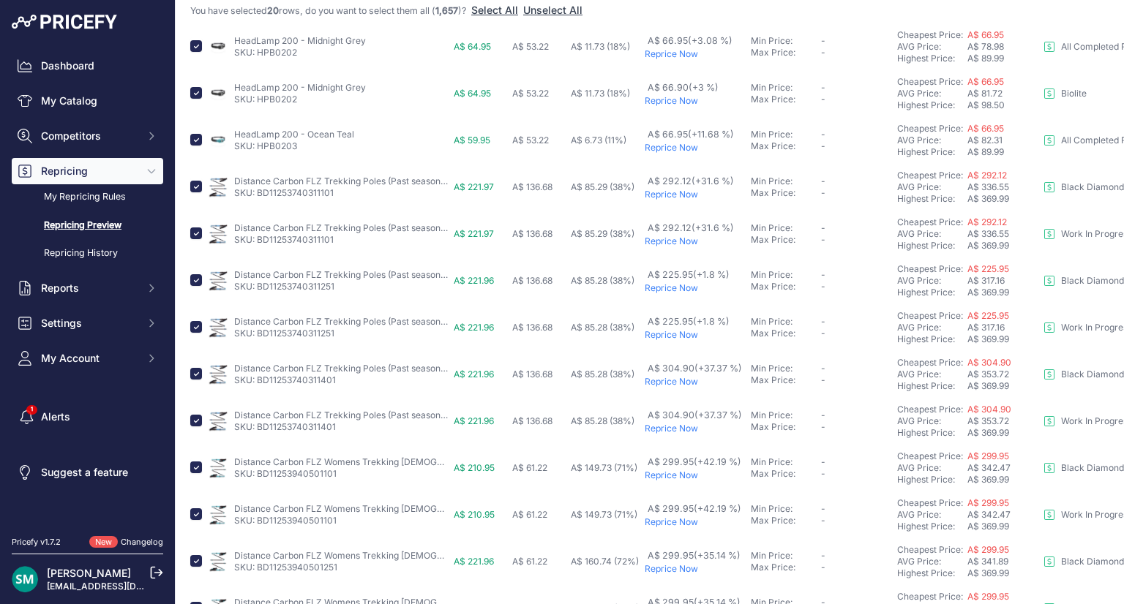
scroll to position [189, 0]
click at [200, 187] on input "checkbox" at bounding box center [196, 185] width 12 height 12
checkbox input "false"
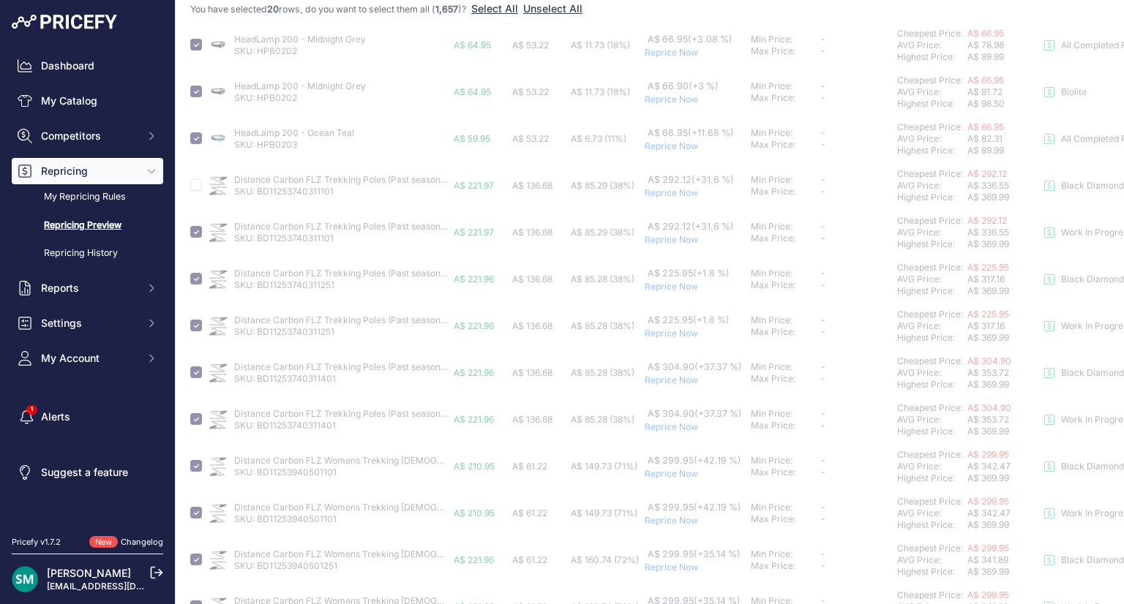
checkbox input "false"
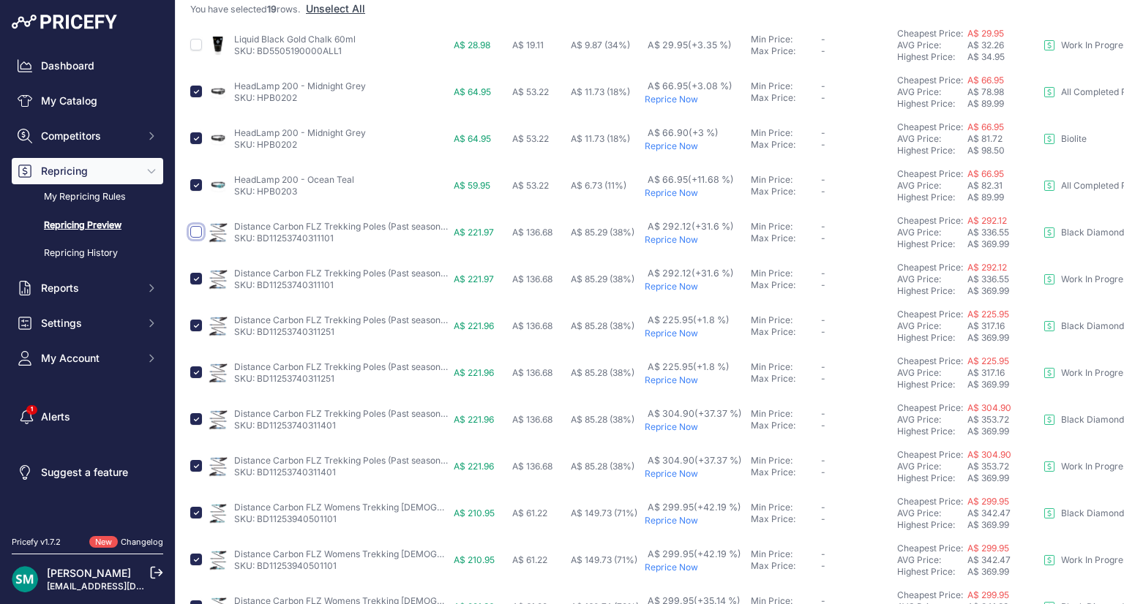
click at [193, 233] on input "checkbox" at bounding box center [196, 232] width 12 height 12
checkbox input "true"
click at [193, 233] on input "checkbox" at bounding box center [196, 232] width 12 height 12
checkbox input "false"
click at [195, 279] on input "checkbox" at bounding box center [196, 279] width 12 height 12
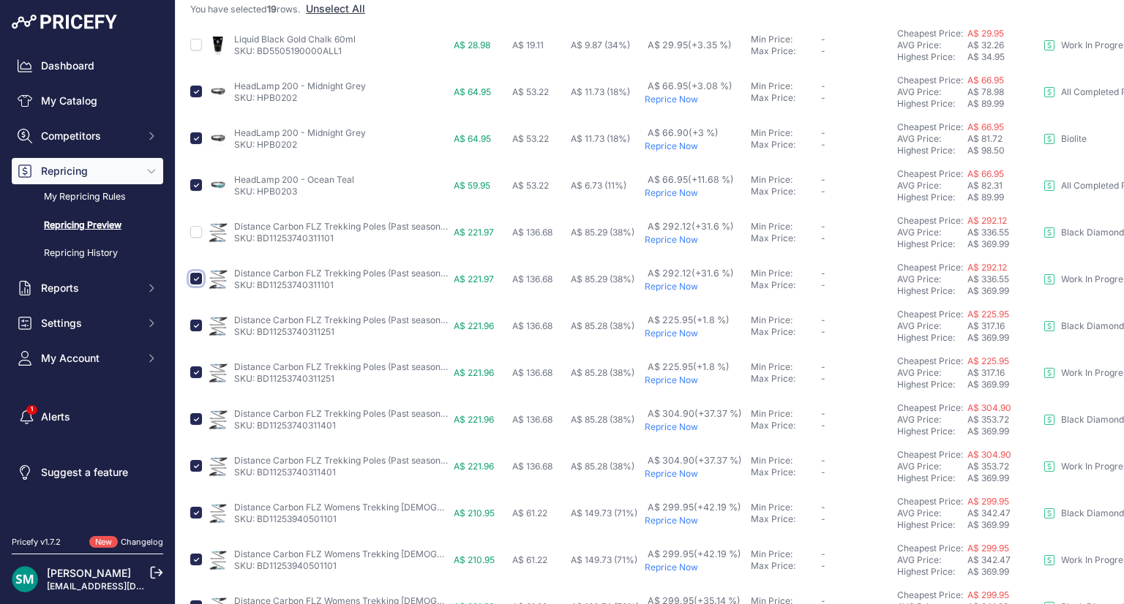
checkbox input "false"
click at [196, 468] on input "checkbox" at bounding box center [196, 466] width 12 height 12
checkbox input "false"
click at [195, 416] on input "checkbox" at bounding box center [196, 419] width 12 height 12
checkbox input "false"
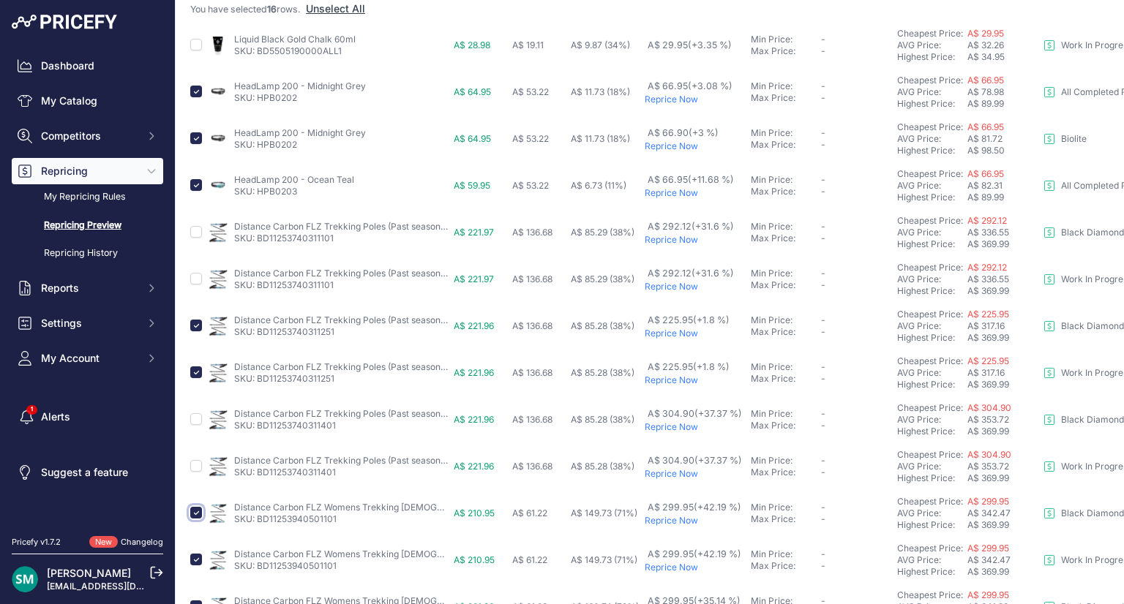
click at [196, 511] on input "checkbox" at bounding box center [196, 513] width 12 height 12
checkbox input "false"
click at [194, 557] on input "checkbox" at bounding box center [196, 560] width 12 height 12
checkbox input "false"
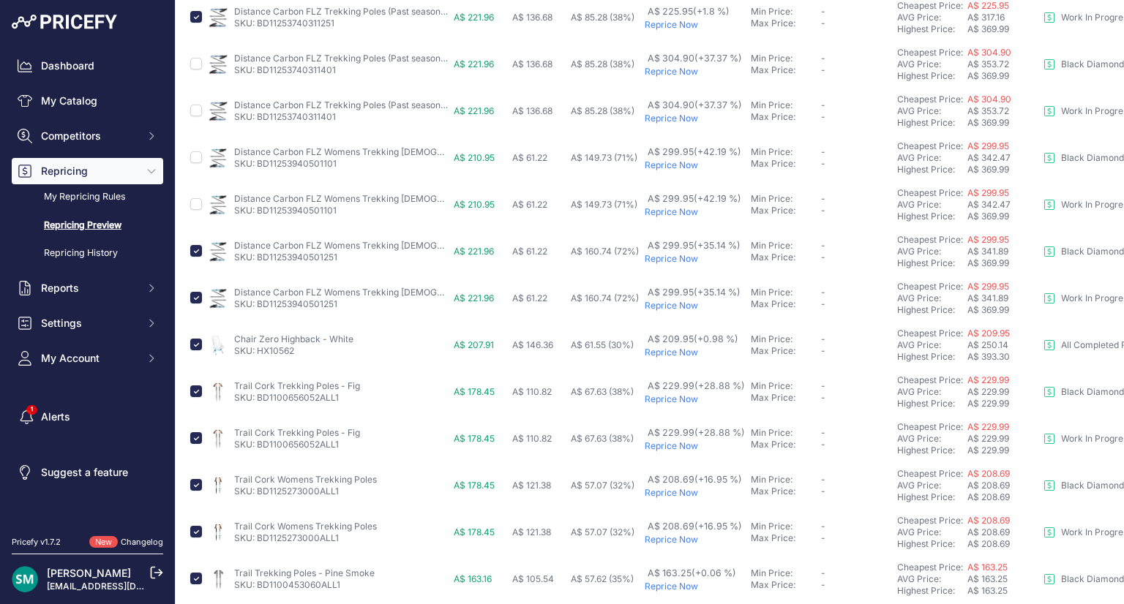
scroll to position [613, 0]
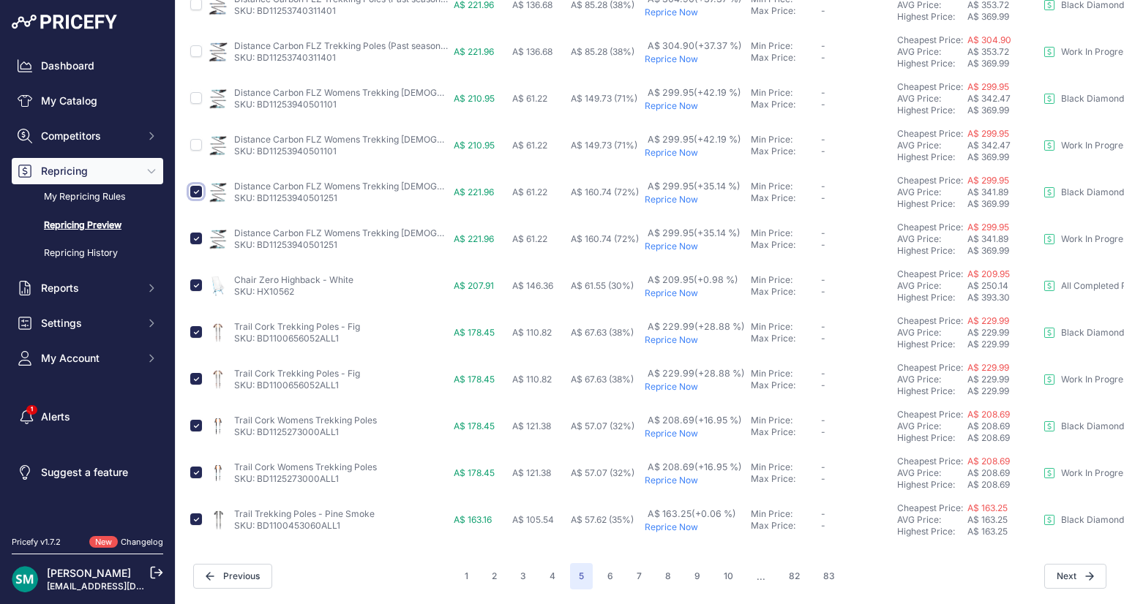
click at [199, 186] on input "checkbox" at bounding box center [196, 192] width 12 height 12
checkbox input "false"
click at [195, 233] on input "checkbox" at bounding box center [196, 239] width 12 height 12
checkbox input "false"
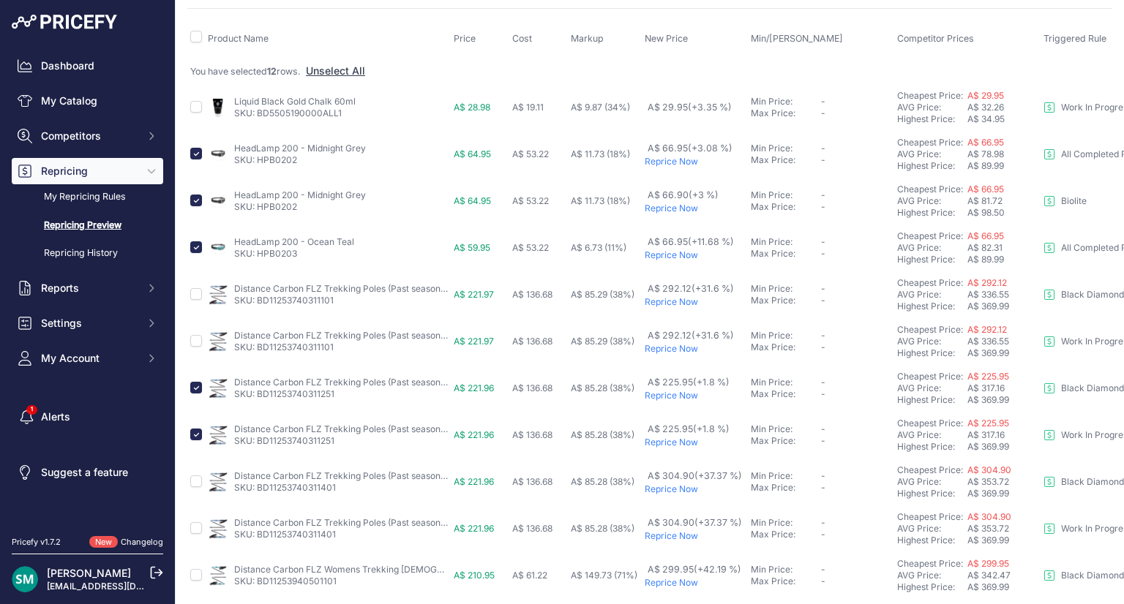
scroll to position [0, 0]
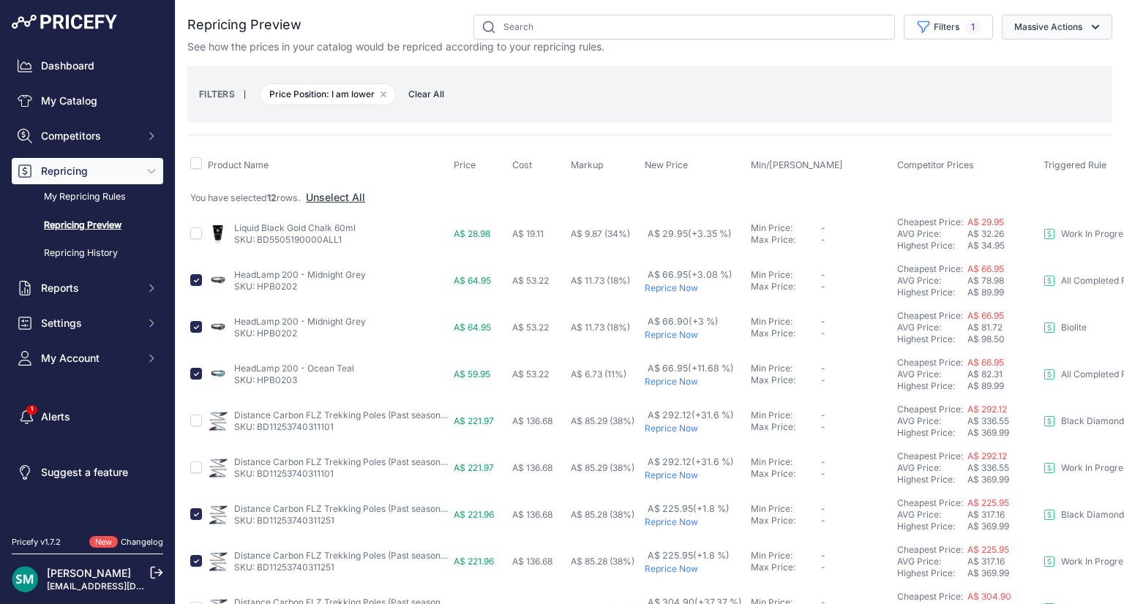
click at [1063, 34] on button "Massive Actions" at bounding box center [1056, 27] width 110 height 25
click at [1045, 50] on button "Reprice Now" at bounding box center [1053, 61] width 117 height 26
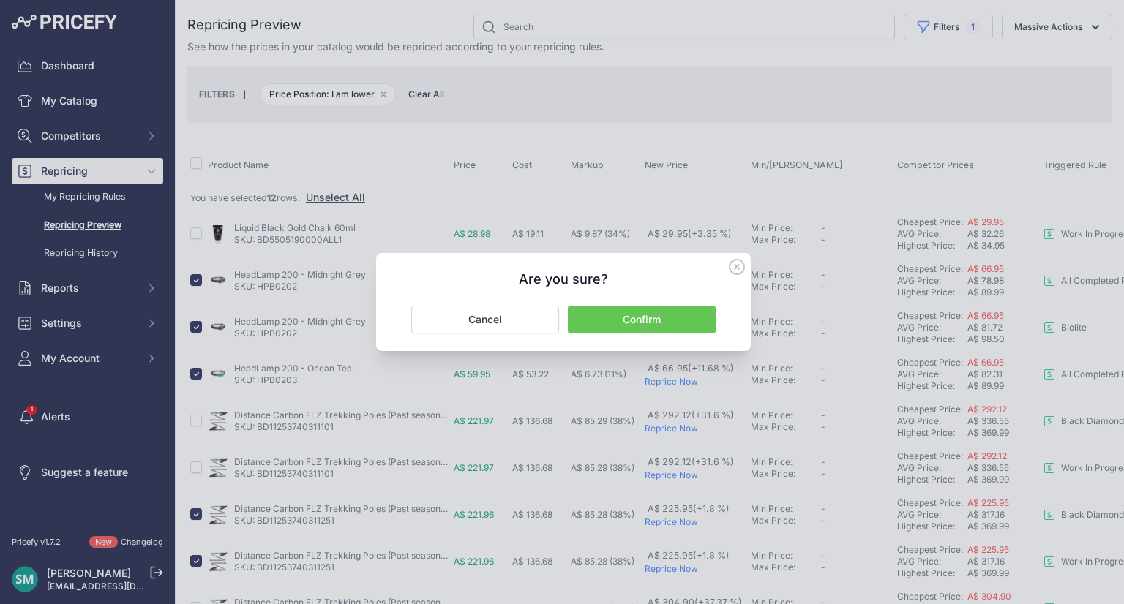
click at [655, 322] on button "Confirm" at bounding box center [642, 320] width 148 height 28
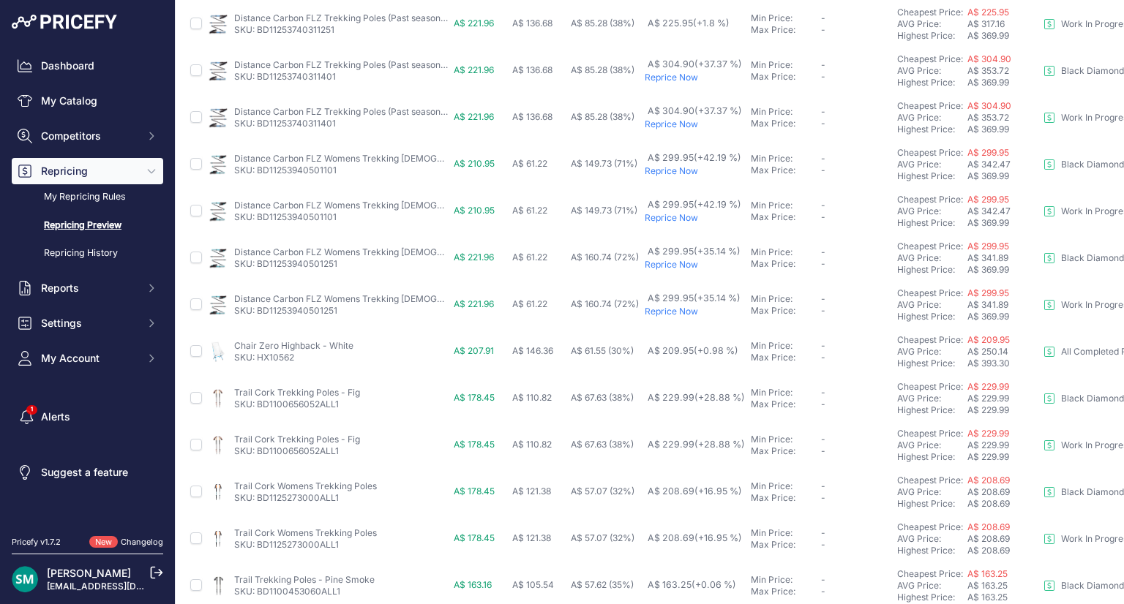
scroll to position [626, 0]
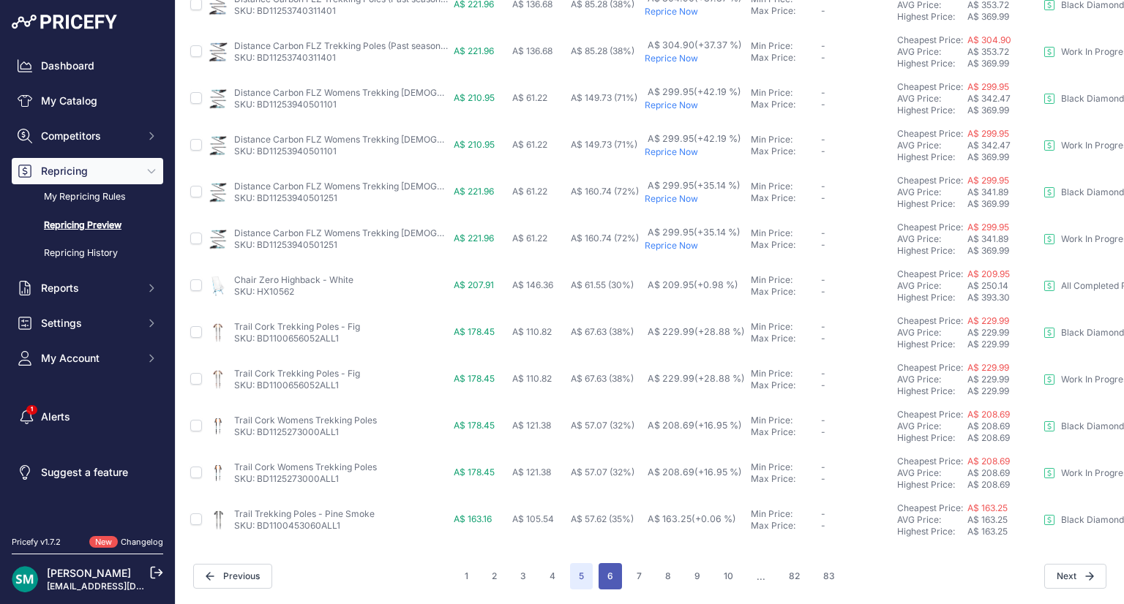
click at [603, 564] on button "6" at bounding box center [609, 576] width 23 height 26
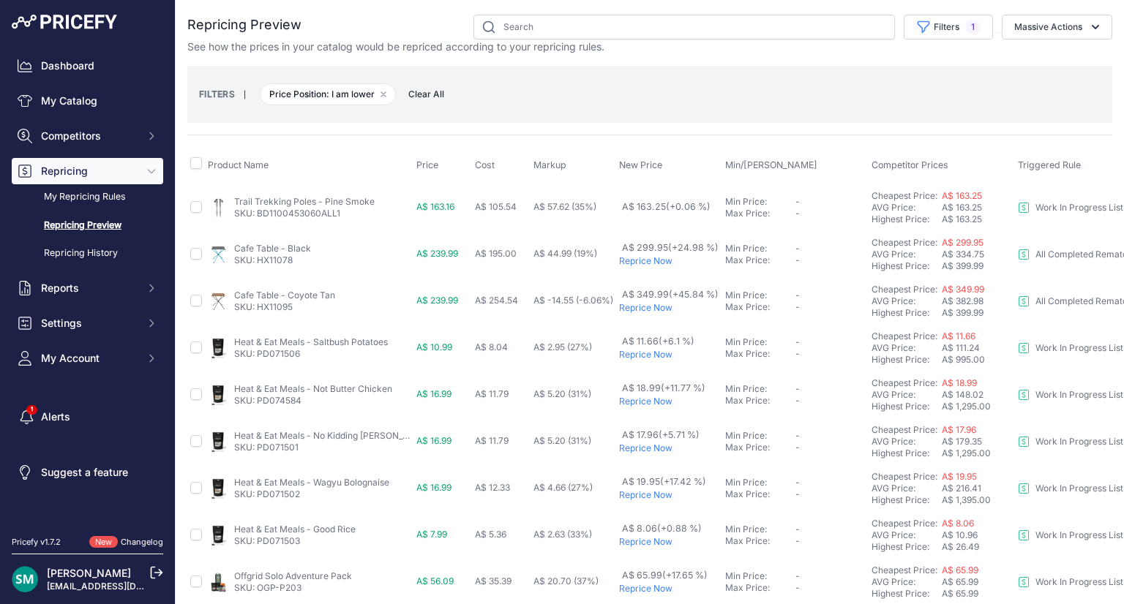
click at [619, 356] on p "Reprice Now" at bounding box center [669, 355] width 100 height 12
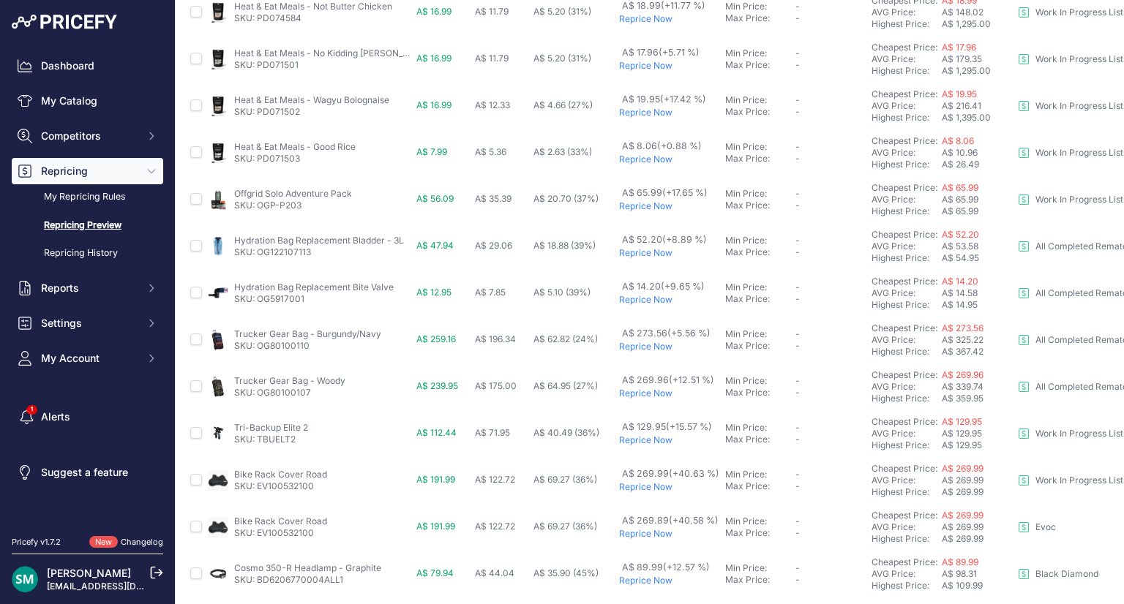
scroll to position [383, 0]
click at [307, 342] on link "SKU: OG80100110" at bounding box center [271, 344] width 75 height 11
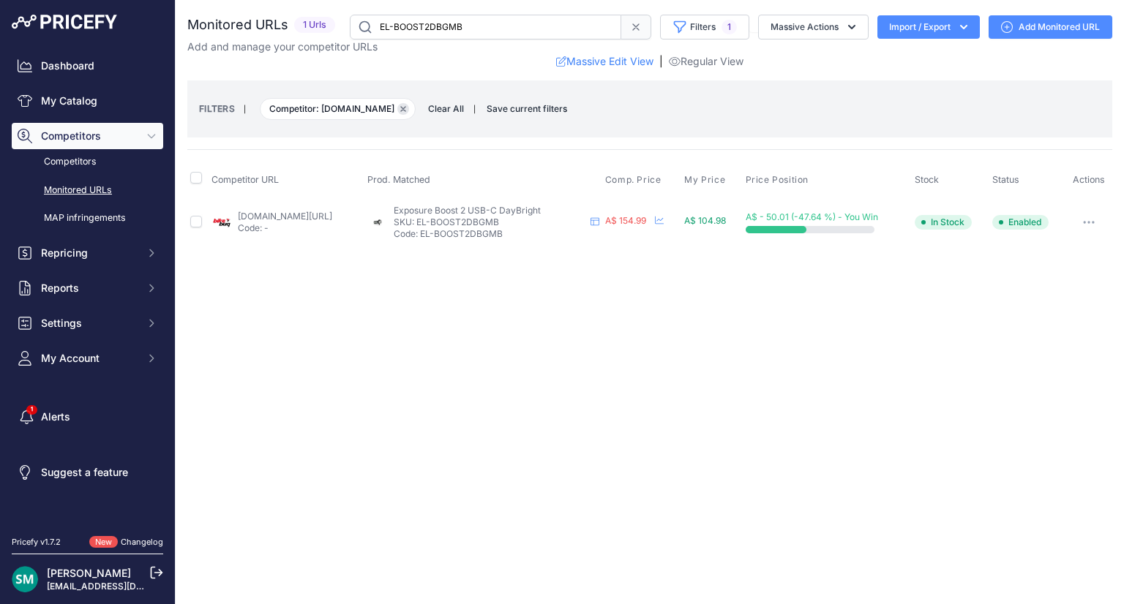
click at [400, 106] on icon "button" at bounding box center [403, 109] width 6 height 6
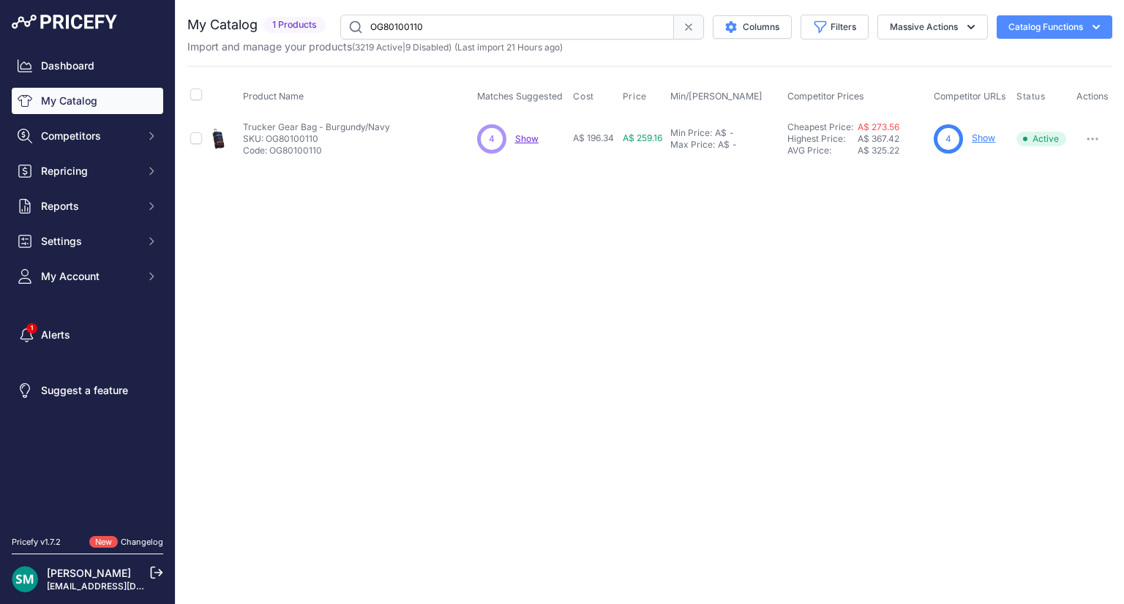
drag, startPoint x: 0, startPoint y: 0, endPoint x: 266, endPoint y: 141, distance: 301.4
click at [266, 141] on p "SKU: OG80100110" at bounding box center [316, 139] width 147 height 12
copy p "OG80100110"
